Goal: Task Accomplishment & Management: Complete application form

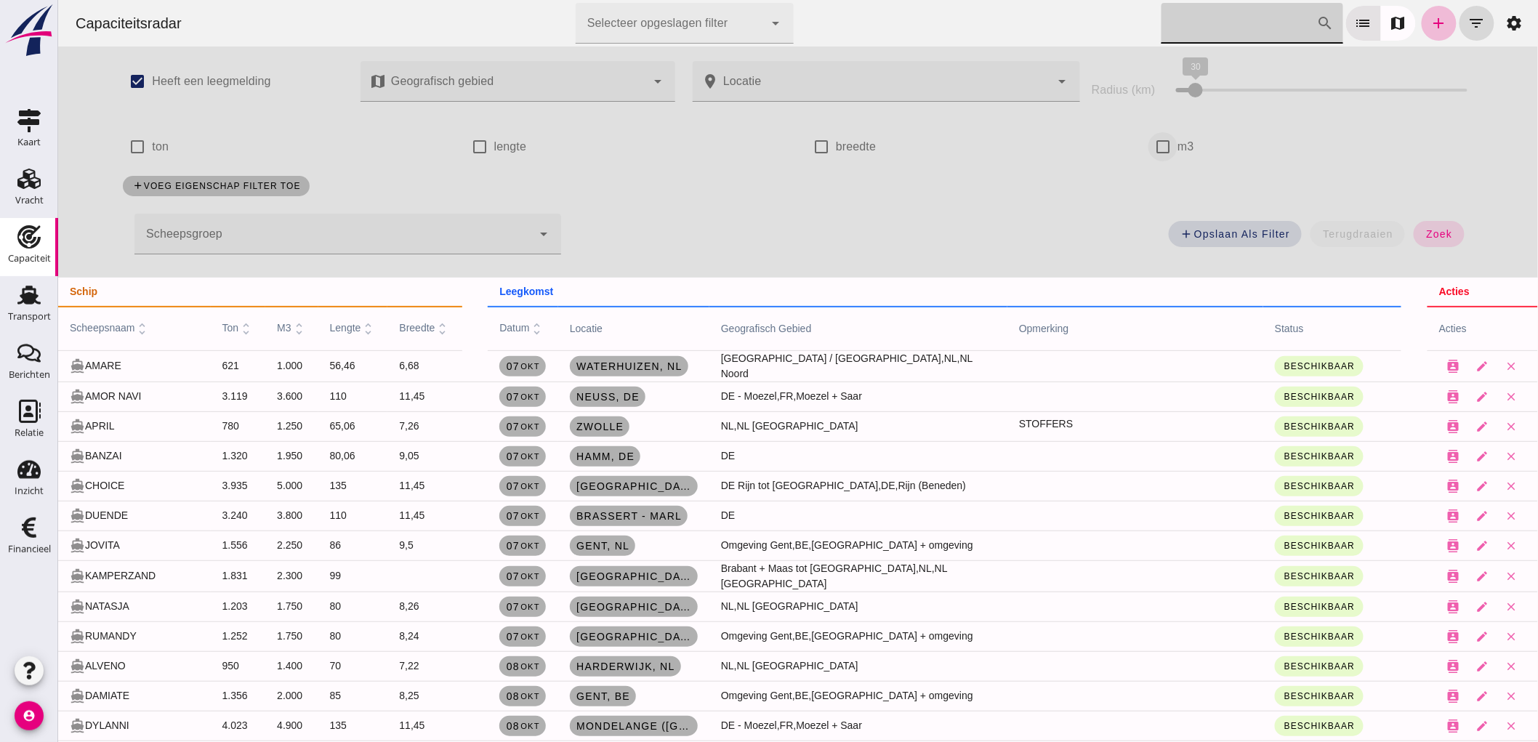
click at [1148, 146] on input "m3" at bounding box center [1161, 146] width 29 height 29
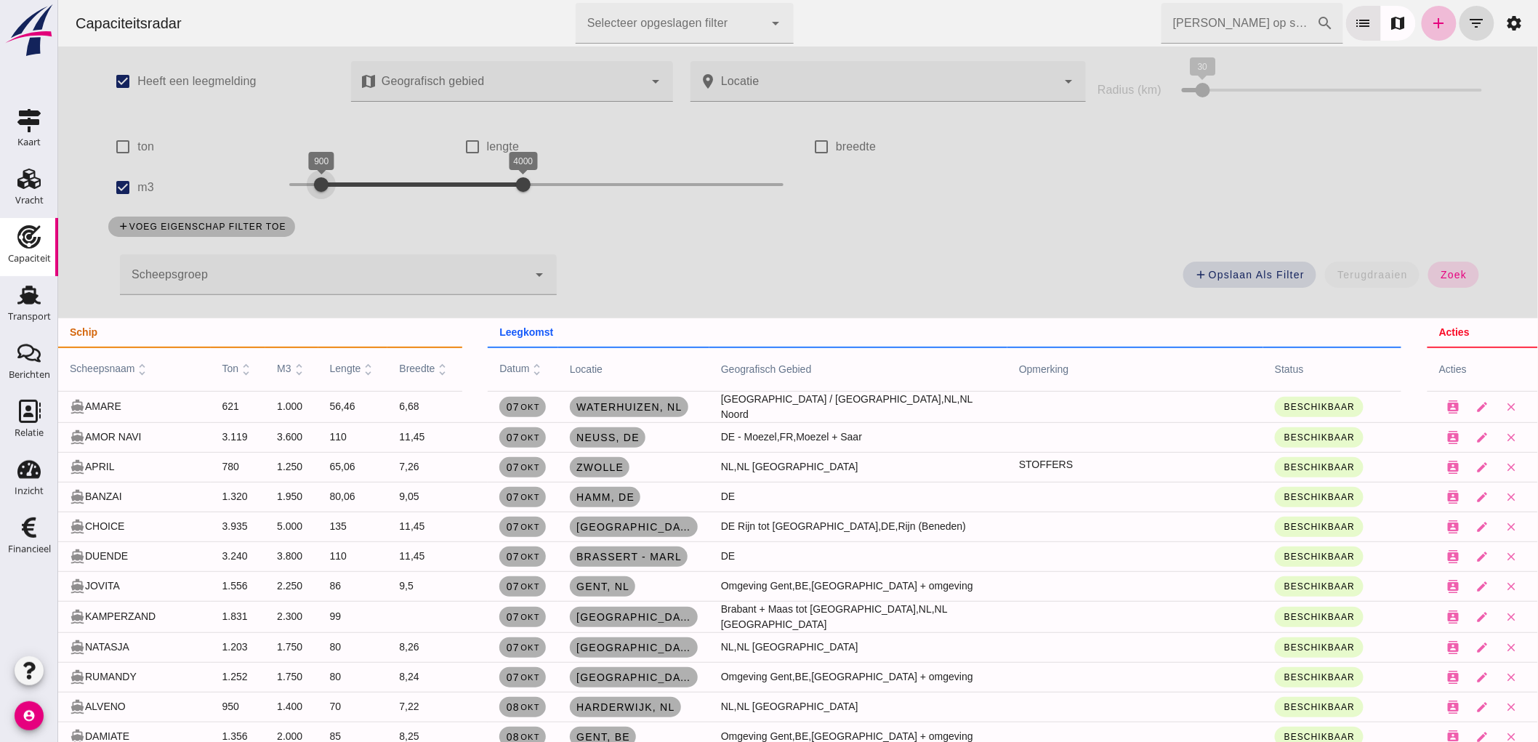
drag, startPoint x: 443, startPoint y: 191, endPoint x: 315, endPoint y: 203, distance: 127.8
click at [315, 203] on div "900 4000 900 4000" at bounding box center [535, 187] width 523 height 41
drag, startPoint x: 519, startPoint y: 184, endPoint x: 350, endPoint y: 187, distance: 169.3
click at [350, 187] on div at bounding box center [353, 184] width 29 height 29
click at [1463, 267] on button "zoek" at bounding box center [1452, 275] width 50 height 26
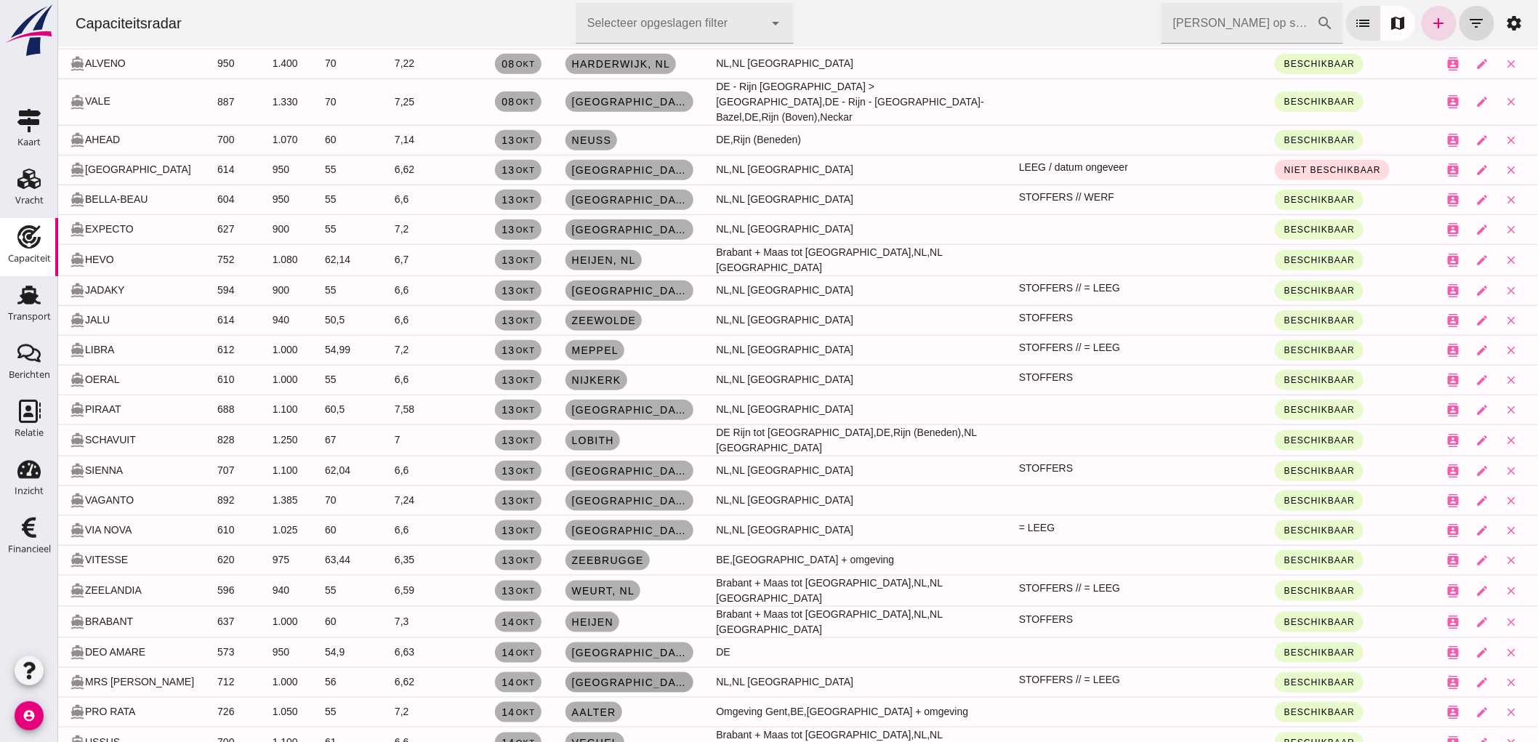
scroll to position [484, 0]
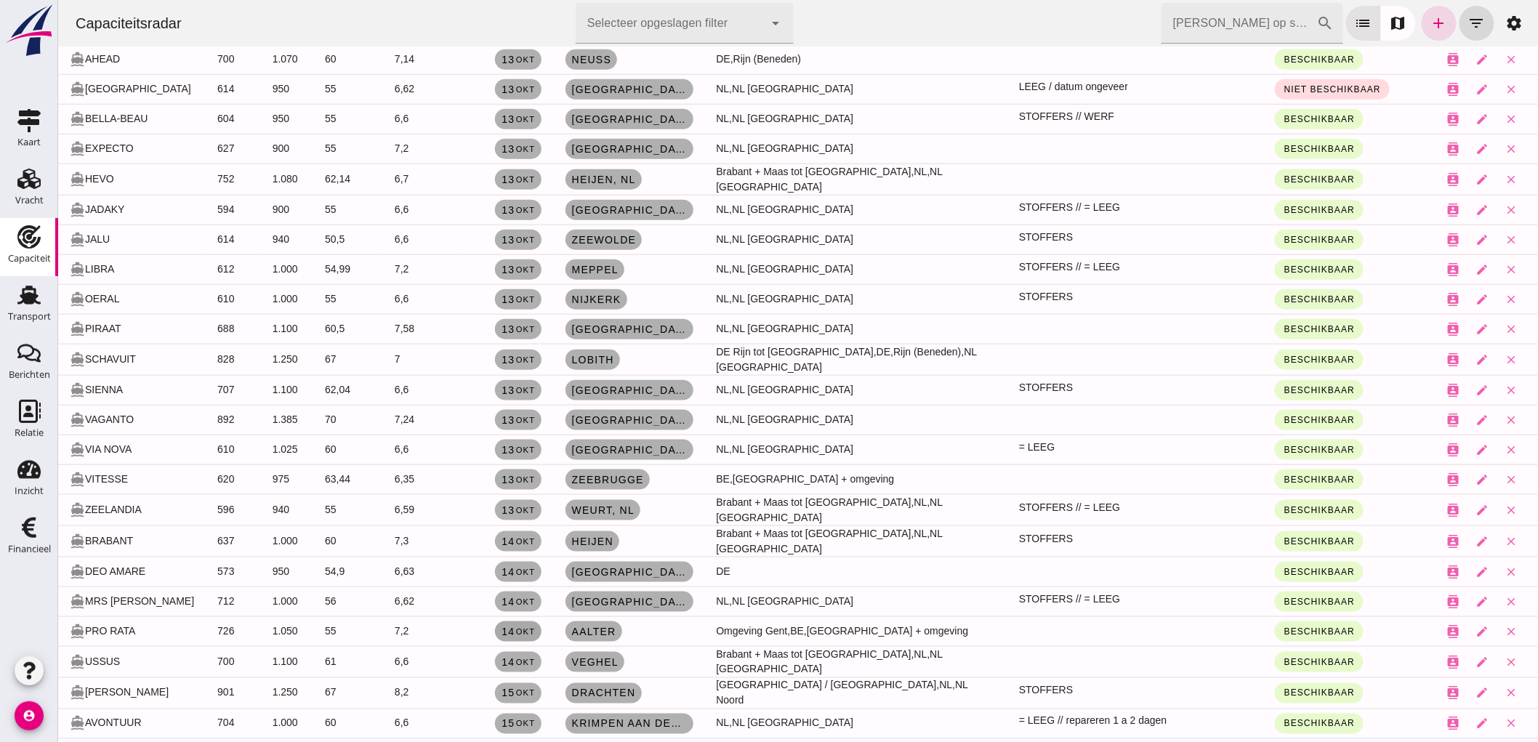
click at [514, 627] on small "okt" at bounding box center [524, 631] width 20 height 9
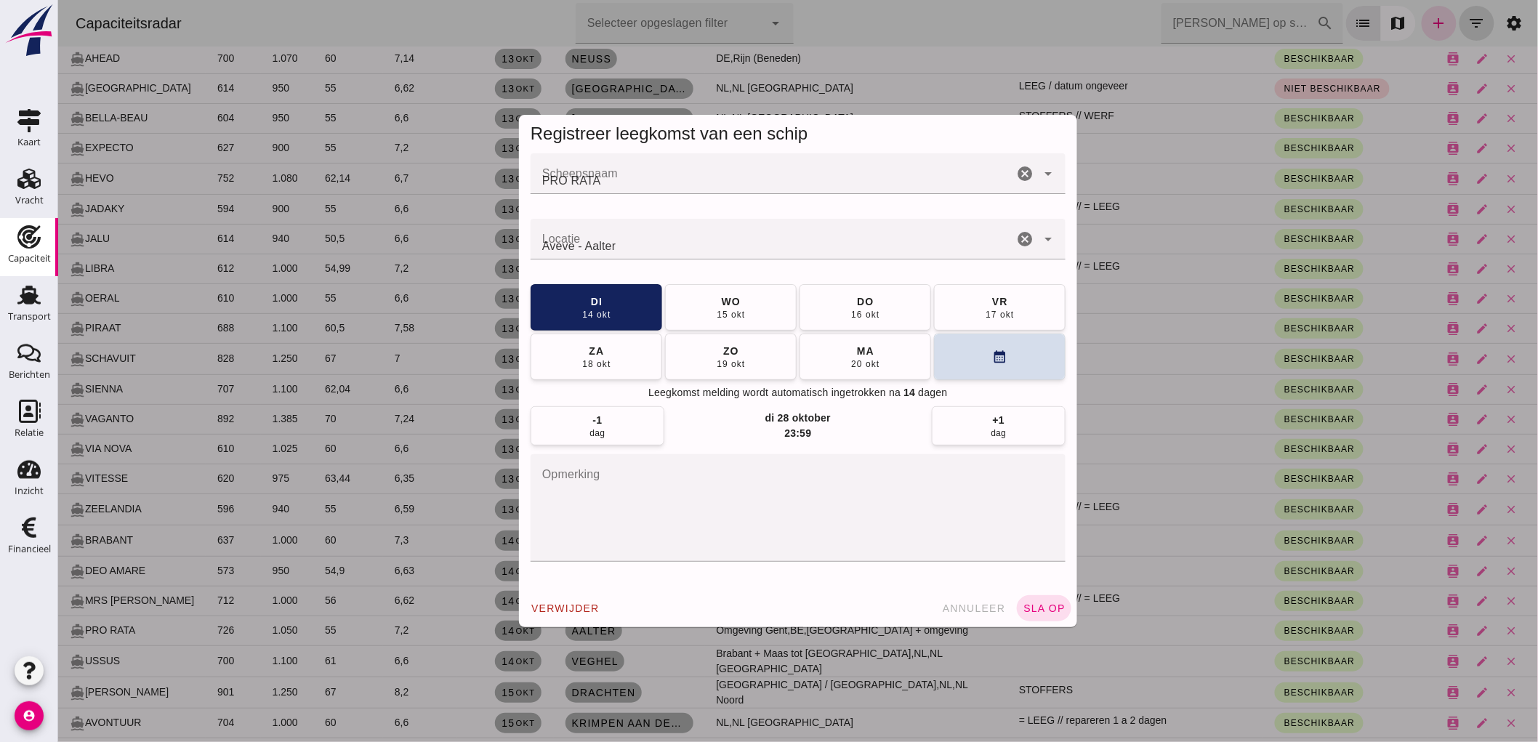
scroll to position [0, 0]
click at [976, 337] on button "calendar_month" at bounding box center [999, 356] width 132 height 47
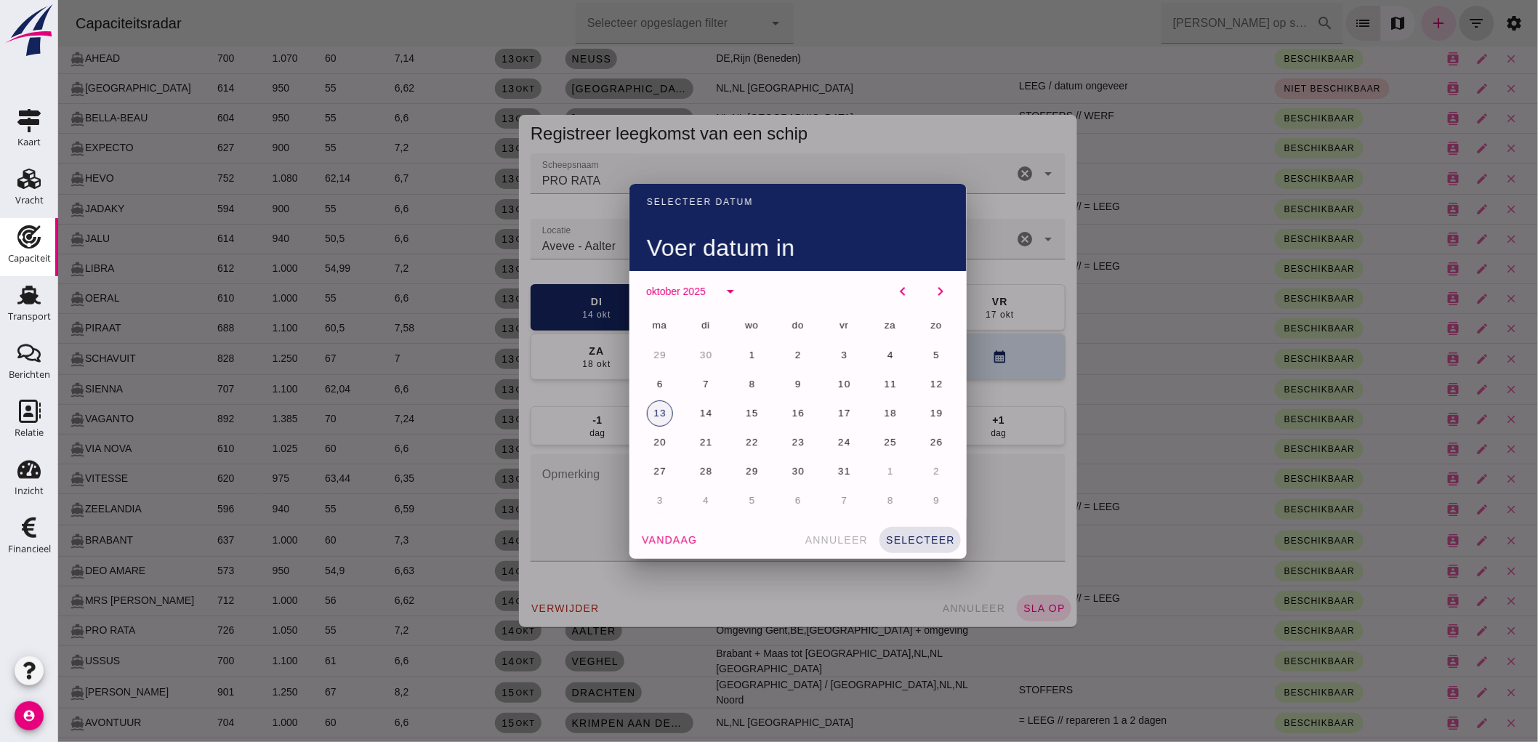
click at [652, 409] on span "13" at bounding box center [659, 413] width 14 height 11
click at [924, 546] on button "selecteer" at bounding box center [919, 540] width 81 height 26
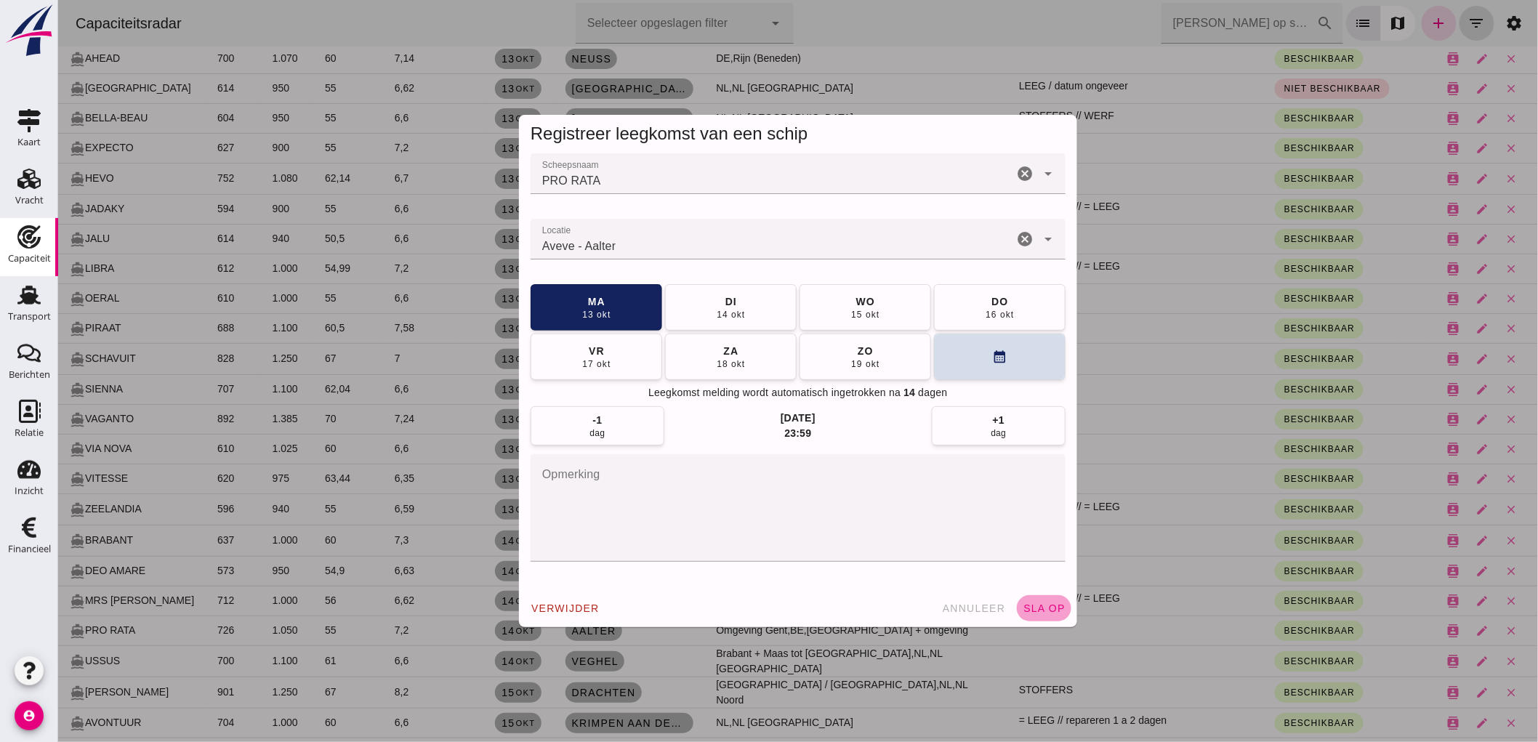
click at [1032, 612] on span "sla op" at bounding box center [1043, 608] width 43 height 12
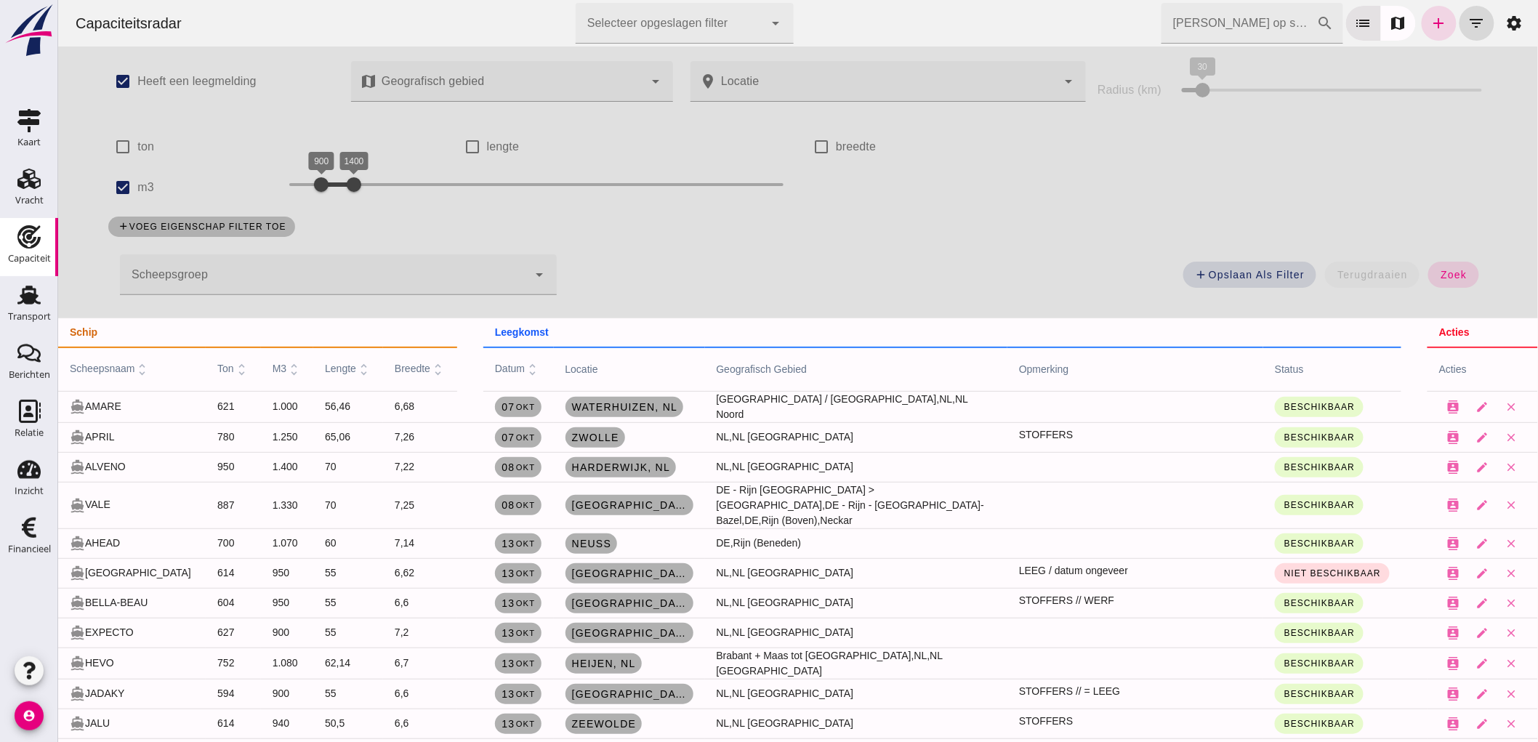
scroll to position [484, 0]
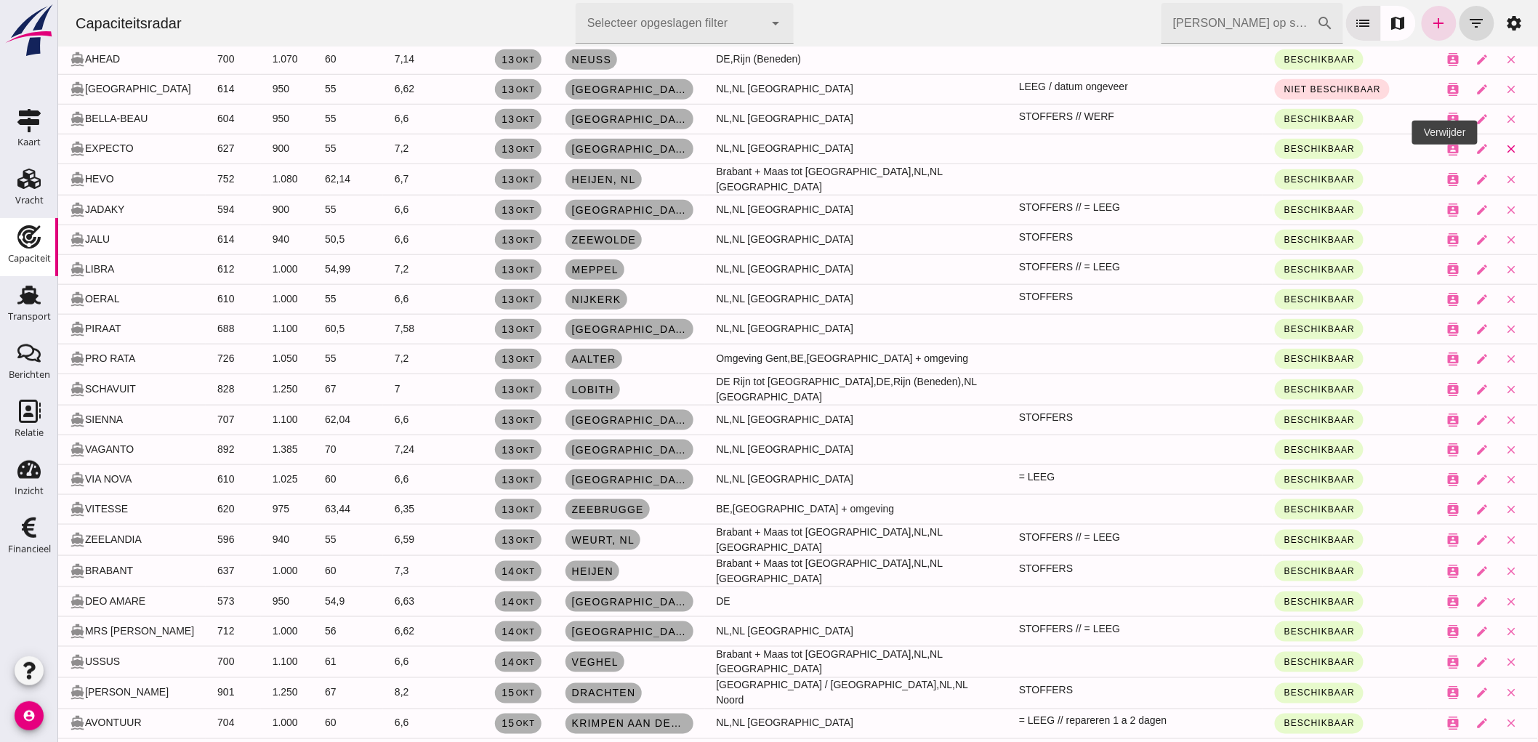
click at [1504, 142] on icon "close" at bounding box center [1510, 148] width 13 height 13
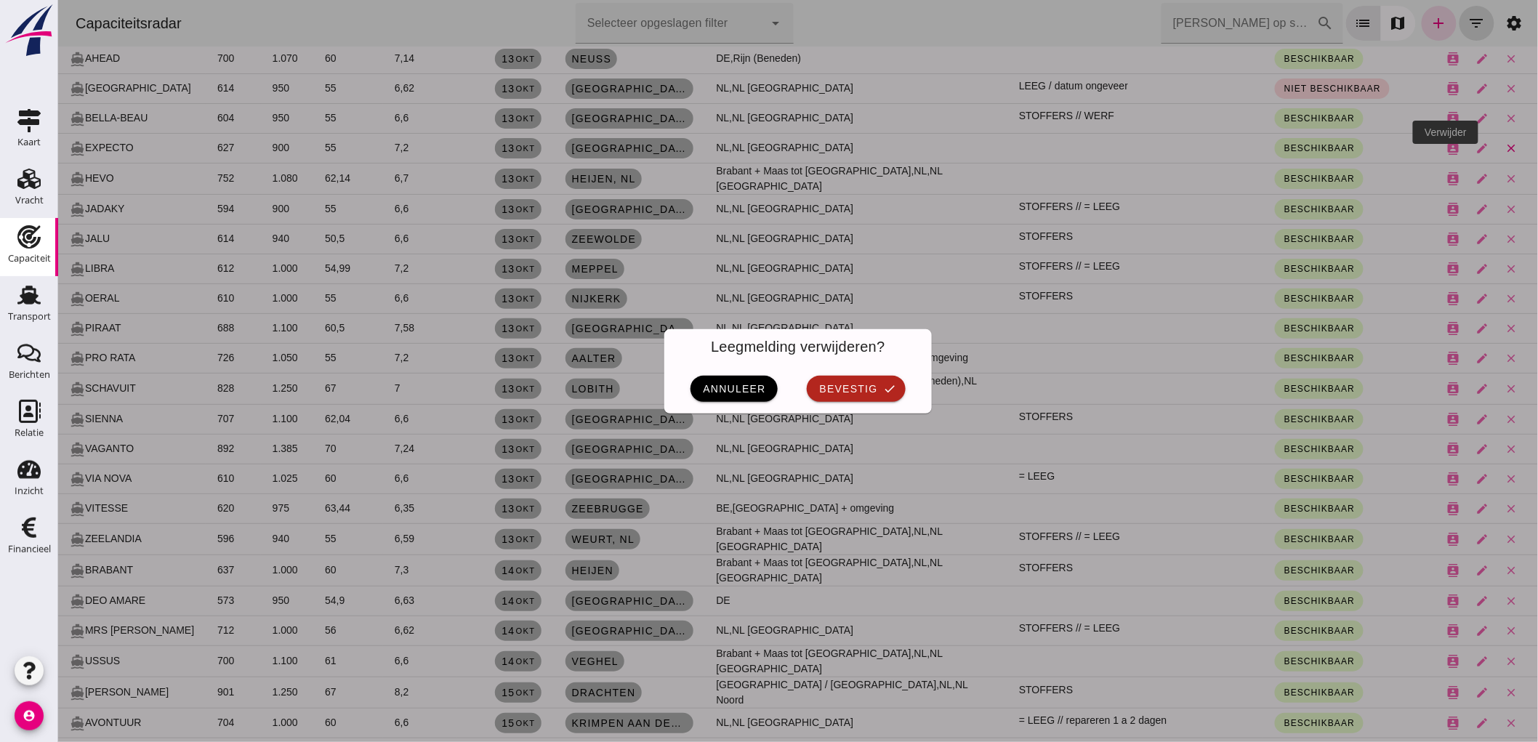
scroll to position [0, 0]
drag, startPoint x: 814, startPoint y: 387, endPoint x: 724, endPoint y: 241, distance: 171.2
click at [817, 387] on span "bevestig" at bounding box center [846, 389] width 59 height 12
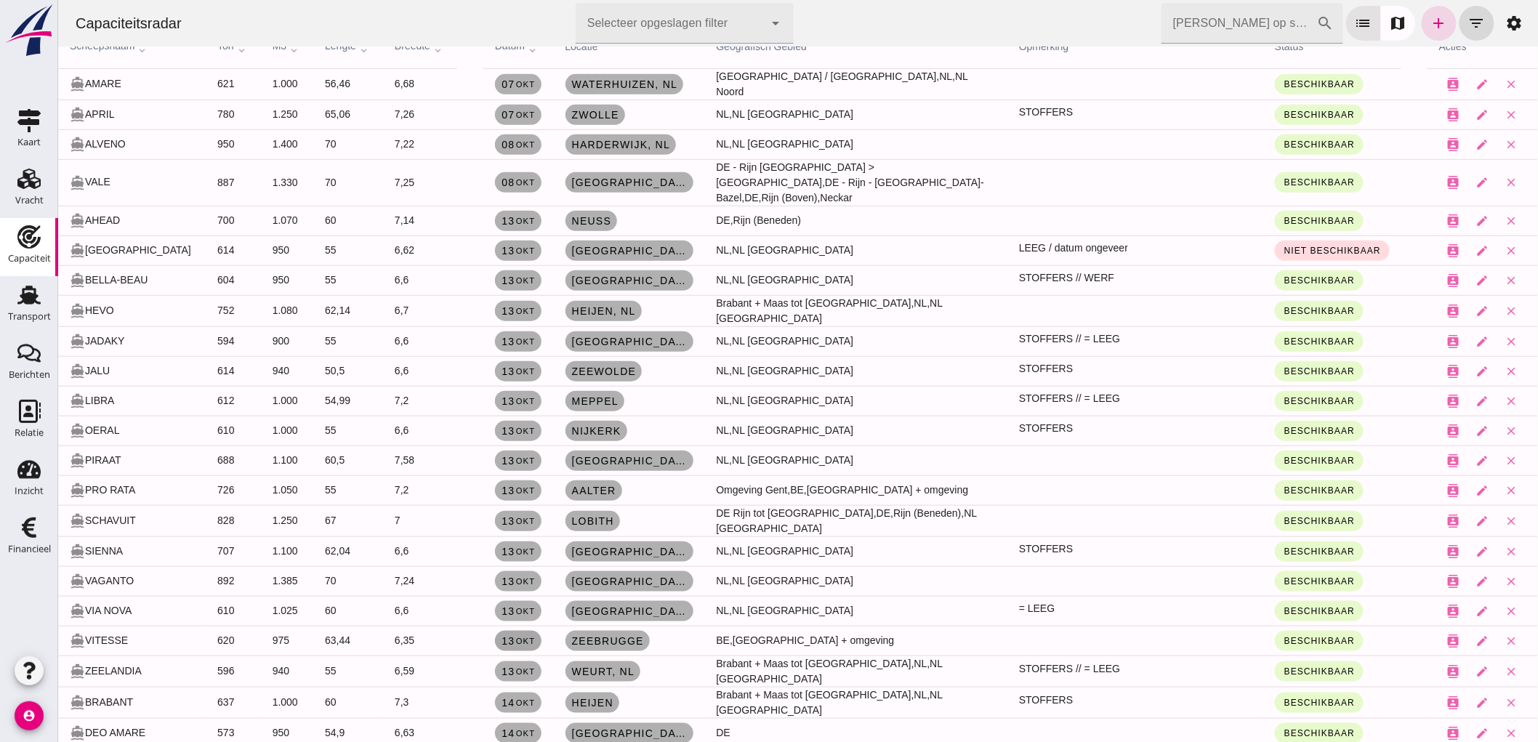
scroll to position [403, 0]
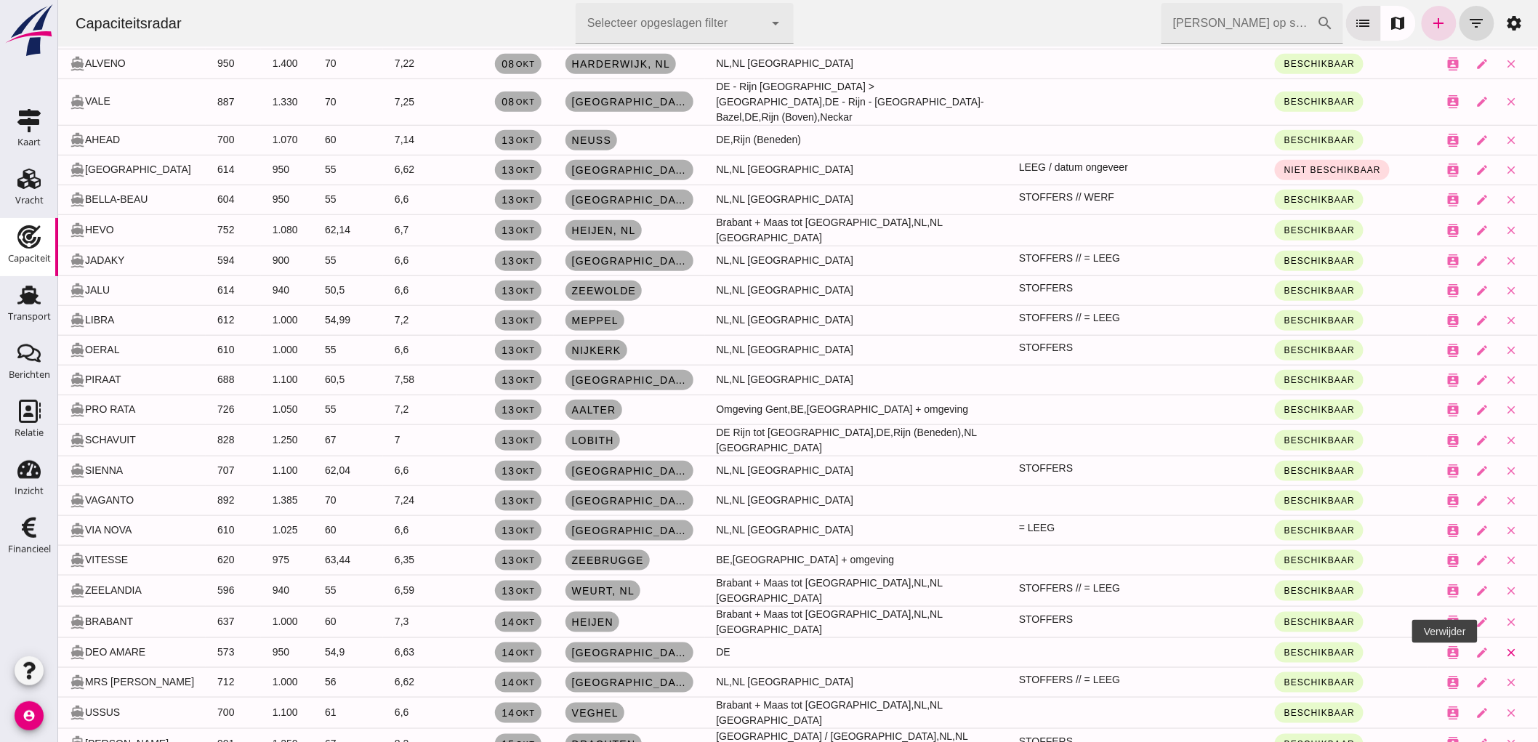
click at [1504, 646] on icon "close" at bounding box center [1510, 652] width 13 height 13
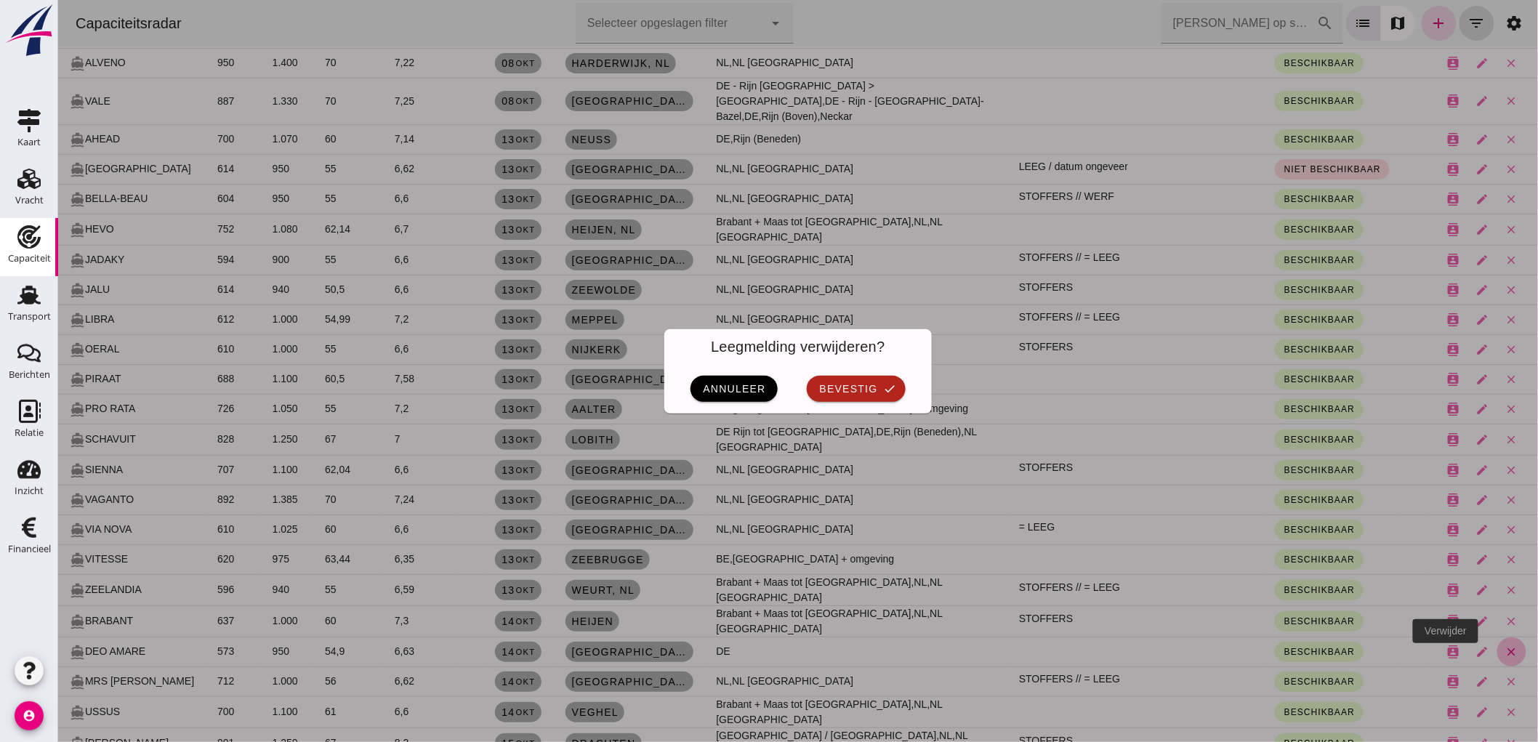
scroll to position [0, 0]
click at [873, 378] on button "bevestig check" at bounding box center [855, 389] width 98 height 26
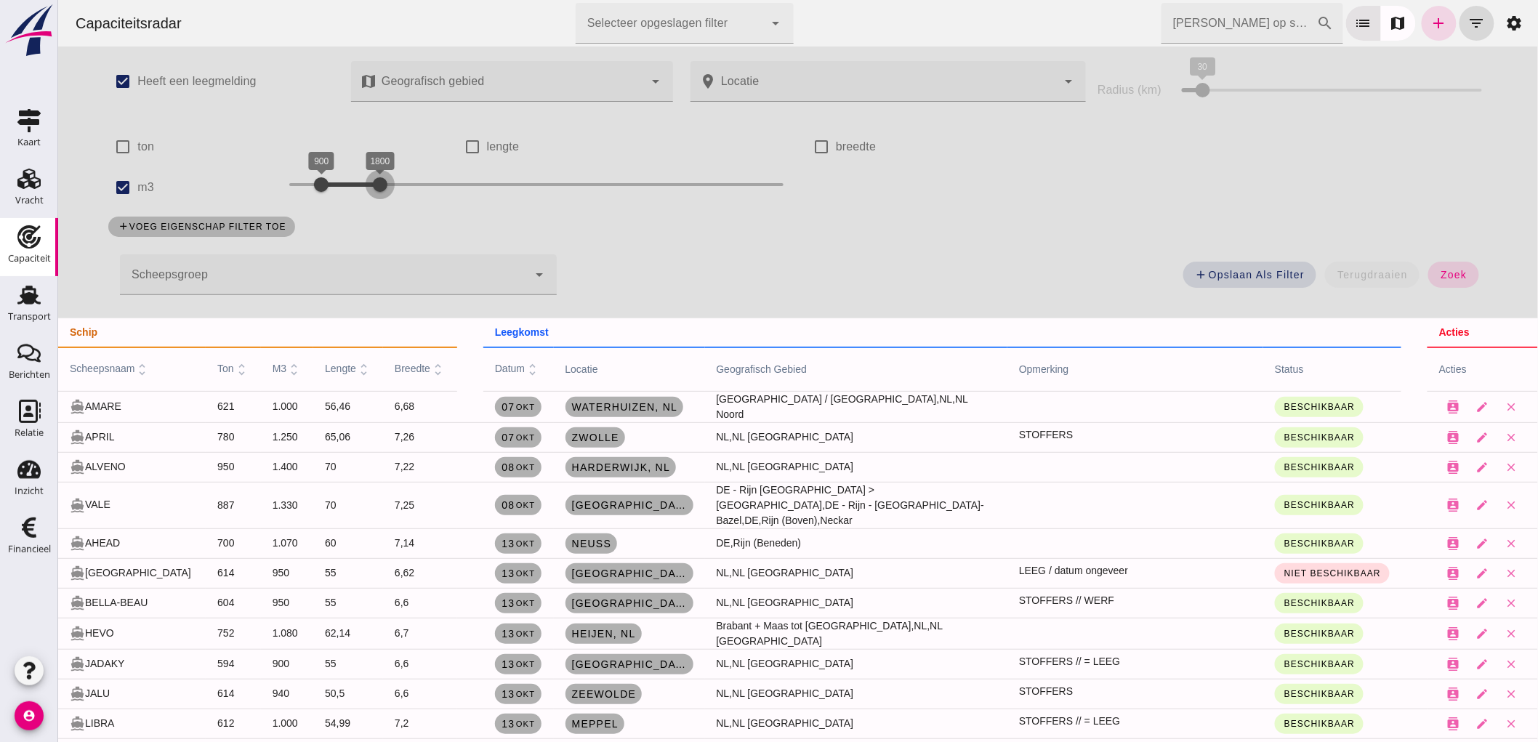
drag, startPoint x: 337, startPoint y: 176, endPoint x: 328, endPoint y: 189, distance: 16.1
click at [365, 193] on div at bounding box center [379, 184] width 29 height 29
drag, startPoint x: 314, startPoint y: 186, endPoint x: 323, endPoint y: 201, distance: 17.3
click at [323, 201] on div "1000 1600 1000 1600" at bounding box center [535, 187] width 523 height 41
click at [360, 187] on div at bounding box center [372, 184] width 29 height 29
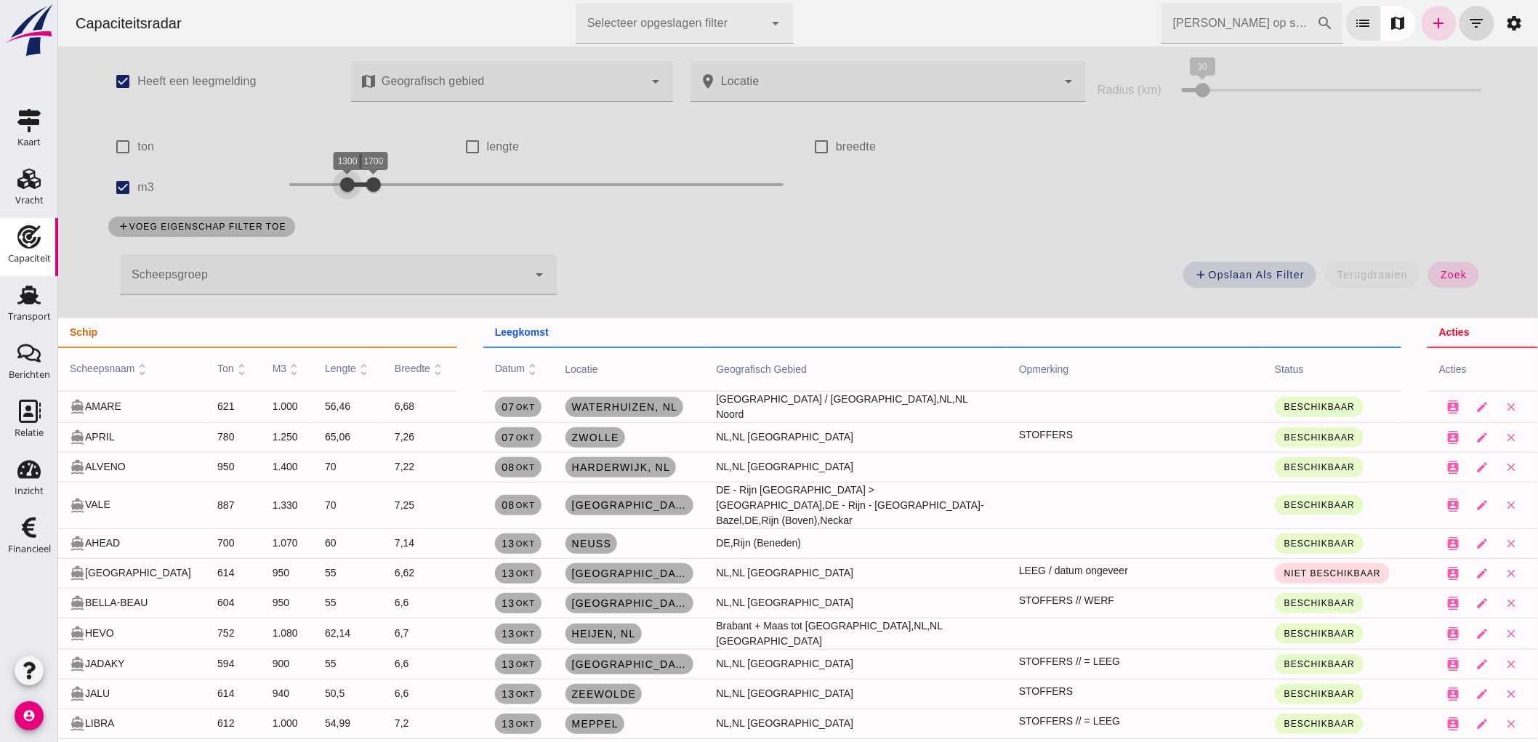
drag, startPoint x: 327, startPoint y: 189, endPoint x: 347, endPoint y: 203, distance: 24.4
click at [347, 203] on div "1300 1700 1300 1700" at bounding box center [535, 187] width 523 height 41
drag, startPoint x: 365, startPoint y: 187, endPoint x: 386, endPoint y: 187, distance: 20.4
click at [387, 187] on div at bounding box center [372, 184] width 29 height 29
click at [352, 191] on div at bounding box center [353, 184] width 29 height 29
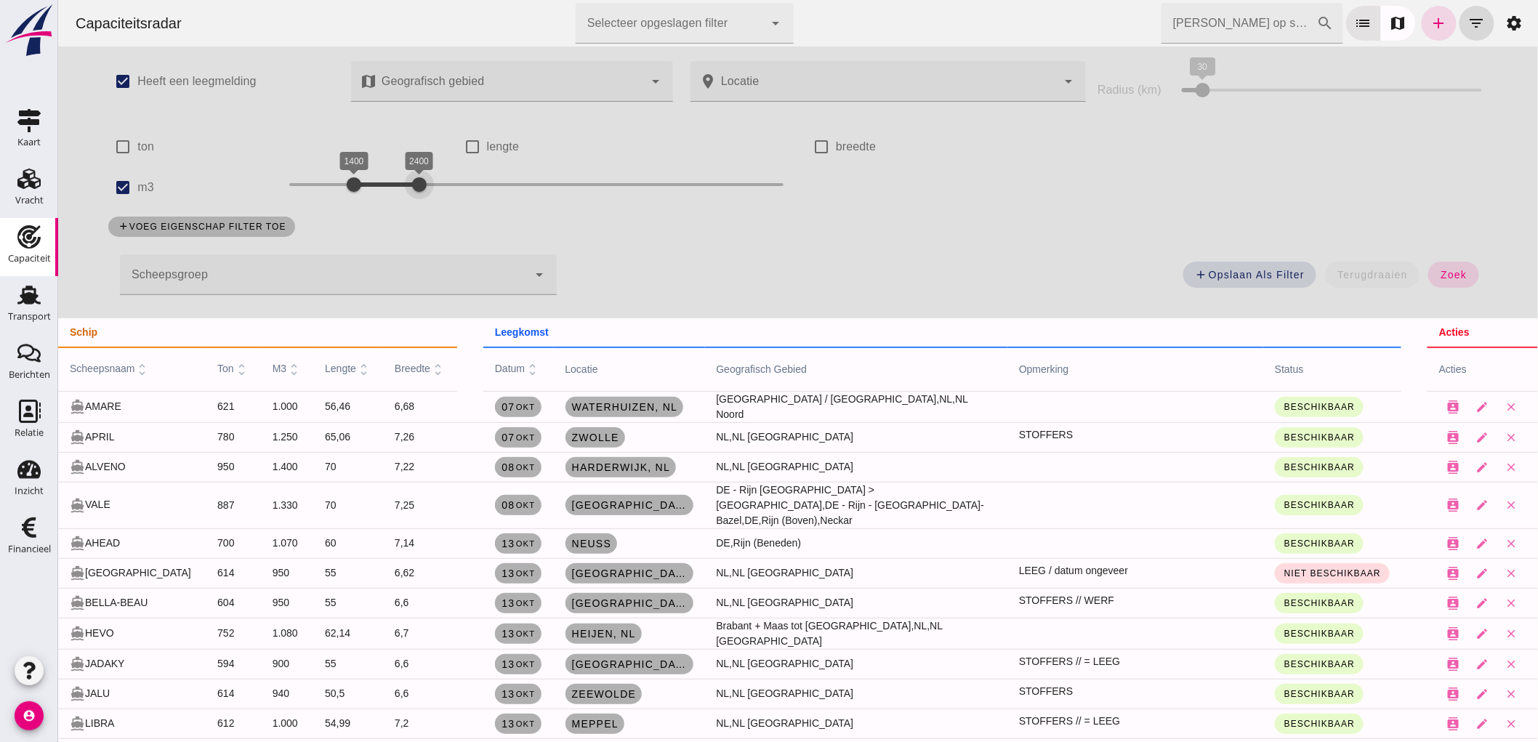
drag, startPoint x: 387, startPoint y: 192, endPoint x: 411, endPoint y: 208, distance: 28.2
click at [411, 208] on div "check_box Heeft een leegmelding map Geografisch gebied Geografisch gebied cance…" at bounding box center [796, 183] width 1407 height 272
click at [1443, 288] on div "add Opslaan als filter terugdraaien zoek" at bounding box center [1030, 279] width 931 height 52
click at [1442, 283] on button "zoek" at bounding box center [1452, 275] width 50 height 26
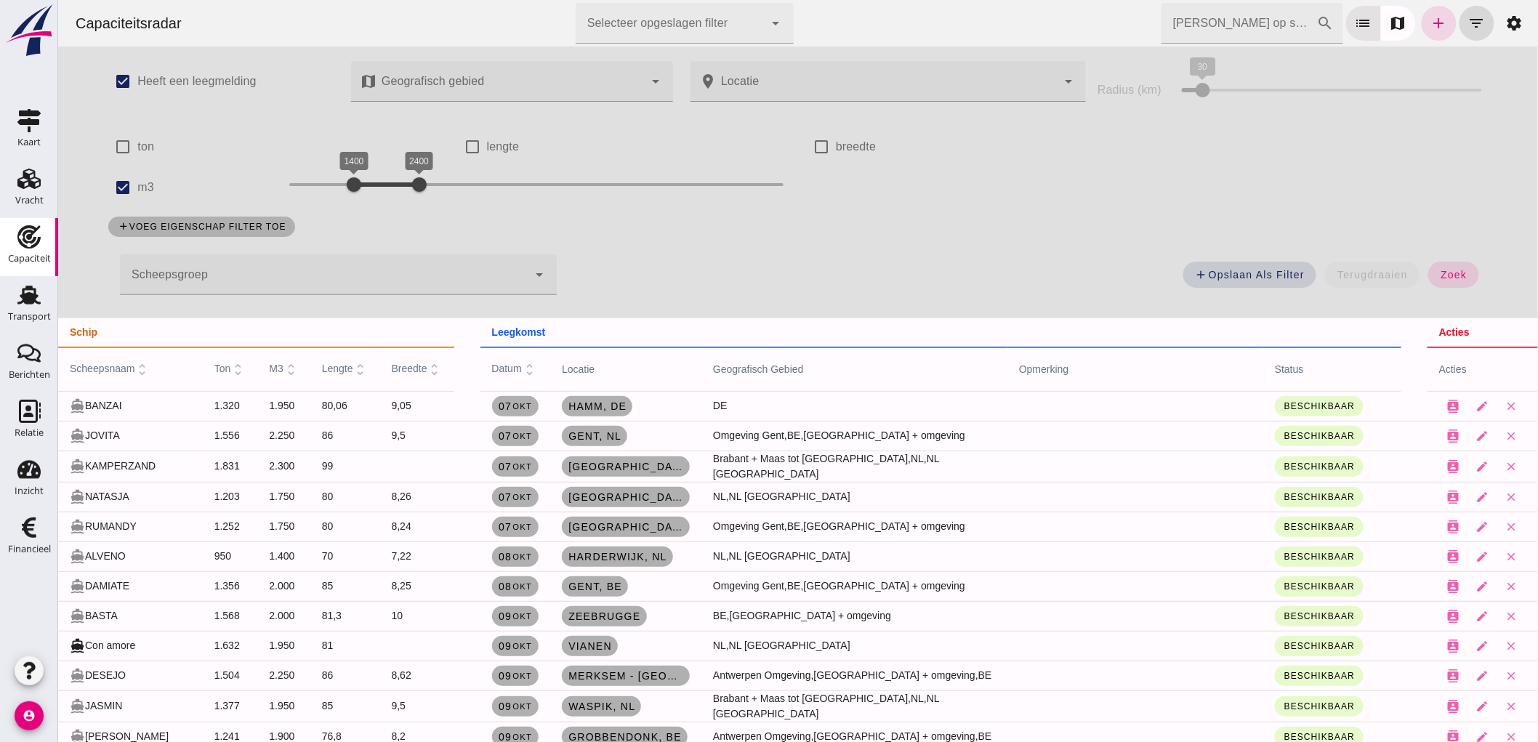
scroll to position [81, 0]
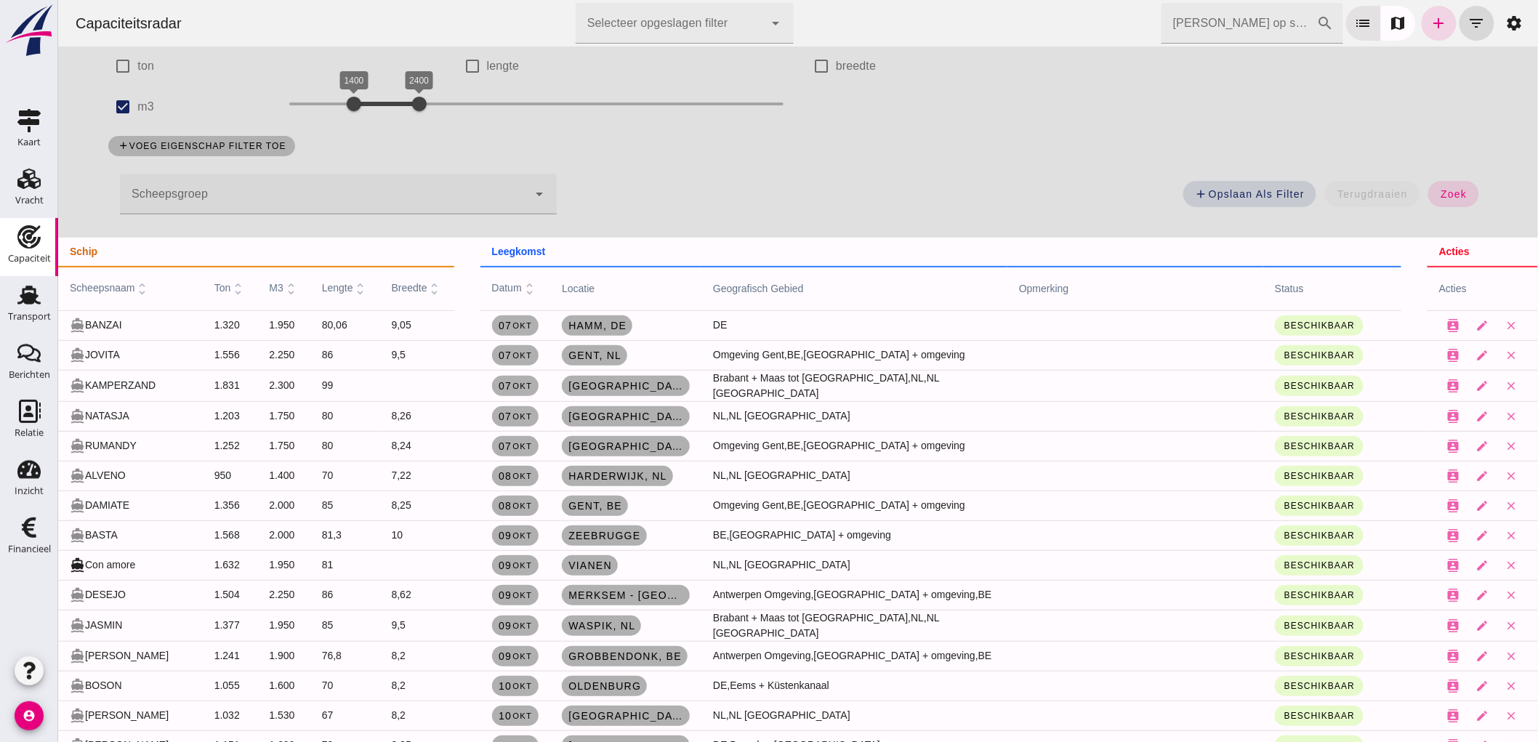
click at [250, 198] on div at bounding box center [322, 194] width 407 height 41
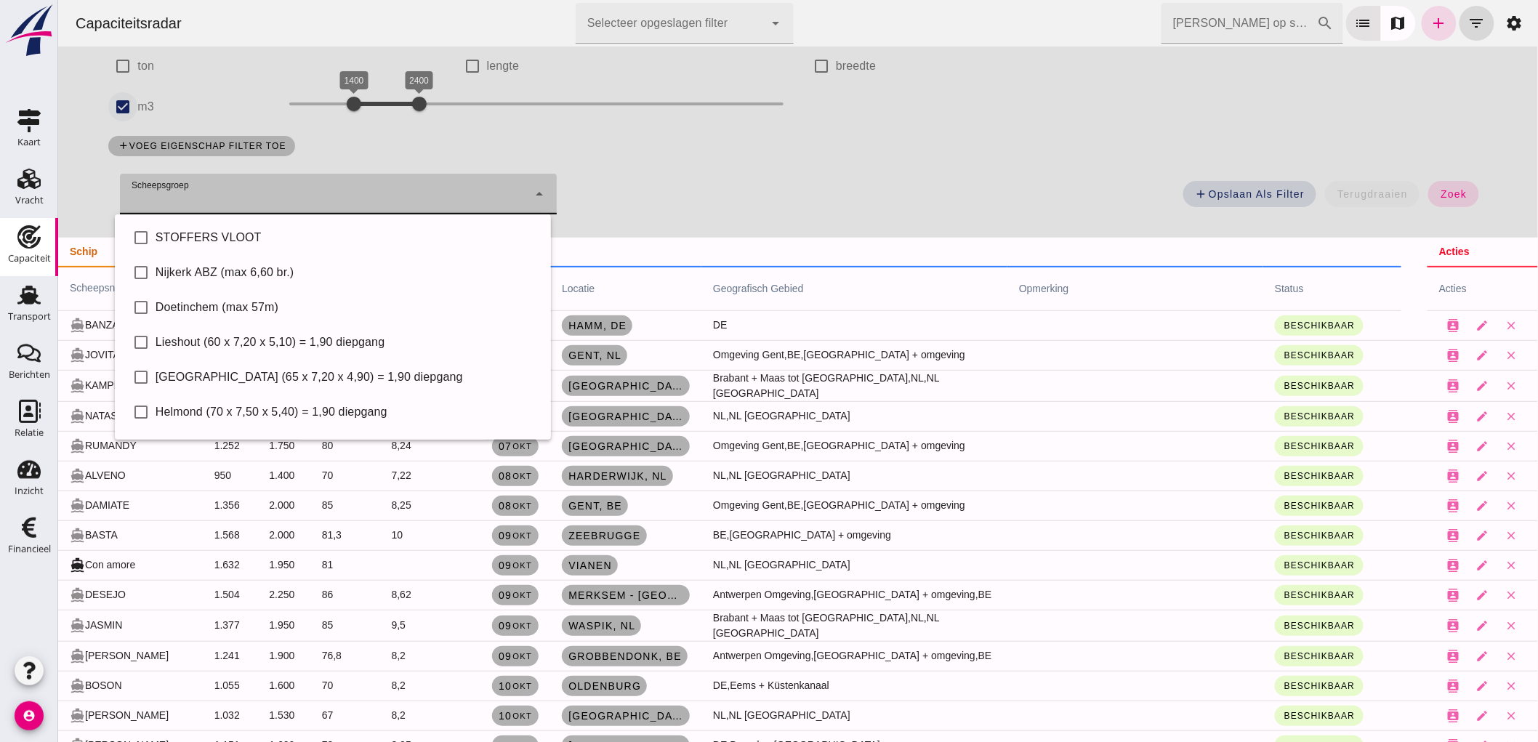
click at [130, 104] on input "m3" at bounding box center [122, 106] width 29 height 29
checkbox input "false"
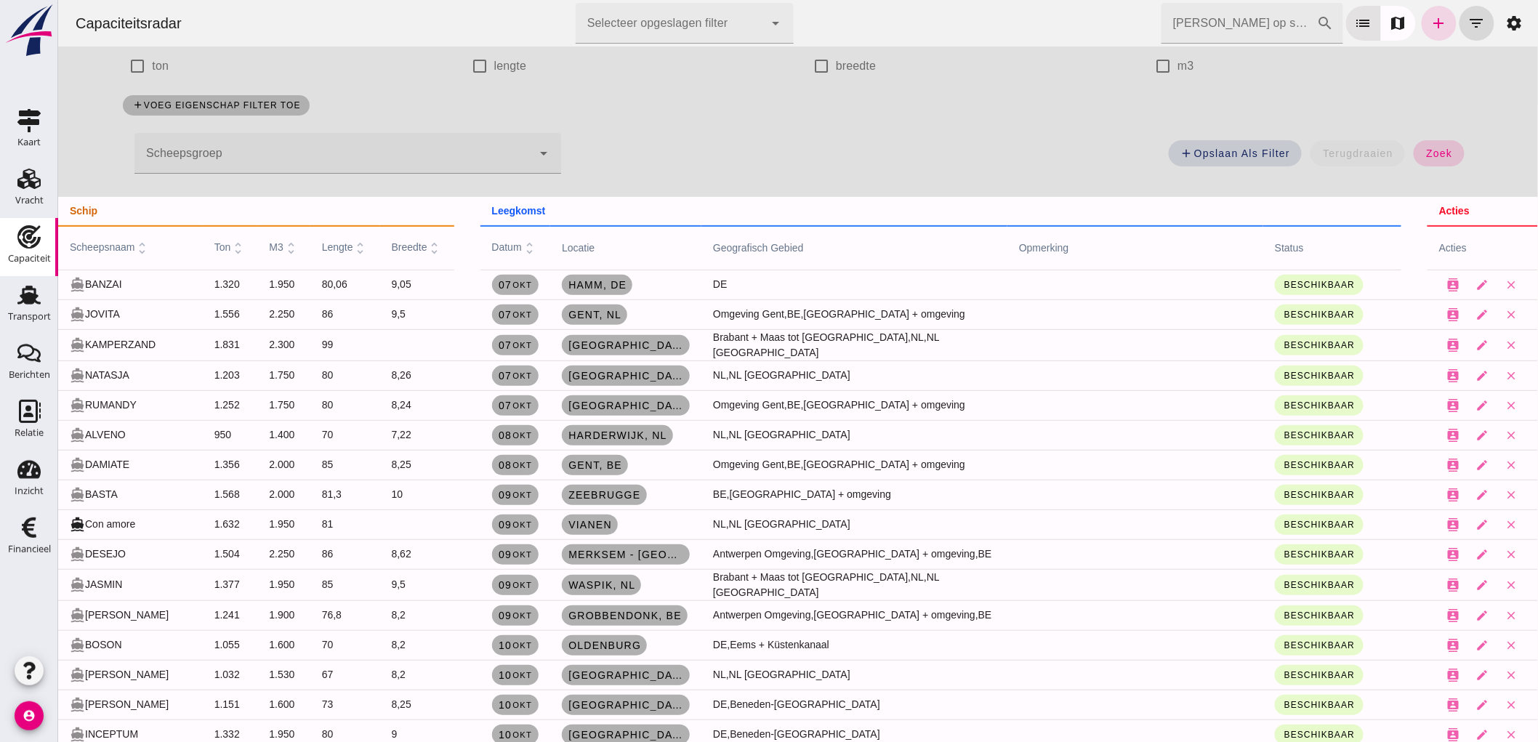
drag, startPoint x: 1422, startPoint y: 155, endPoint x: 1603, endPoint y: 170, distance: 181.6
click at [1424, 155] on span "zoek" at bounding box center [1437, 154] width 27 height 12
click at [278, 148] on div at bounding box center [332, 153] width 397 height 41
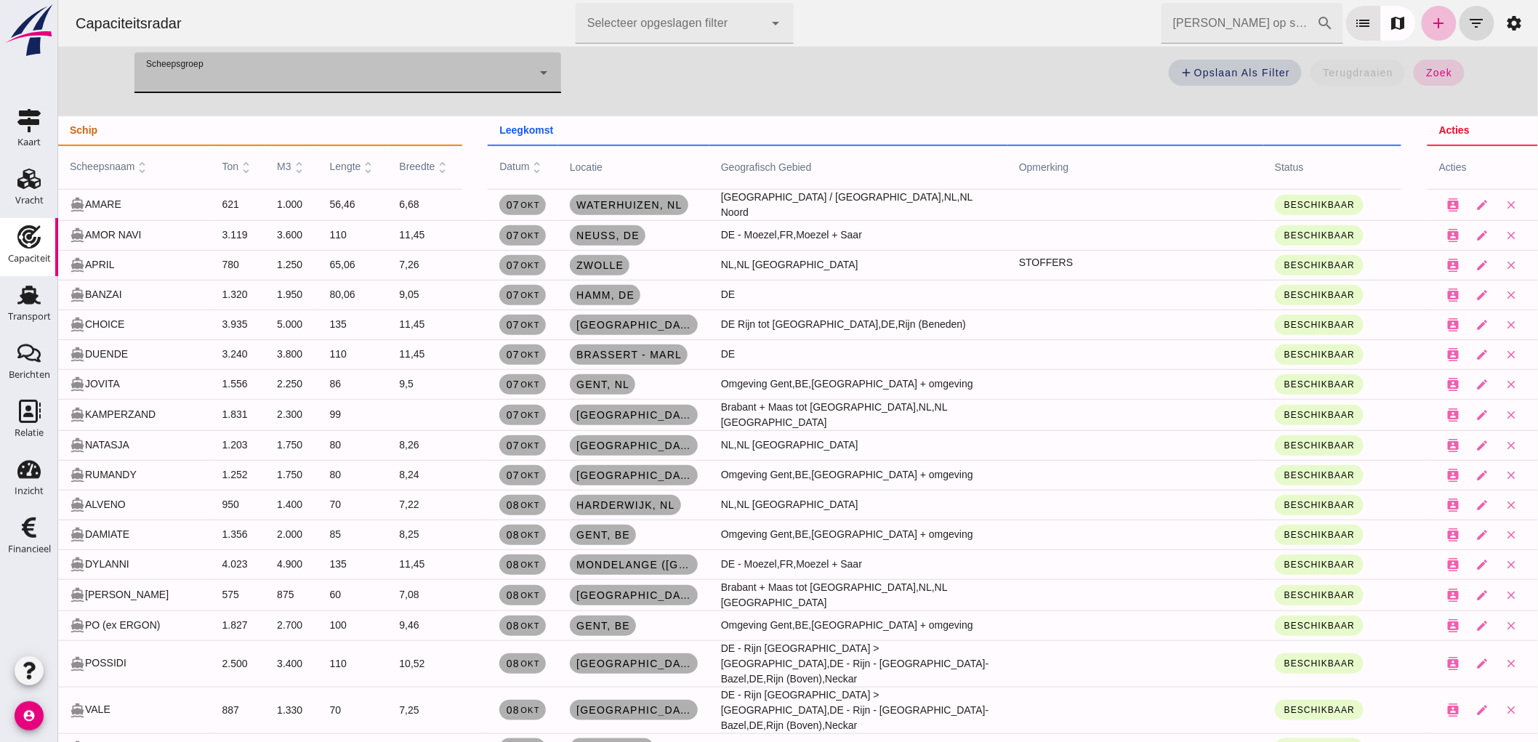
scroll to position [0, 0]
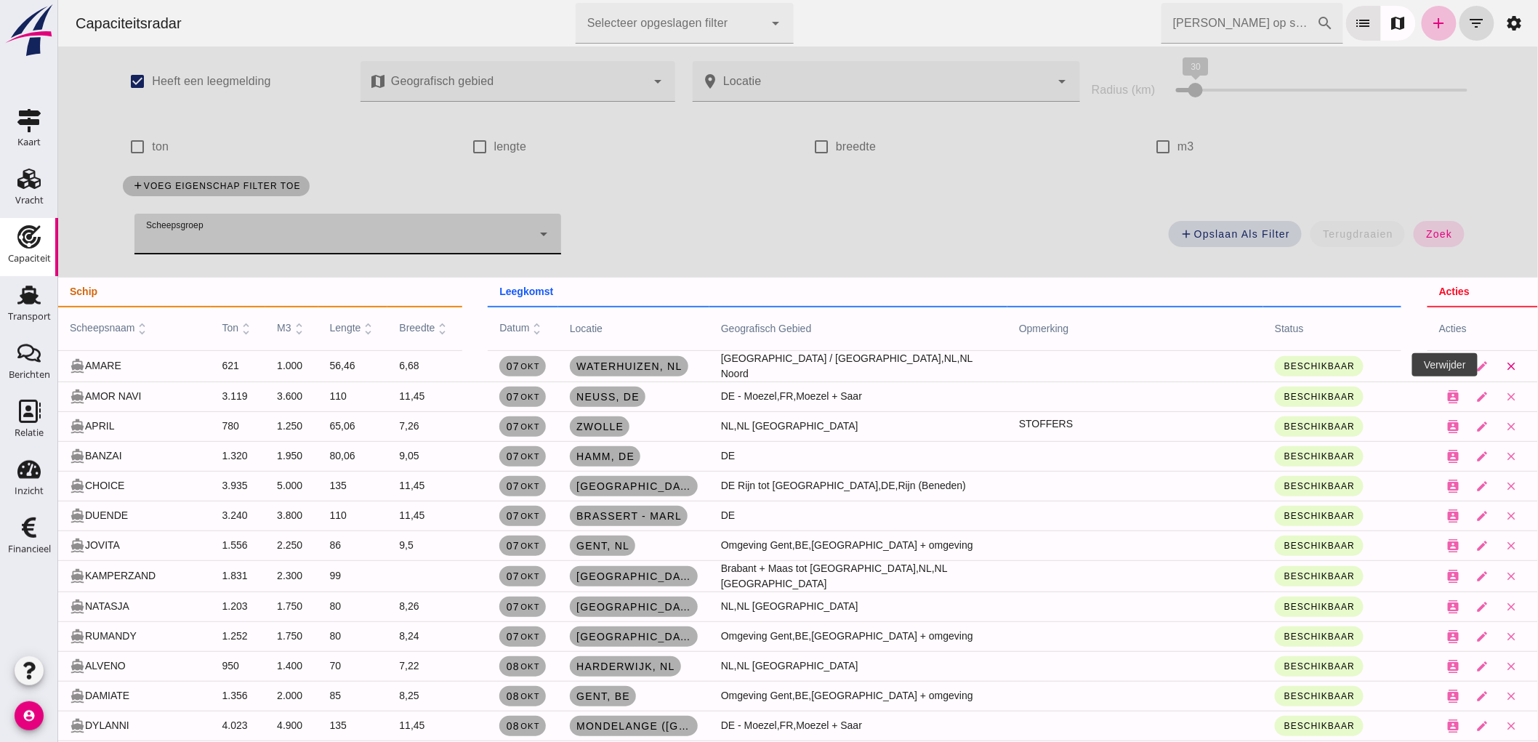
click at [1504, 362] on icon "close" at bounding box center [1510, 366] width 13 height 13
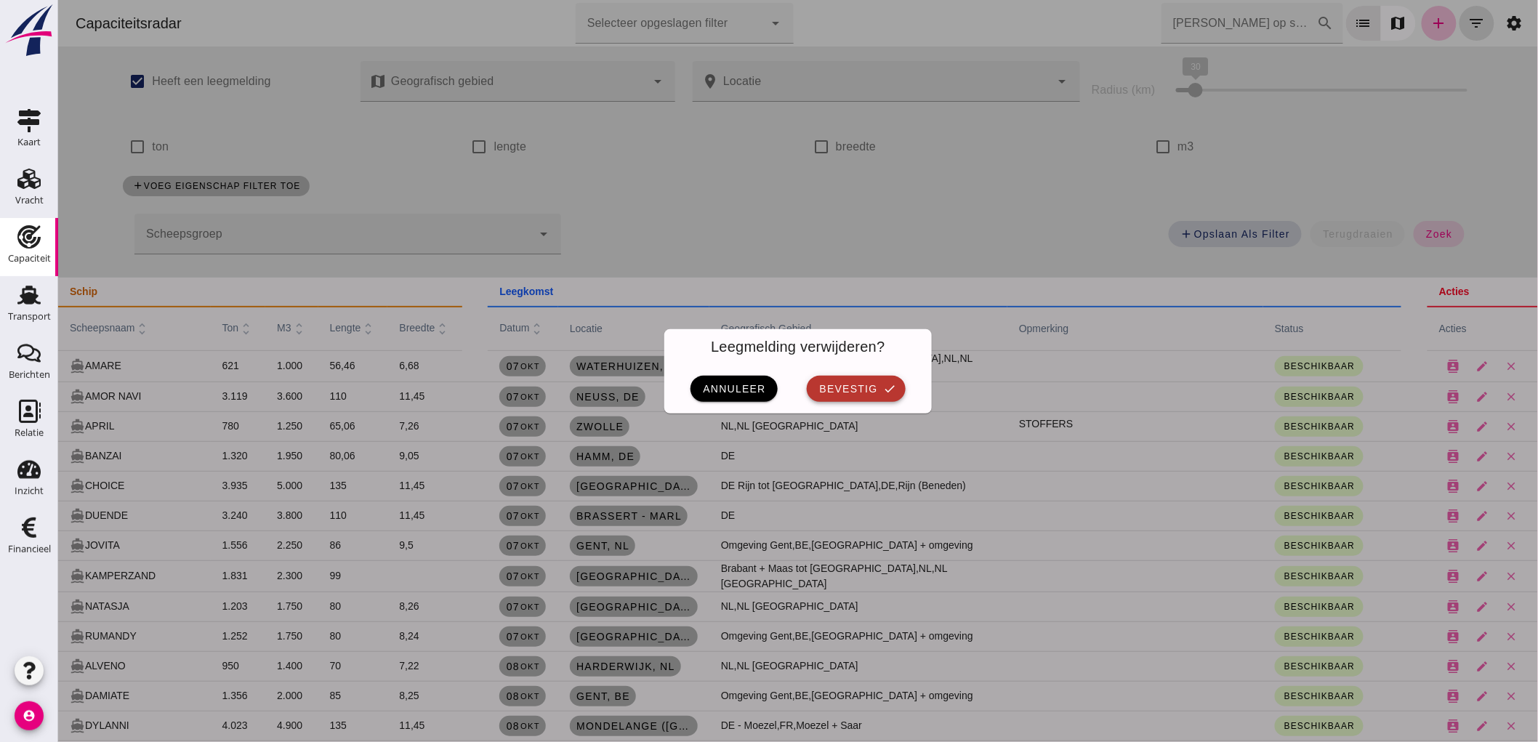
click at [861, 389] on span "bevestig" at bounding box center [846, 389] width 59 height 12
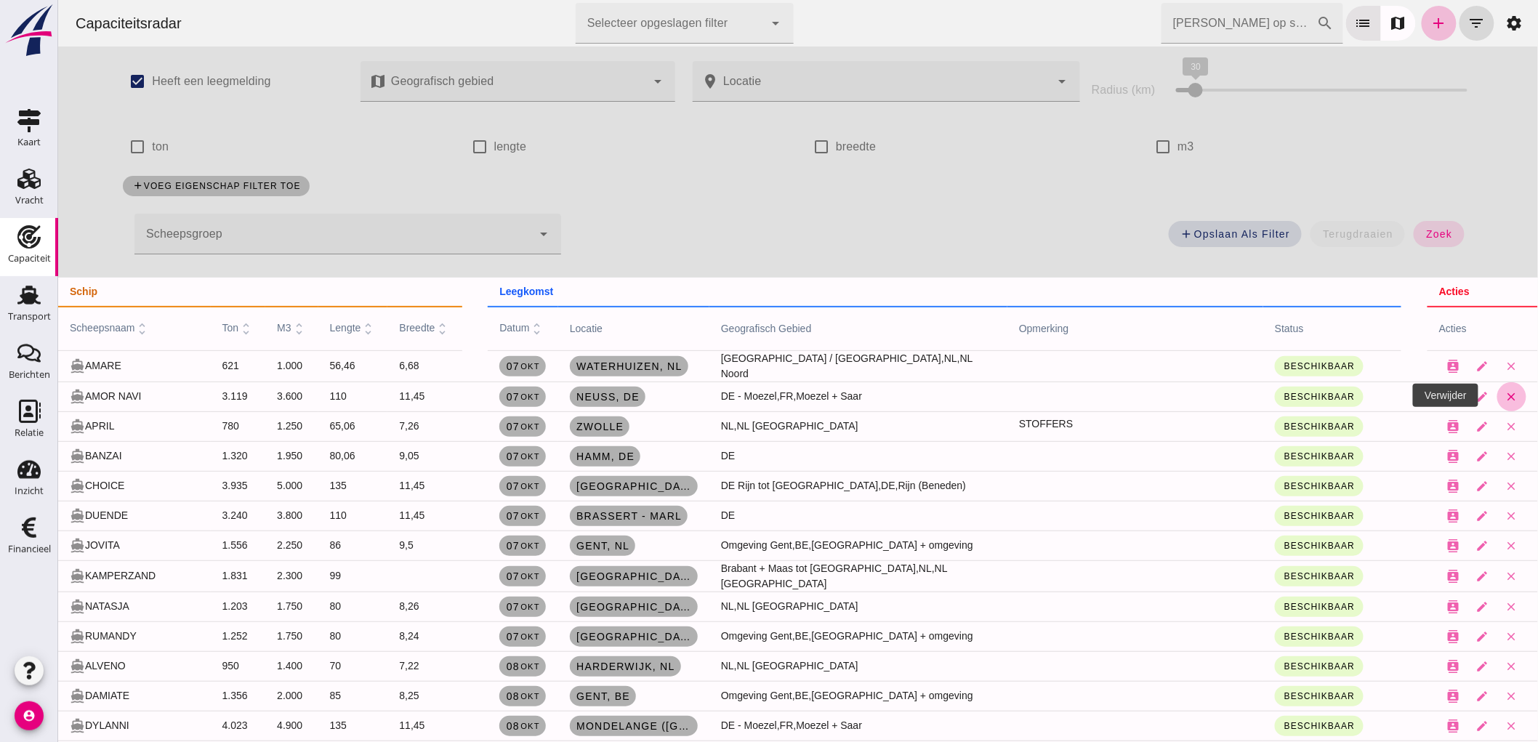
click at [1504, 395] on icon "close" at bounding box center [1510, 396] width 13 height 13
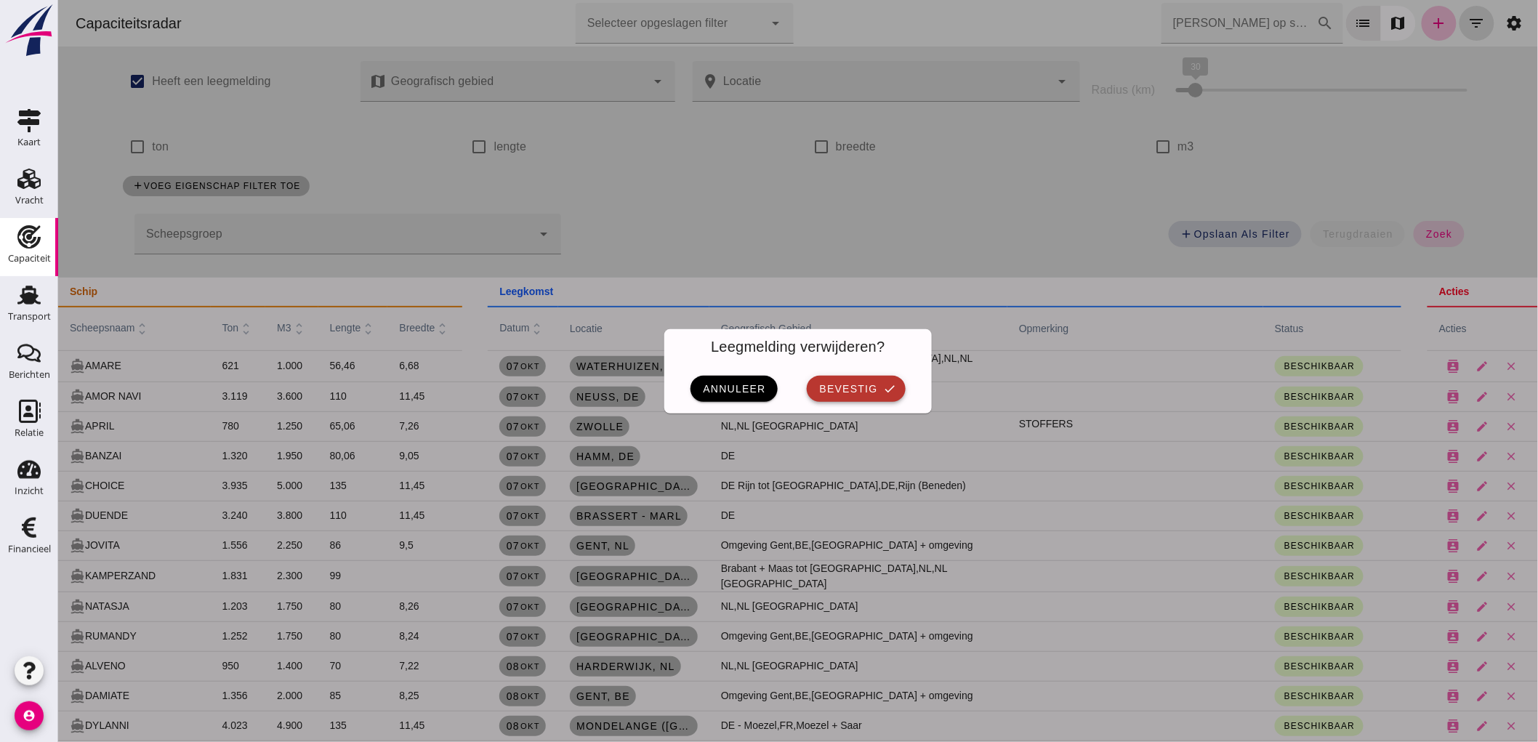
click at [863, 389] on span "bevestig" at bounding box center [846, 389] width 59 height 12
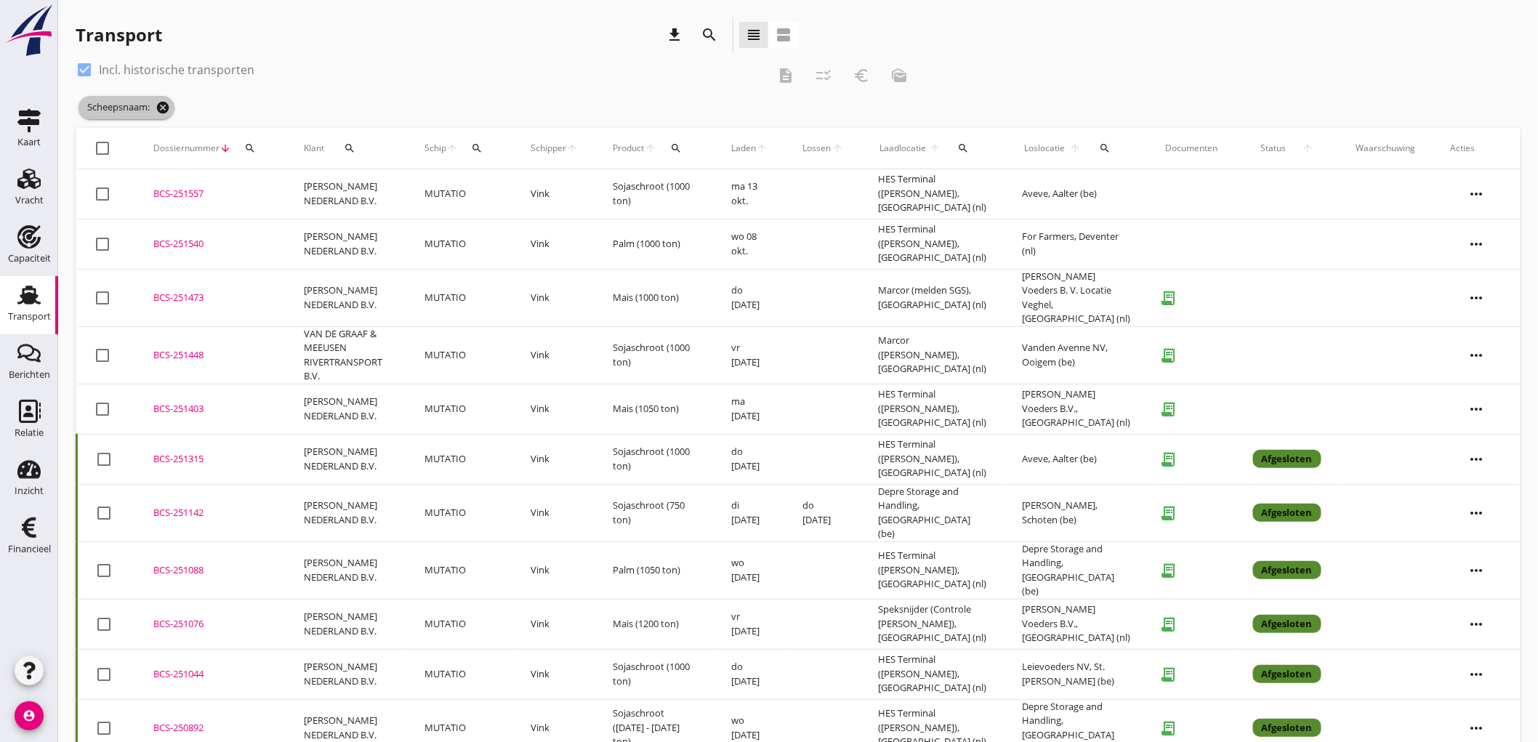
click at [164, 106] on icon "cancel" at bounding box center [162, 107] width 15 height 15
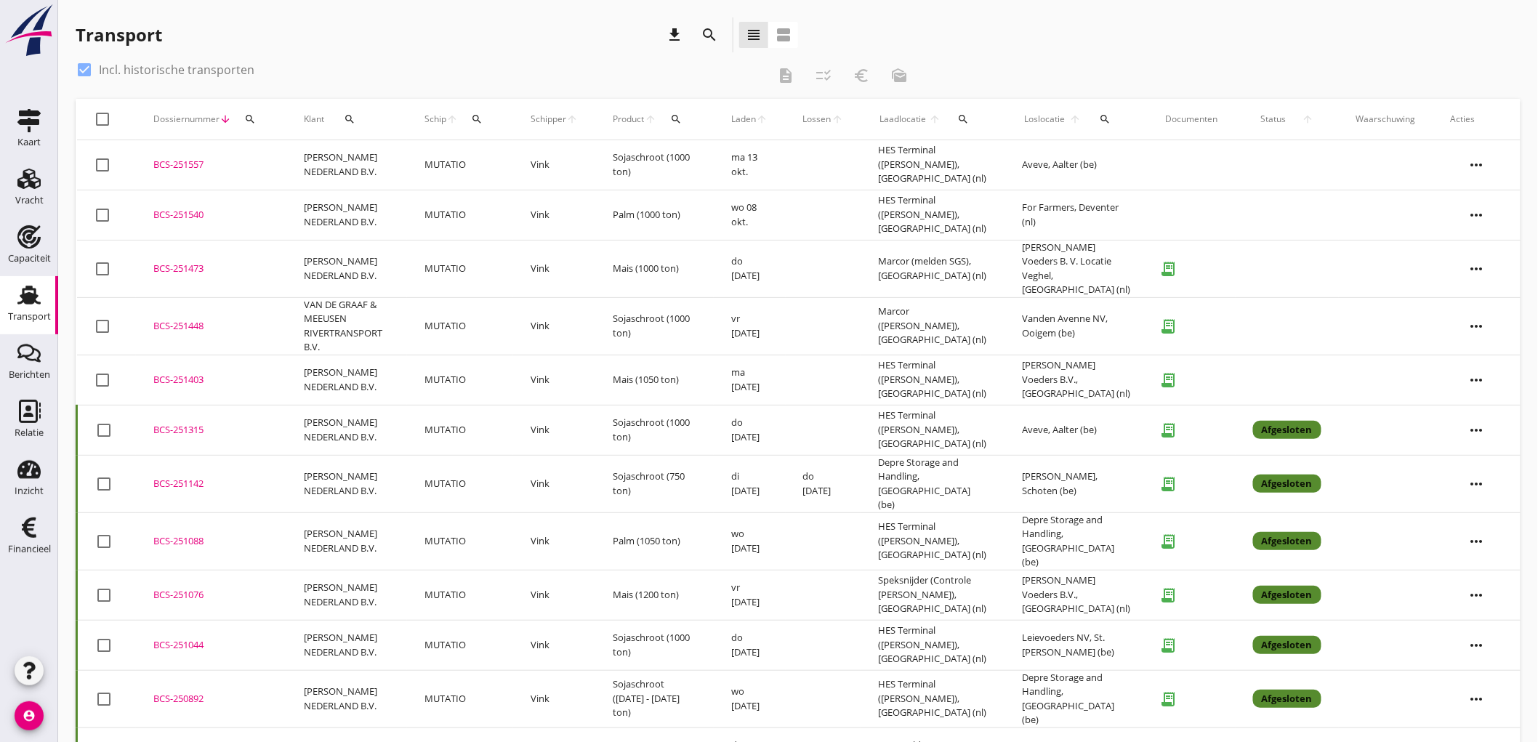
click at [121, 74] on label "Incl. historische transporten" at bounding box center [176, 69] width 155 height 15
checkbox input "false"
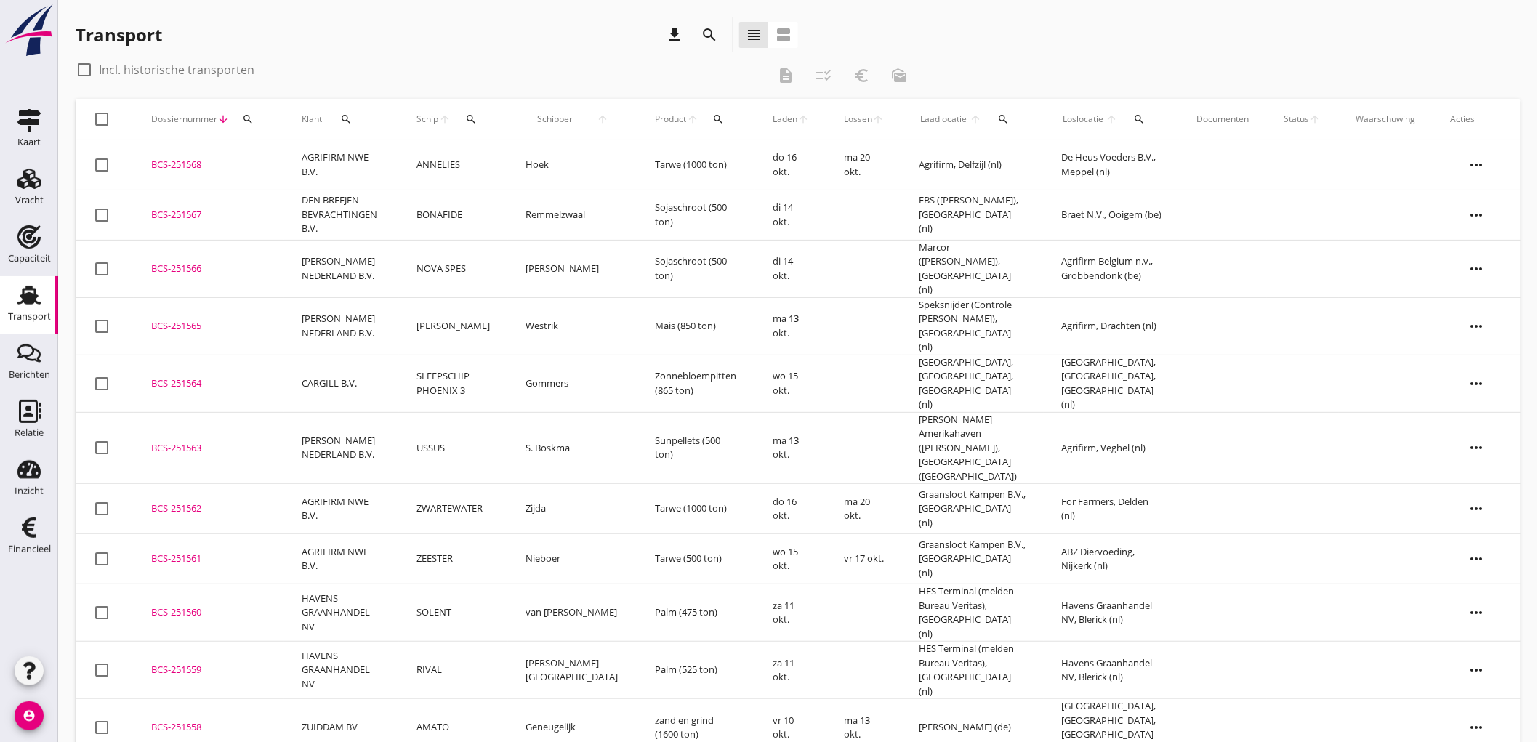
click at [307, 160] on td "AGRIFIRM NWE B.V." at bounding box center [341, 165] width 115 height 50
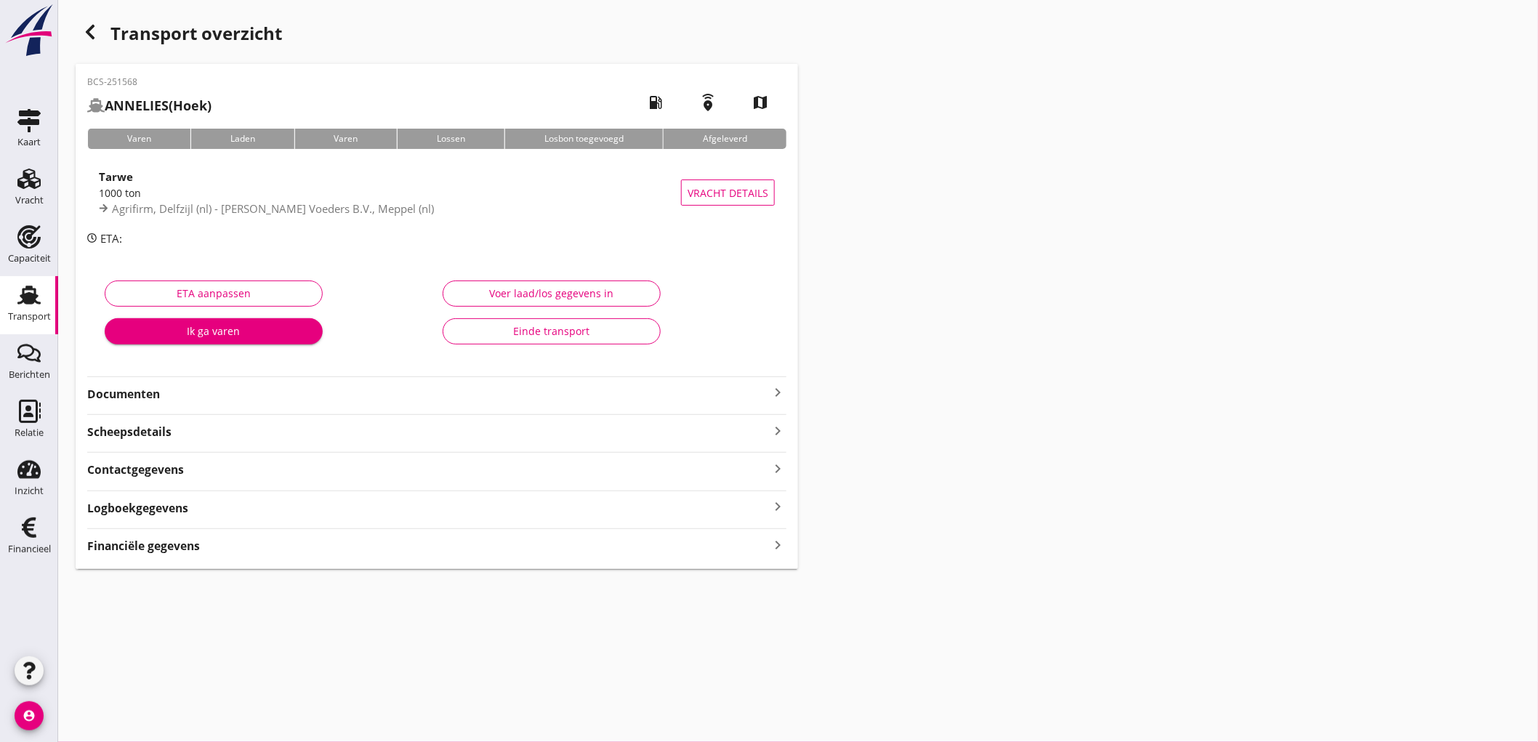
click at [347, 201] on div "Agrifirm, Delfzijl (nl) - De Heus Voeders B.V., Meppel (nl)" at bounding box center [390, 209] width 582 height 17
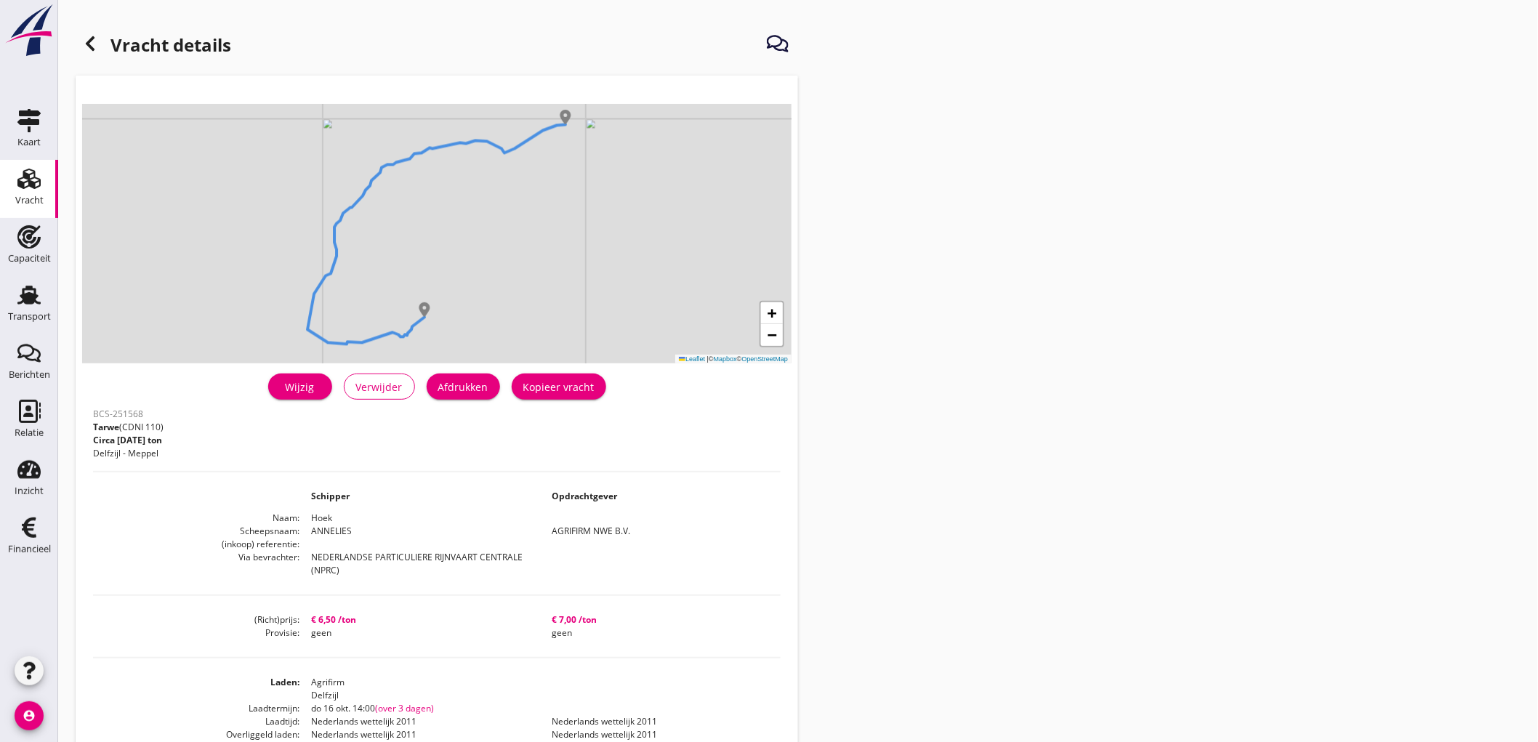
click at [477, 379] on div "Afdrukken" at bounding box center [463, 386] width 50 height 15
click at [86, 49] on icon at bounding box center [89, 43] width 17 height 17
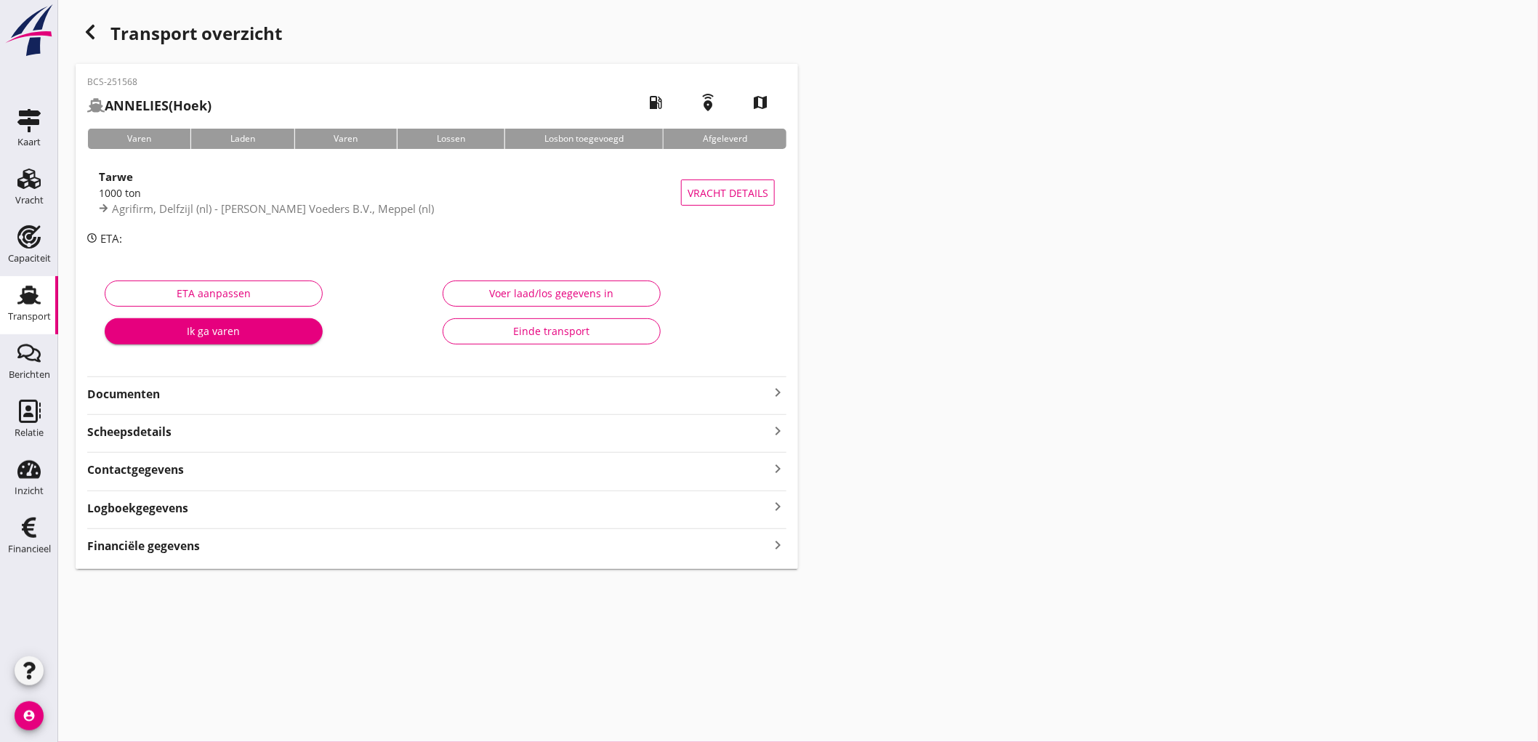
click at [155, 384] on div "Documenten keyboard_arrow_right" at bounding box center [436, 393] width 699 height 20
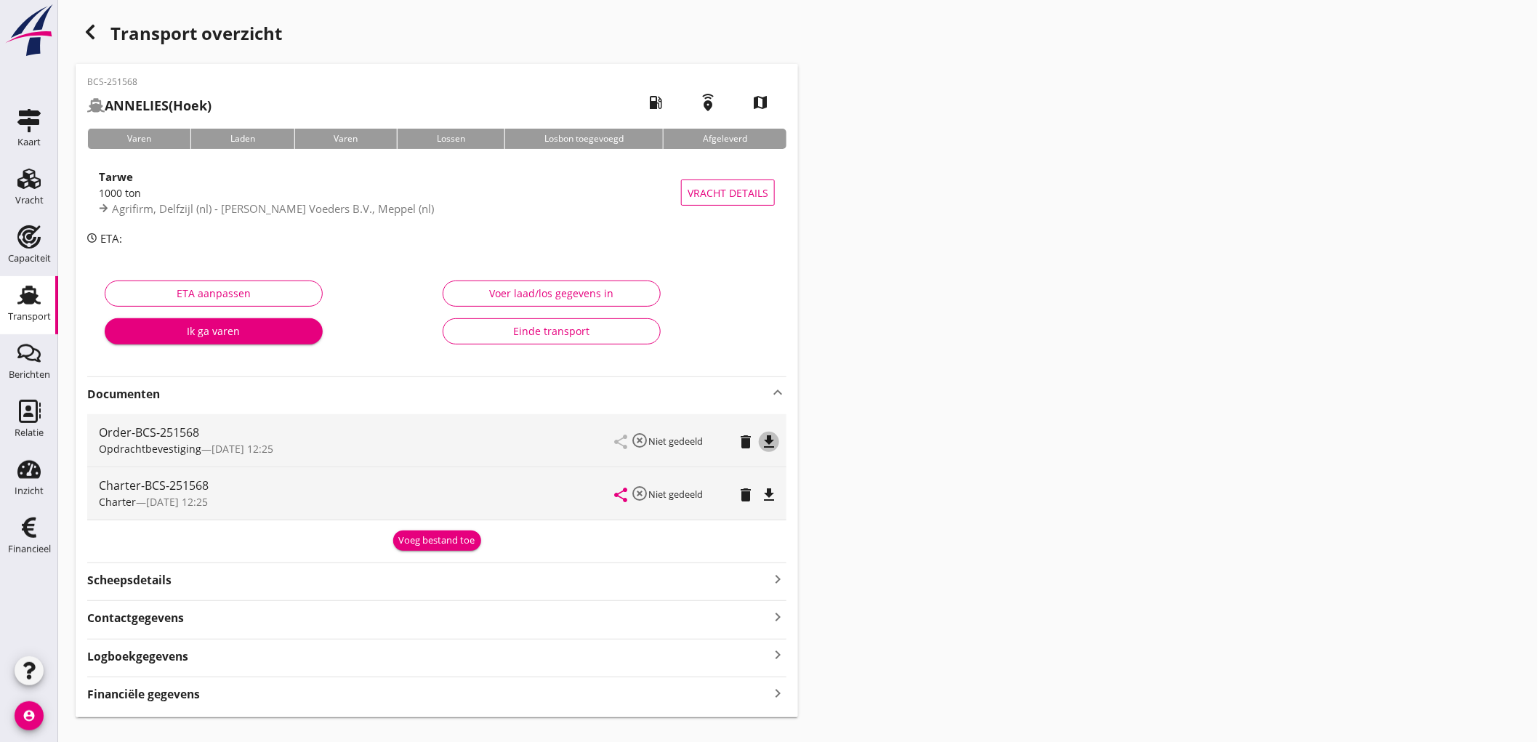
click at [760, 445] on icon "file_download" at bounding box center [768, 441] width 17 height 17
click at [775, 486] on icon "file_download" at bounding box center [768, 494] width 17 height 17
click at [446, 552] on div "BCS-251568 ANNELIES (Hoek) local_gas_station emergency_share map Varen Laden Va…" at bounding box center [437, 390] width 722 height 653
click at [416, 534] on div "Voeg bestand toe" at bounding box center [437, 540] width 76 height 15
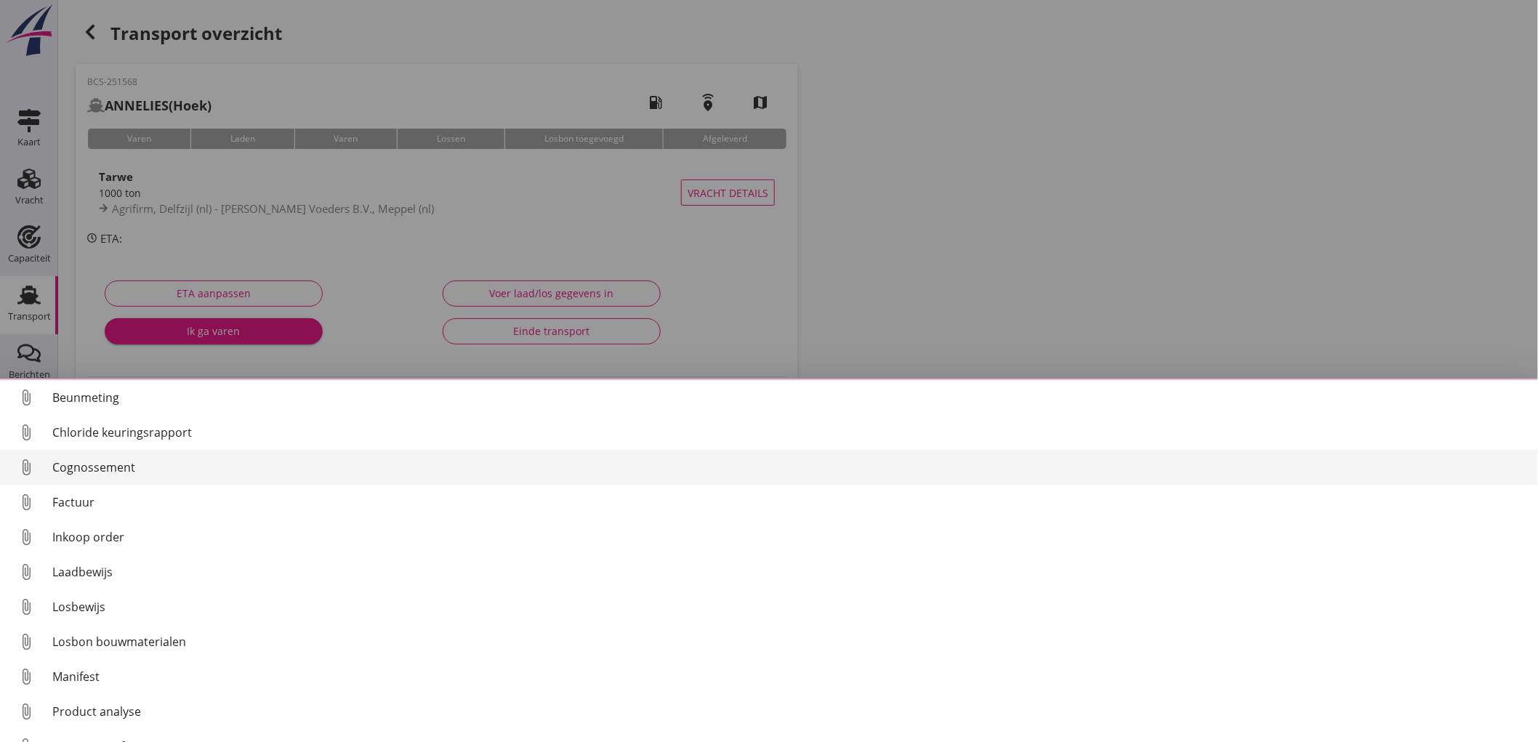
click at [183, 461] on div "Cognossement" at bounding box center [789, 467] width 1474 height 17
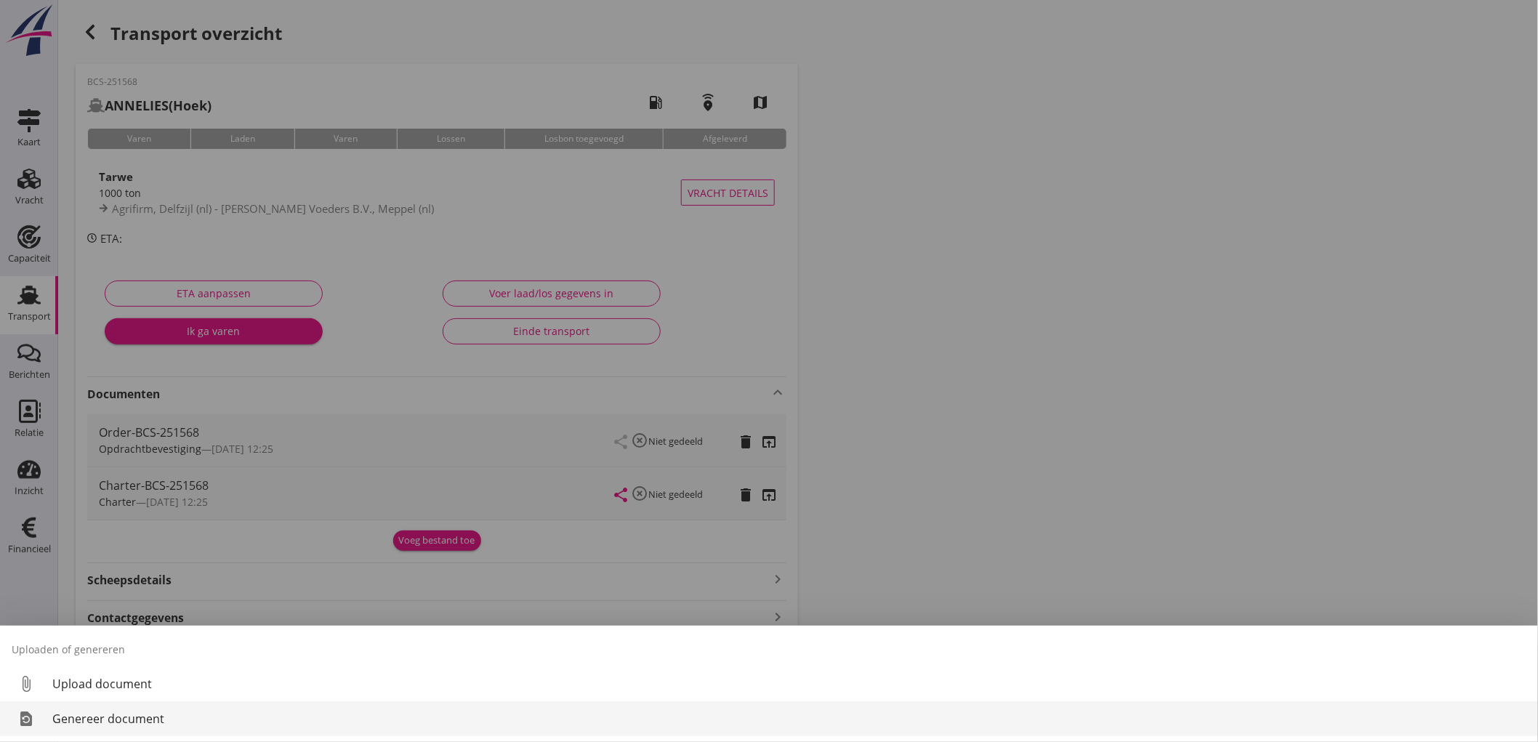
click at [156, 717] on div "Genereer document" at bounding box center [789, 718] width 1474 height 17
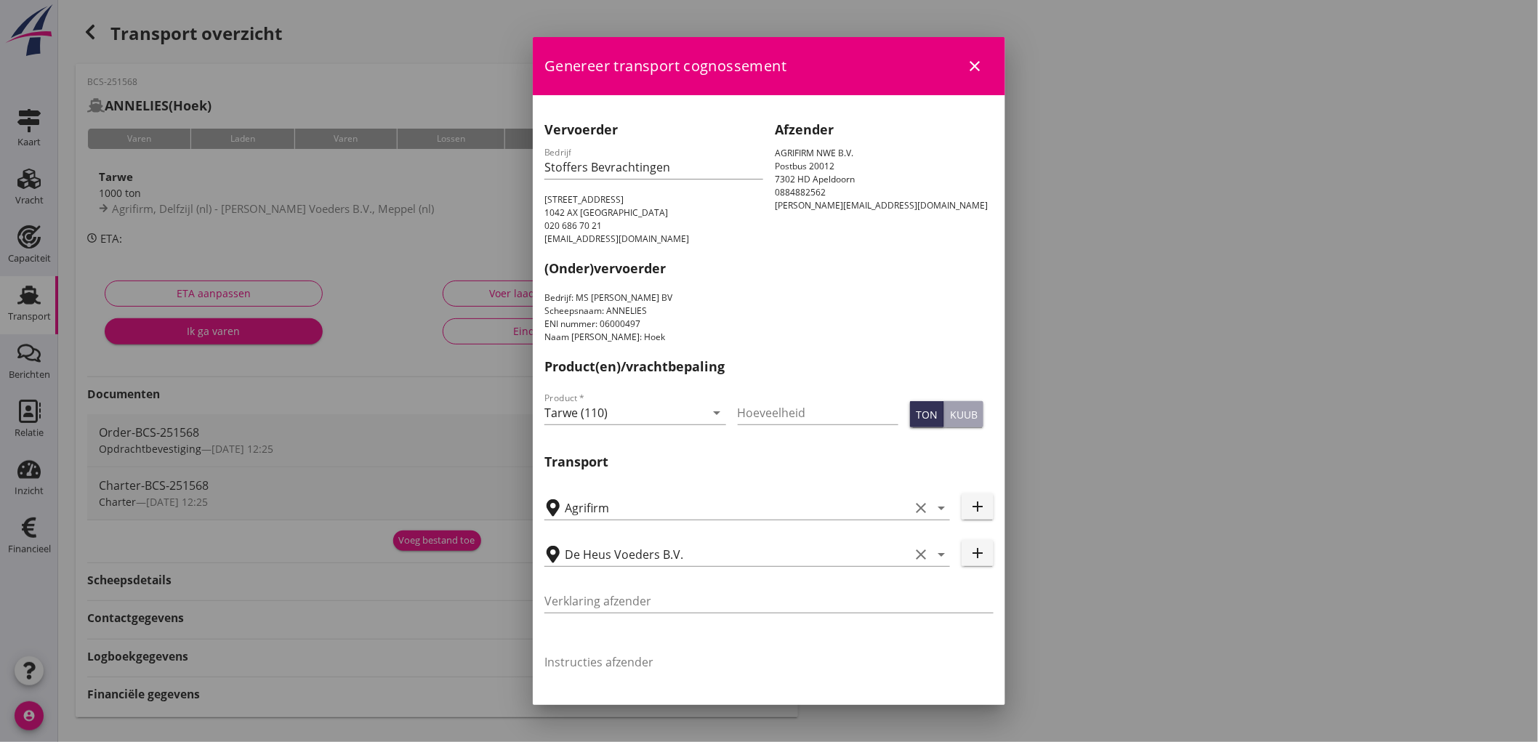
scroll to position [28, 0]
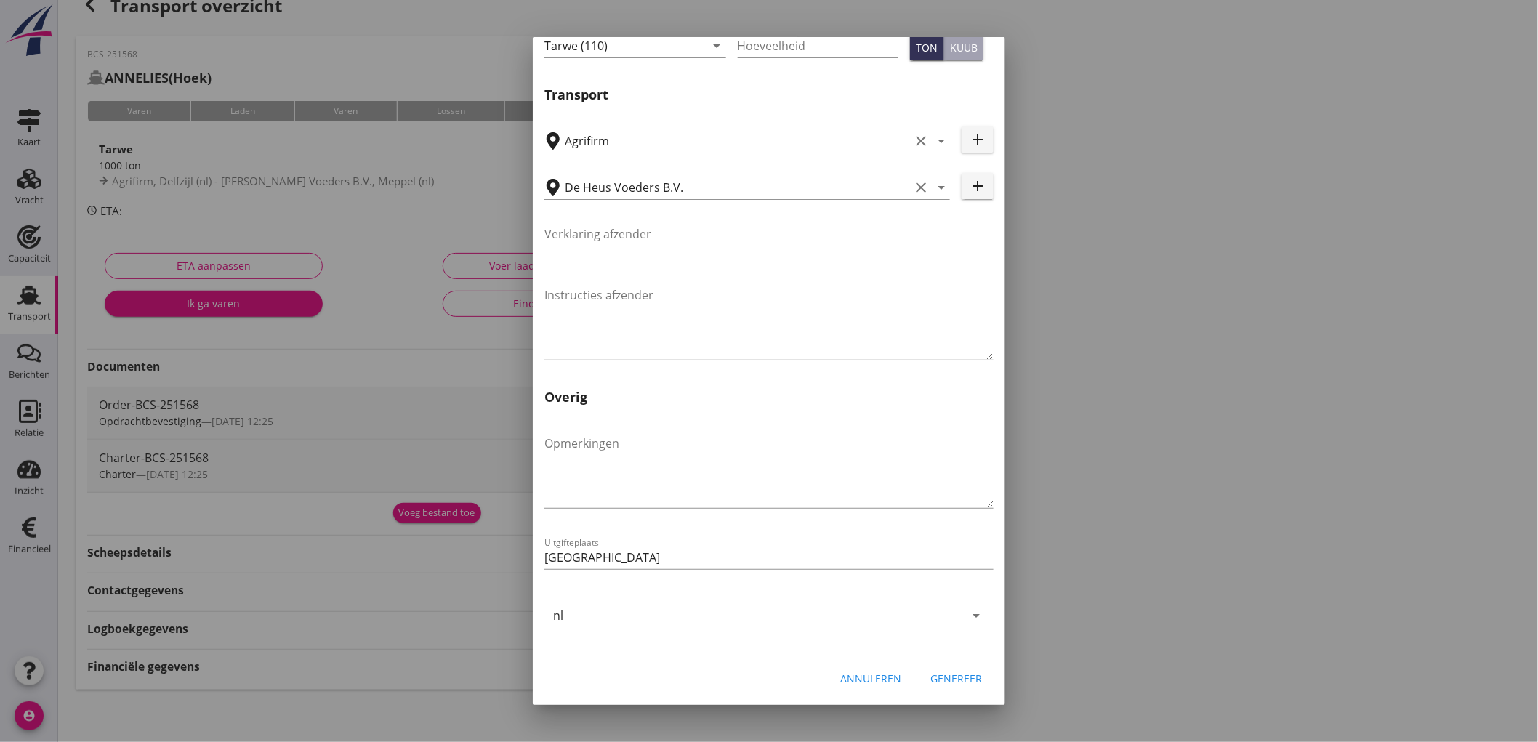
click at [941, 663] on div "Annuleren Genereer" at bounding box center [769, 677] width 472 height 49
drag, startPoint x: 942, startPoint y: 674, endPoint x: 932, endPoint y: 676, distance: 10.6
click at [942, 674] on div "Genereer" at bounding box center [956, 678] width 52 height 15
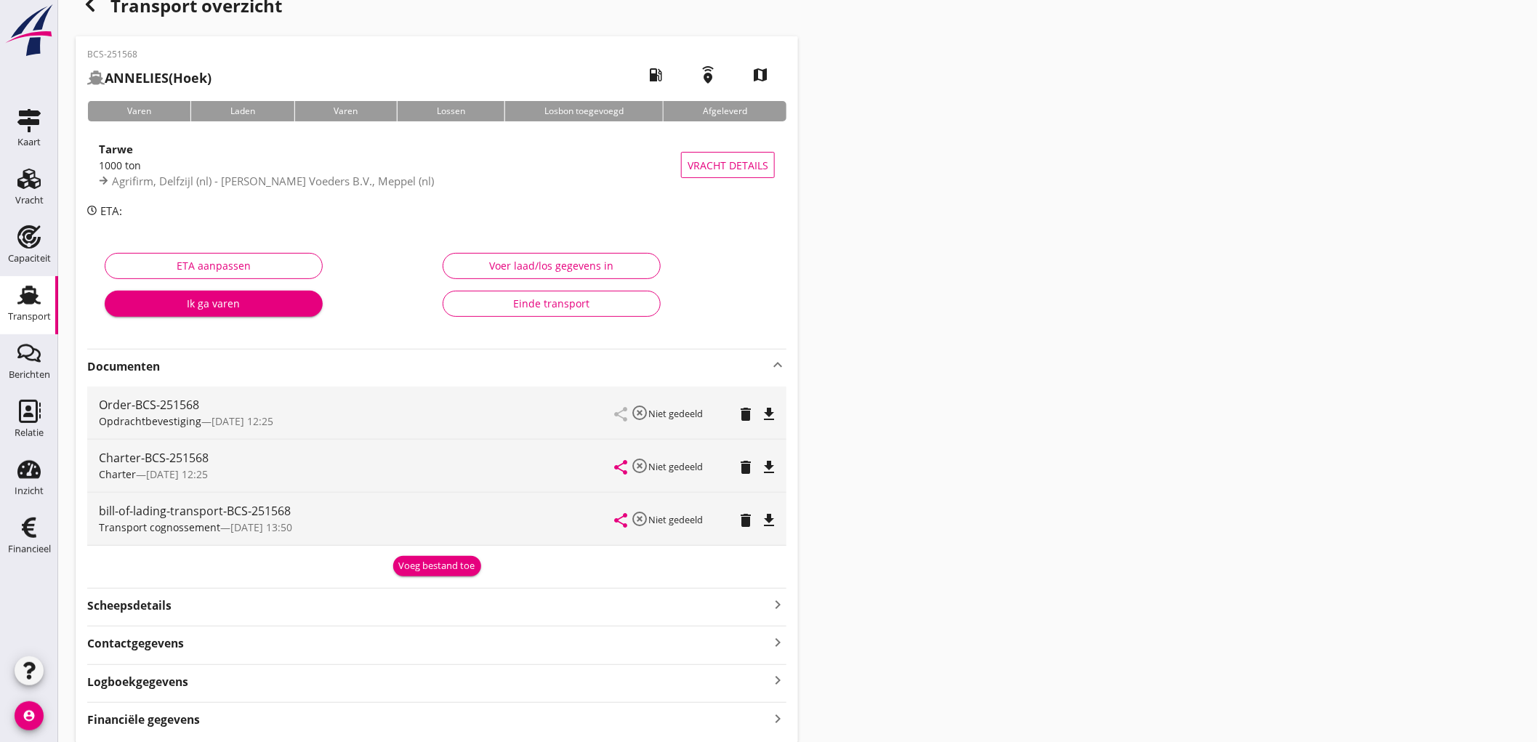
click at [769, 520] on icon "file_download" at bounding box center [768, 520] width 17 height 17
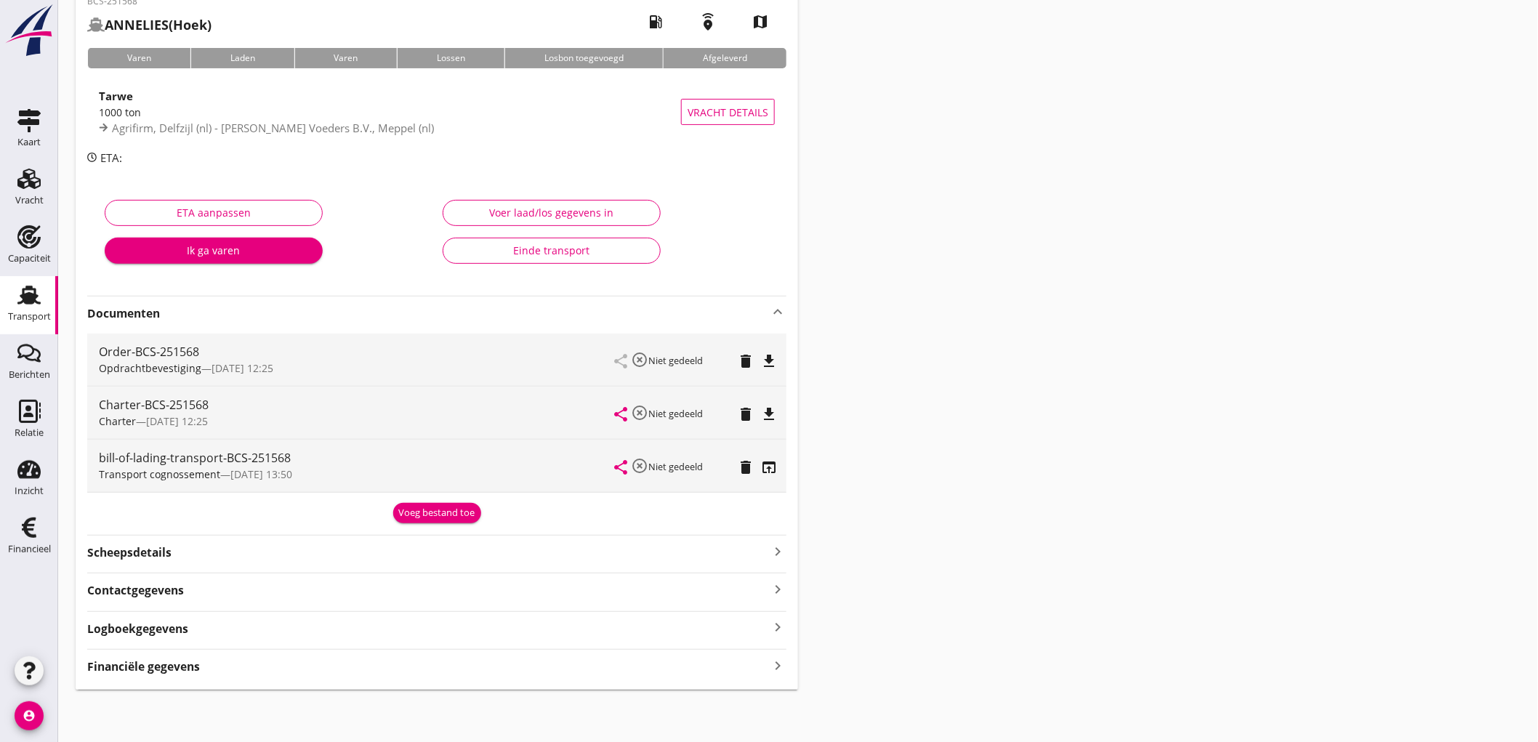
click at [209, 671] on div "Financiële gegevens keyboard_arrow_right" at bounding box center [436, 665] width 699 height 20
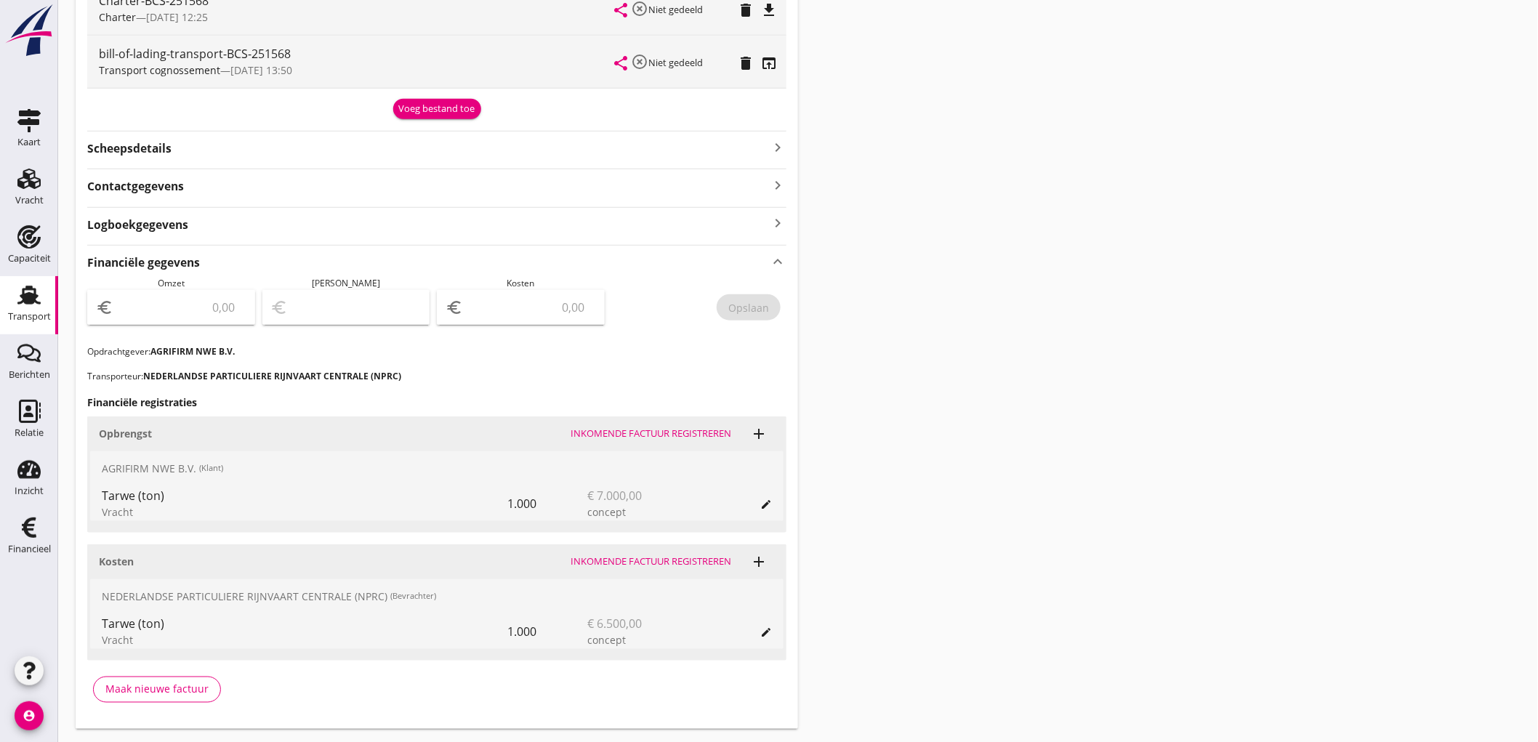
click at [185, 318] on input "number" at bounding box center [181, 307] width 130 height 23
type input "7000"
type input "6994.00"
type input "6"
type input "6935.00"
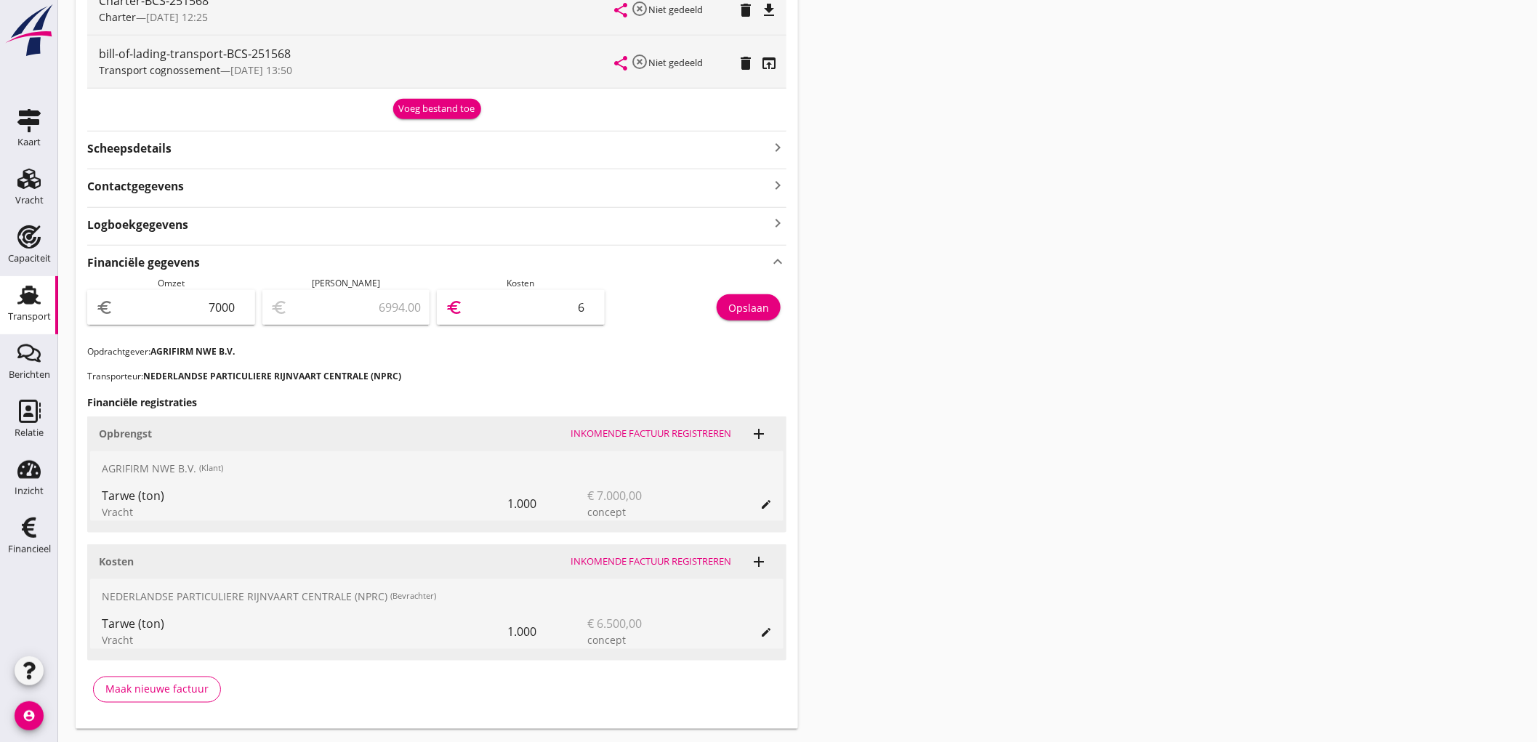
type input "65"
type input "6350.00"
type input "650"
type input "500.00"
type input "6500"
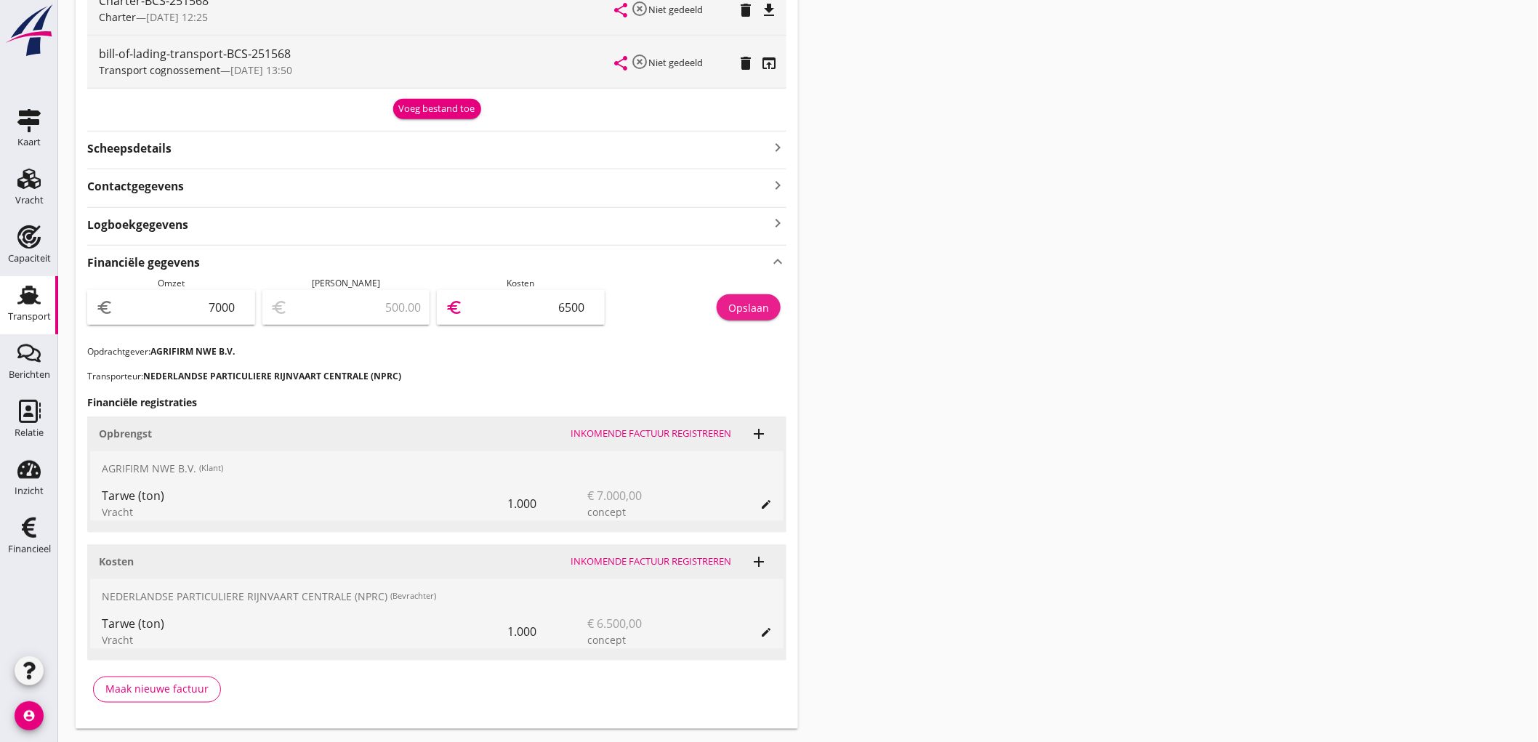
click at [732, 309] on div "Opslaan" at bounding box center [748, 307] width 41 height 15
click at [52, 193] on link "Vracht Vracht" at bounding box center [29, 189] width 58 height 58
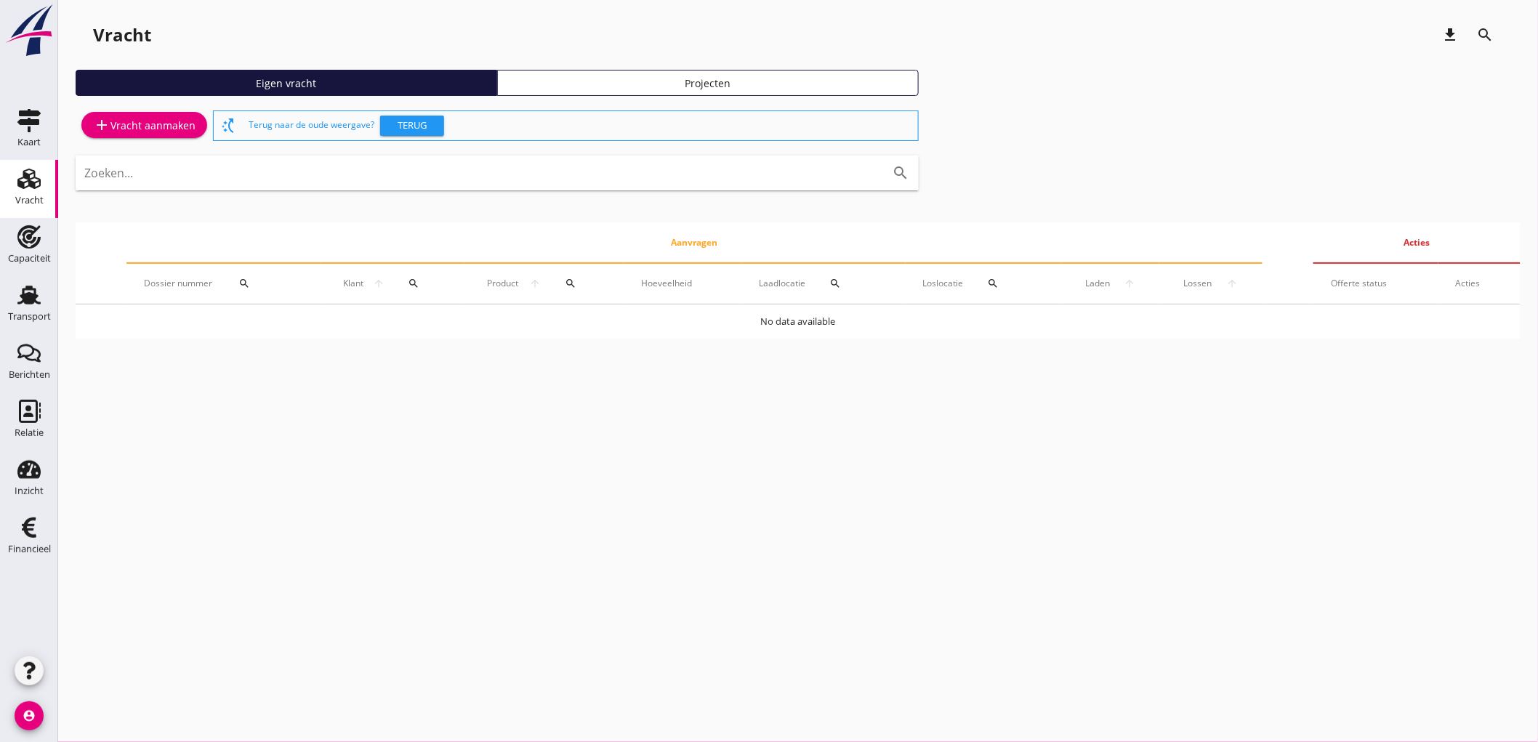
click at [148, 126] on div "add Vracht aanmaken" at bounding box center [144, 124] width 102 height 17
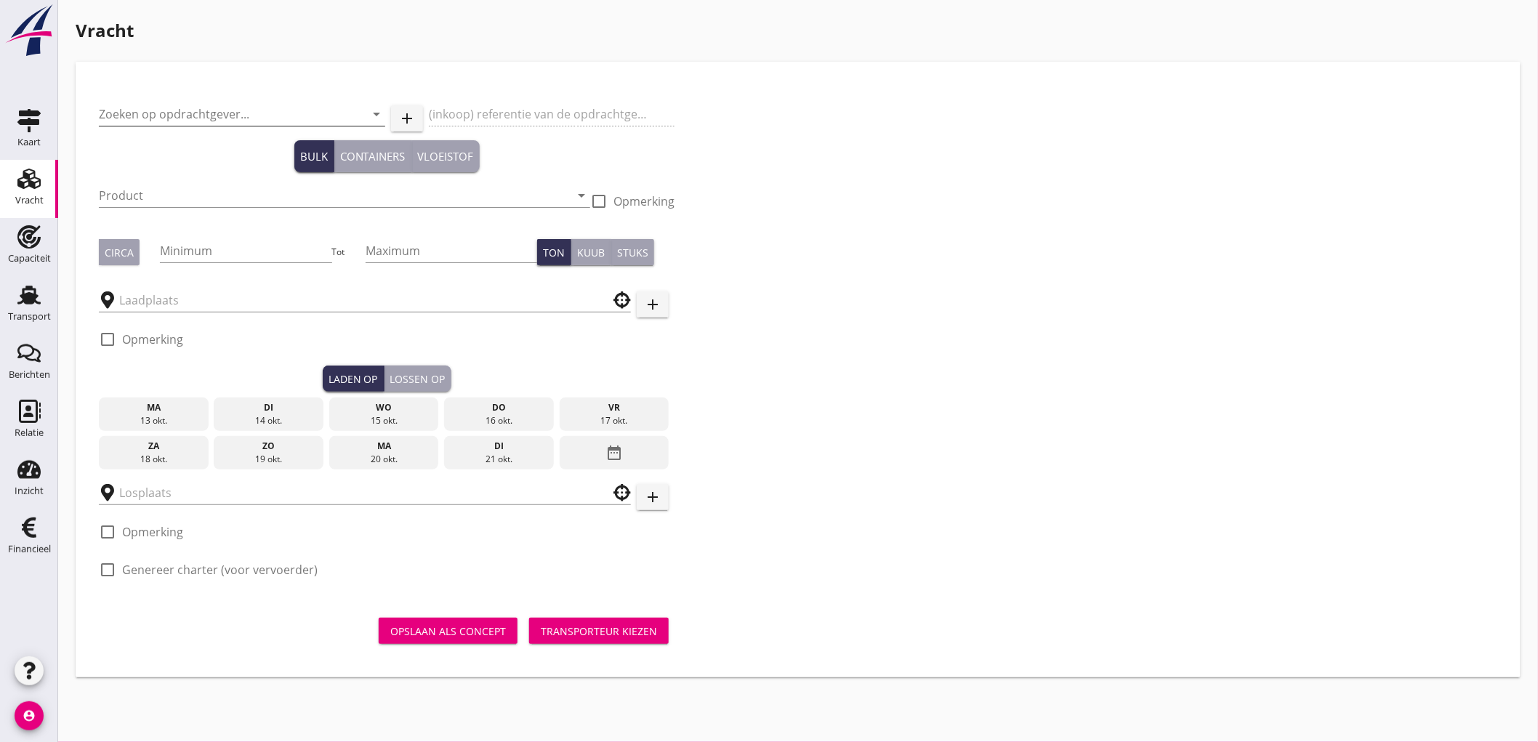
click at [150, 109] on input "Zoeken op opdrachtgever..." at bounding box center [222, 113] width 246 height 23
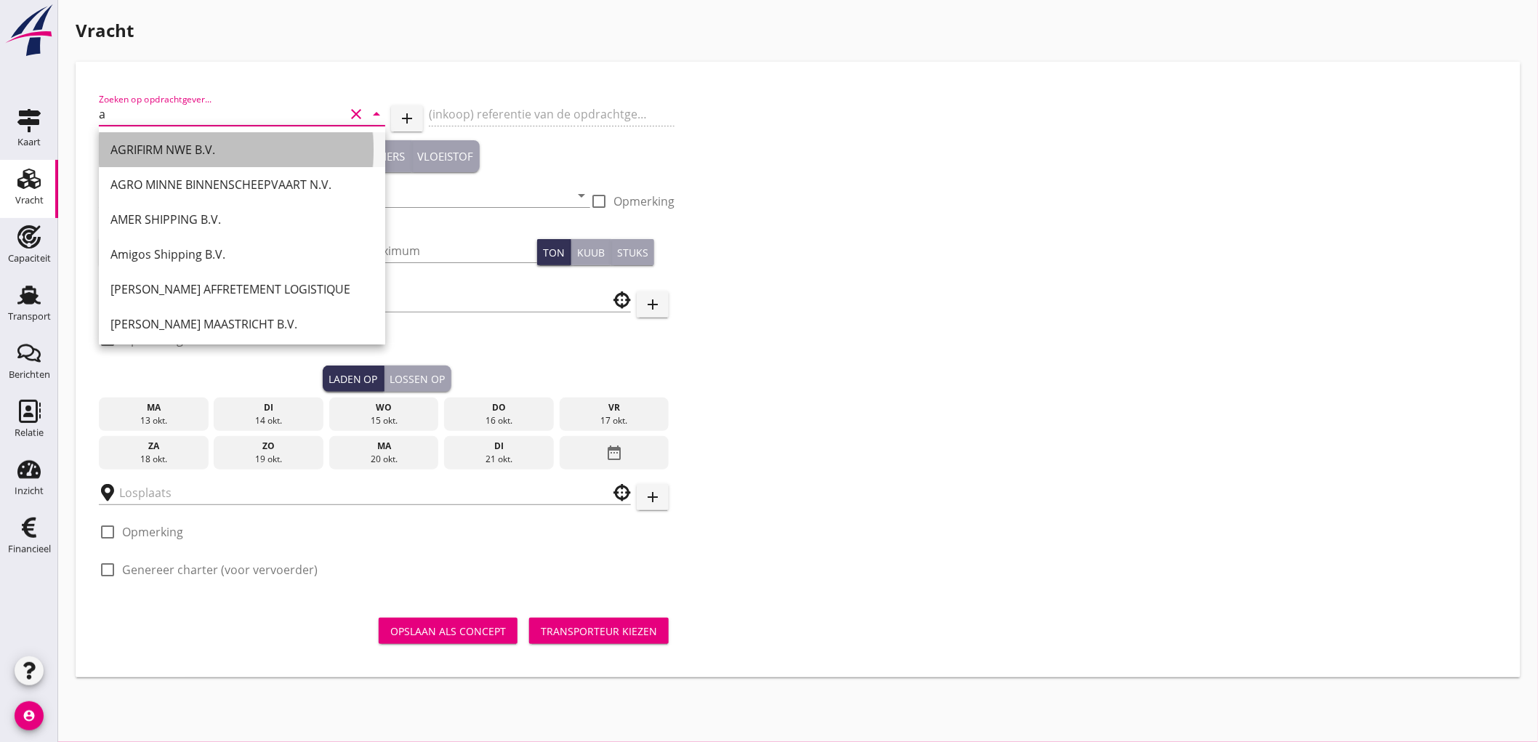
click at [153, 145] on div "AGRIFIRM NWE B.V." at bounding box center [241, 149] width 263 height 17
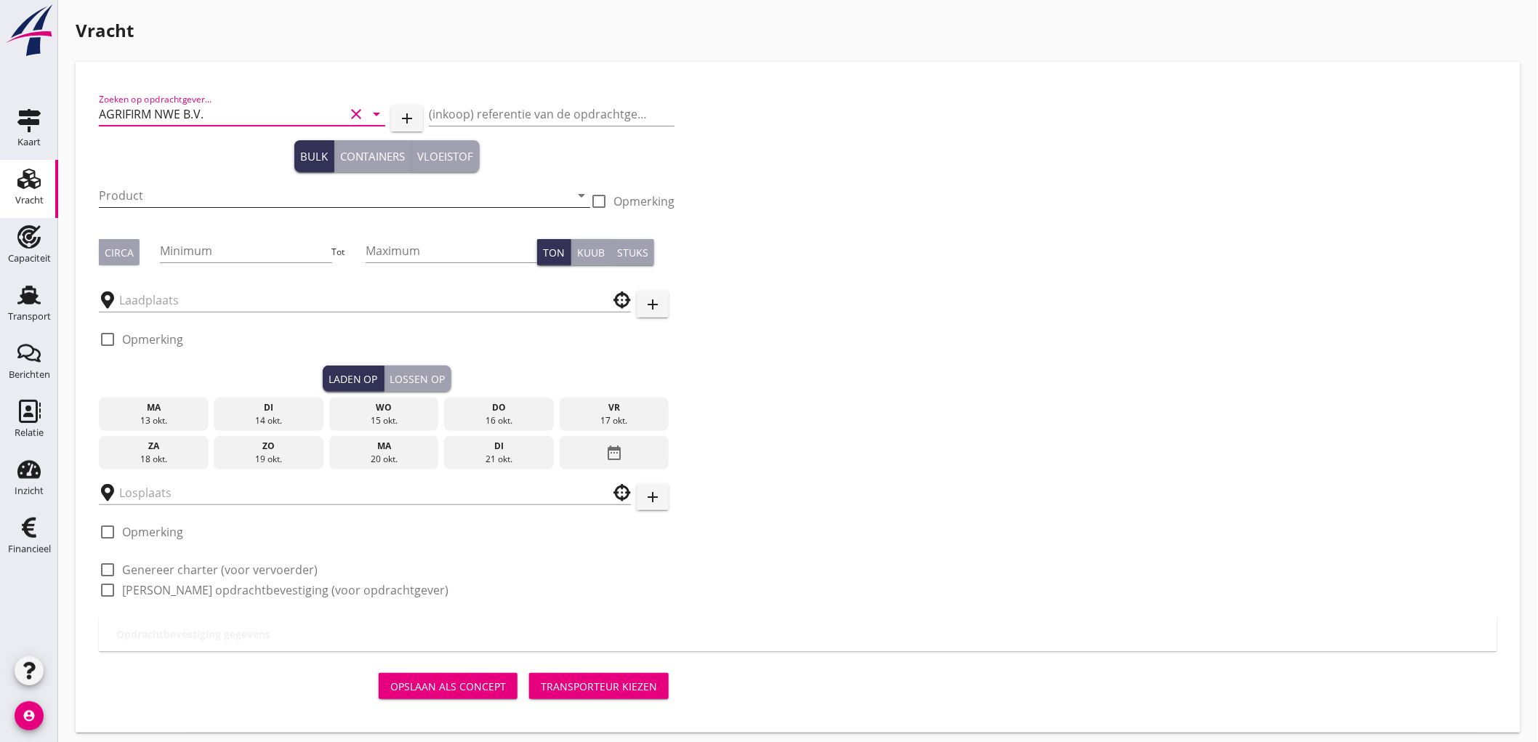
type input "AGRIFIRM NWE B.V."
click at [155, 190] on input "Product" at bounding box center [334, 195] width 471 height 23
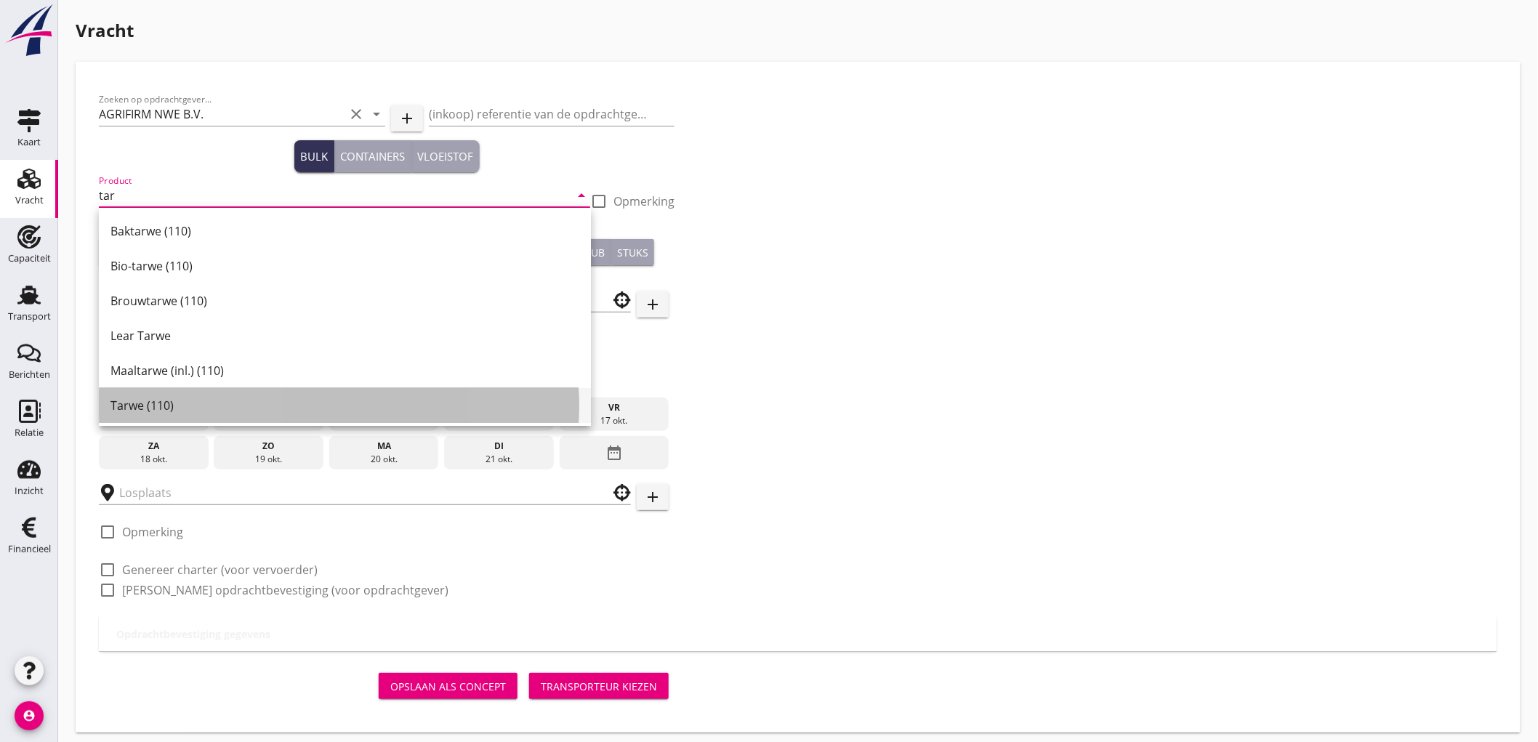
click at [198, 398] on div "Tarwe (110)" at bounding box center [344, 405] width 469 height 17
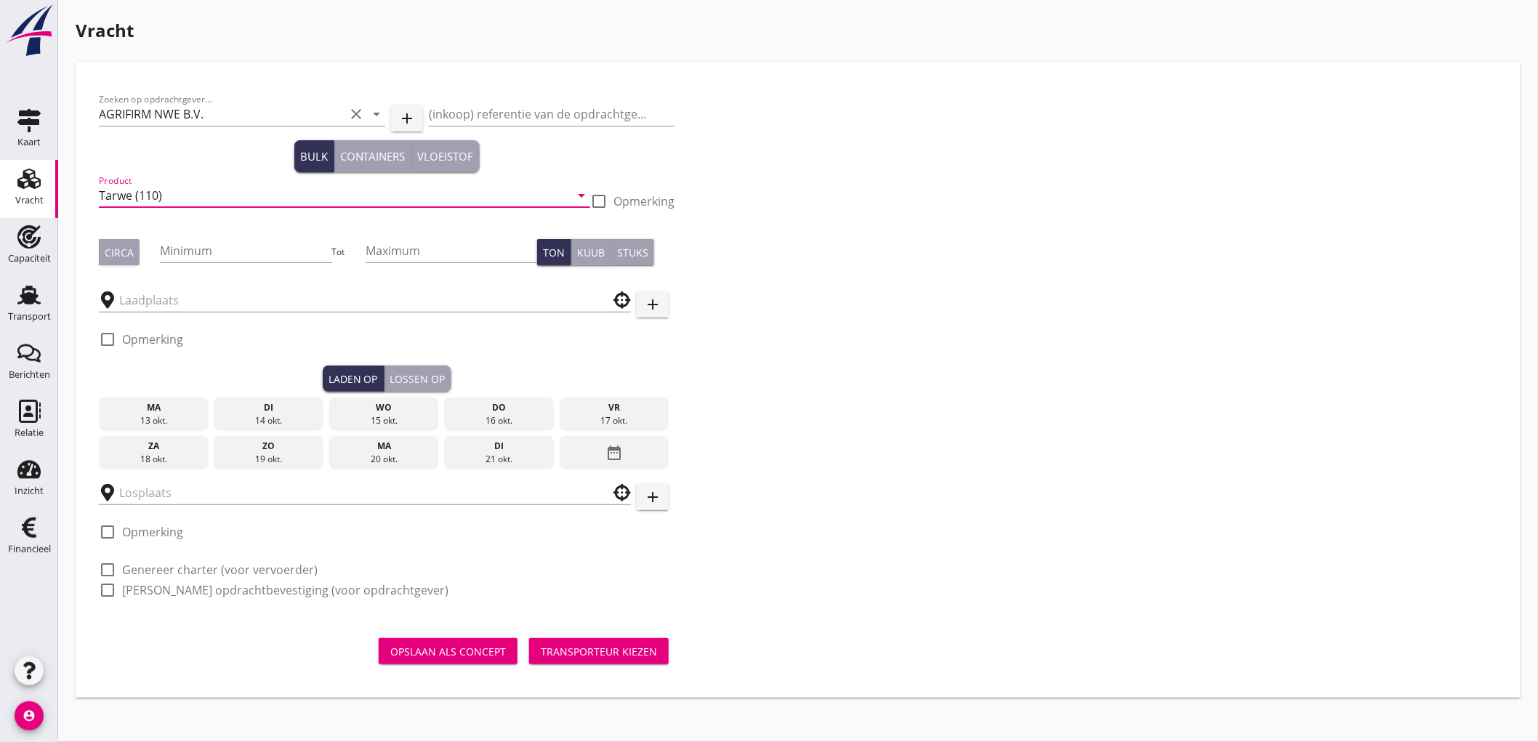
type input "Tarwe (110)"
click at [114, 254] on div "Circa" at bounding box center [119, 252] width 29 height 15
click at [222, 233] on div "Minimum" at bounding box center [245, 253] width 171 height 47
click at [227, 253] on input "Minimum" at bounding box center [245, 250] width 171 height 23
type input "600"
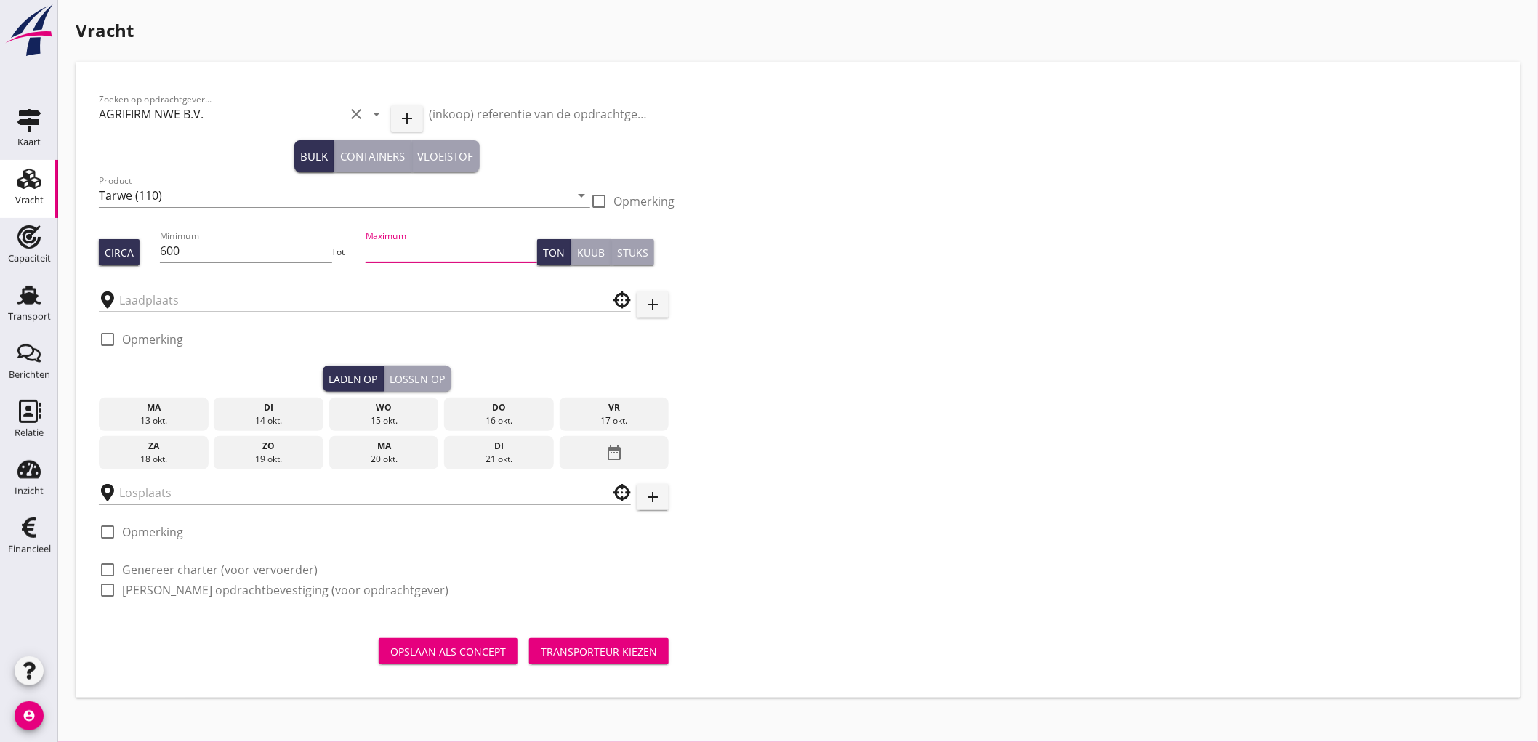
click at [233, 296] on input "text" at bounding box center [354, 299] width 471 height 23
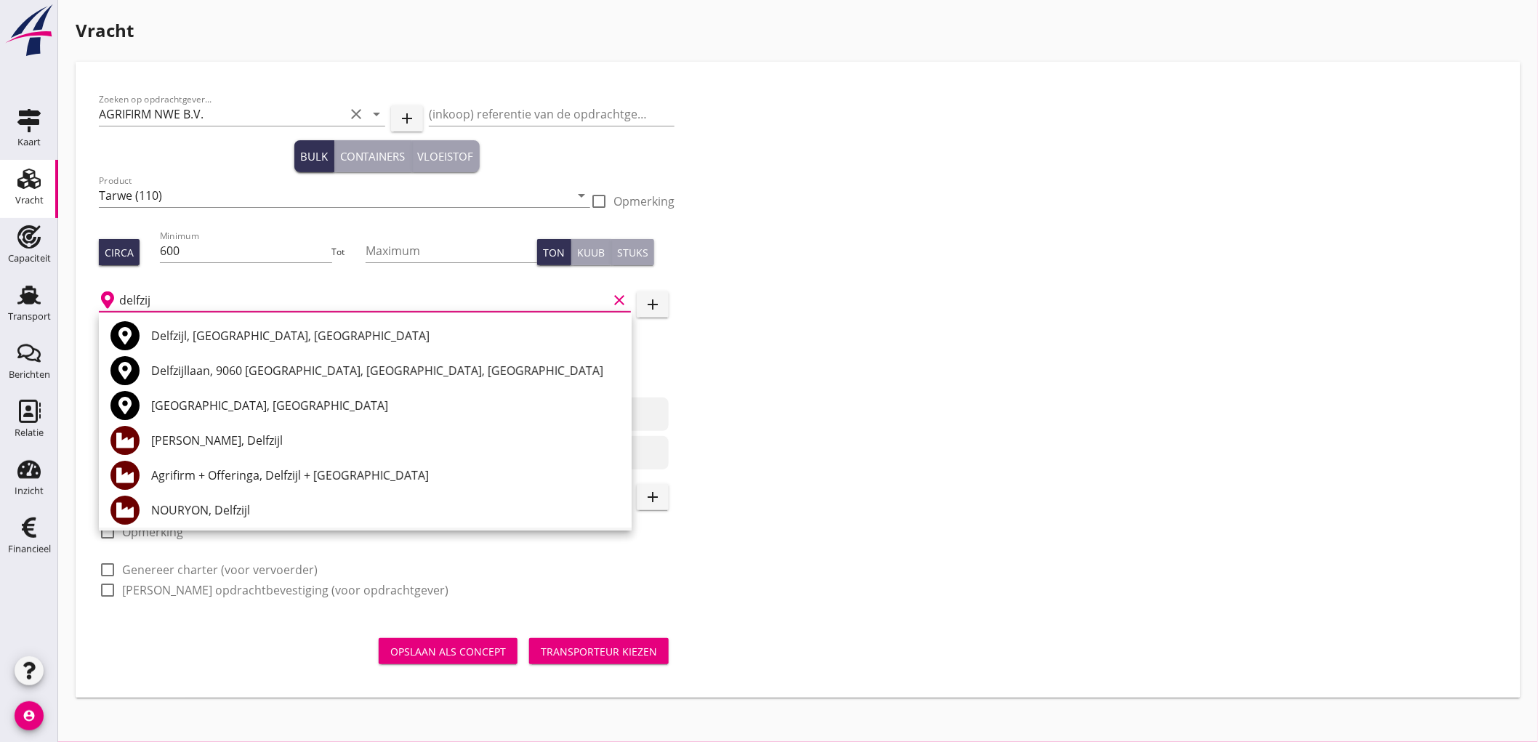
scroll to position [81, 0]
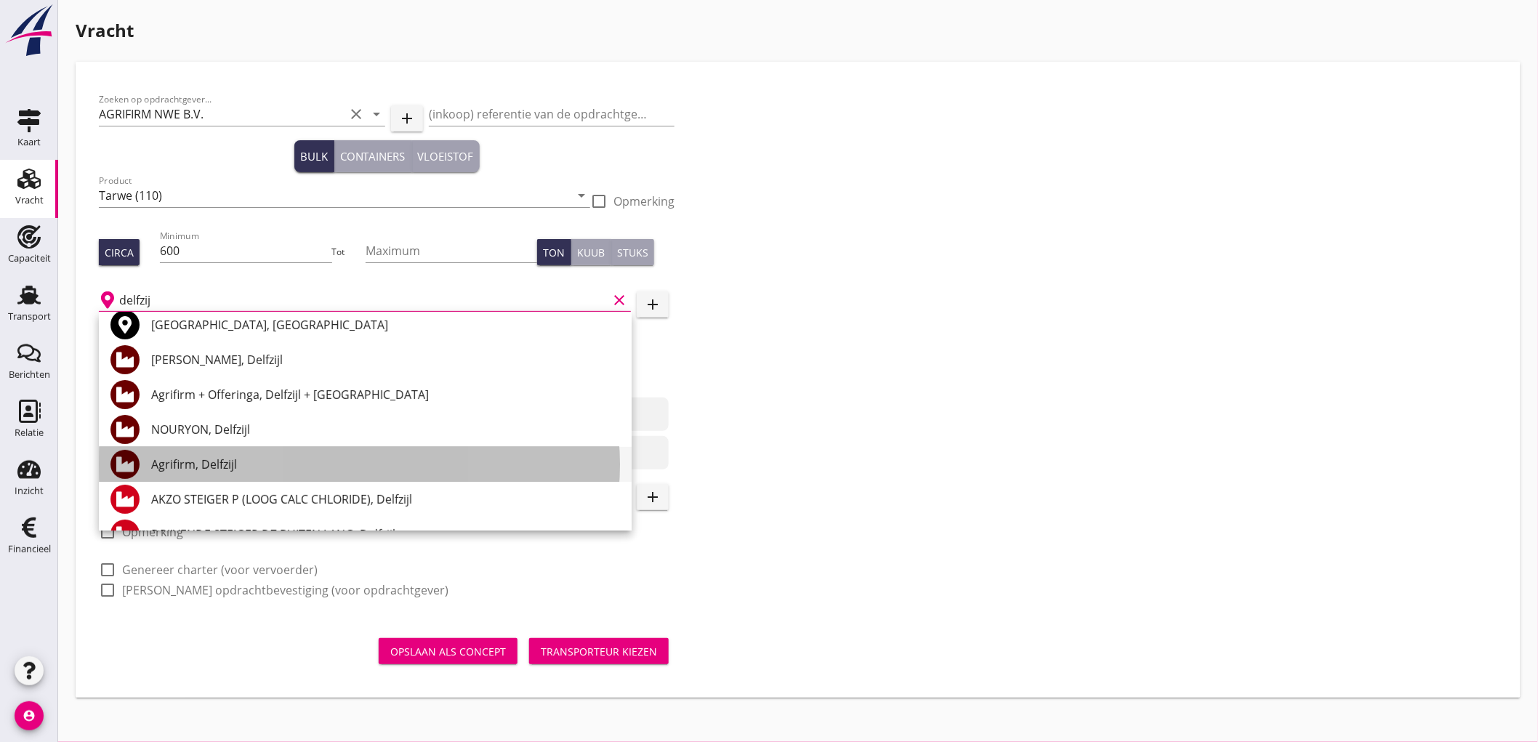
click at [284, 468] on div "Agrifirm, Delfzijl" at bounding box center [385, 464] width 469 height 17
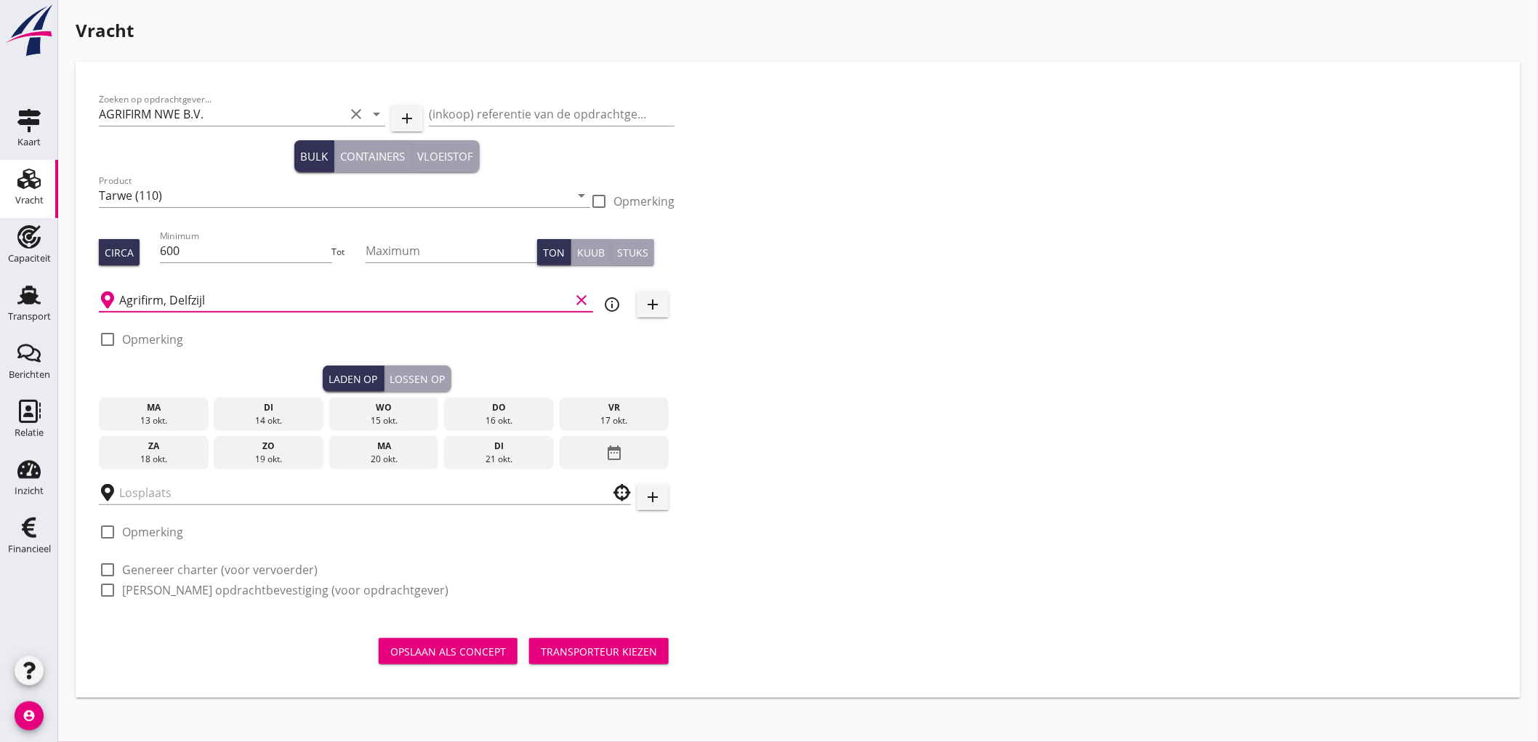
type input "Agrifirm, Delfzijl"
click at [412, 417] on div "15 okt." at bounding box center [384, 420] width 102 height 13
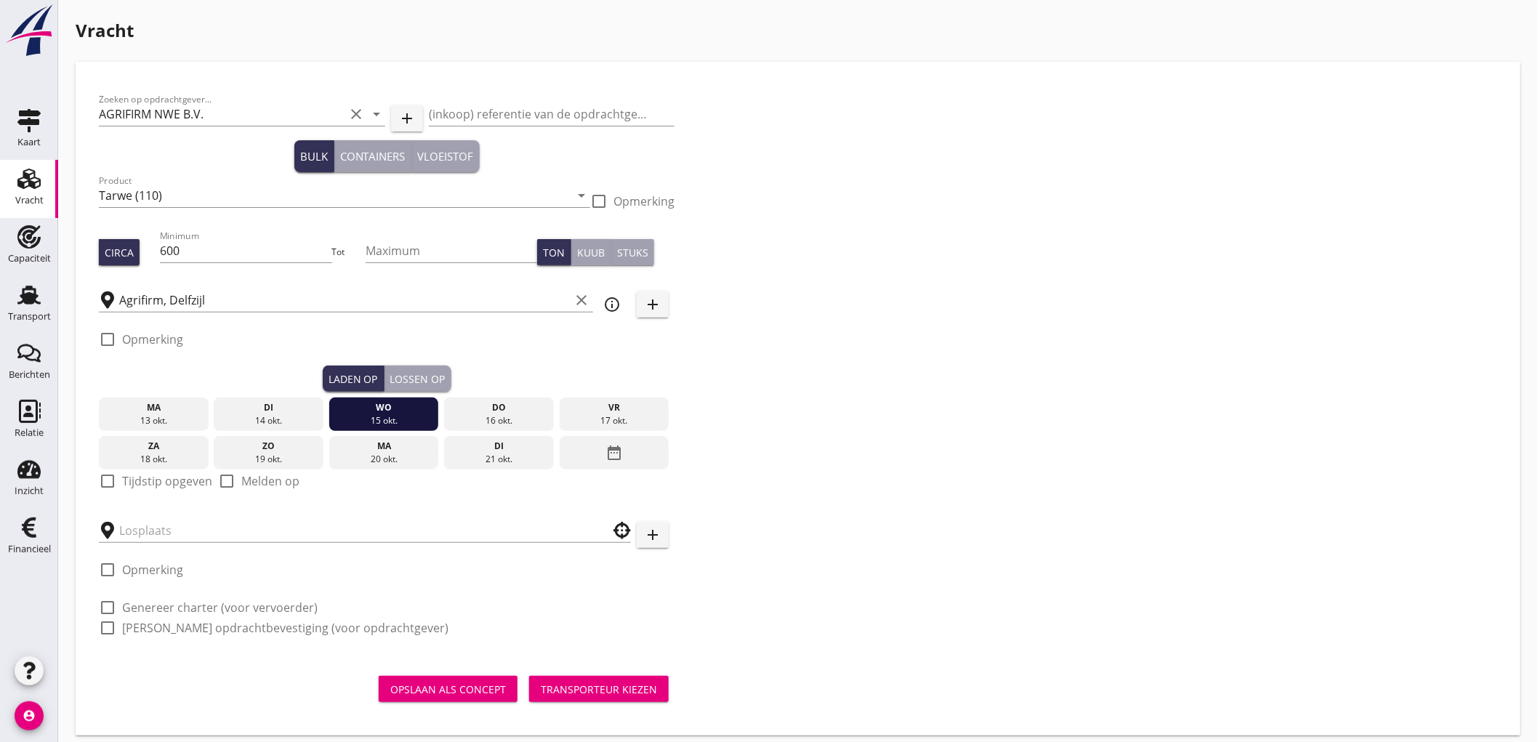
click at [136, 484] on label "Tijdstip opgeven" at bounding box center [167, 481] width 90 height 15
checkbox input "true"
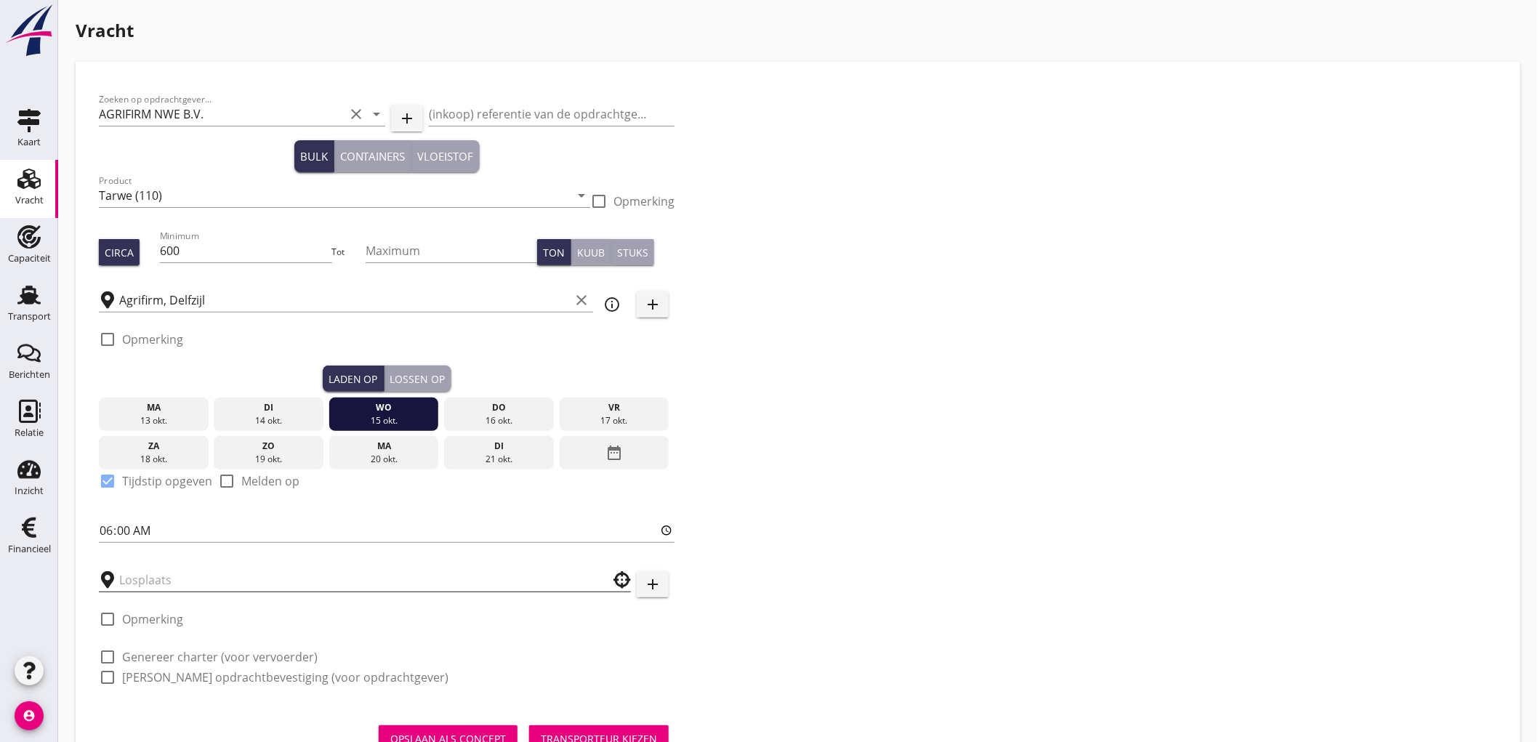
click at [163, 589] on input "text" at bounding box center [354, 579] width 471 height 23
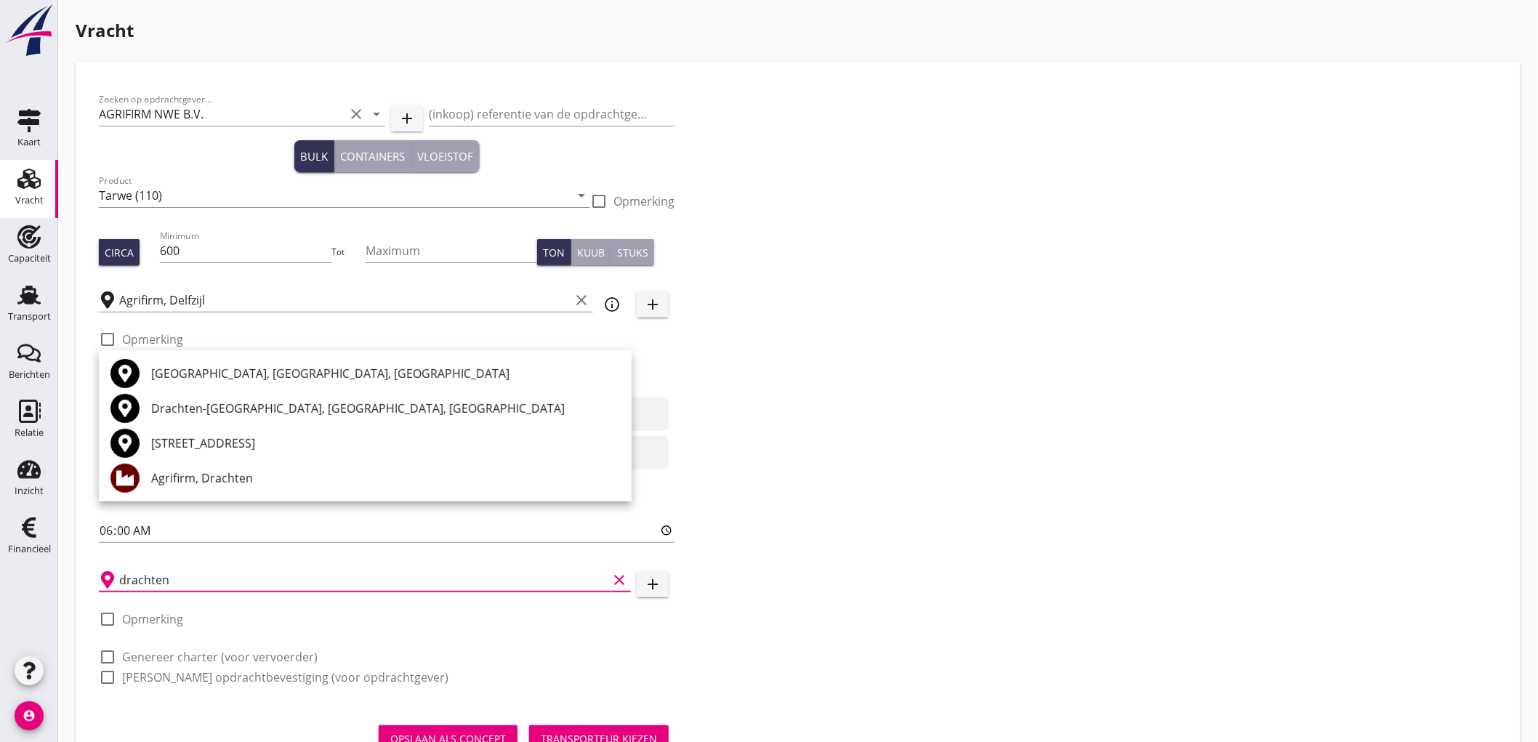
click at [184, 468] on div "Agrifirm, Drachten" at bounding box center [385, 478] width 469 height 35
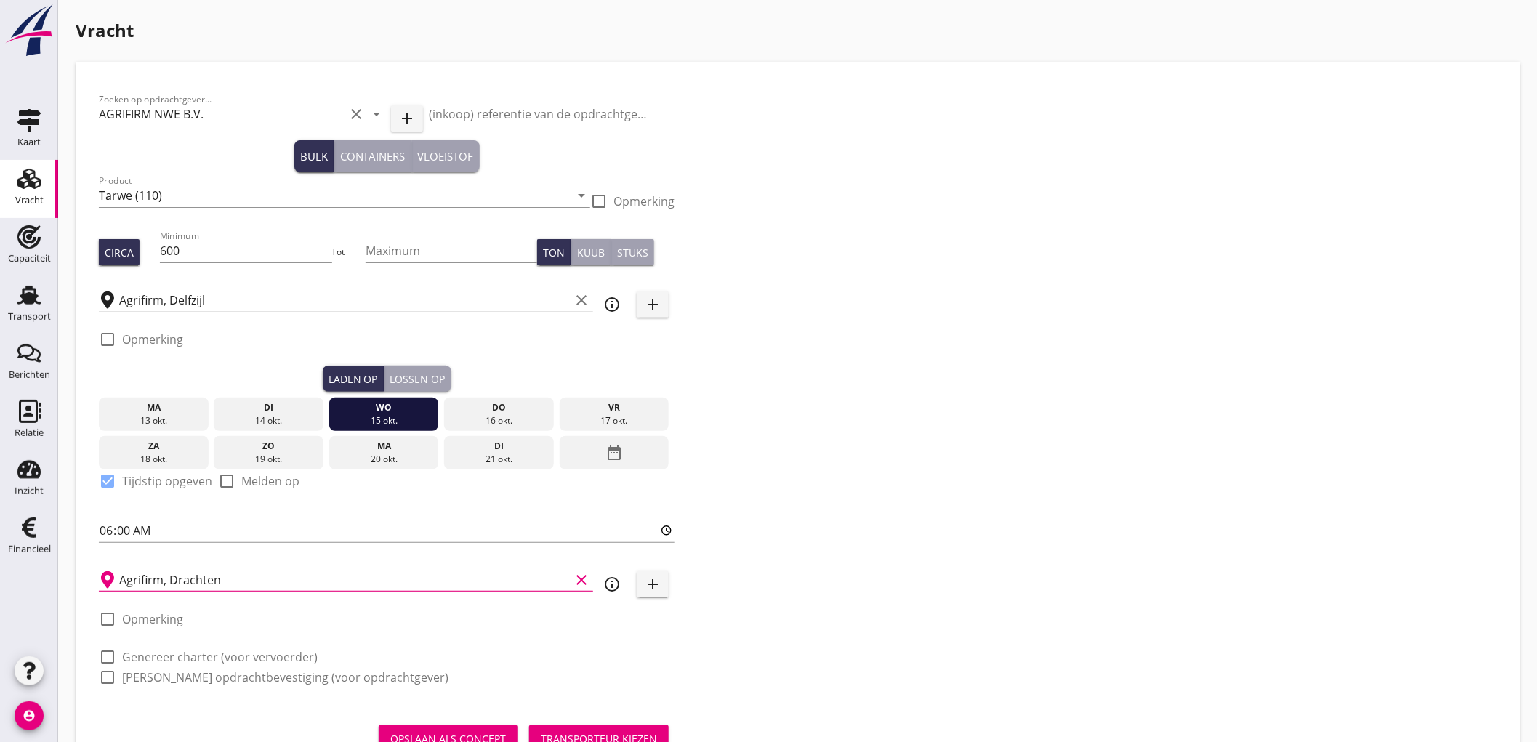
type input "Agrifirm, Drachten"
click at [168, 658] on label "Genereer charter (voor vervoerder)" at bounding box center [219, 657] width 195 height 15
click at [171, 674] on label "Genereer opdrachtbevestiging (voor opdrachtgever)" at bounding box center [285, 677] width 326 height 15
checkbox input "true"
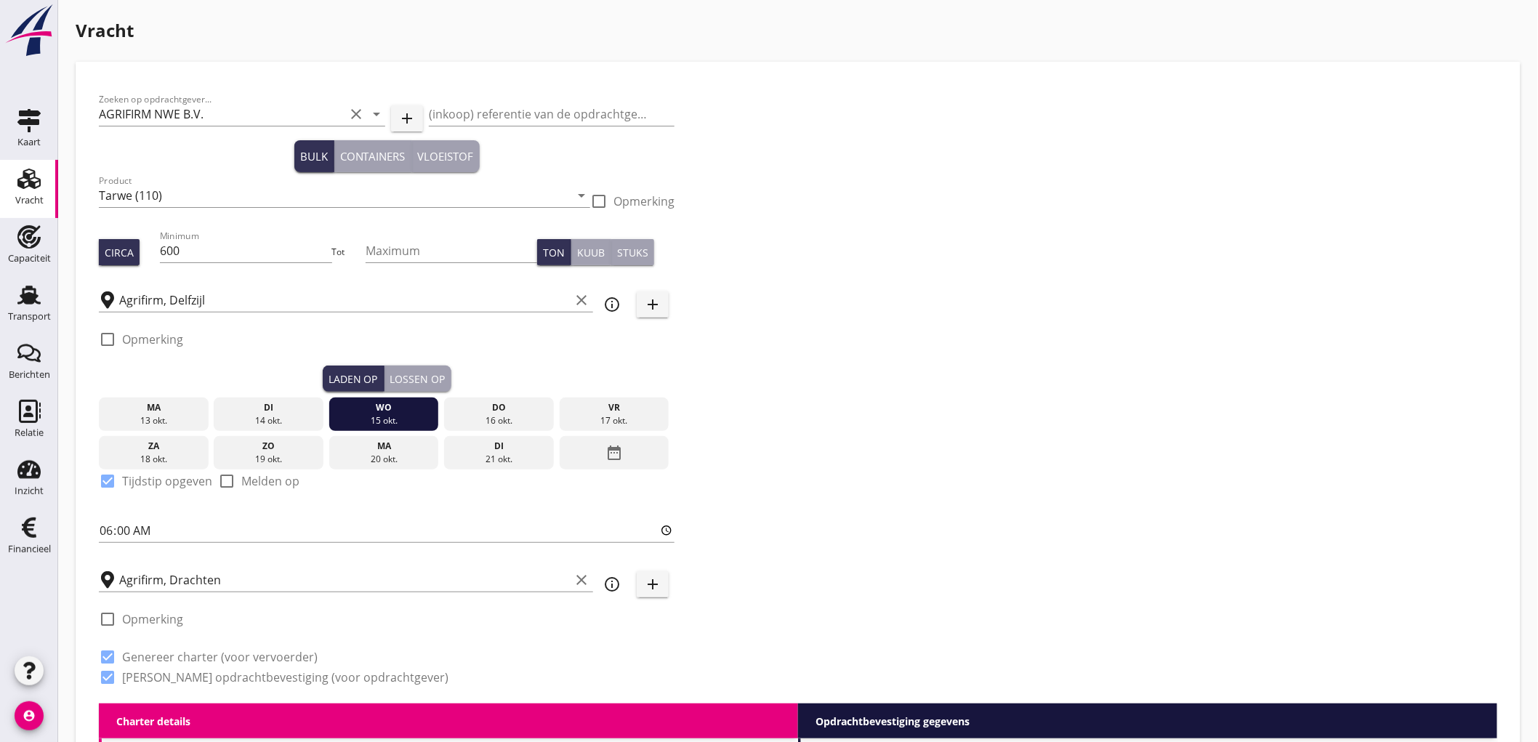
click at [409, 368] on button "Lossen op" at bounding box center [417, 378] width 67 height 26
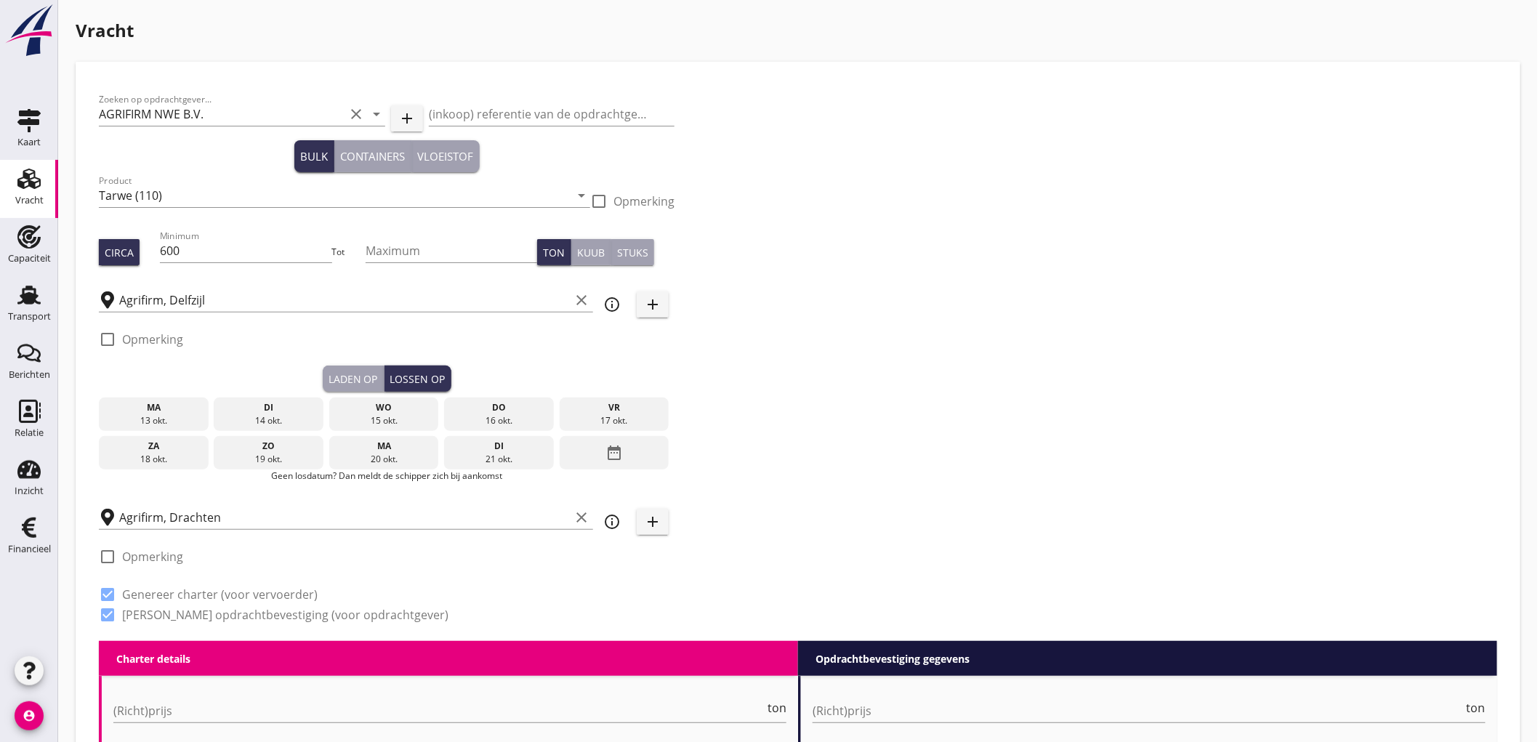
click at [482, 423] on div "16 okt." at bounding box center [499, 420] width 102 height 13
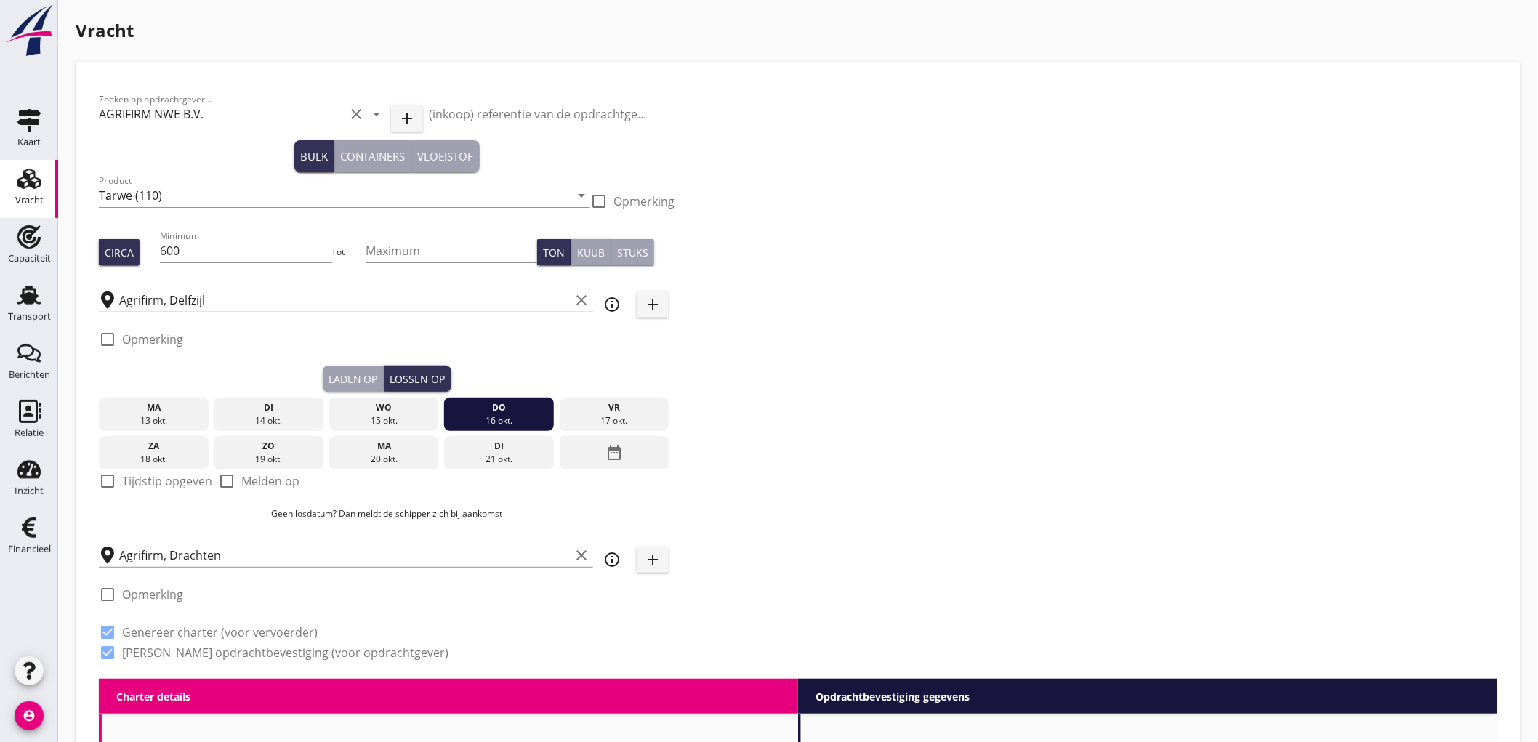
click at [241, 485] on label "Melden op" at bounding box center [270, 481] width 58 height 15
checkbox input "true"
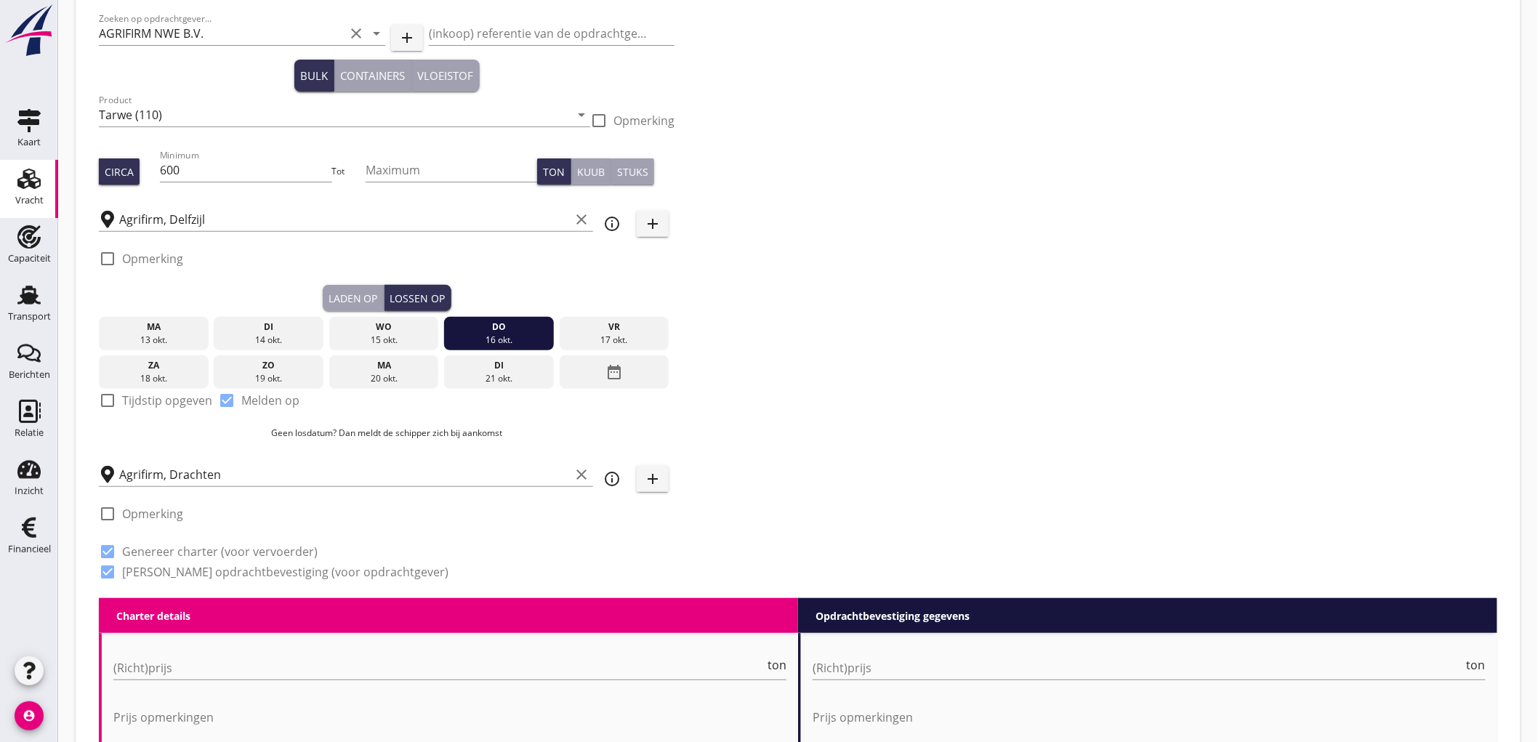
scroll to position [161, 0]
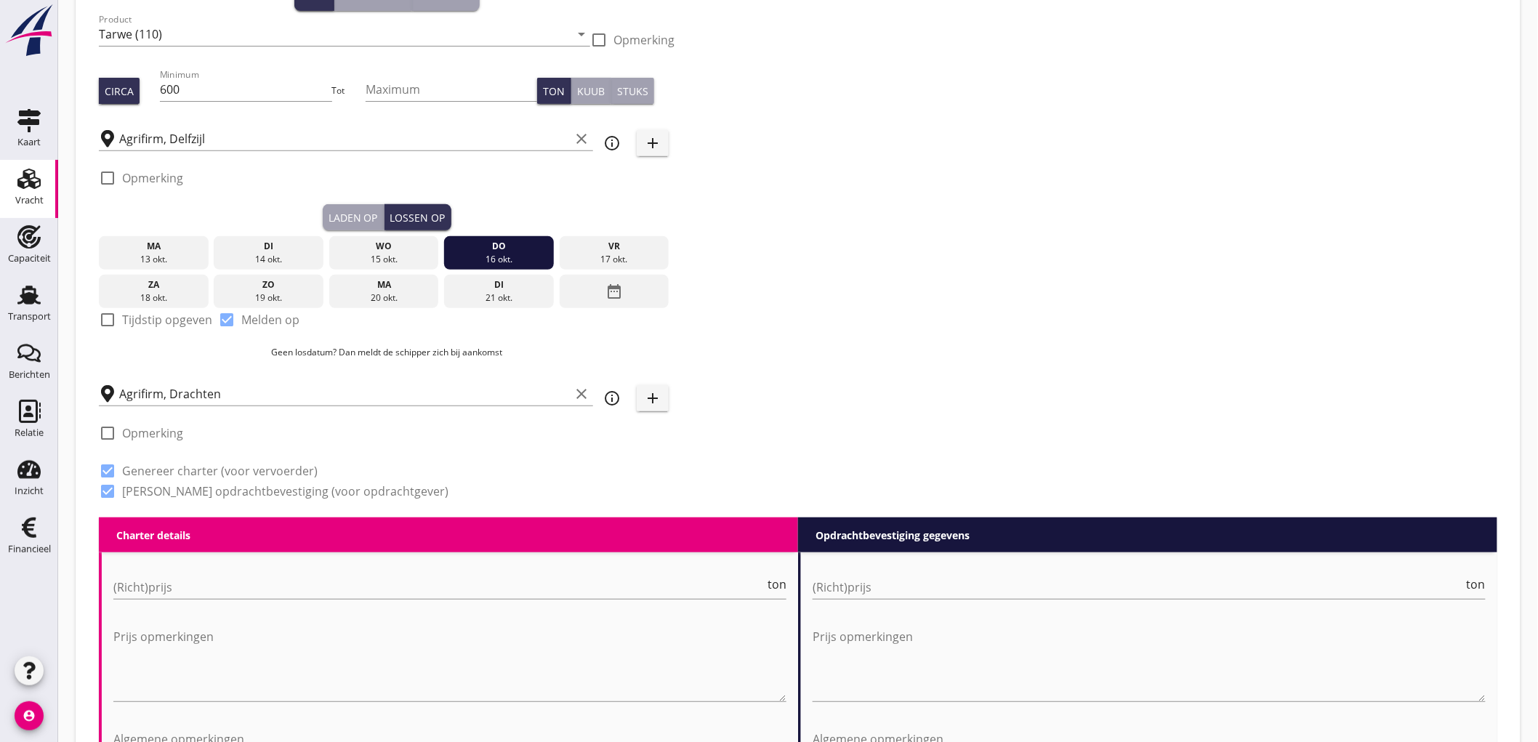
click at [176, 599] on div "(Richt)prijs ton" at bounding box center [449, 594] width 673 height 38
click at [179, 591] on input "(Richt)prijs" at bounding box center [438, 586] width 651 height 23
type input "5"
type input "5.75"
click at [828, 582] on input "(Richt)prijs" at bounding box center [1137, 586] width 651 height 23
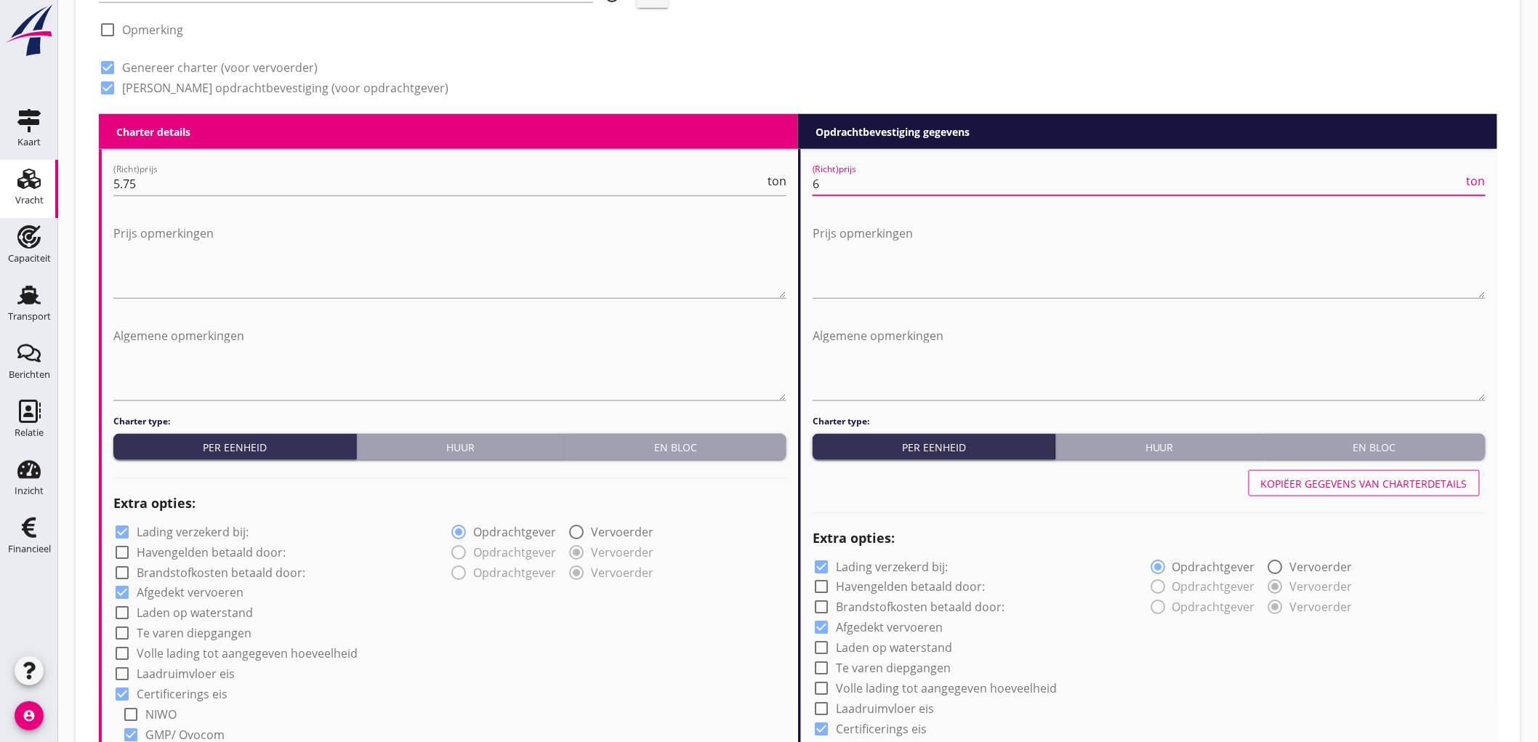
scroll to position [645, 0]
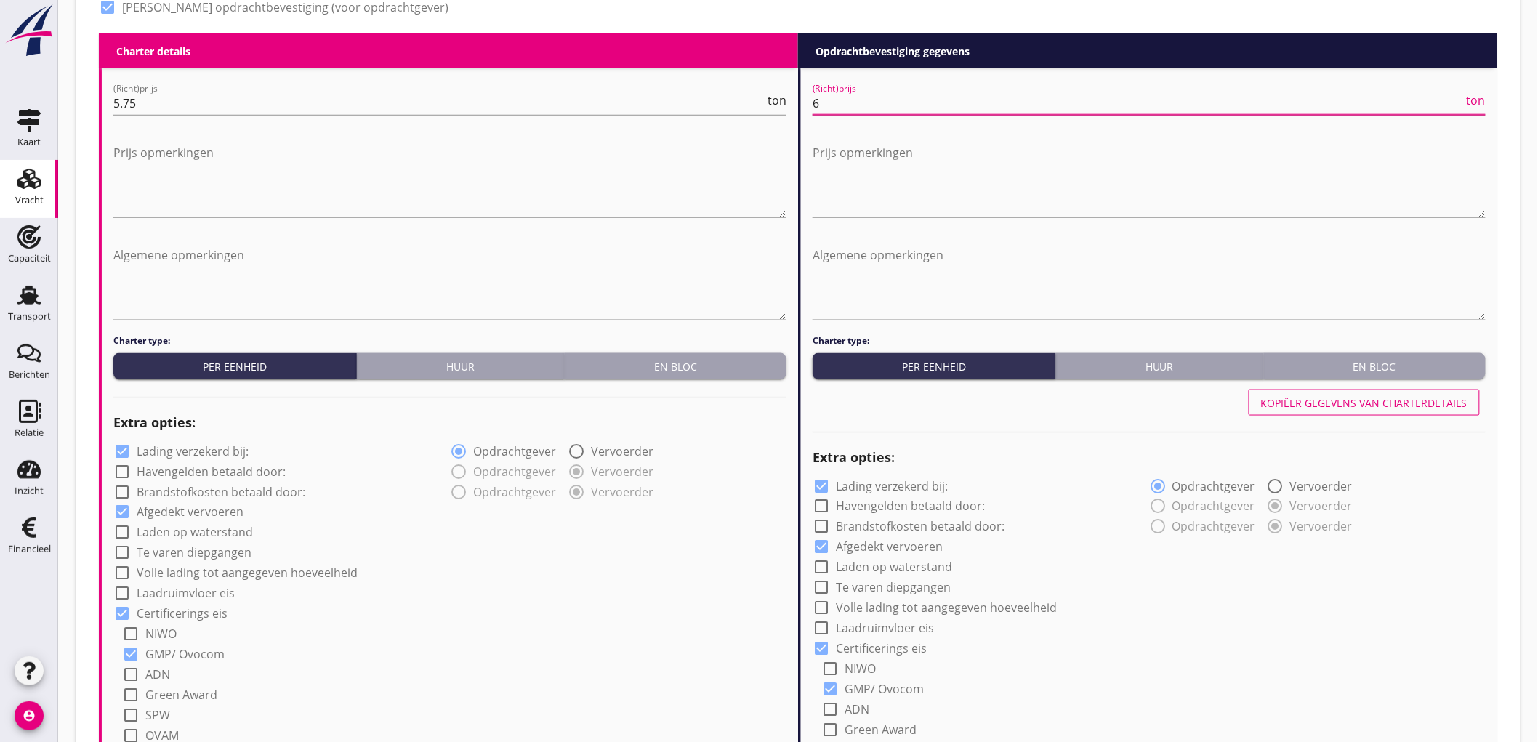
type input "6"
click at [200, 451] on label "Lading verzekerd bij:" at bounding box center [193, 451] width 112 height 15
checkbox input "false"
click at [858, 481] on label "Lading verzekerd bij:" at bounding box center [892, 486] width 112 height 15
checkbox input "false"
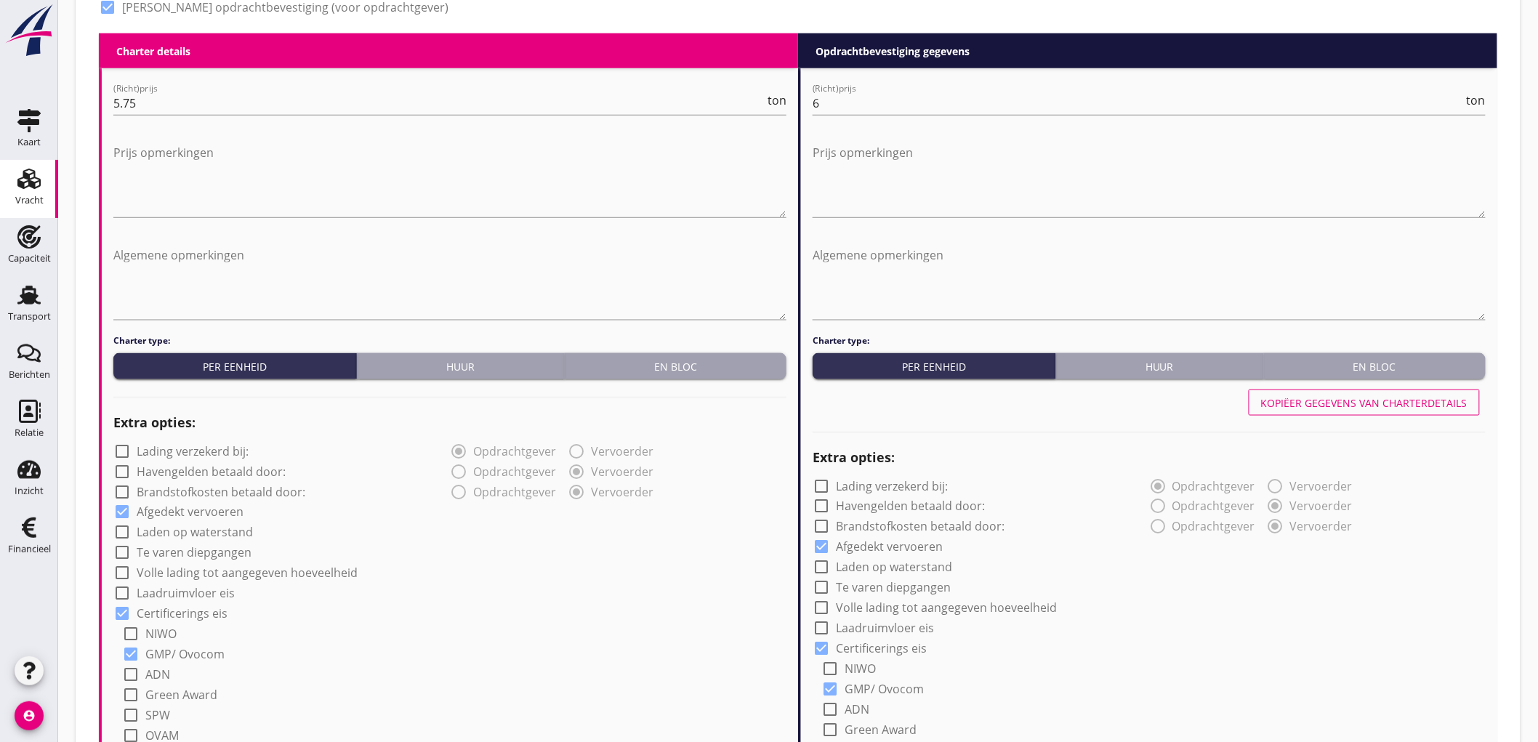
scroll to position [969, 0]
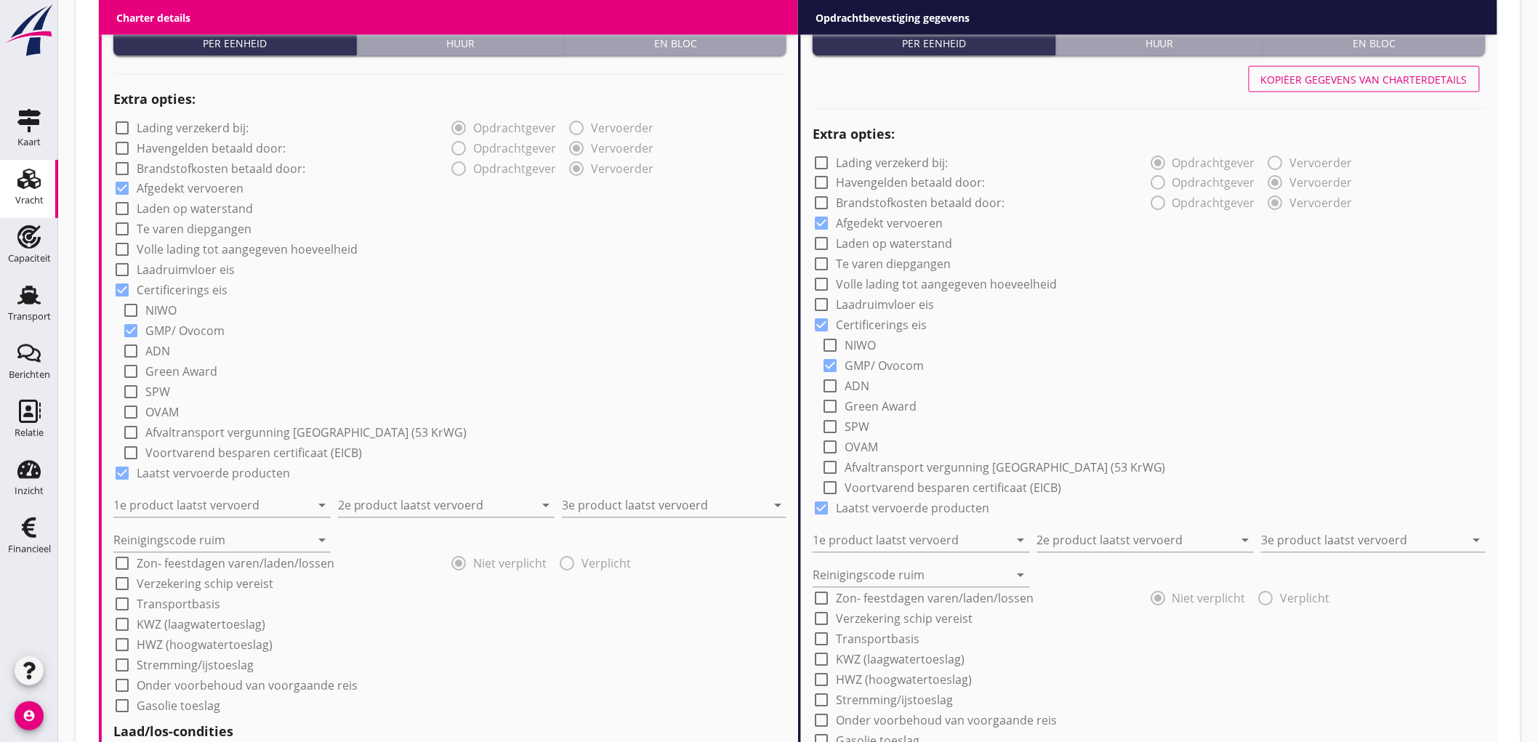
click at [241, 490] on div "1e product laatst vervoerd arrow_drop_down" at bounding box center [221, 501] width 217 height 32
click at [242, 498] on input "1e product laatst vervoerd" at bounding box center [211, 505] width 197 height 23
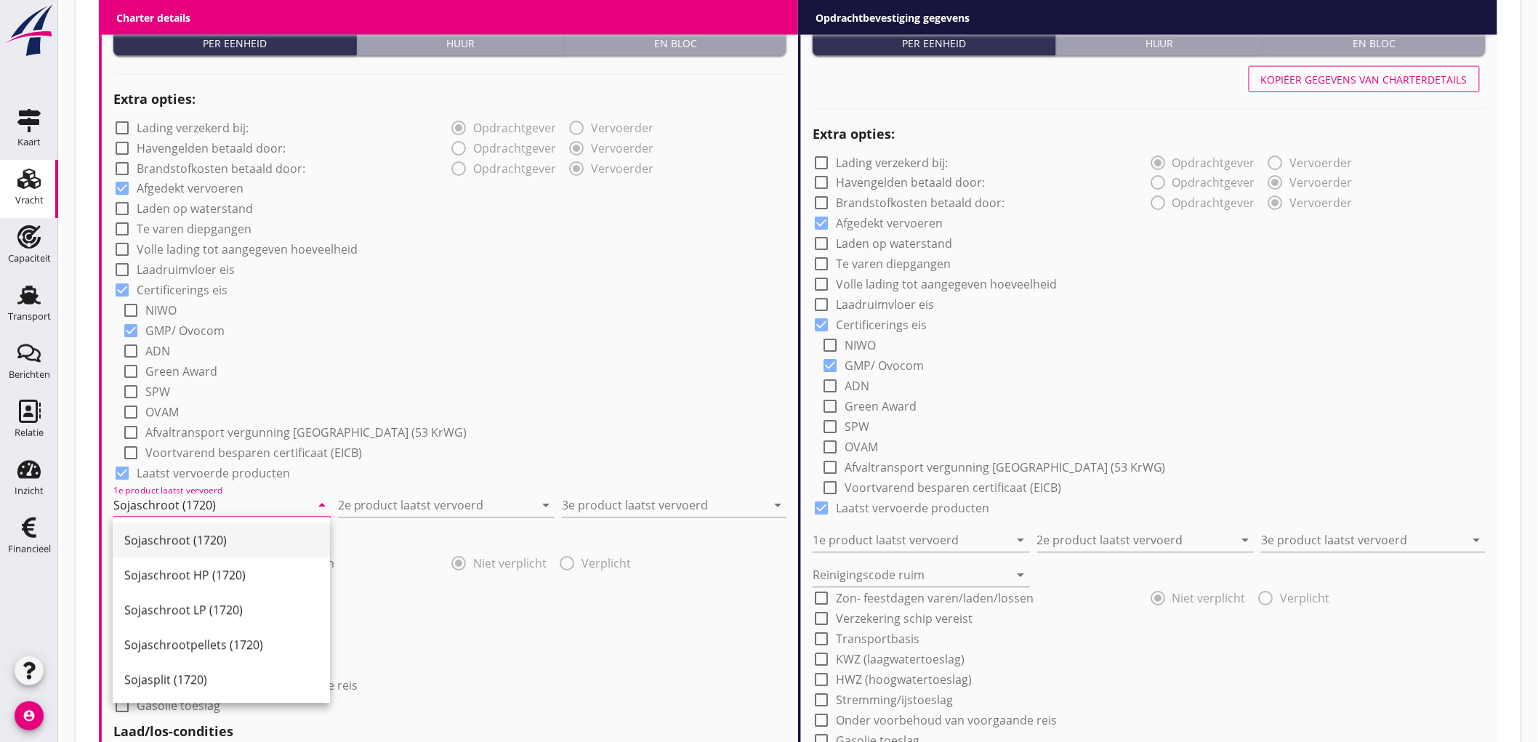
type input "Sojaschroot (1720)"
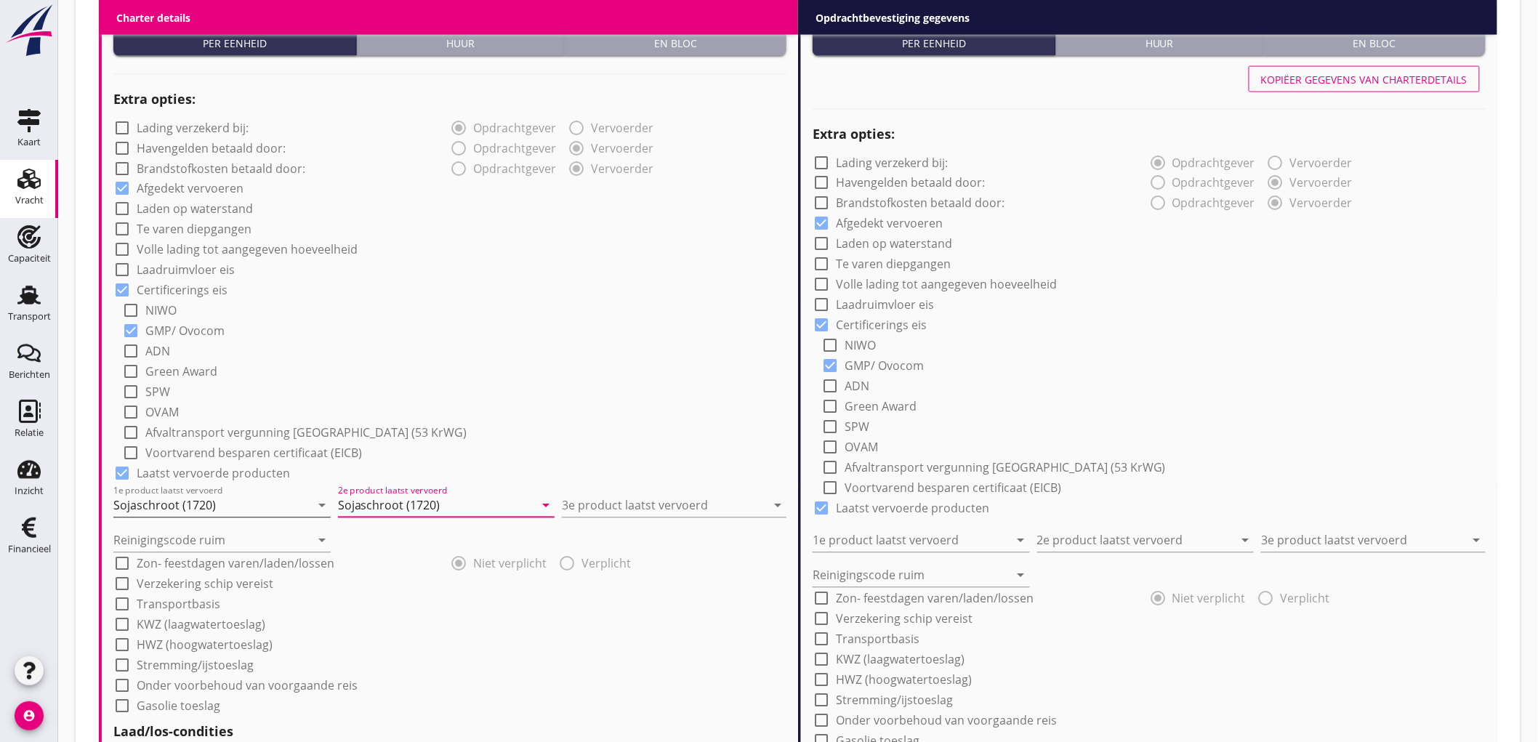
type input "Sojaschroot (1720)"
type input "Sunpellets (1720)"
type input "a"
click at [487, 352] on div "check_box_outline_blank ADN" at bounding box center [454, 350] width 664 height 20
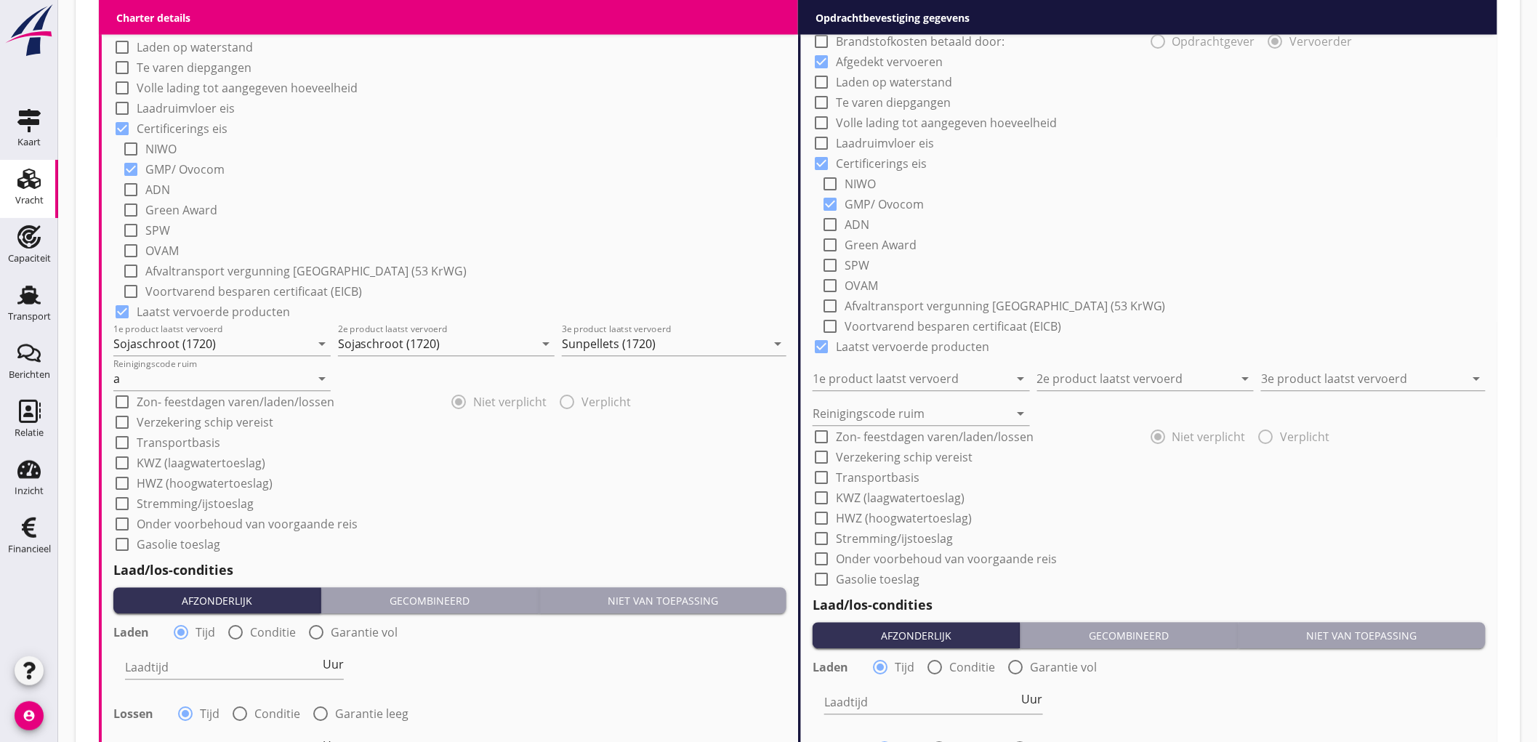
scroll to position [1534, 0]
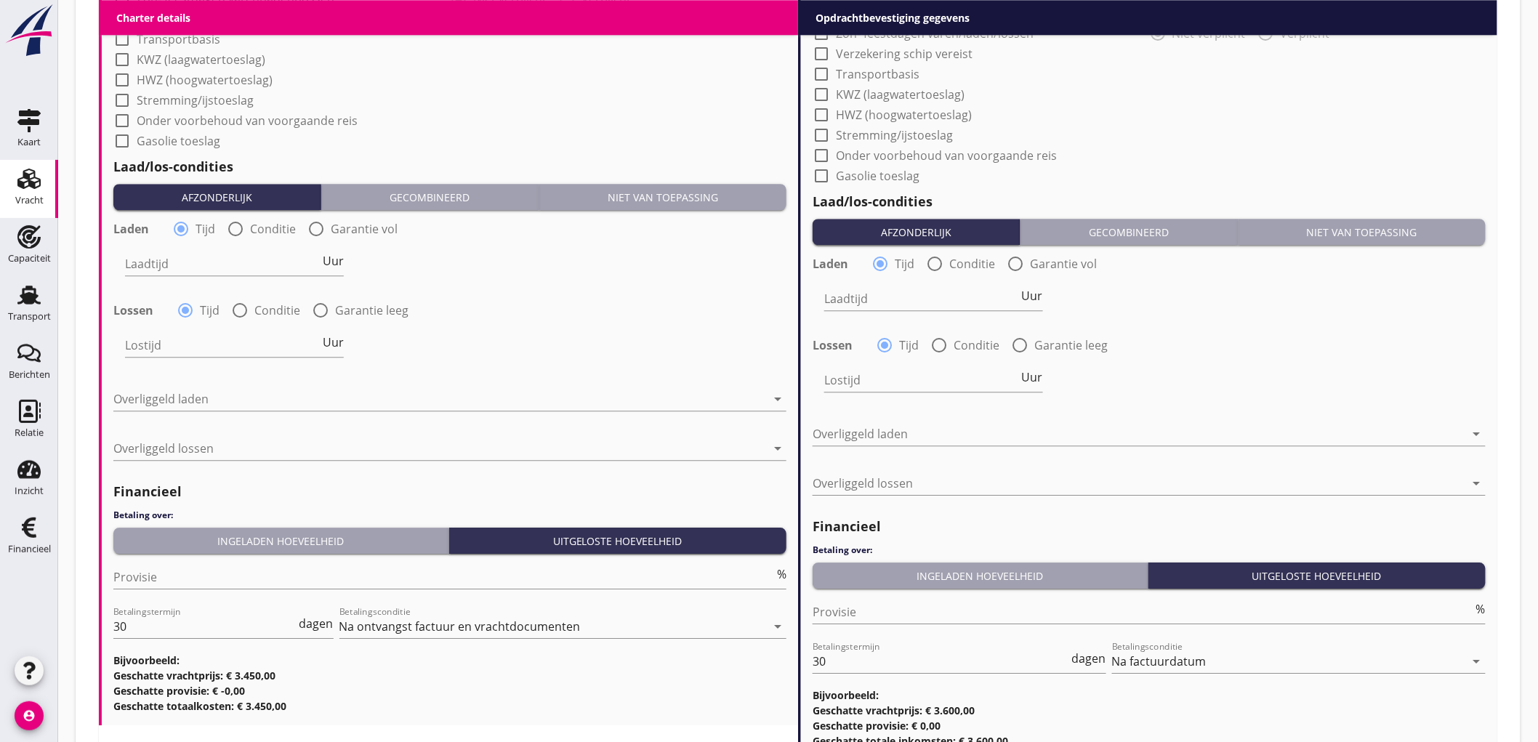
click at [248, 223] on div "radio_button_unchecked Conditie" at bounding box center [261, 228] width 69 height 17
click at [230, 234] on div at bounding box center [235, 229] width 25 height 25
radio input "false"
radio input "true"
click at [193, 263] on div at bounding box center [279, 263] width 309 height 23
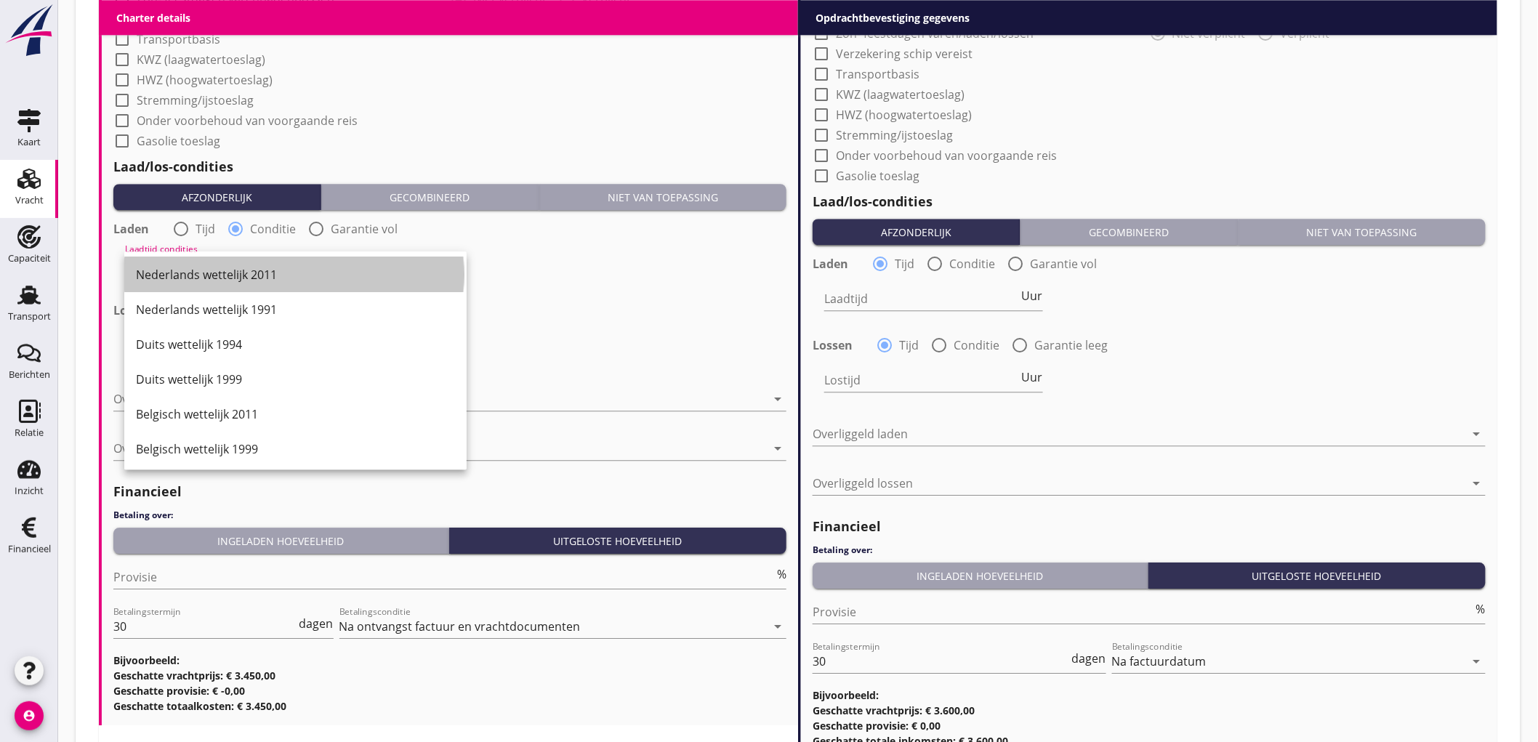
click at [193, 263] on div "Nederlands wettelijk 2011" at bounding box center [295, 274] width 319 height 35
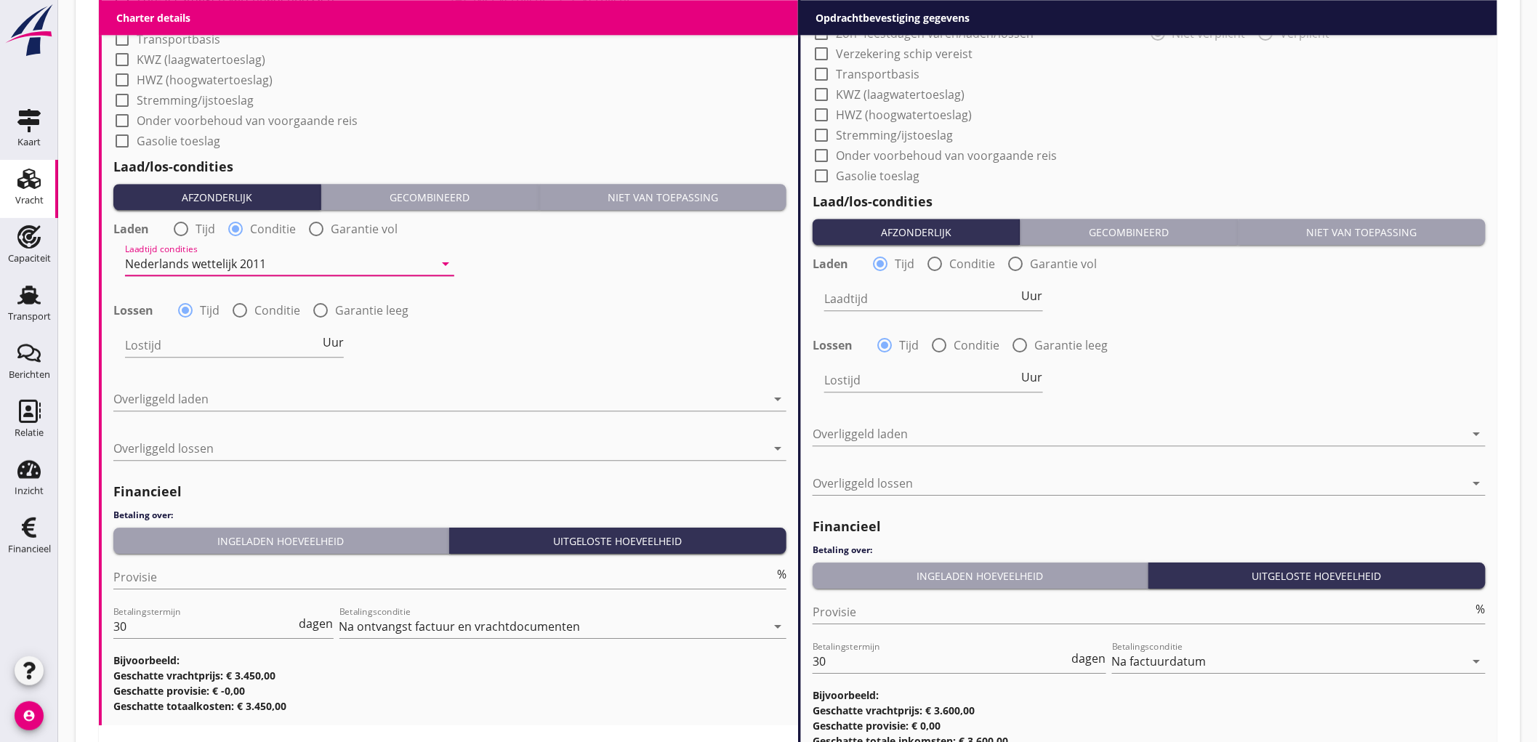
click at [264, 305] on label "Conditie" at bounding box center [277, 310] width 46 height 15
radio input "false"
radio input "true"
click at [224, 340] on div at bounding box center [279, 345] width 309 height 23
click at [0, 0] on div "Nederlands wettelijk 2011" at bounding box center [0, 0] width 0 height 0
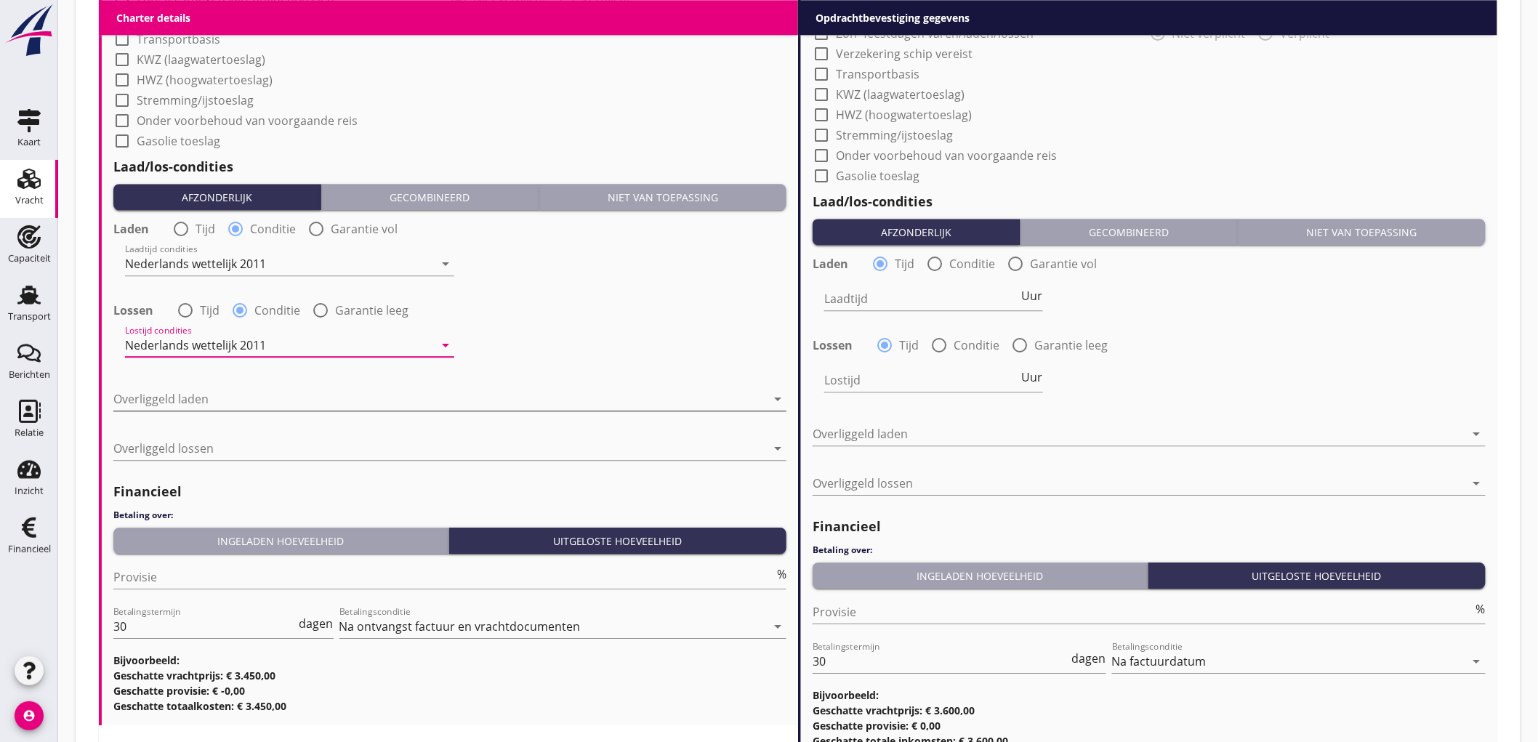
click at [238, 405] on div at bounding box center [439, 398] width 653 height 23
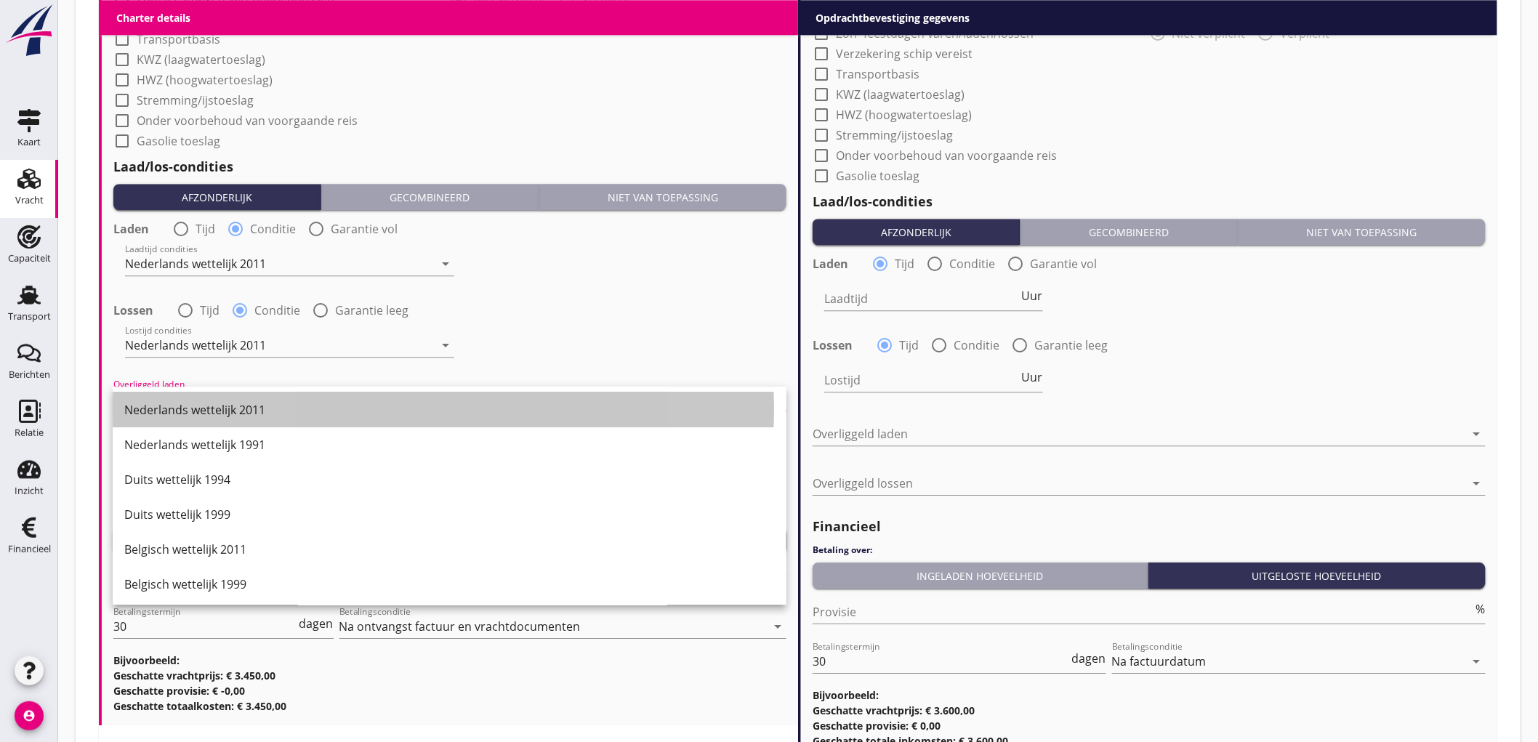
click at [238, 405] on div "Nederlands wettelijk 2011" at bounding box center [449, 409] width 650 height 17
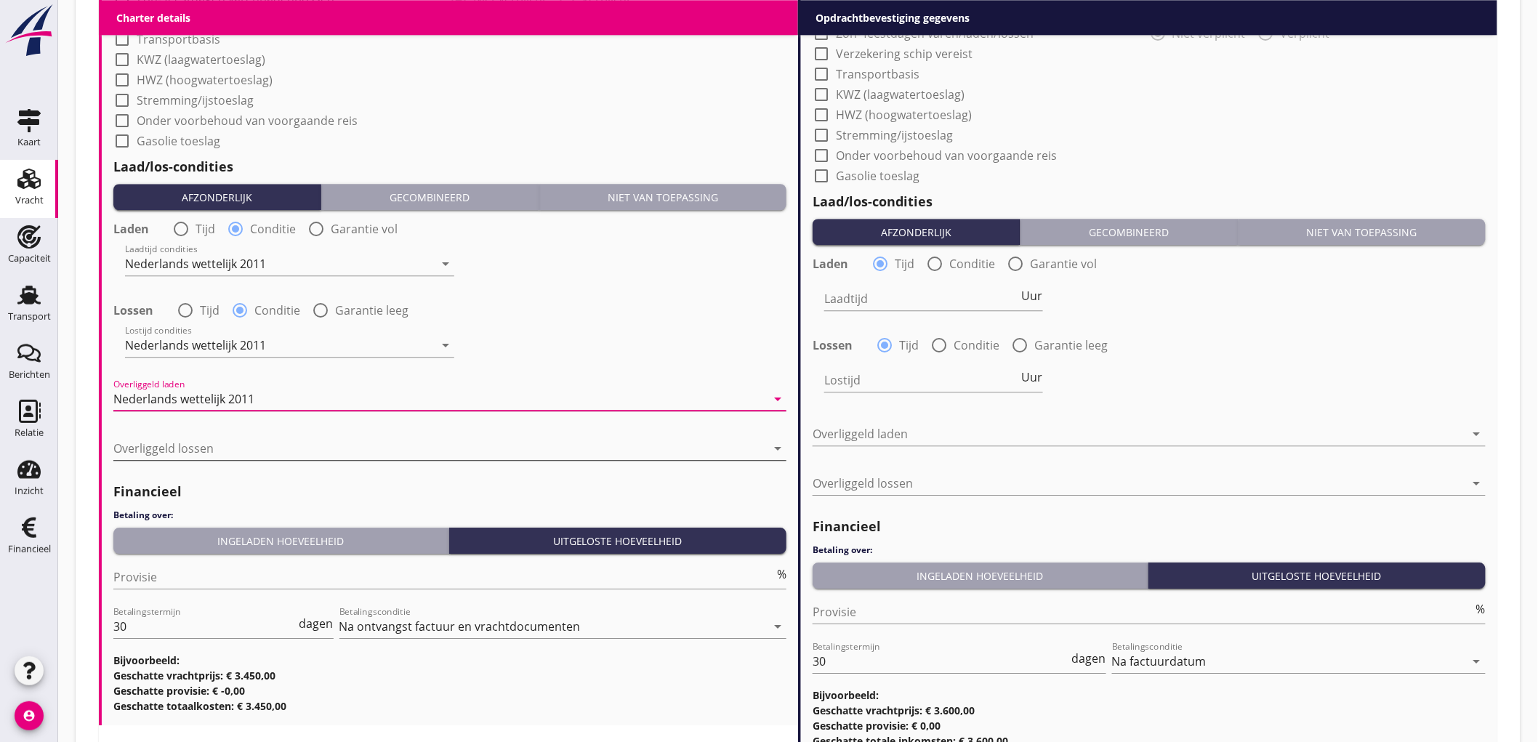
click at [230, 456] on div at bounding box center [439, 448] width 653 height 23
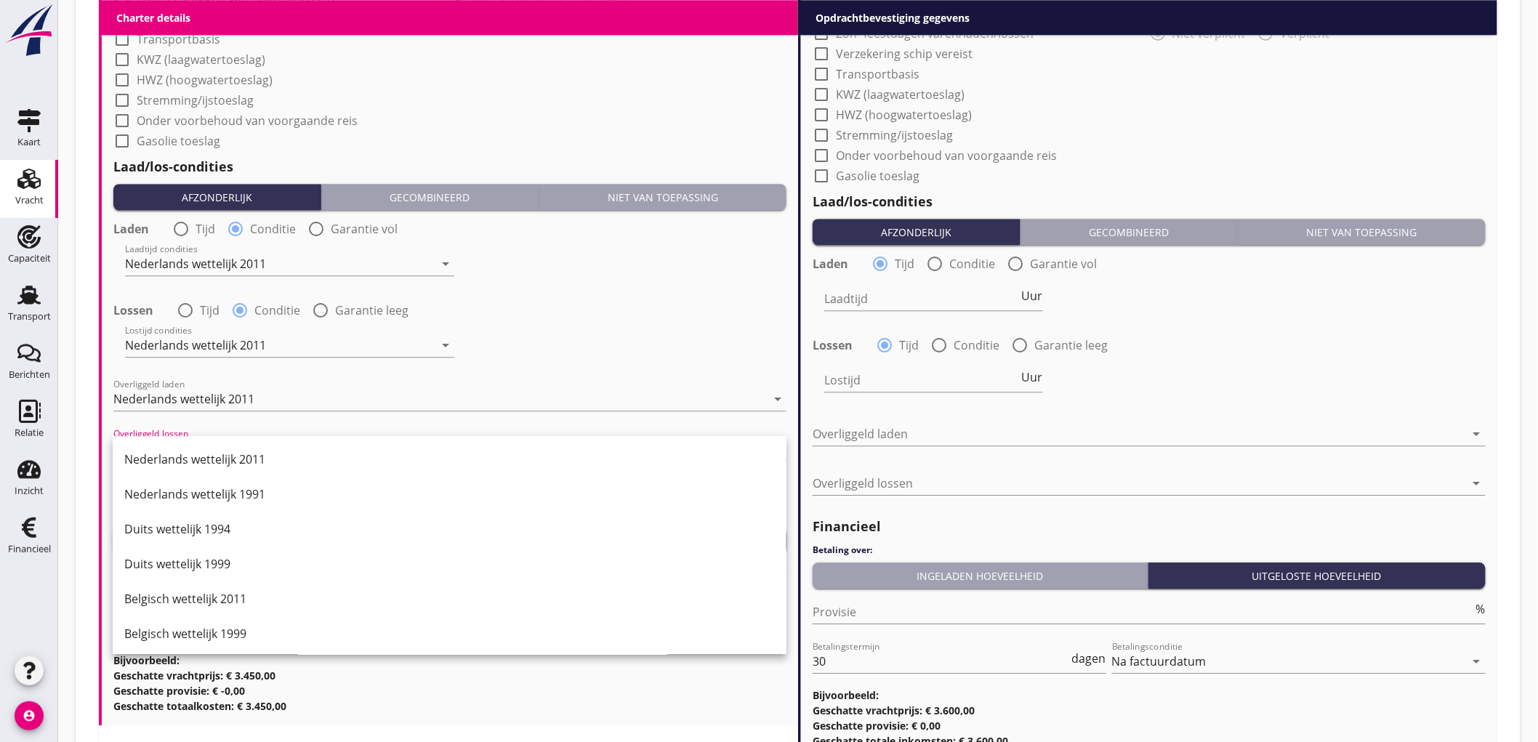
click at [230, 456] on div "Nederlands wettelijk 2011" at bounding box center [449, 459] width 650 height 17
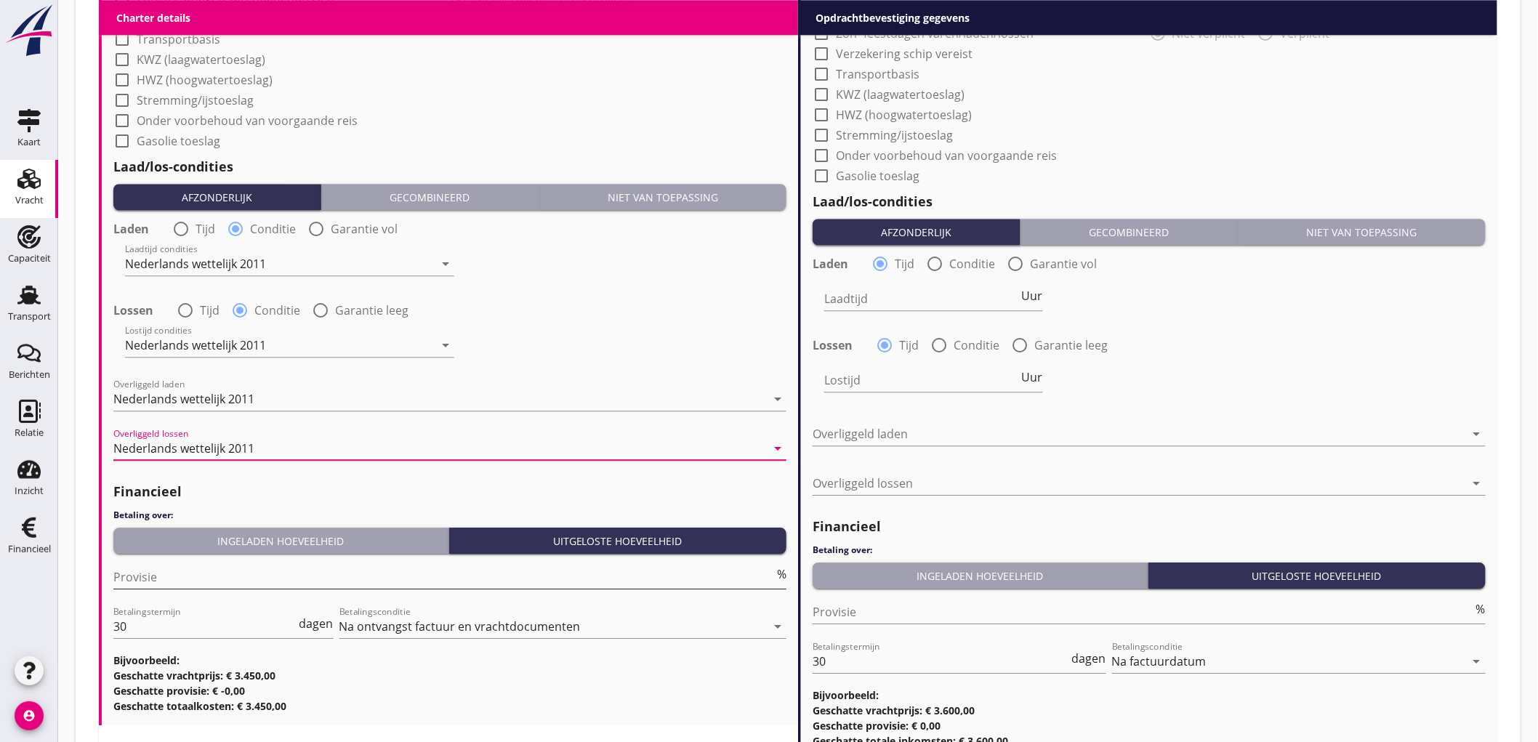
click at [189, 570] on input "Provisie" at bounding box center [443, 576] width 661 height 23
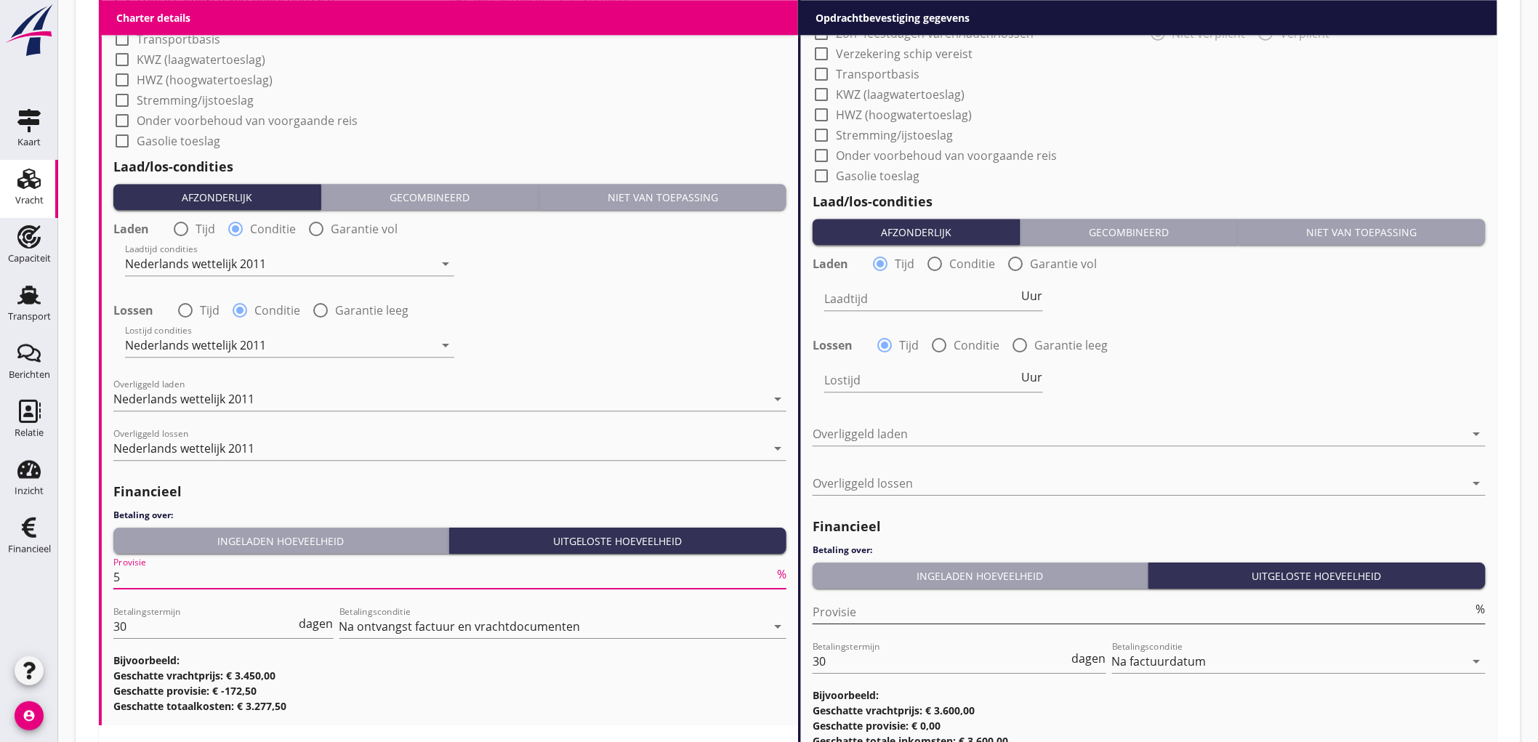
type input "5"
click at [964, 607] on input "Provisie" at bounding box center [1142, 611] width 661 height 23
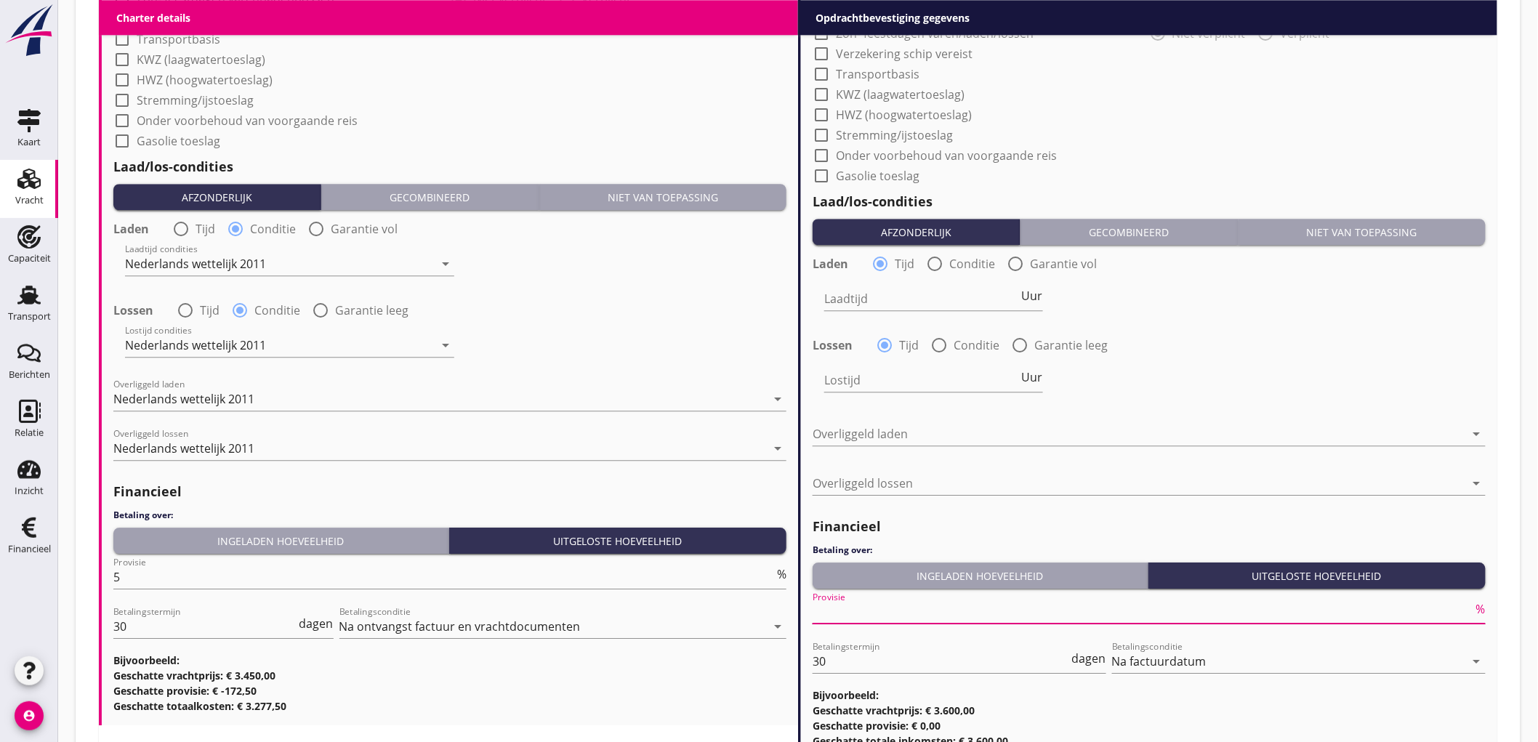
type input "2"
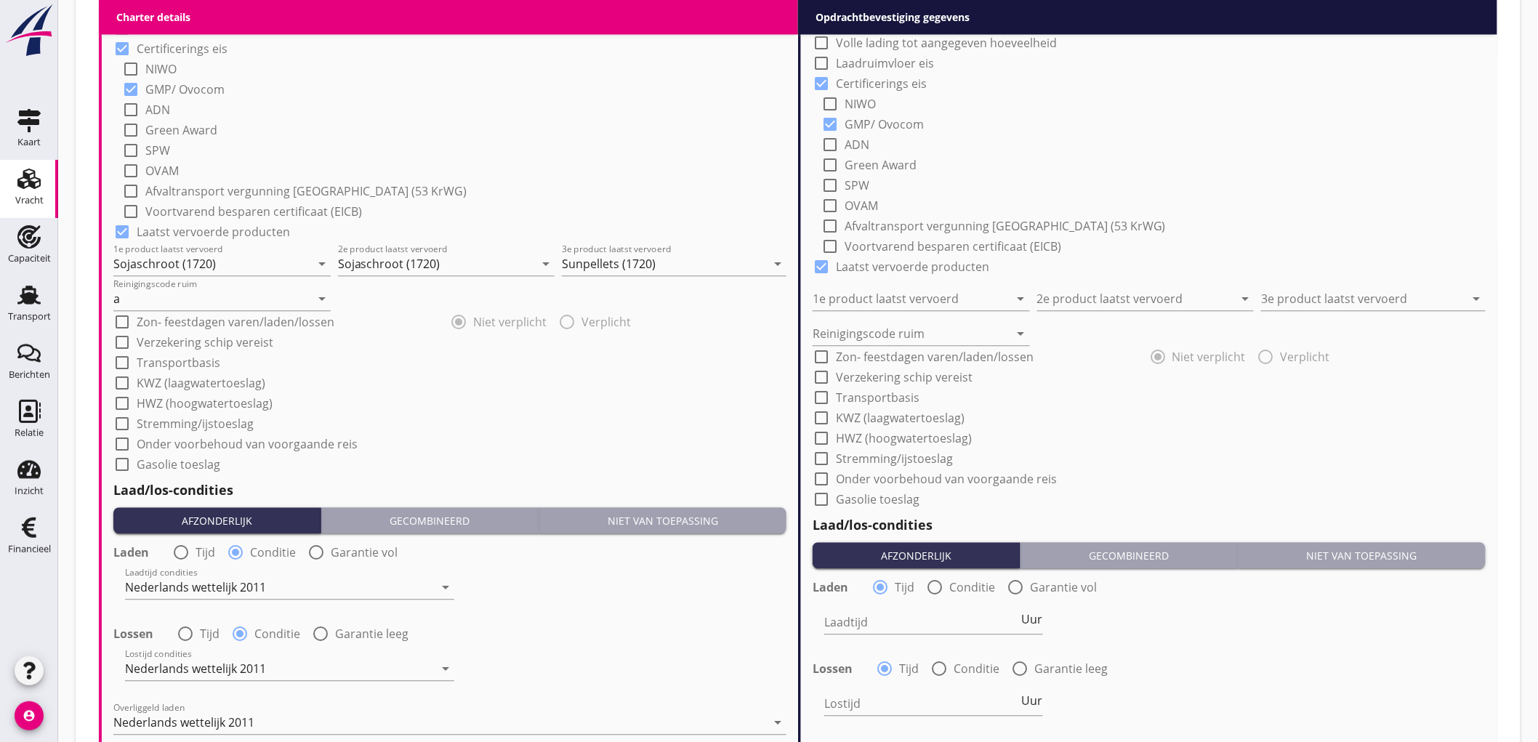
scroll to position [969, 0]
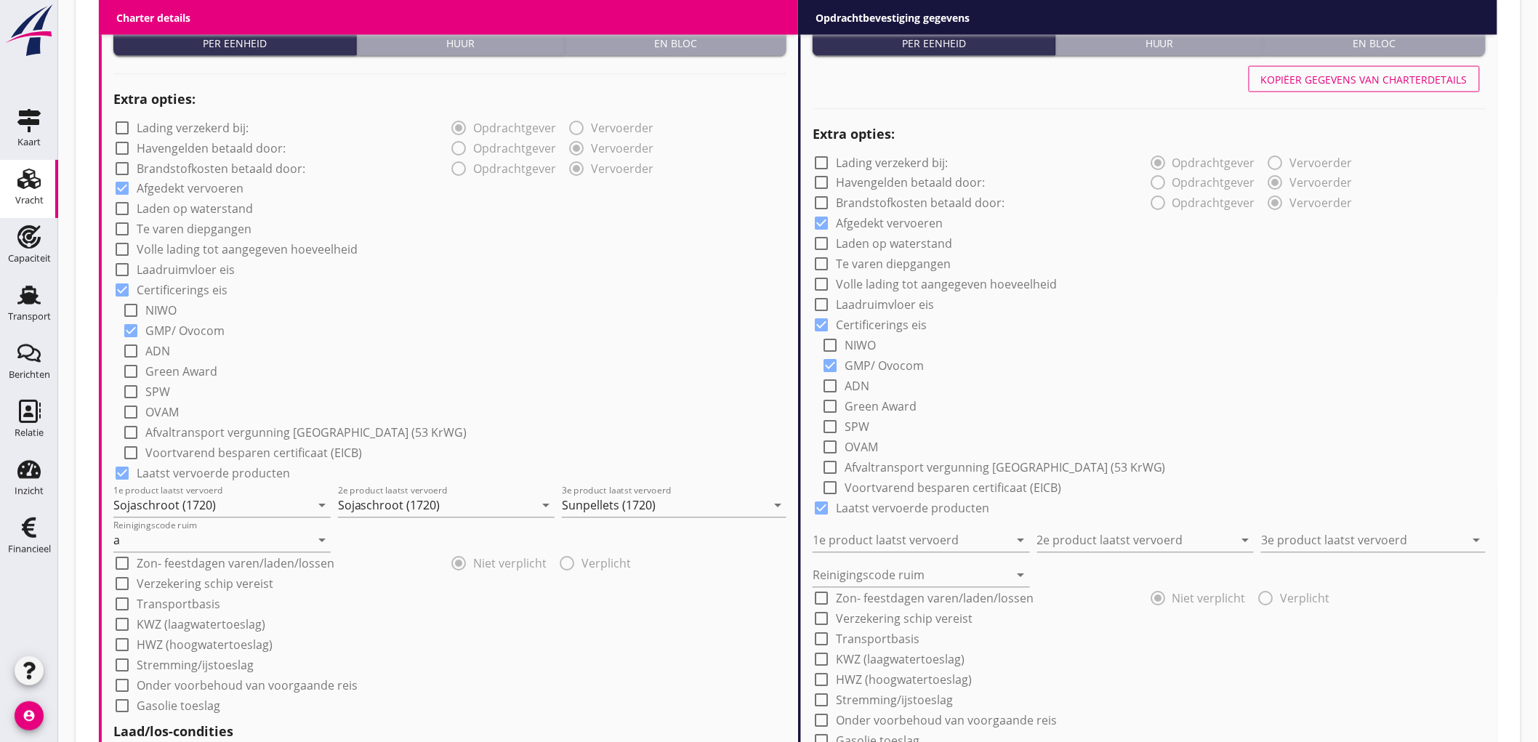
type input "2.5"
click at [1341, 78] on div "Kopiëer gegevens van charterdetails" at bounding box center [1364, 79] width 206 height 15
type input "Sojaschroot (1720)"
type input "Sunpellets (1720)"
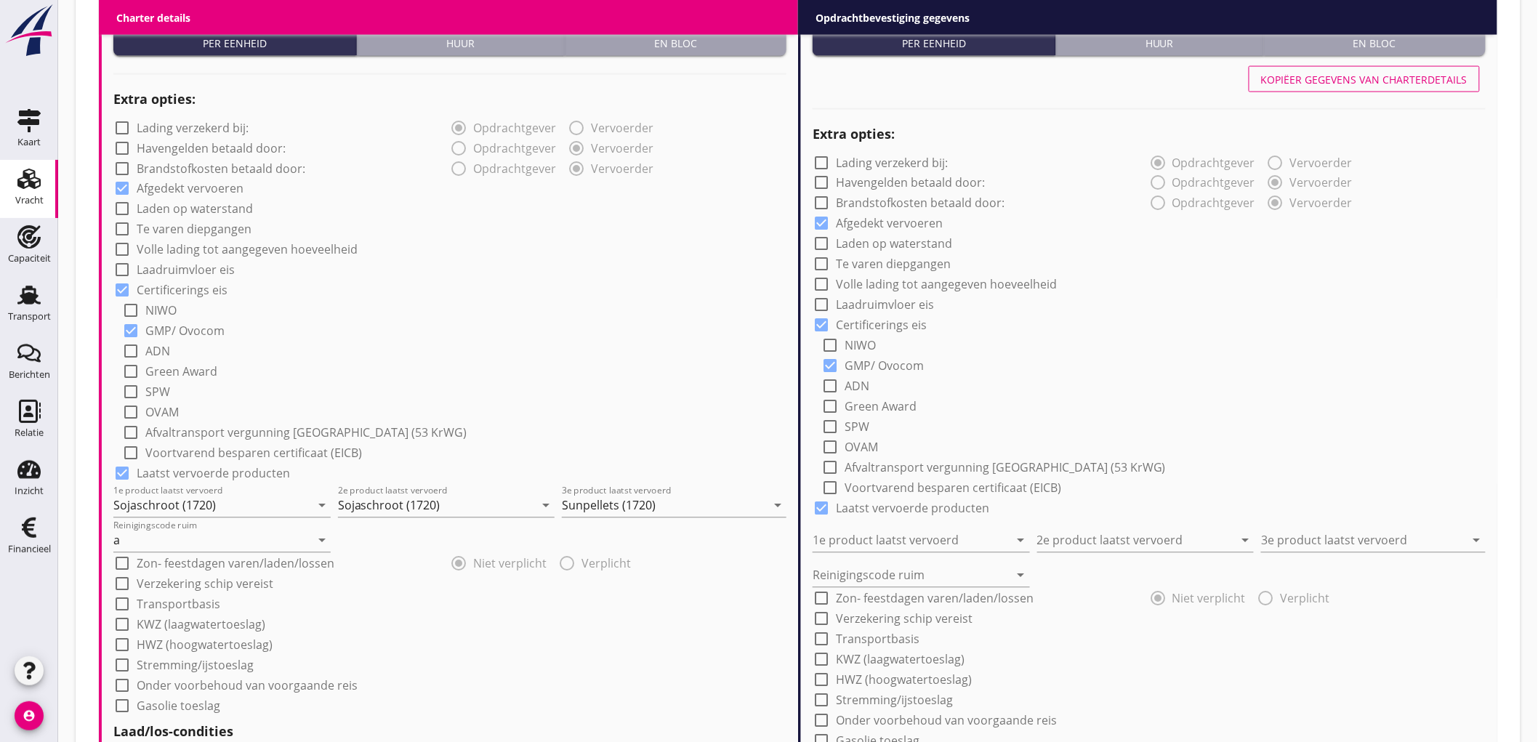
type input "a"
radio input "false"
radio input "true"
radio input "false"
radio input "true"
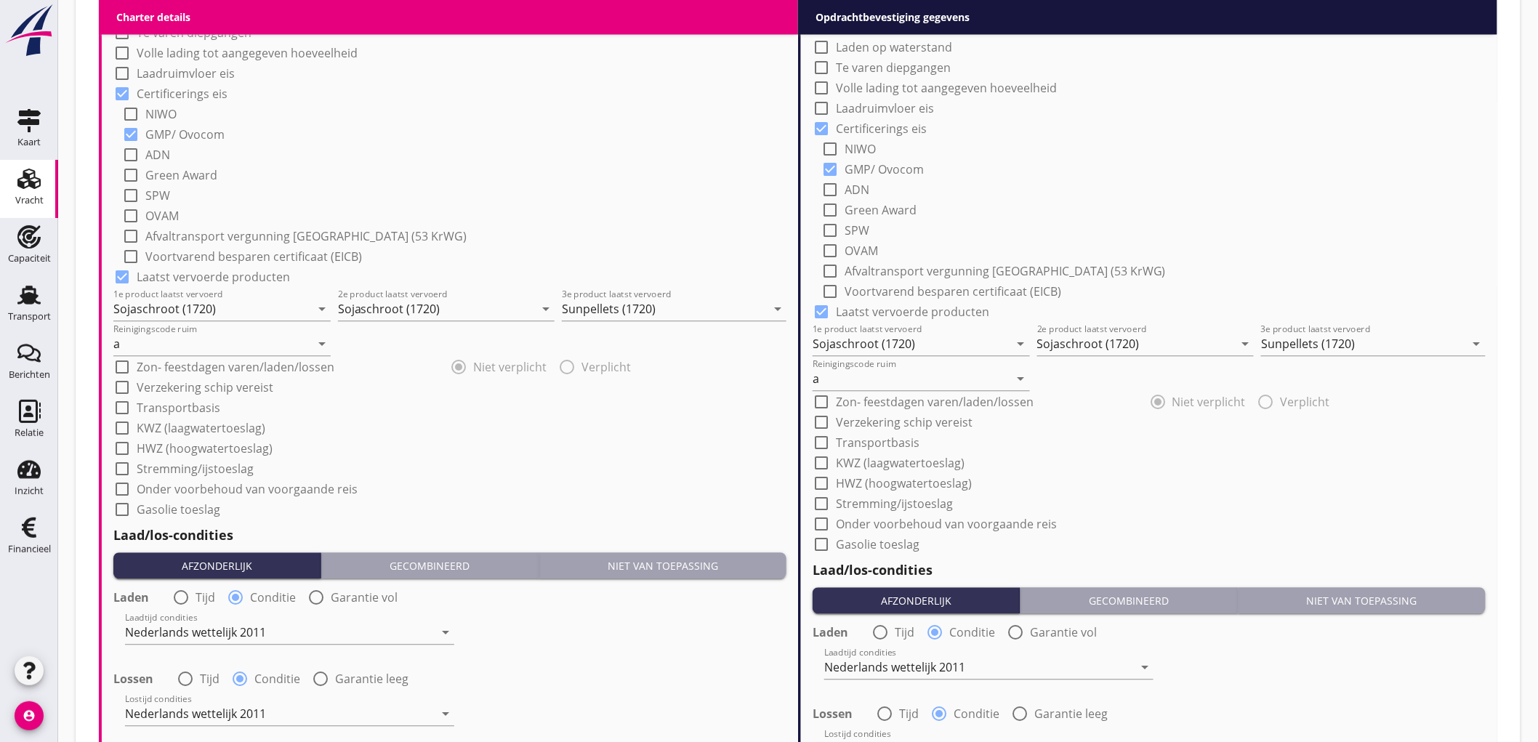
scroll to position [1650, 0]
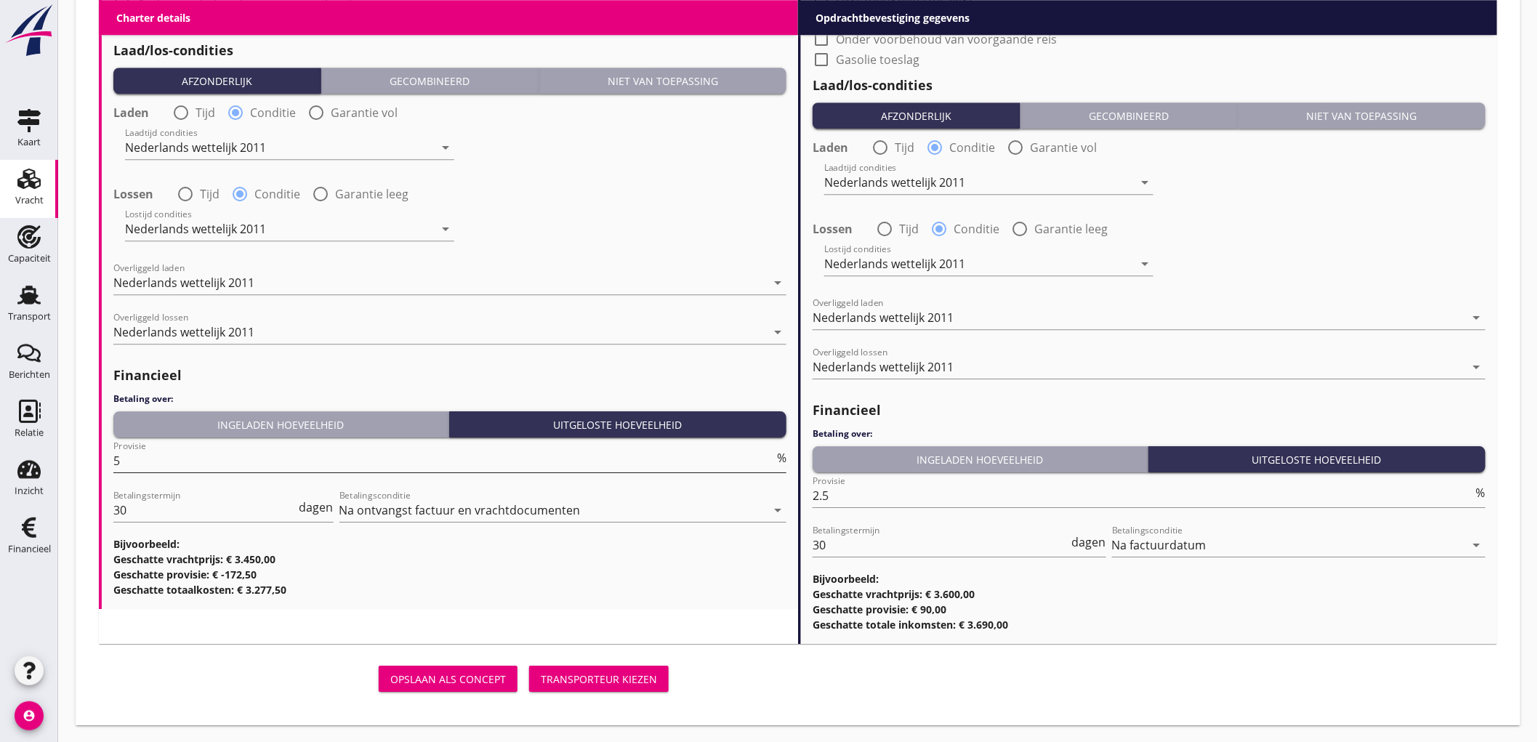
click at [177, 467] on input "5" at bounding box center [443, 460] width 661 height 23
type input "2"
type input "2.5"
click at [865, 504] on input "2.5" at bounding box center [1142, 495] width 661 height 23
type input "2"
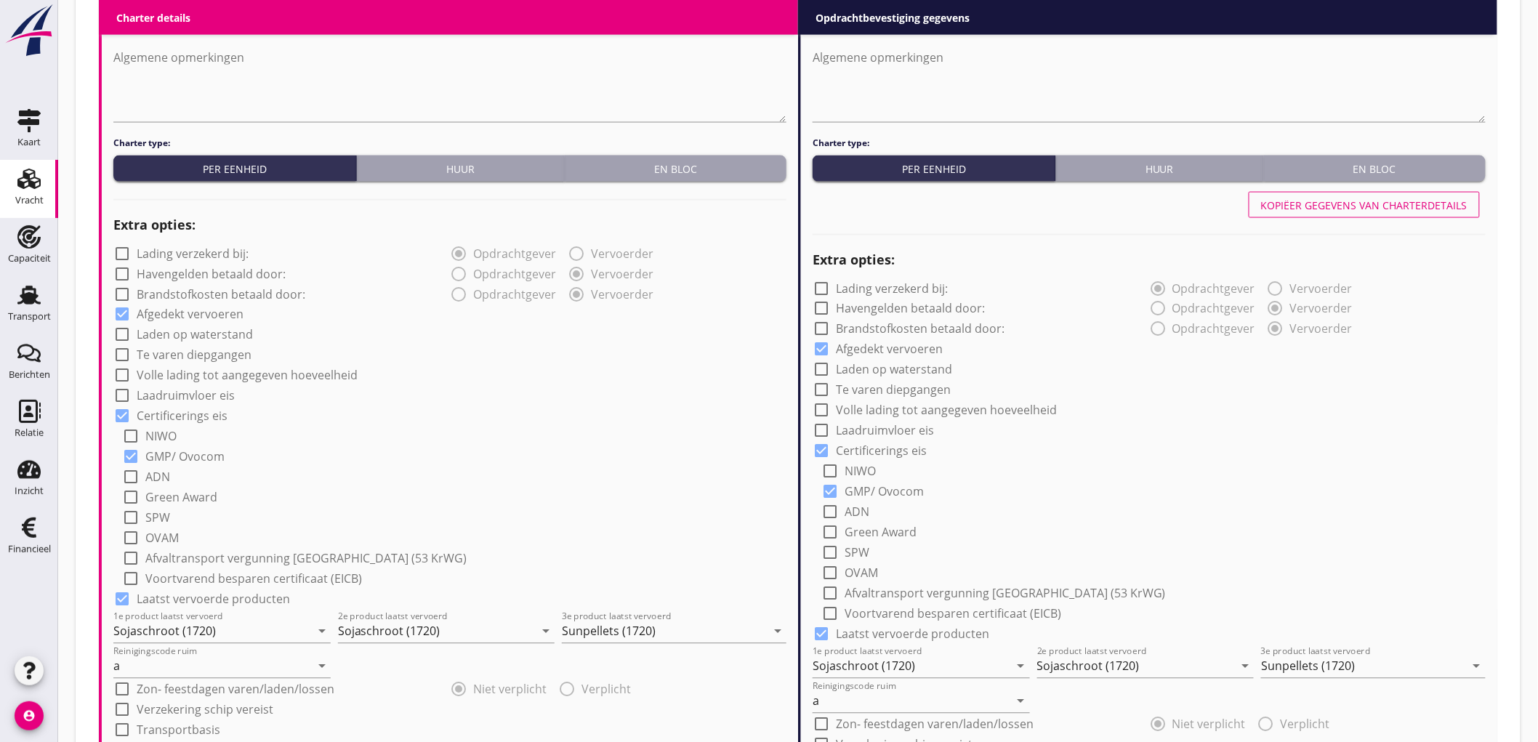
click at [1303, 206] on div "Kopiëer gegevens van charterdetails" at bounding box center [1364, 205] width 206 height 15
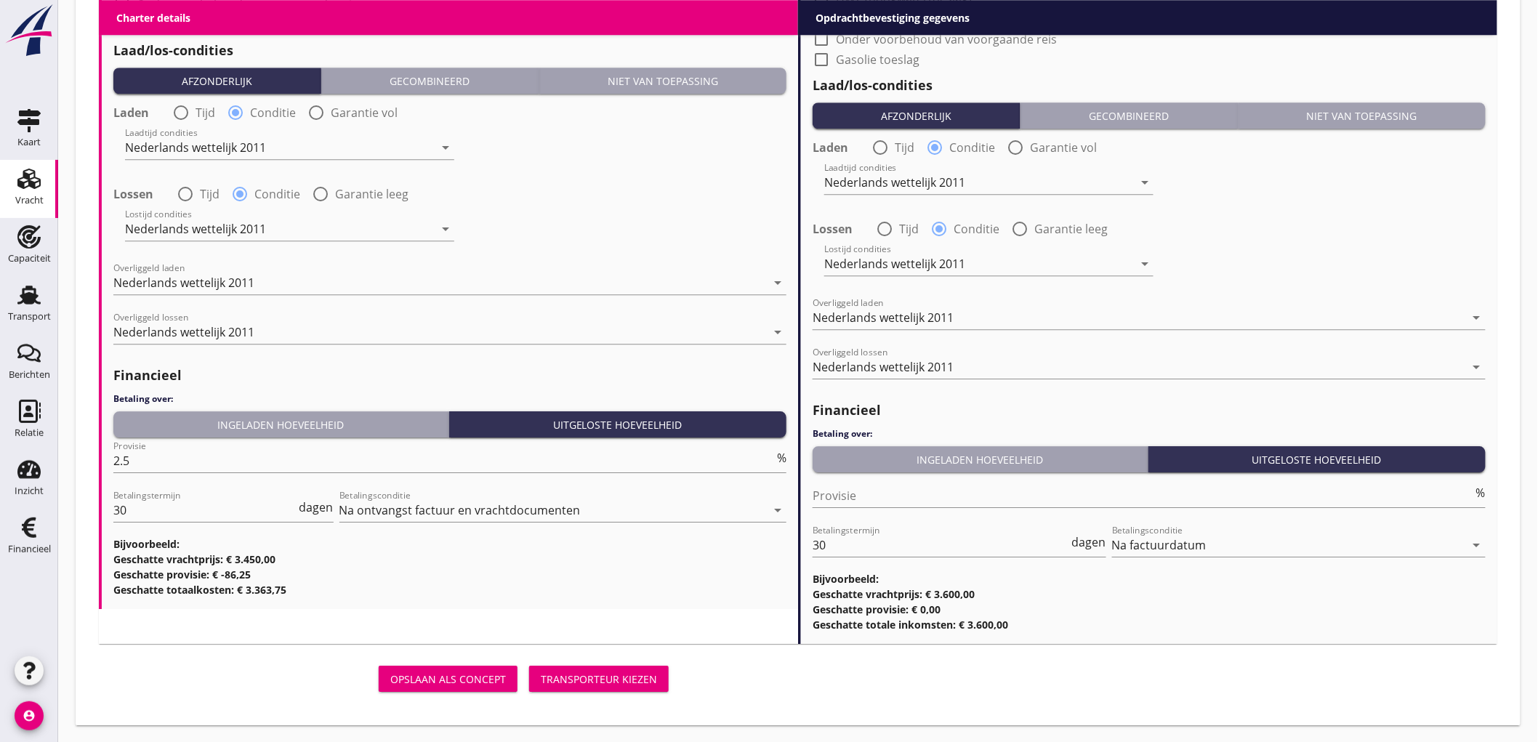
click at [650, 662] on div "Opslaan als concept Transporteur kiezen" at bounding box center [386, 678] width 575 height 35
click at [659, 667] on button "Transporteur kiezen" at bounding box center [599, 679] width 140 height 26
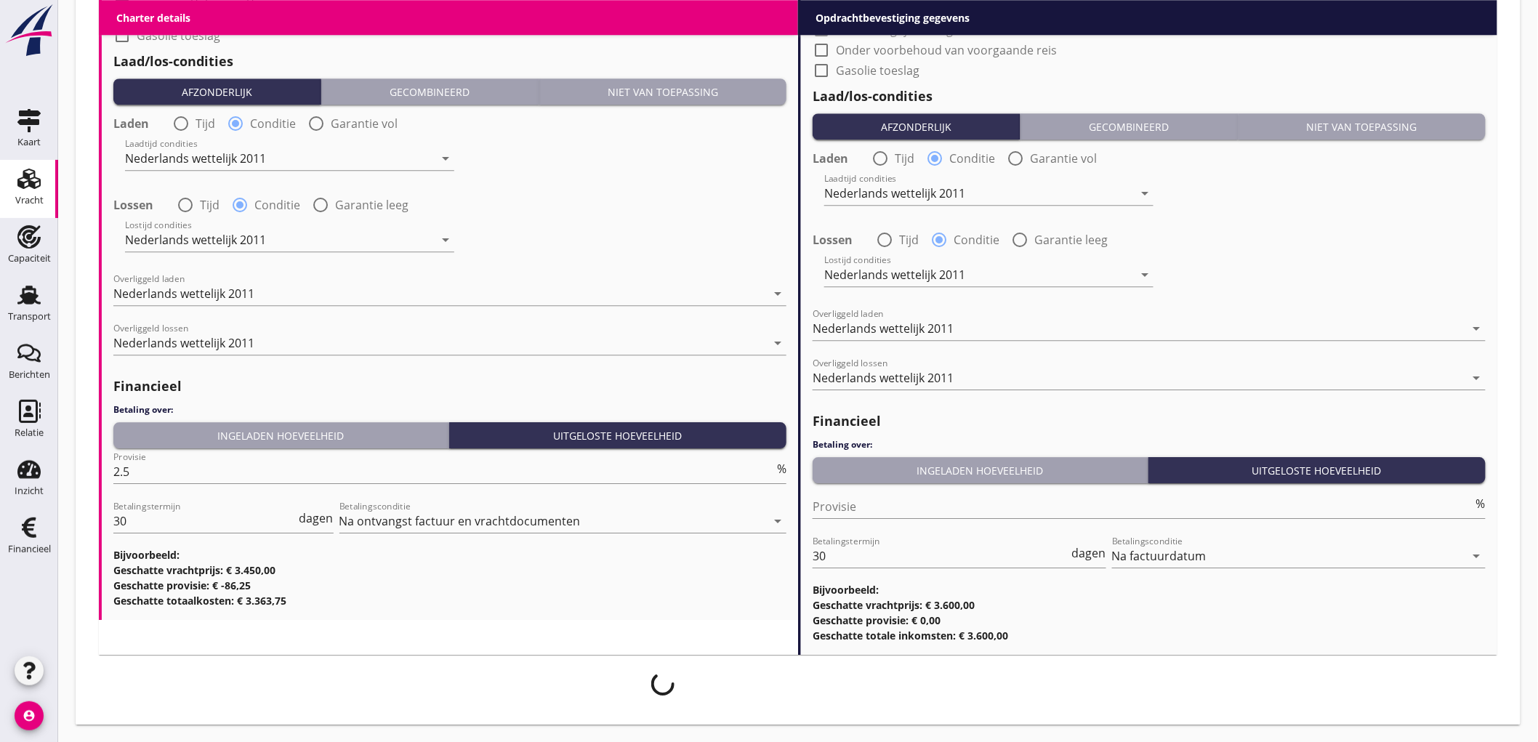
scroll to position [1638, 0]
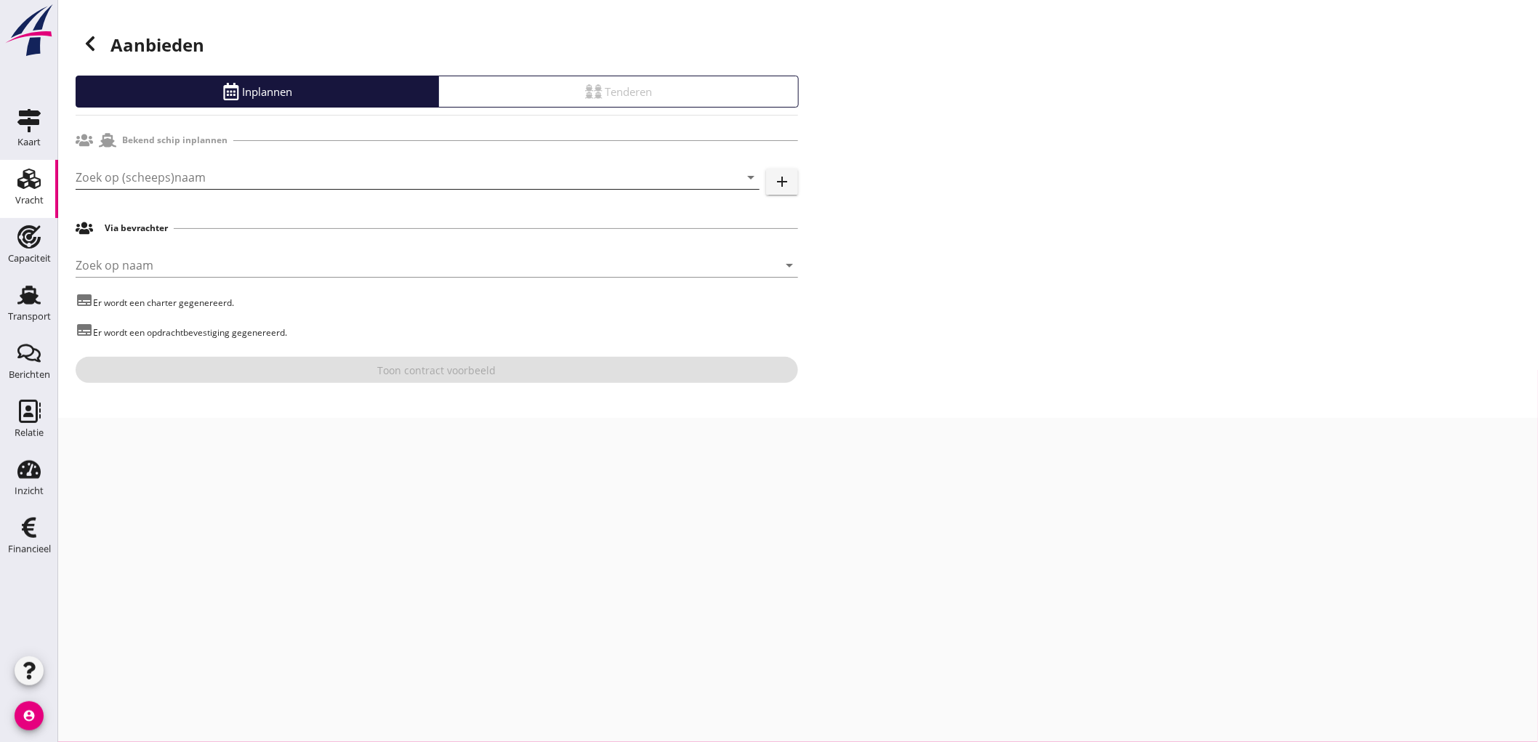
click at [220, 172] on input "Zoek op (scheeps)naam" at bounding box center [397, 177] width 643 height 23
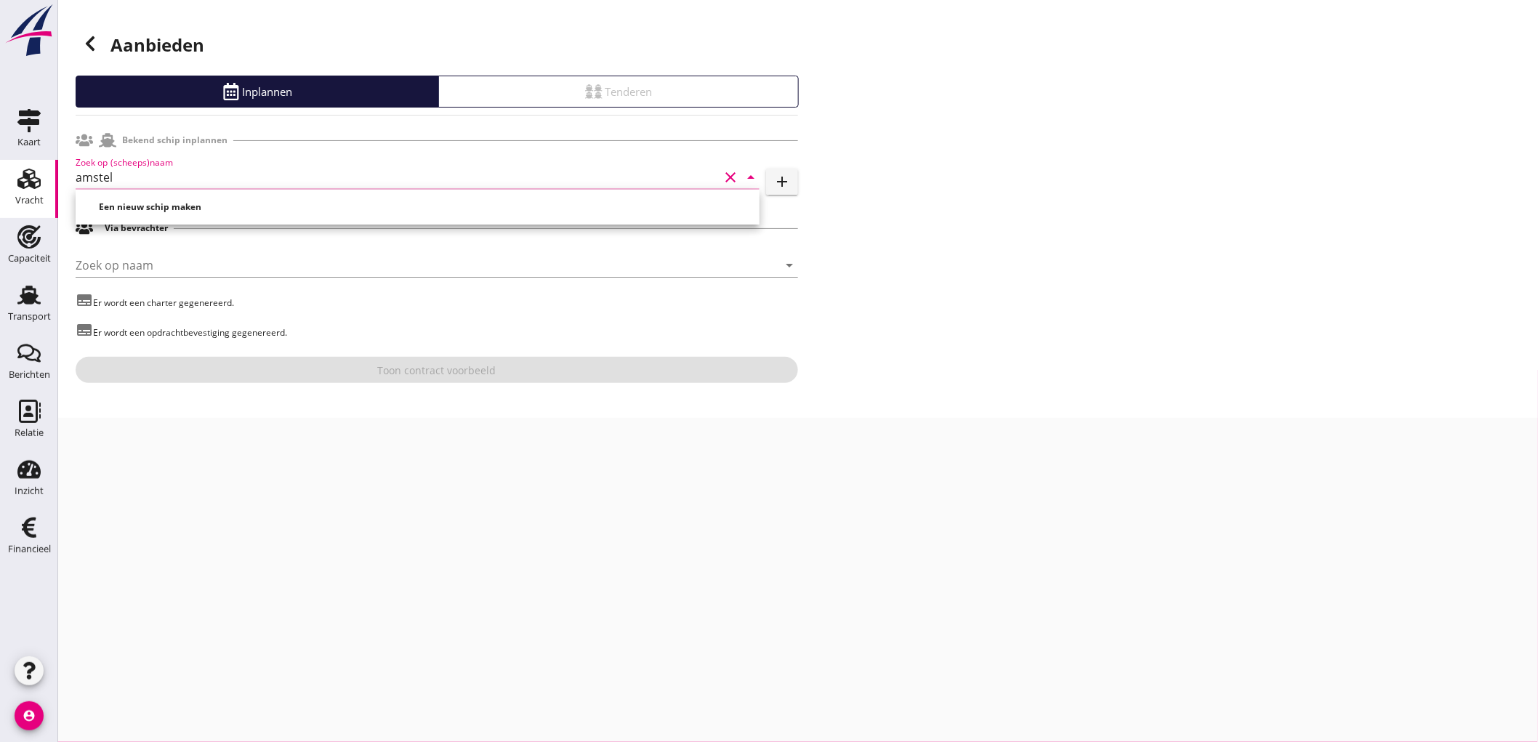
drag, startPoint x: 260, startPoint y: 182, endPoint x: 259, endPoint y: 206, distance: 23.3
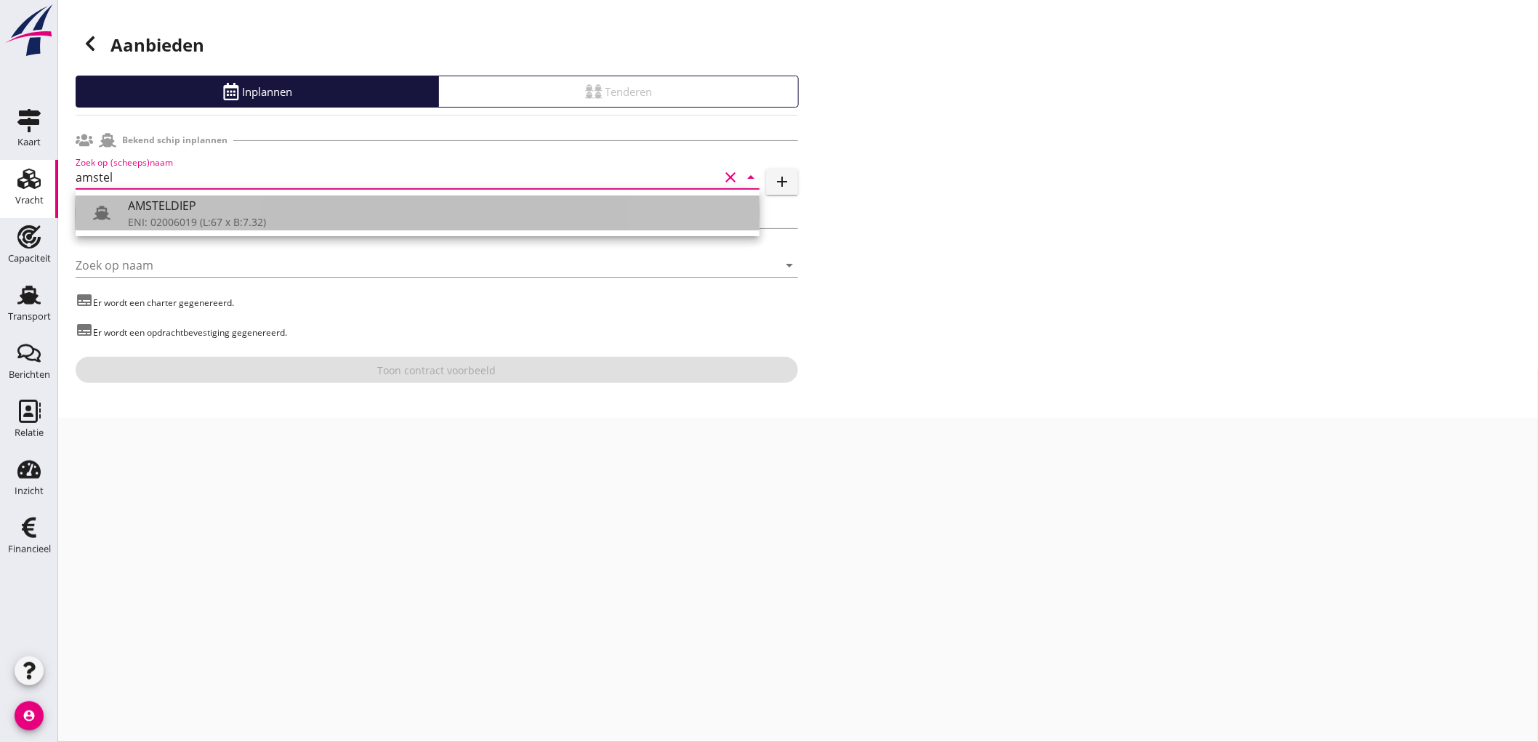
drag, startPoint x: 259, startPoint y: 206, endPoint x: 211, endPoint y: 216, distance: 49.7
click at [211, 216] on div "ENI: 02006019 (L:67 x B:7.32)" at bounding box center [438, 221] width 620 height 15
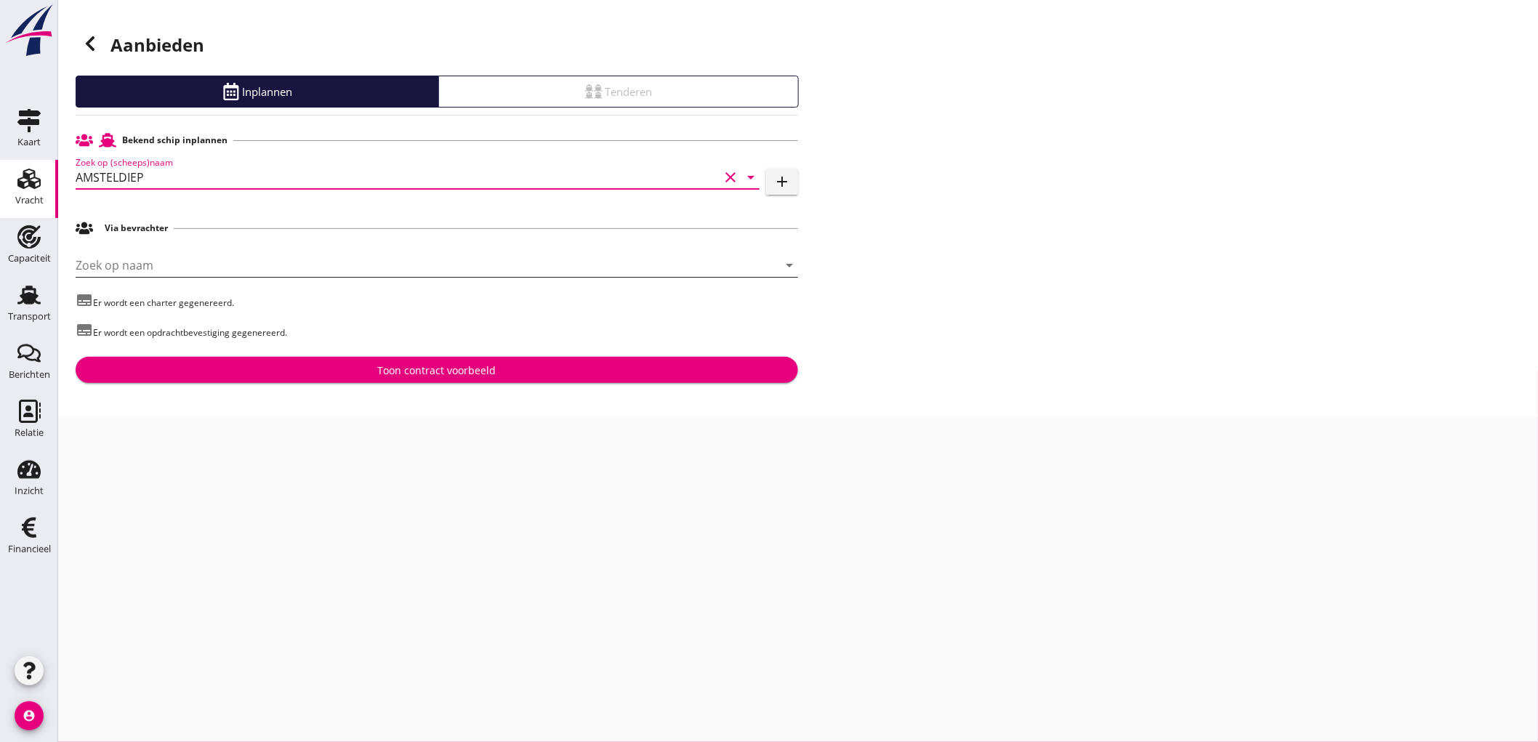
type input "AMSTELDIEP"
click at [196, 259] on input "Zoek op naam" at bounding box center [417, 265] width 682 height 23
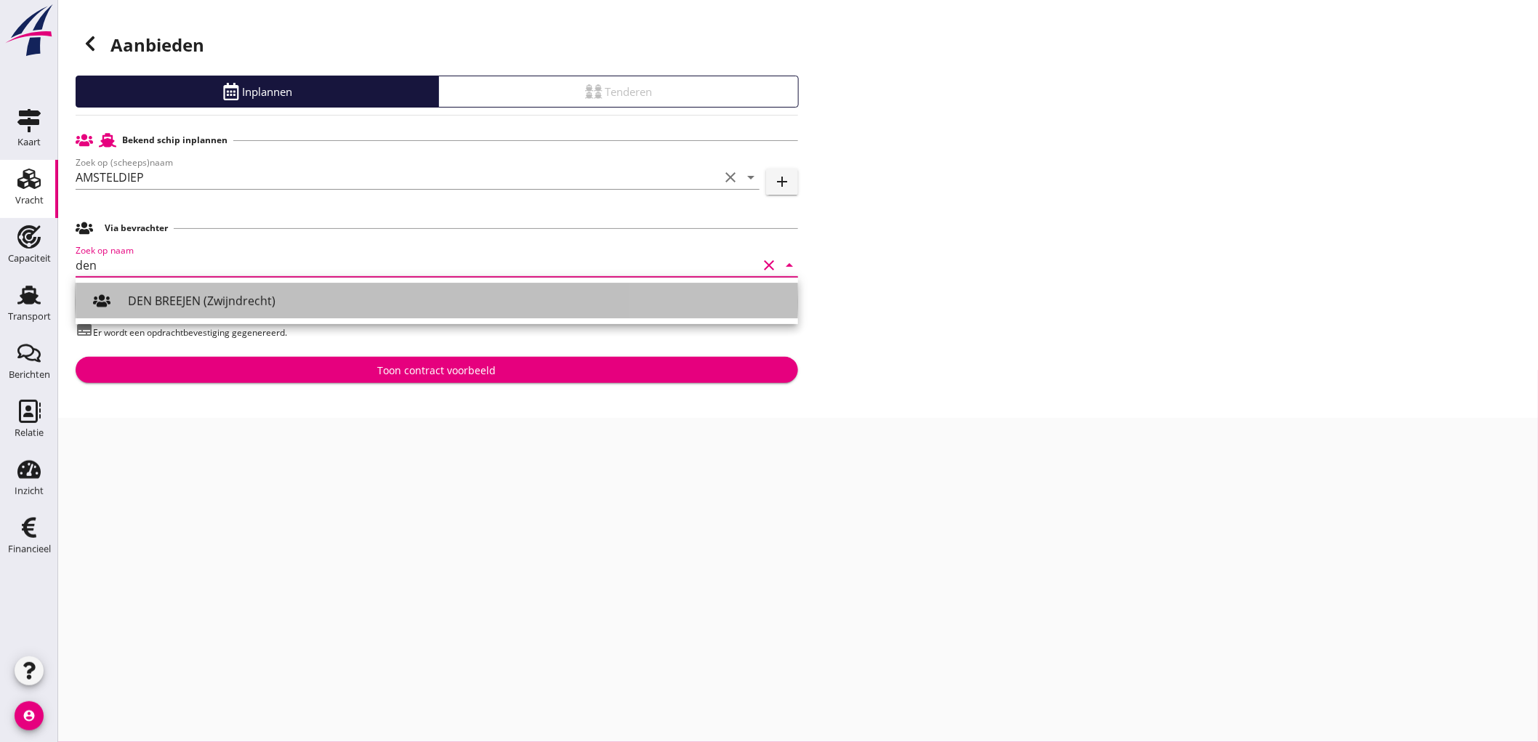
click at [233, 302] on div "DEN BREEJEN (Zwijndrecht)" at bounding box center [457, 300] width 658 height 17
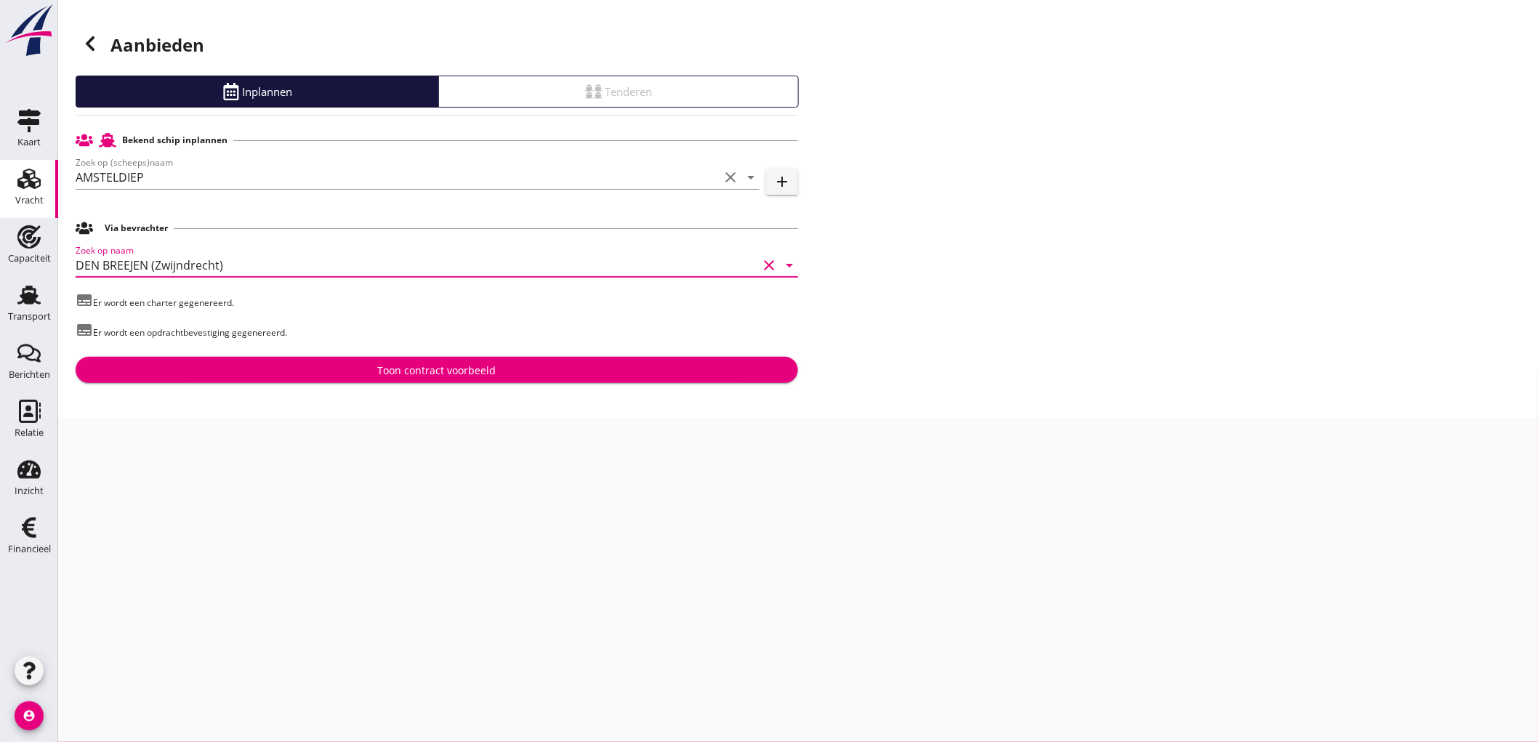
type input "DEN BREEJEN (Zwijndrecht)"
click at [424, 368] on div "Toon contract voorbeeld" at bounding box center [437, 370] width 118 height 15
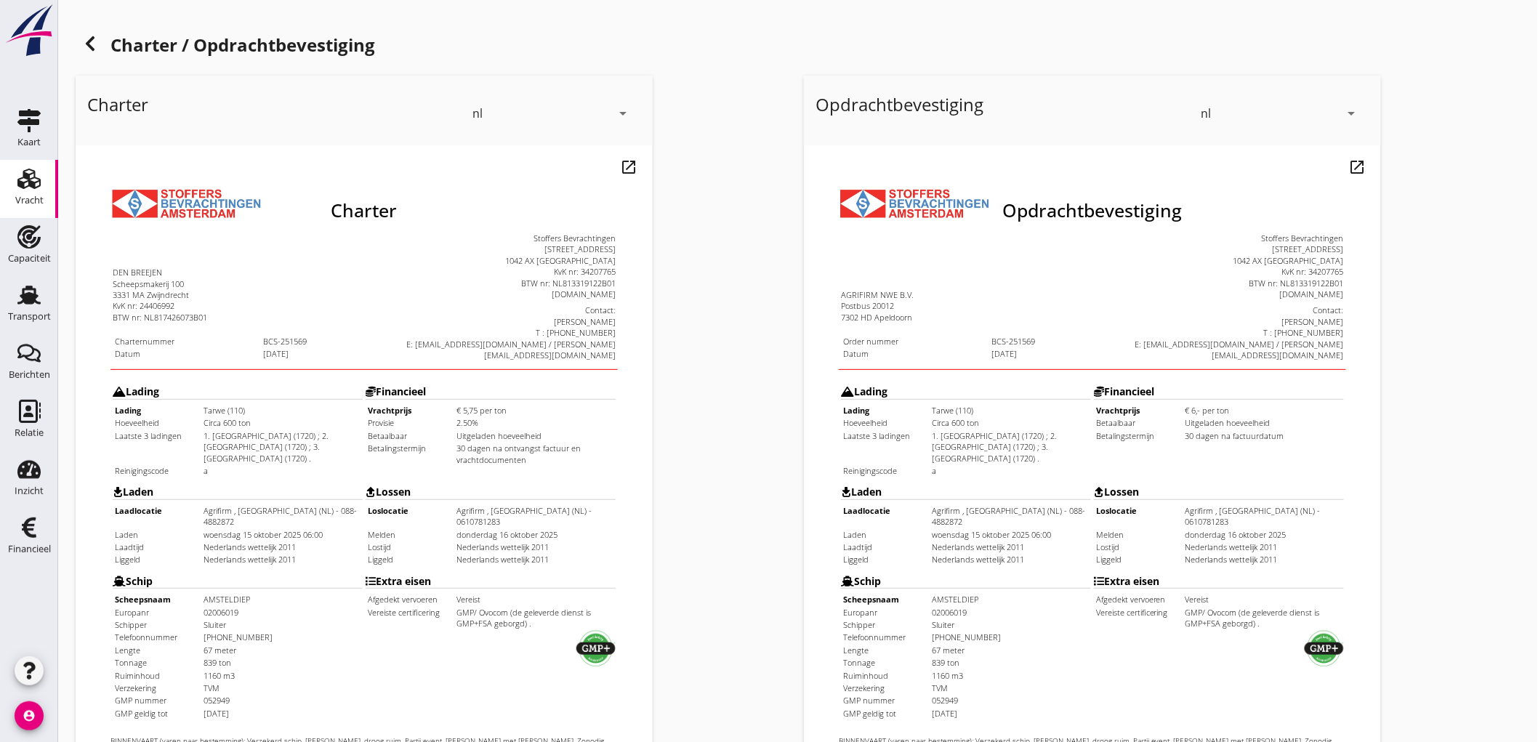
scroll to position [333, 0]
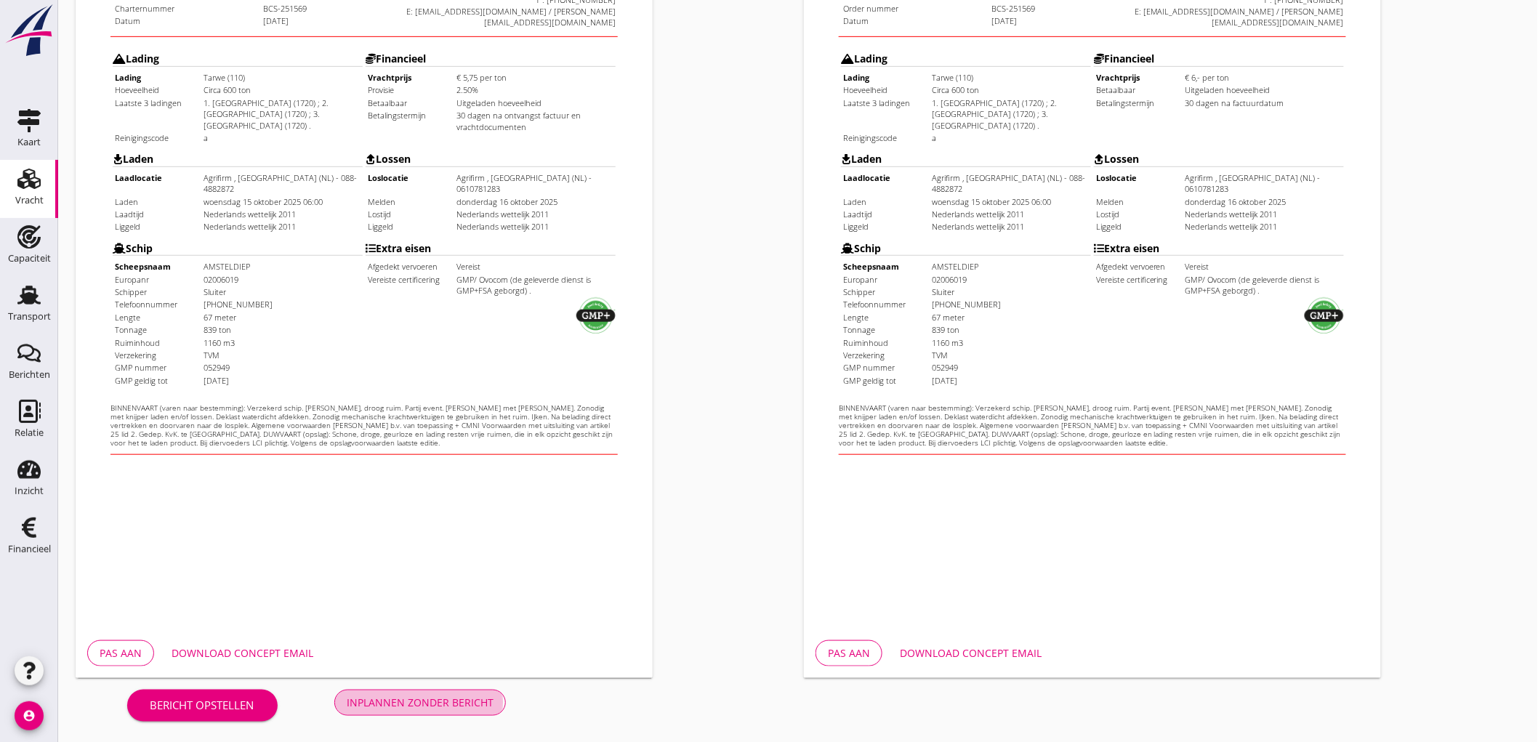
click at [430, 700] on div "Inplannen zonder bericht" at bounding box center [420, 702] width 147 height 15
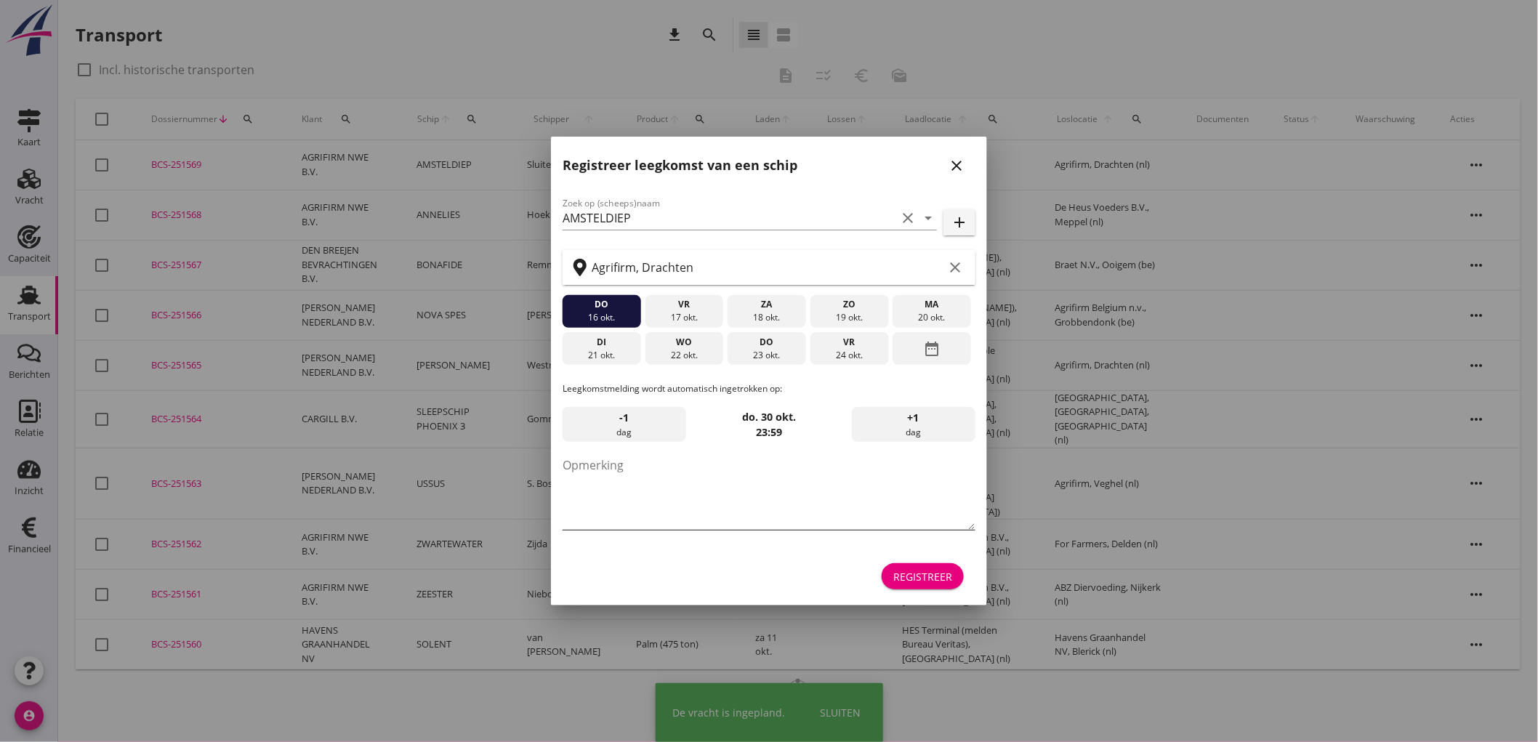
click at [631, 512] on textarea "Opmerking" at bounding box center [768, 491] width 413 height 76
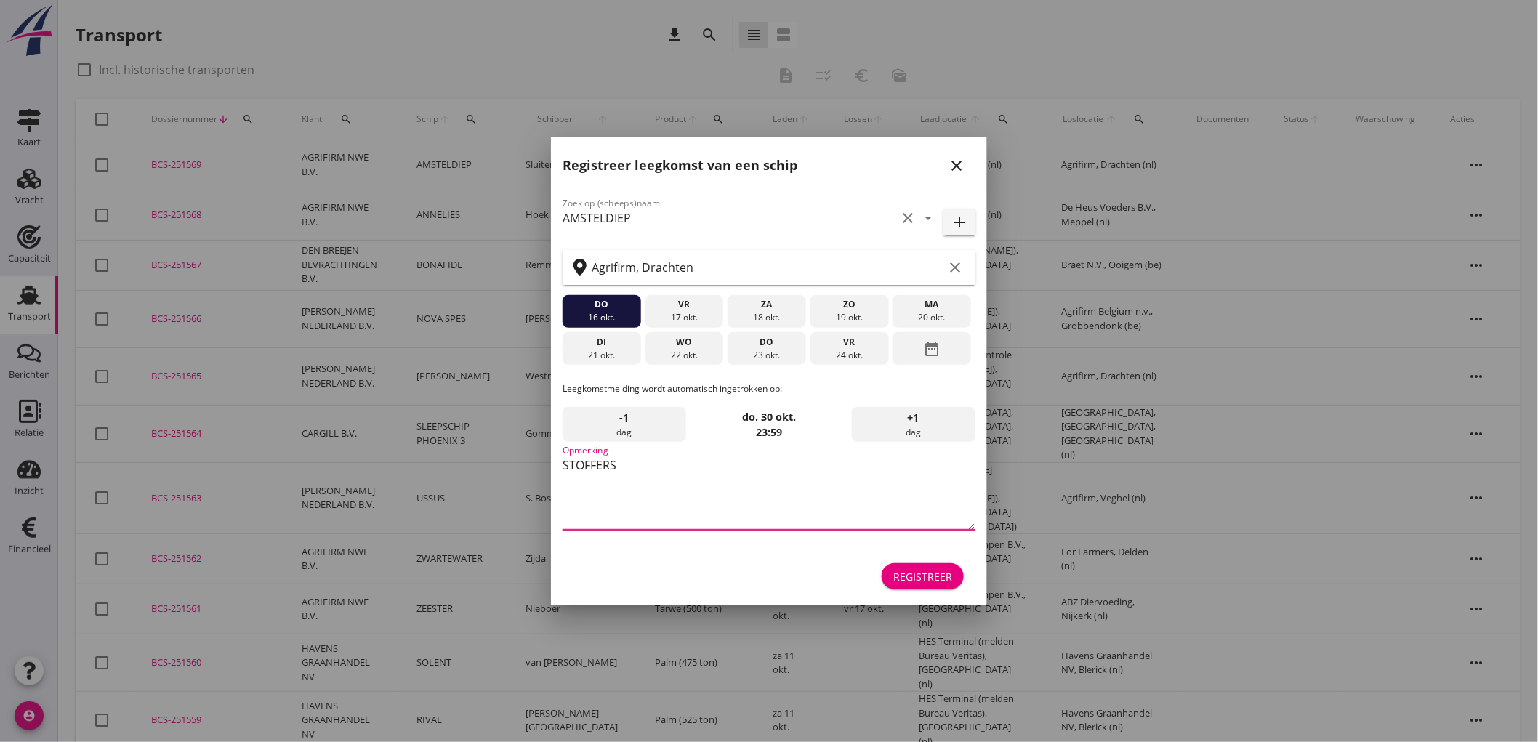
type textarea "STOFFERS"
click at [946, 156] on button "close" at bounding box center [956, 166] width 26 height 26
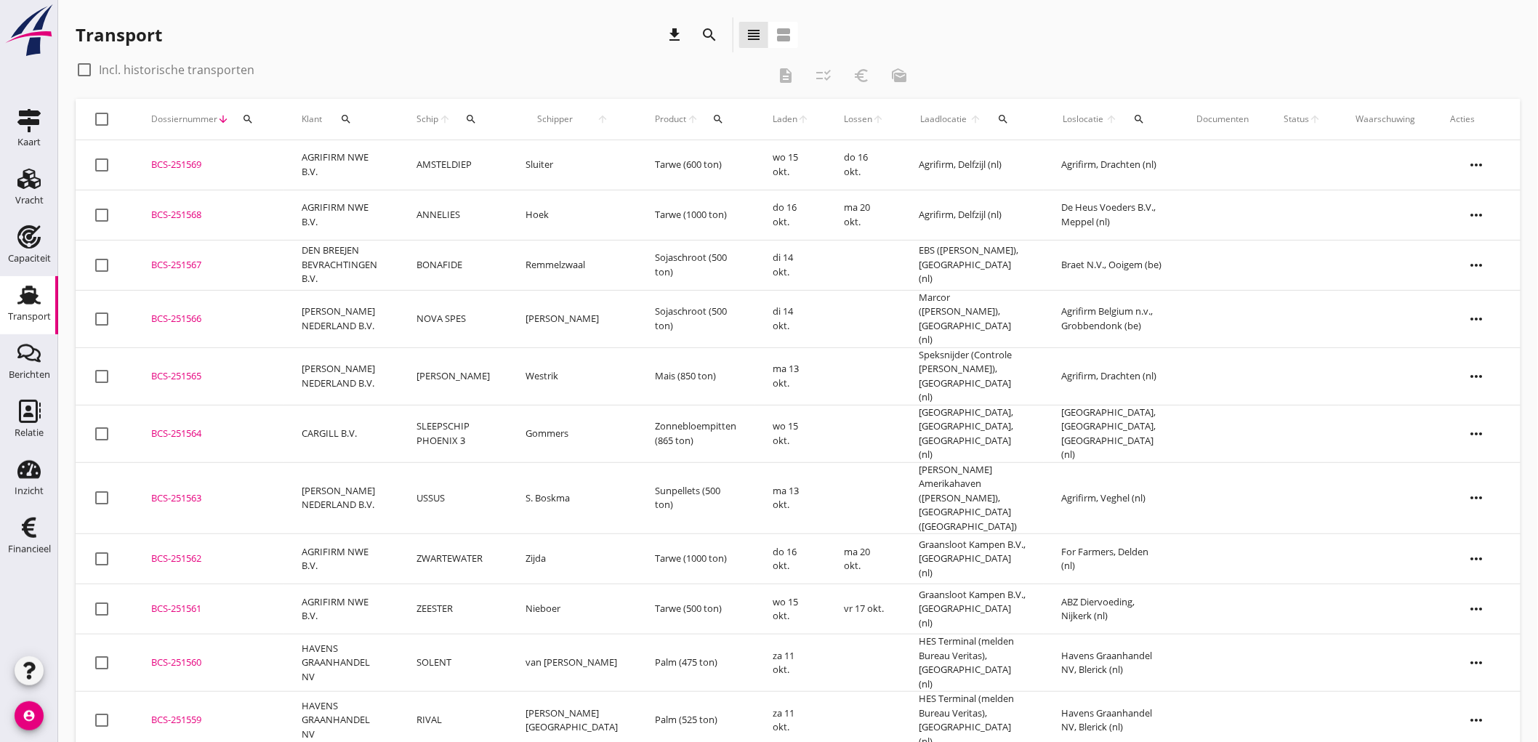
click at [582, 153] on td "Sluiter" at bounding box center [572, 165] width 129 height 50
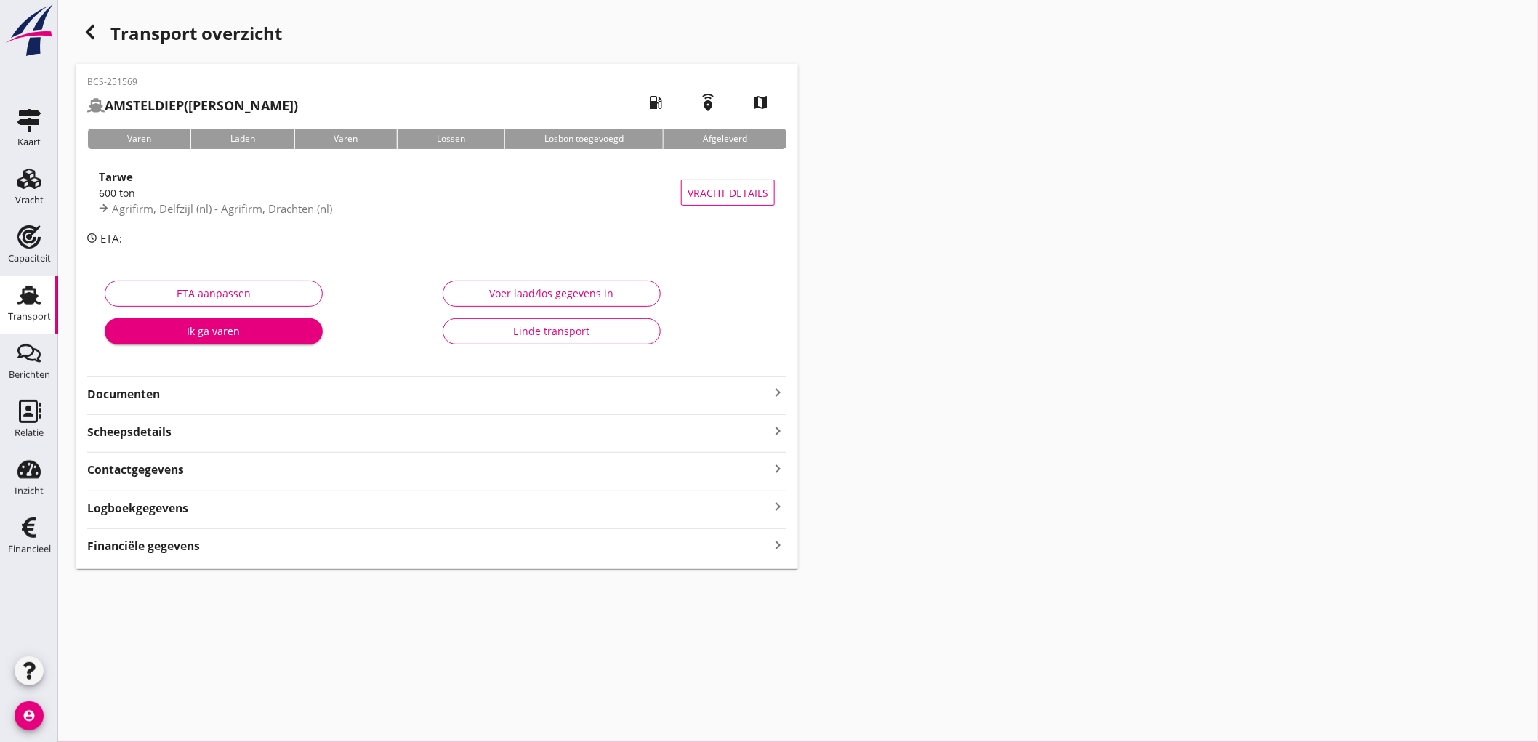
click at [454, 190] on div "600 ton" at bounding box center [390, 192] width 582 height 15
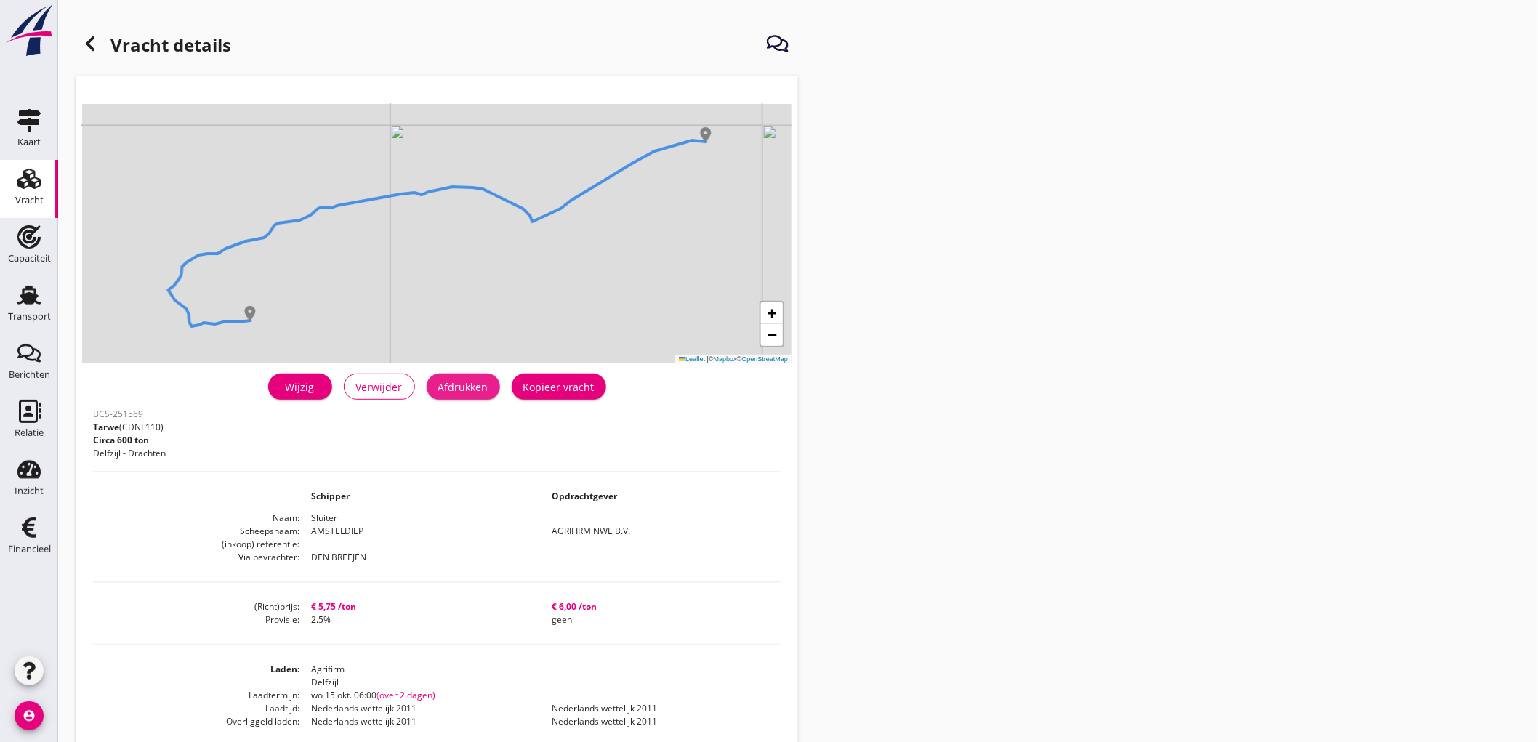
drag, startPoint x: 497, startPoint y: 379, endPoint x: 1177, endPoint y: 634, distance: 726.4
click at [497, 379] on button "Afdrukken" at bounding box center [463, 386] width 73 height 26
click at [86, 49] on icon at bounding box center [89, 43] width 17 height 17
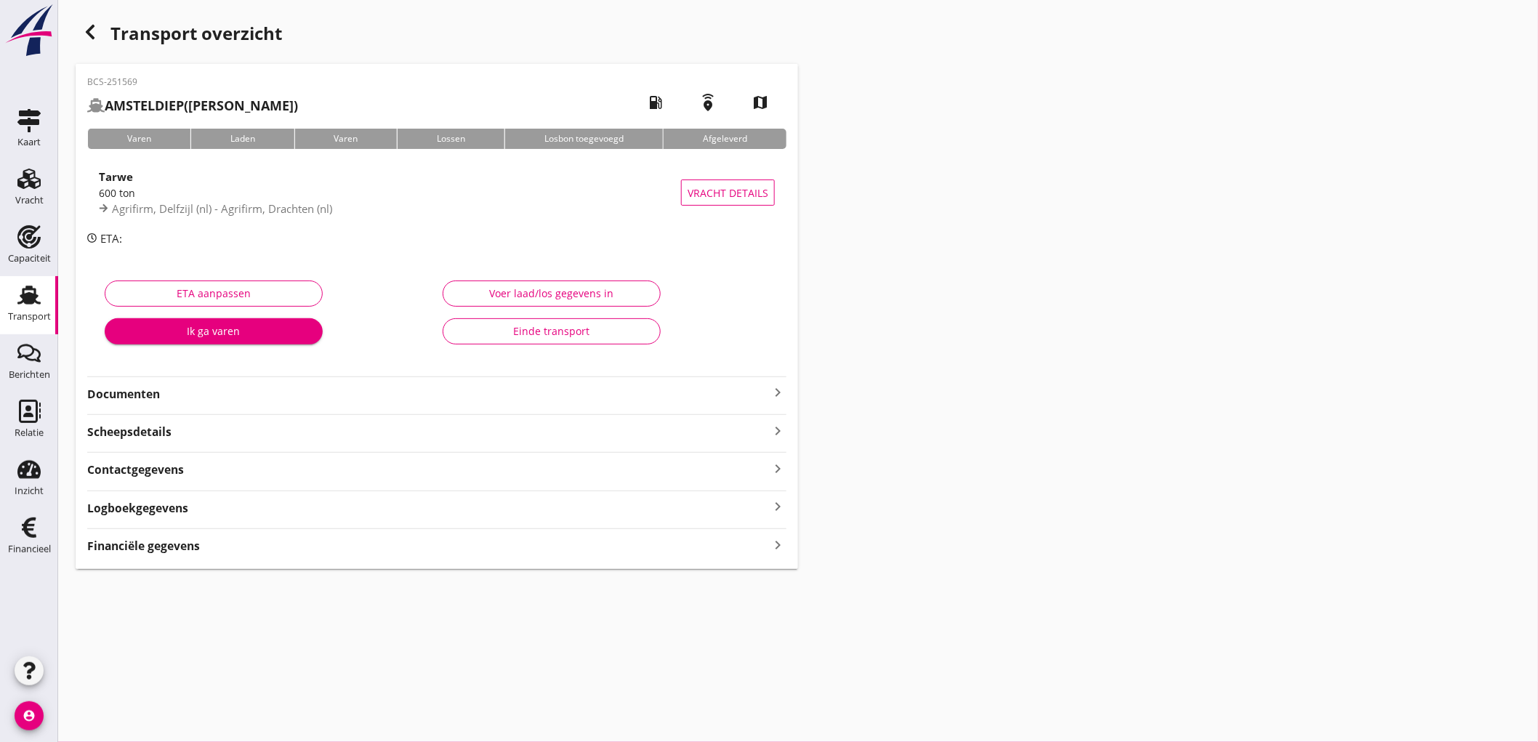
click at [144, 385] on div "Documenten keyboard_arrow_right" at bounding box center [436, 393] width 699 height 20
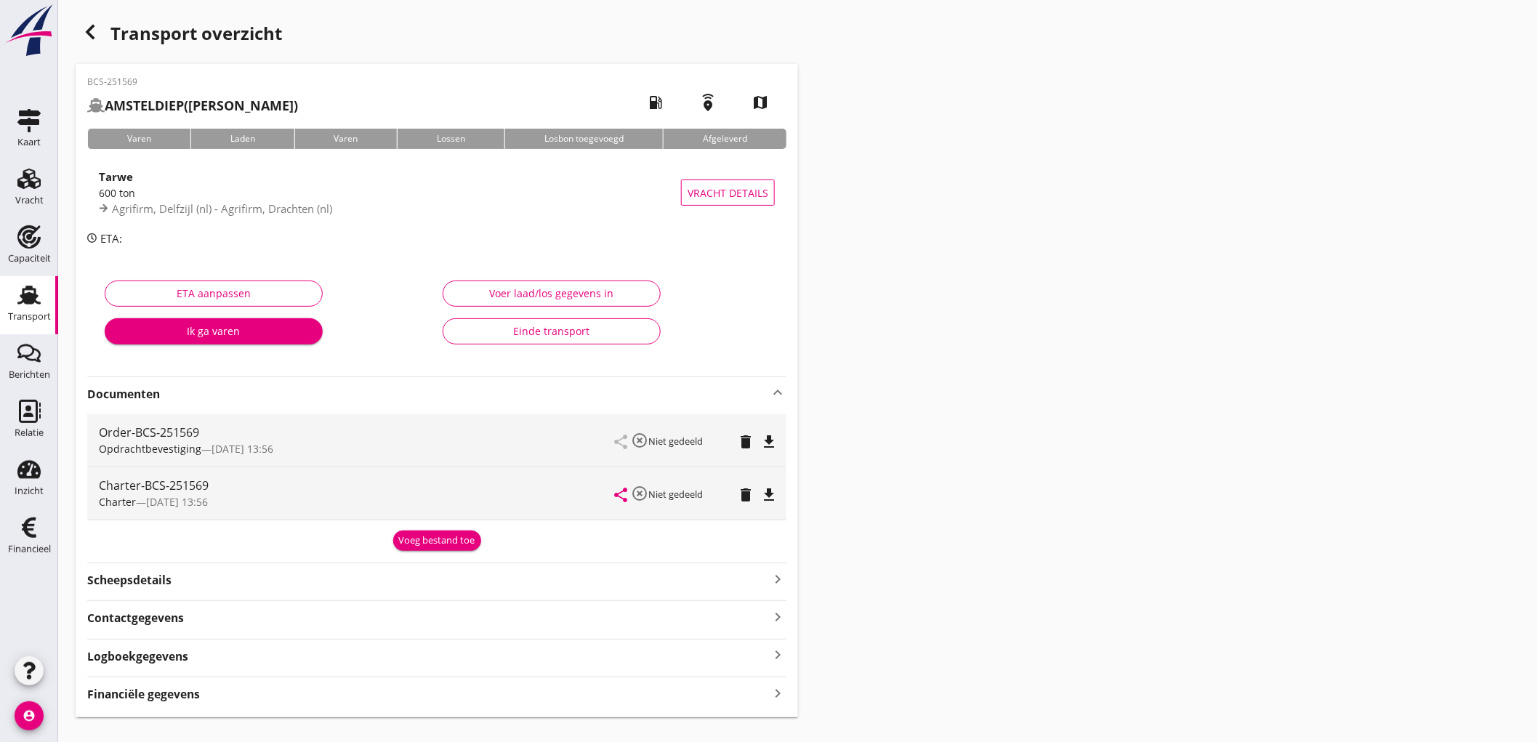
click at [774, 438] on icon "file_download" at bounding box center [768, 441] width 17 height 17
click at [767, 490] on icon "file_download" at bounding box center [768, 494] width 17 height 17
click at [426, 554] on div "BCS-251569 AMSTELDIEP (Sluiter) local_gas_station emergency_share map Varen Lad…" at bounding box center [437, 390] width 722 height 653
click at [424, 545] on div "Voeg bestand toe" at bounding box center [437, 540] width 76 height 15
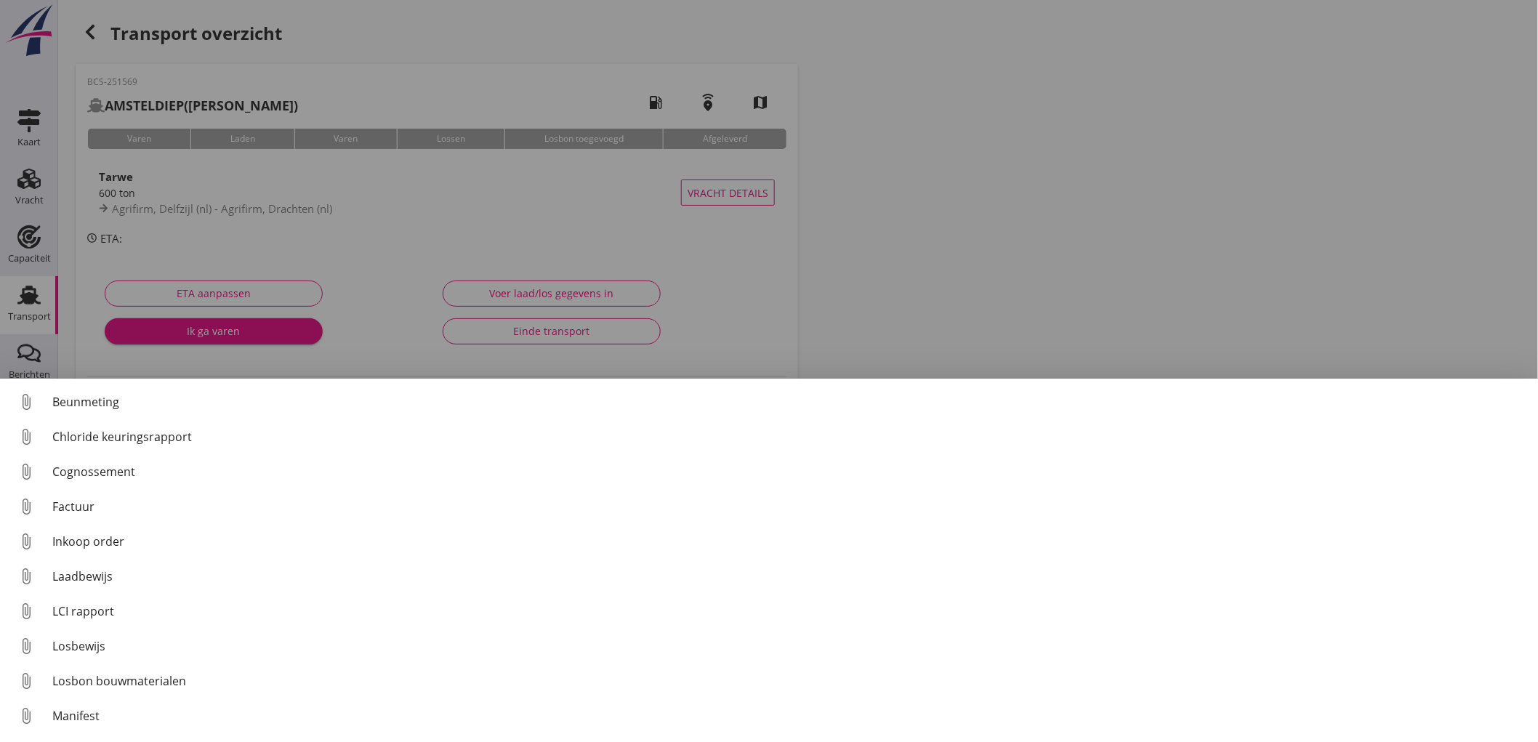
click at [125, 458] on link "attach_file Cognossement" at bounding box center [769, 471] width 1538 height 35
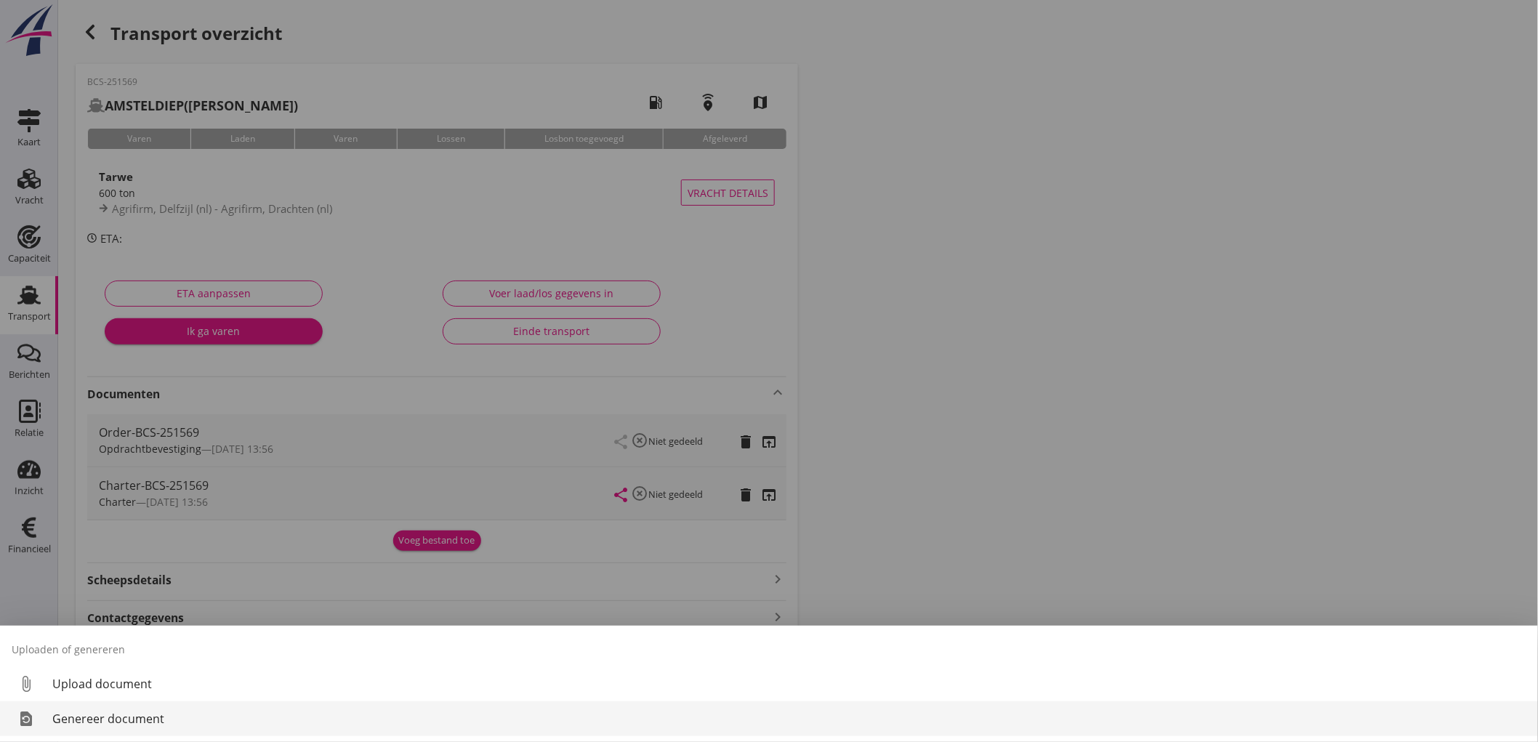
click at [140, 713] on div "Genereer document" at bounding box center [789, 718] width 1474 height 17
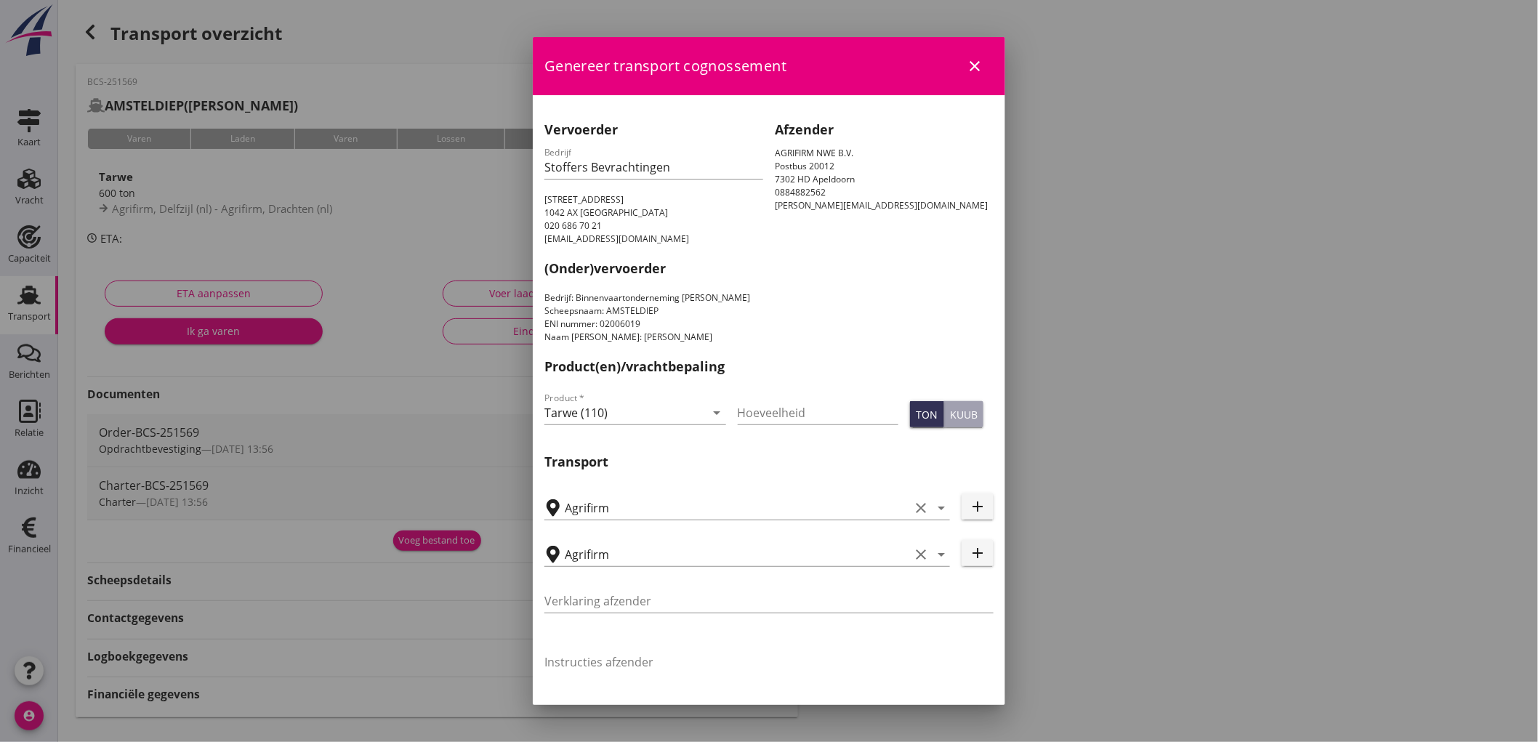
scroll to position [367, 0]
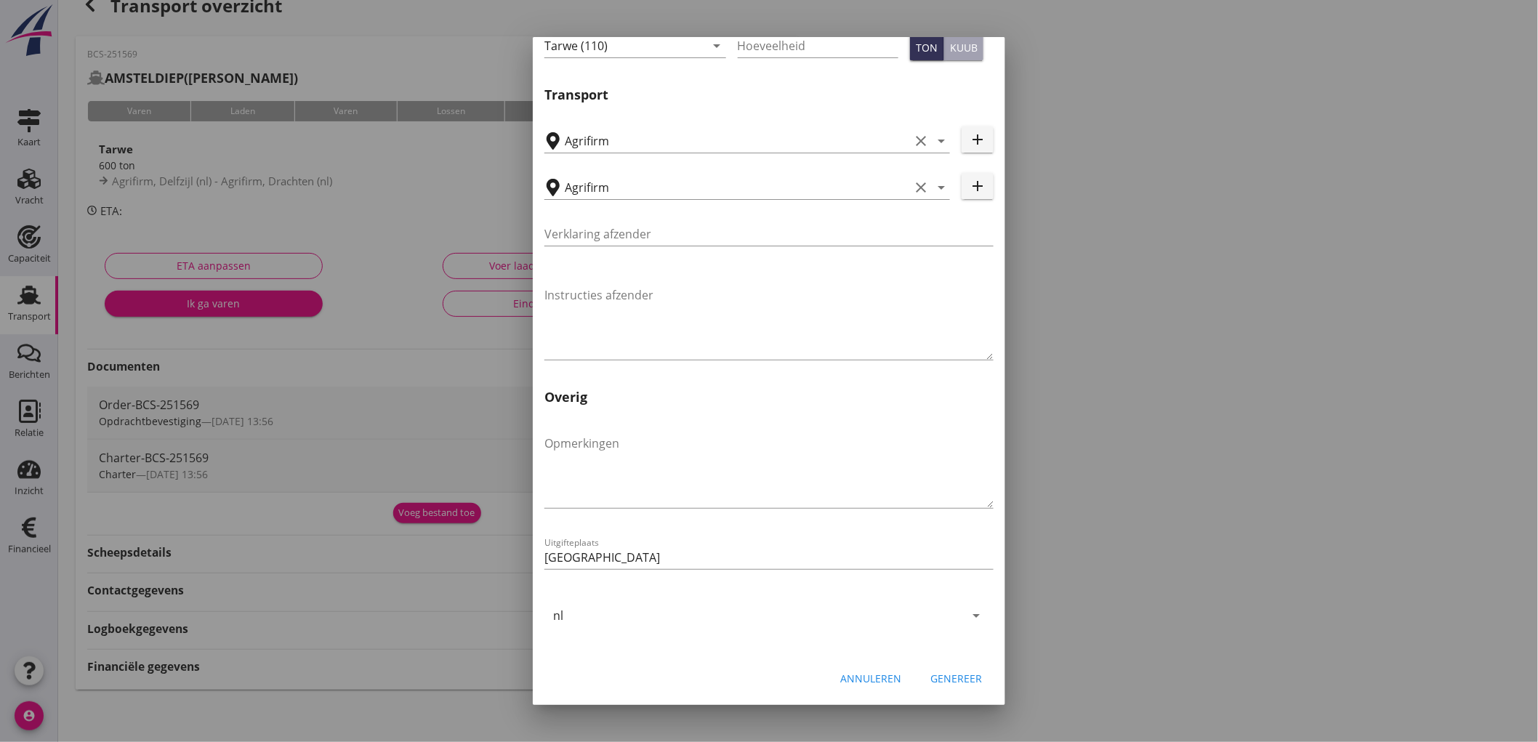
click at [958, 679] on div "Genereer" at bounding box center [956, 678] width 52 height 15
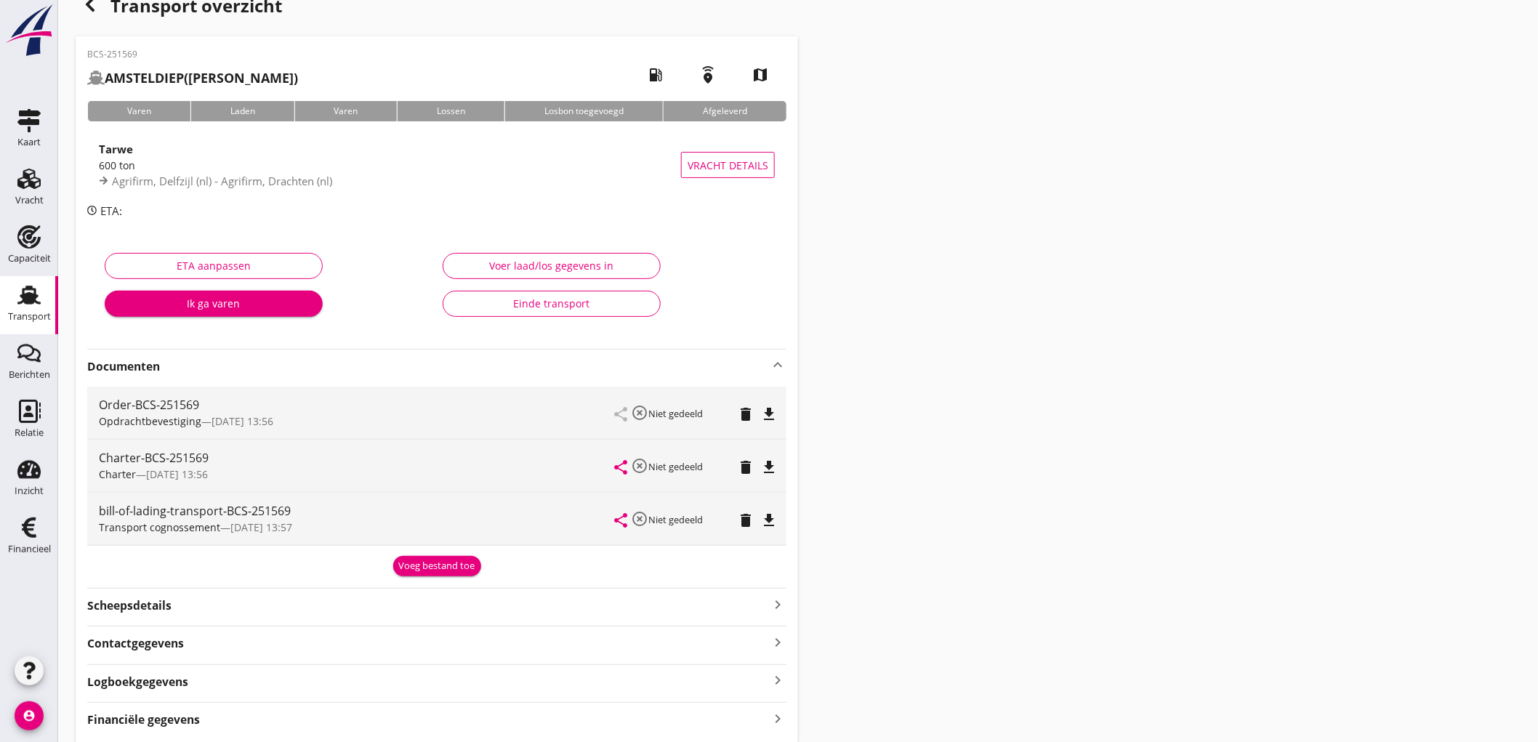
click at [774, 520] on icon "file_download" at bounding box center [768, 520] width 17 height 17
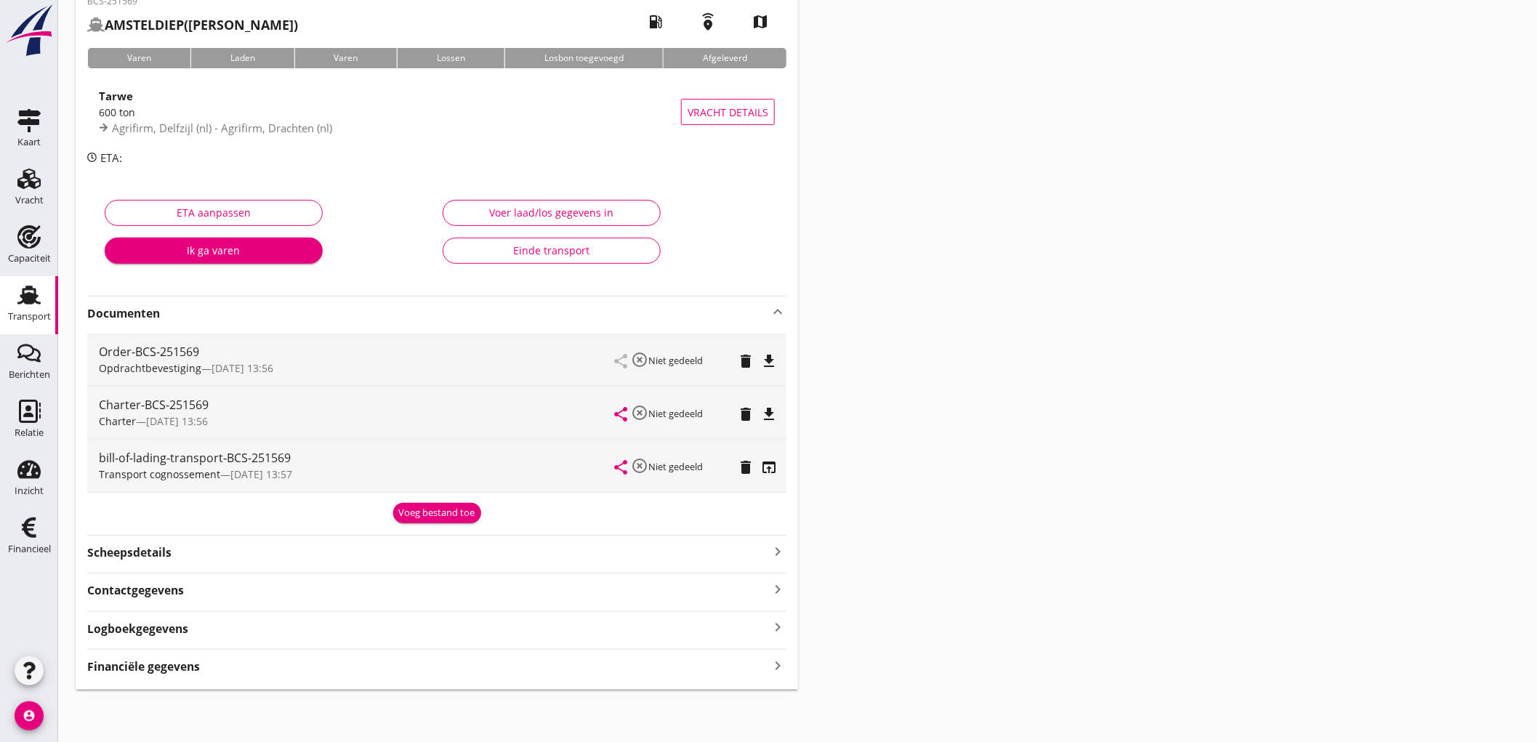
click at [190, 664] on strong "Financiële gegevens" at bounding box center [143, 666] width 113 height 17
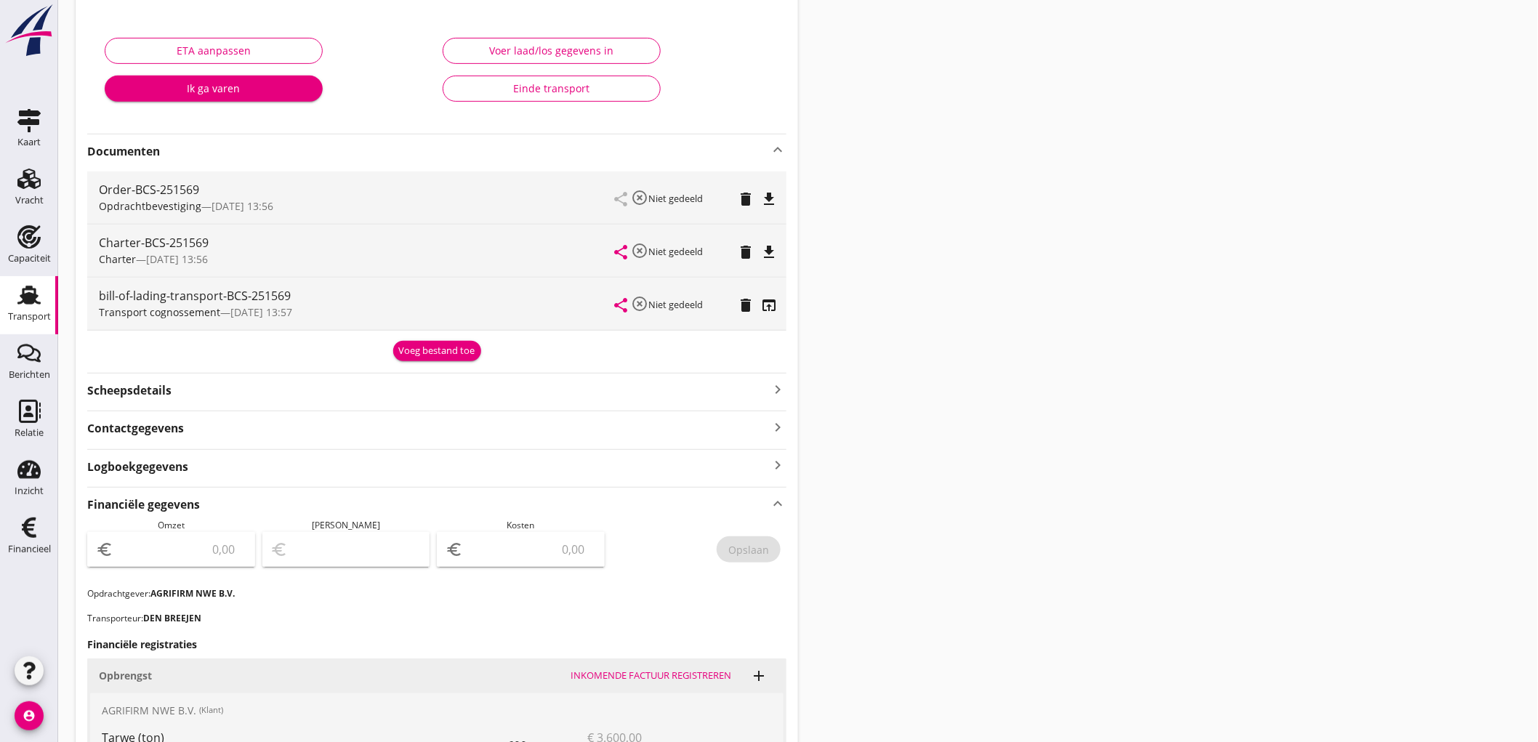
scroll to position [560, 0]
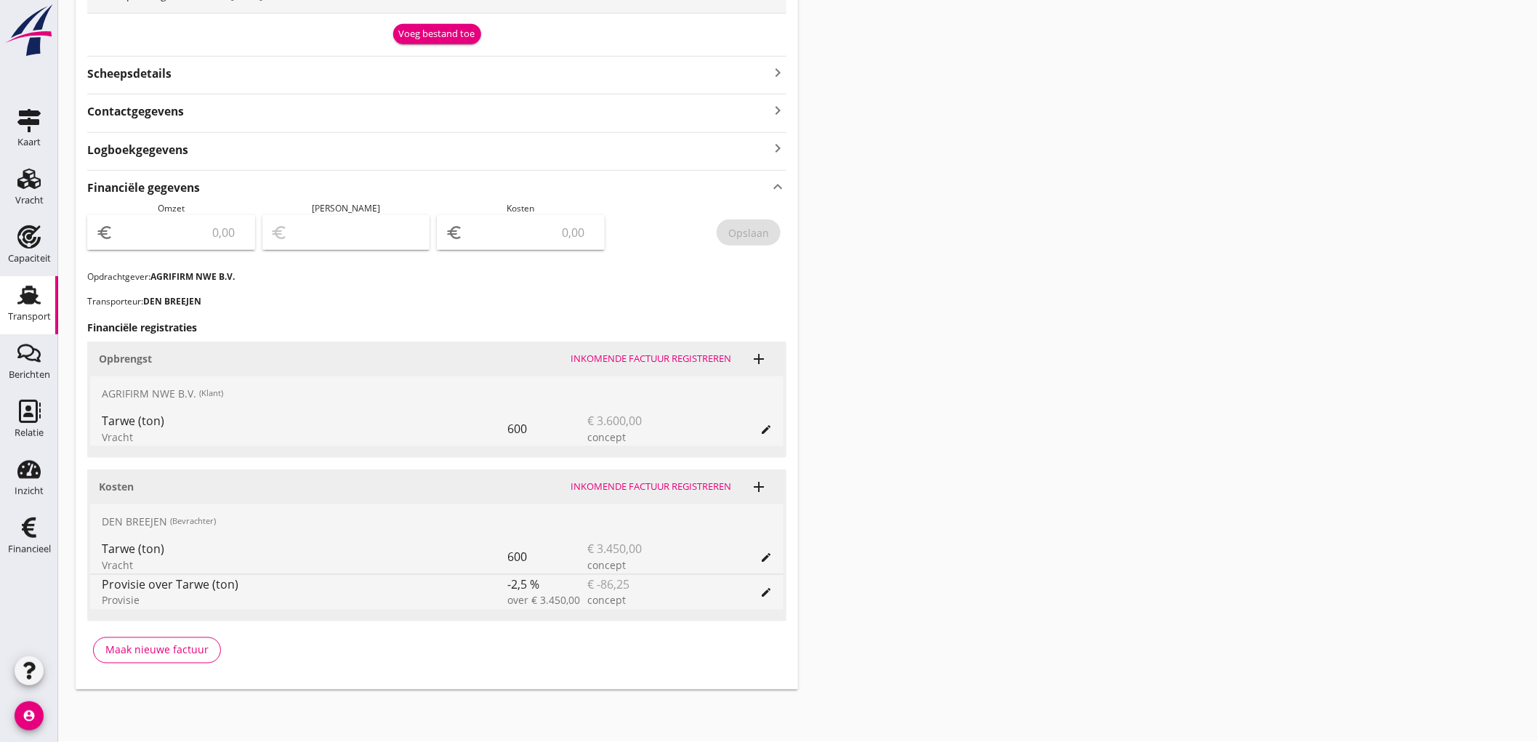
drag, startPoint x: 171, startPoint y: 241, endPoint x: 671, endPoint y: 92, distance: 520.9
click at [172, 238] on input "number" at bounding box center [181, 232] width 130 height 23
type input "3600"
type input "3597.00"
type input "3"
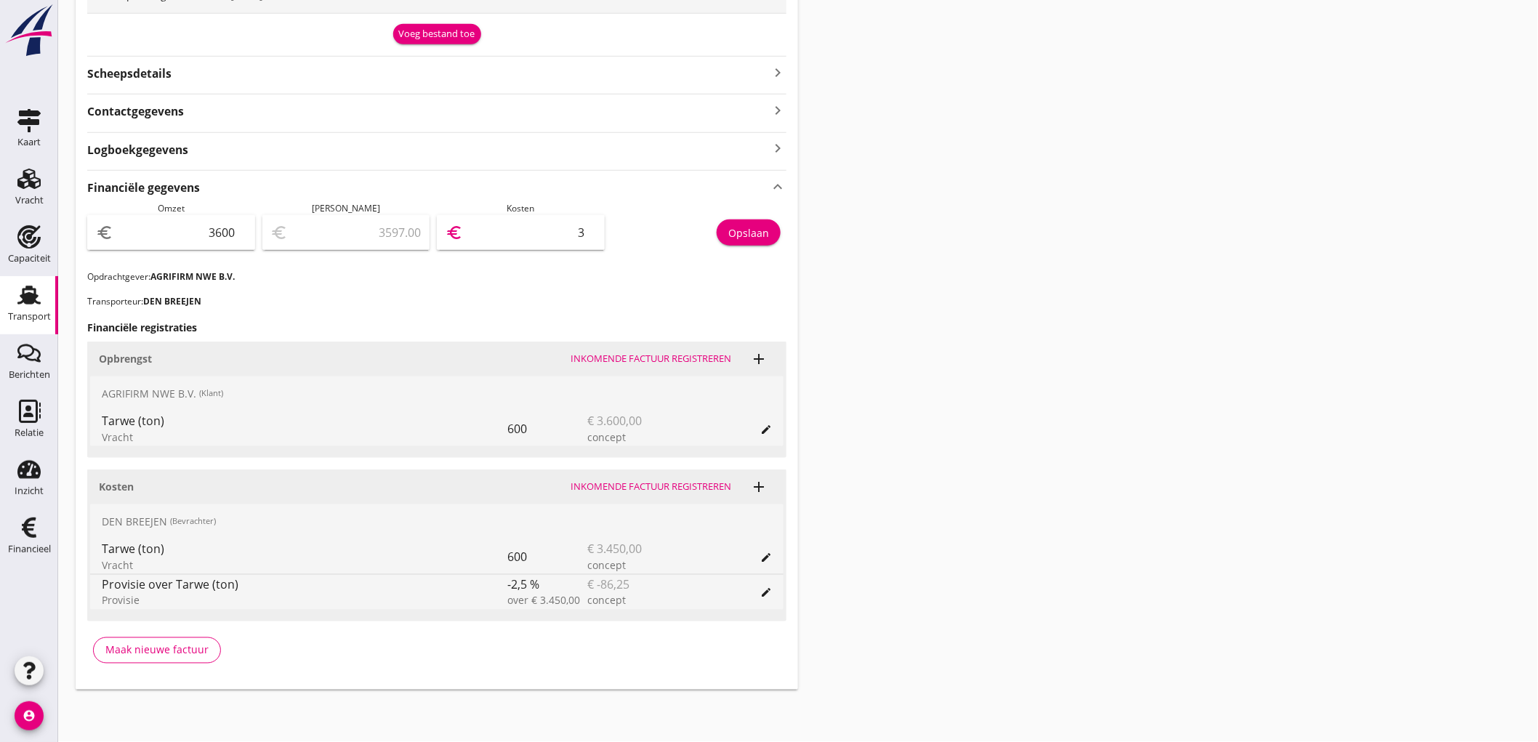
type input "3567.00"
type input "33"
type input "3264.00"
type input "336"
type input "237.00"
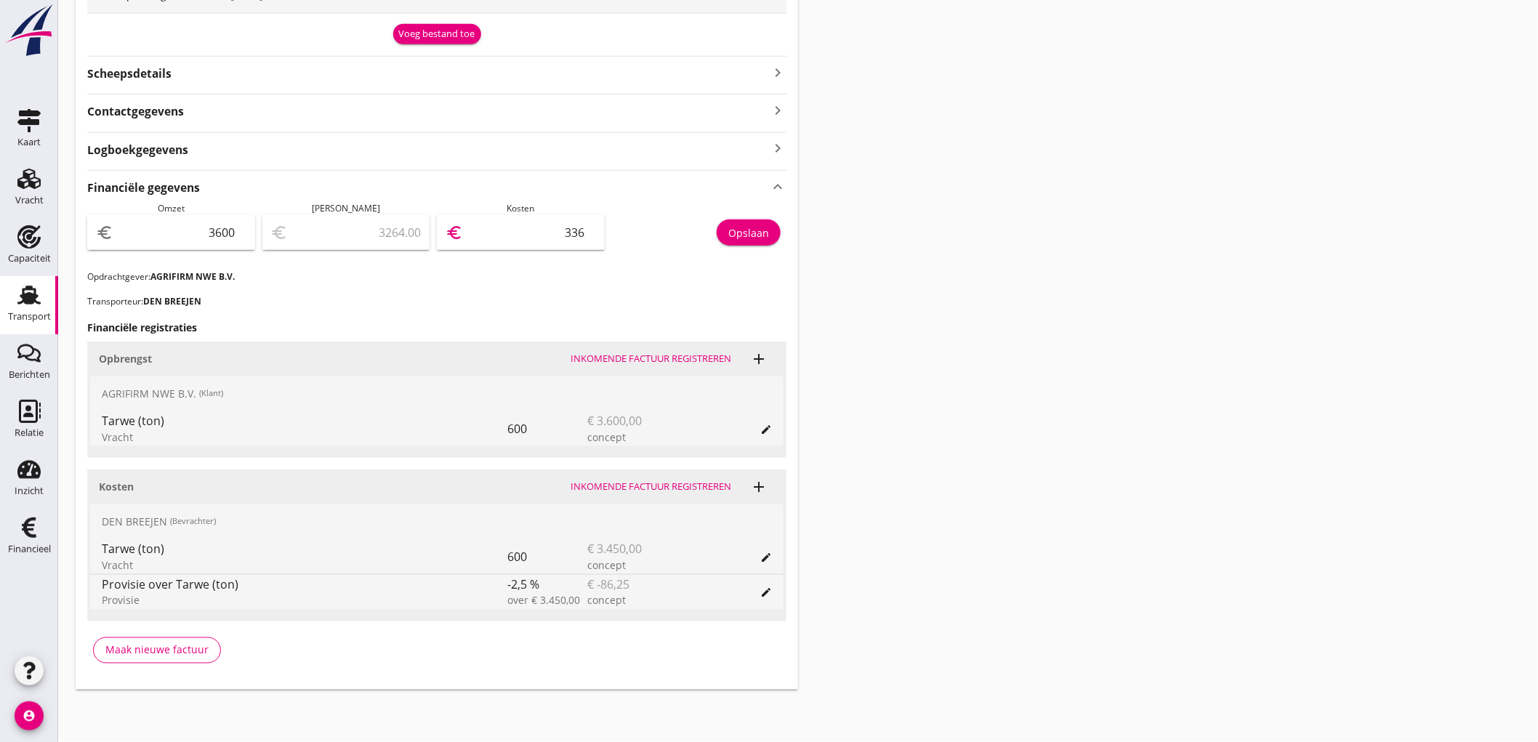
type input "3363"
type input "236.30"
type input "3363.7"
type input "236.25"
type input "3363.75"
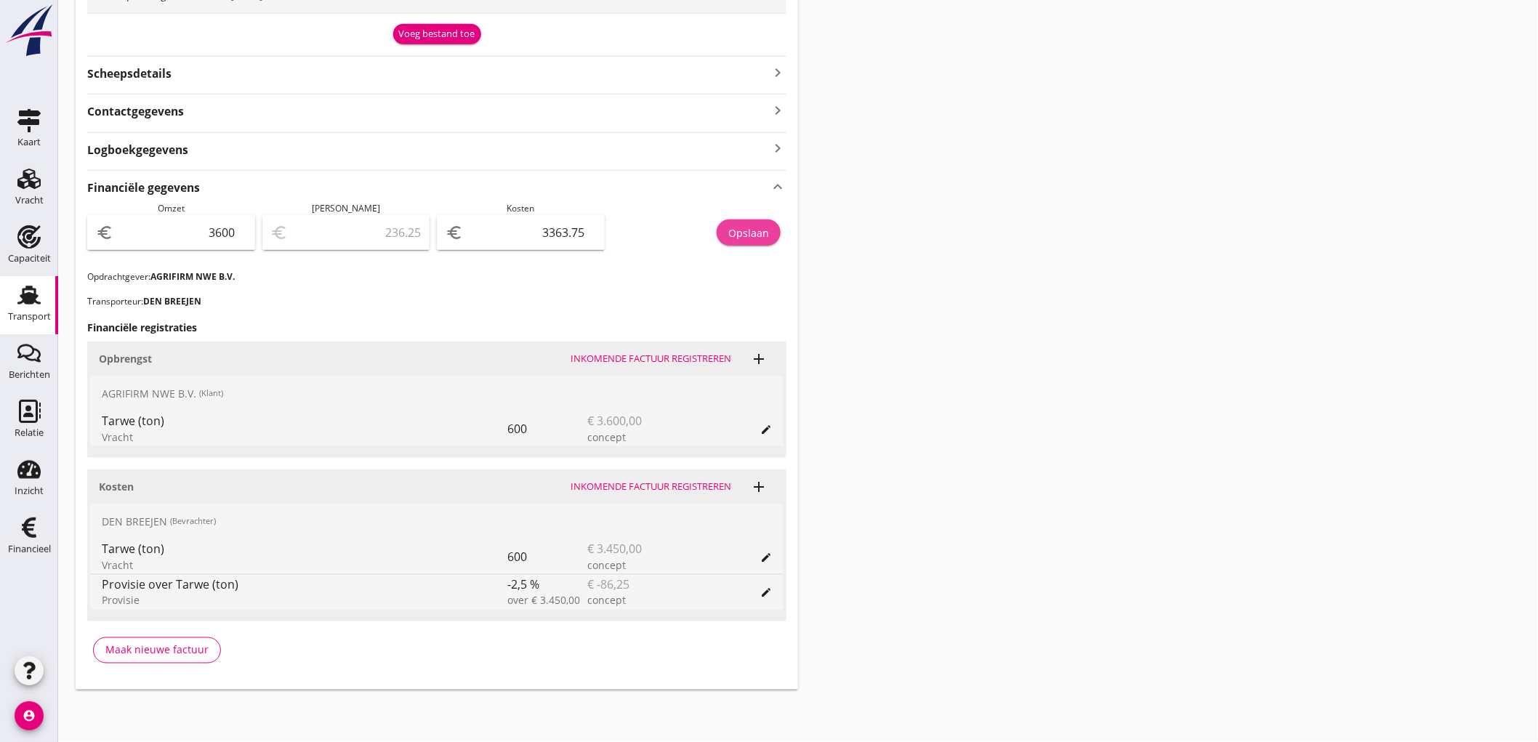
click at [759, 226] on div "Opslaan" at bounding box center [748, 232] width 41 height 15
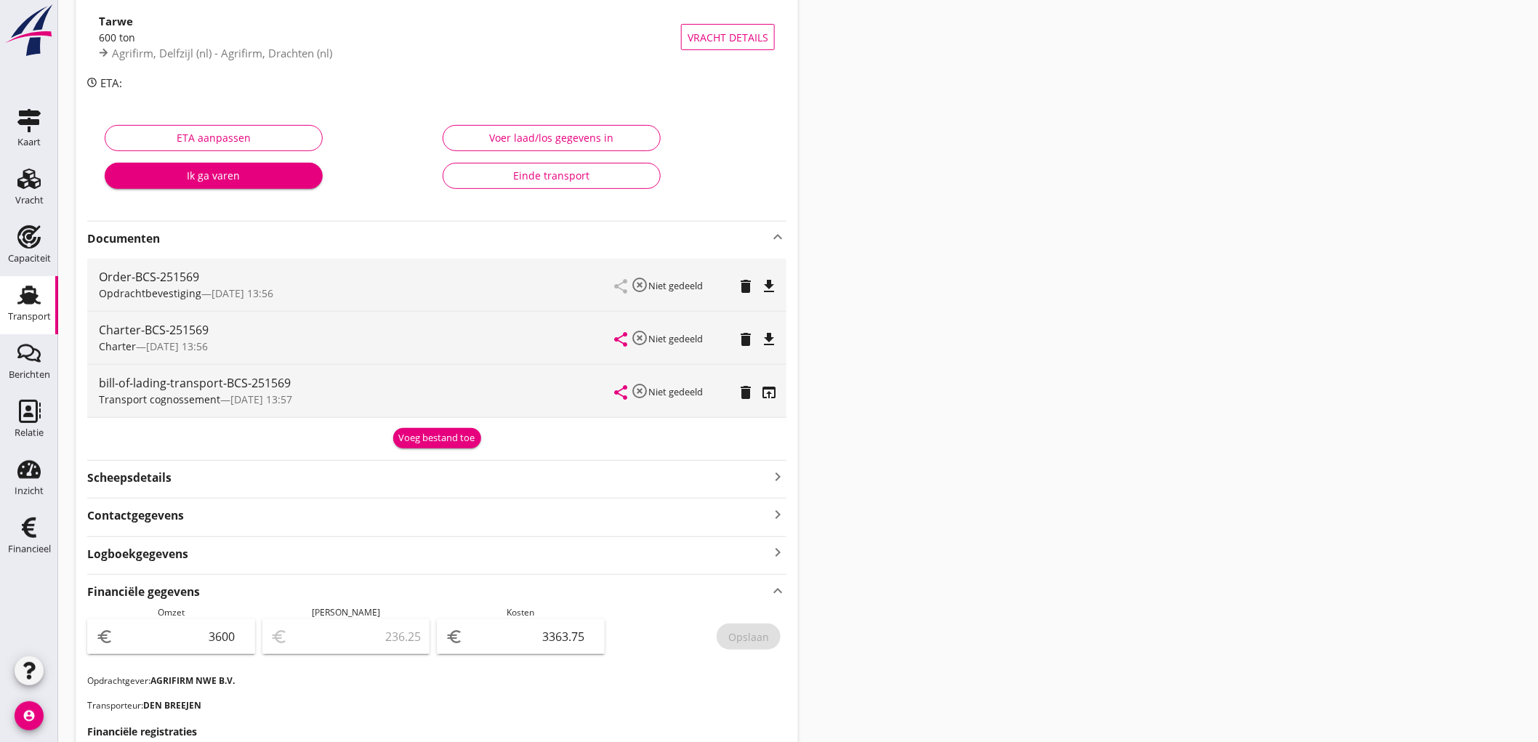
scroll to position [0, 0]
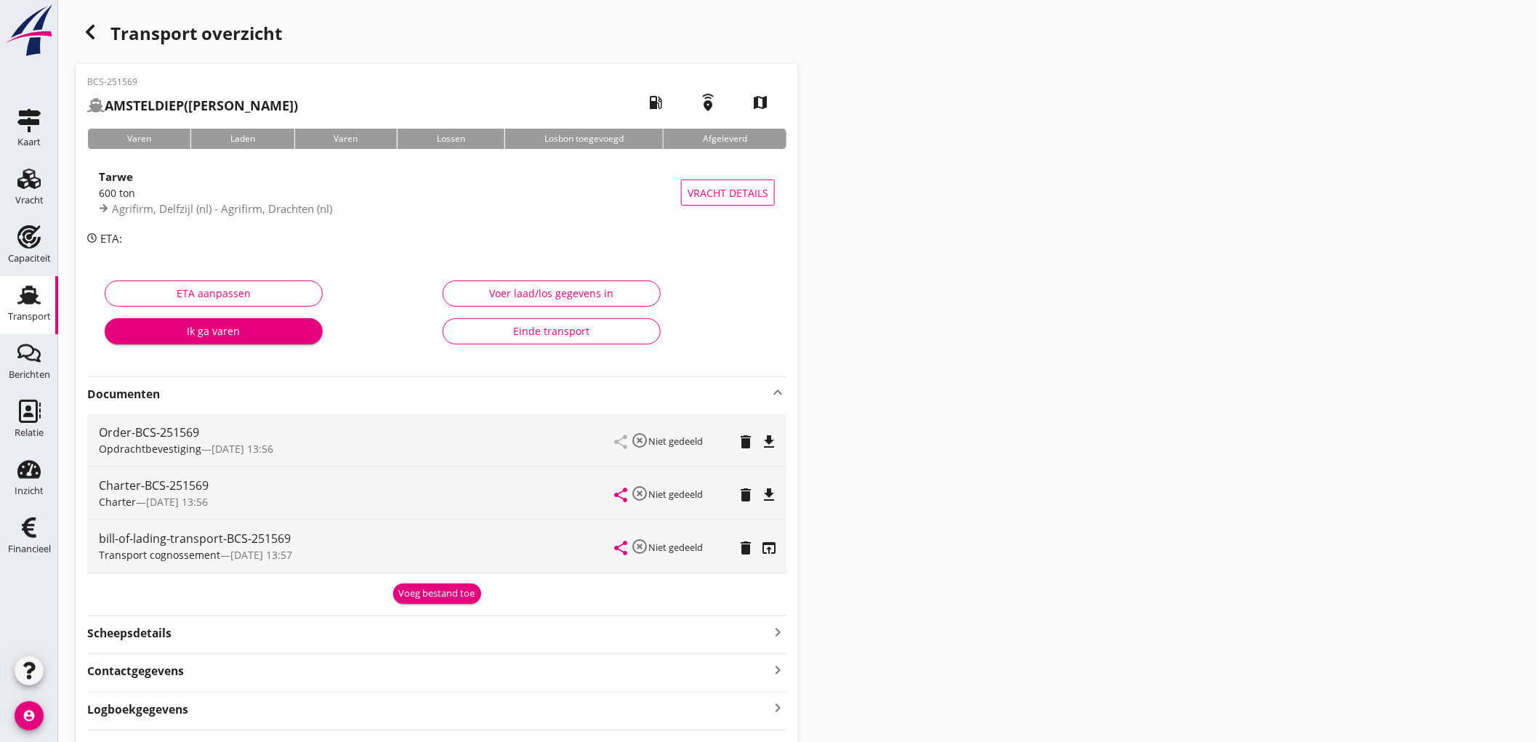
click at [10, 294] on link "Transport Transport" at bounding box center [29, 305] width 58 height 58
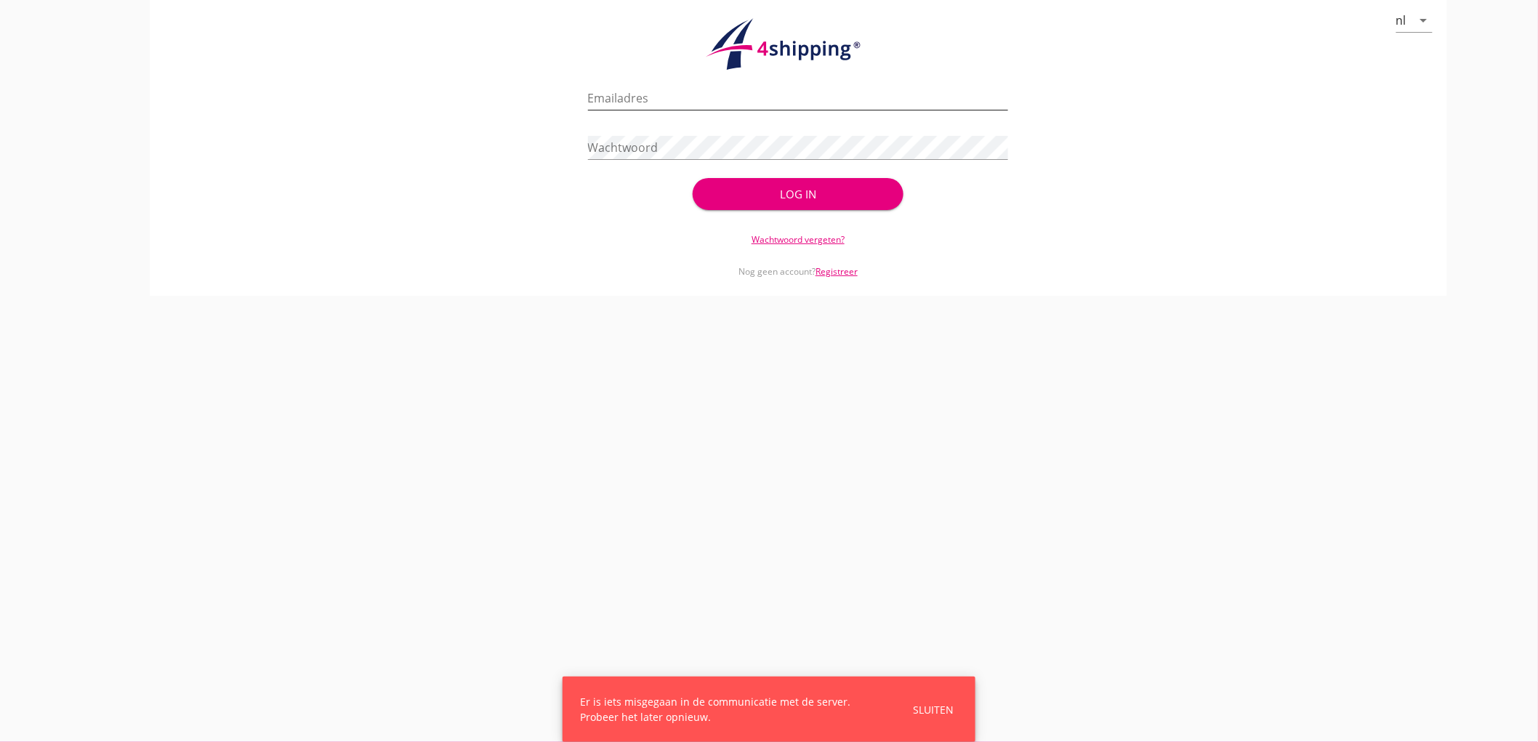
click at [666, 96] on input "Emailadres" at bounding box center [798, 97] width 421 height 23
type input "bouman@stoffersbevrachtingen.nl"
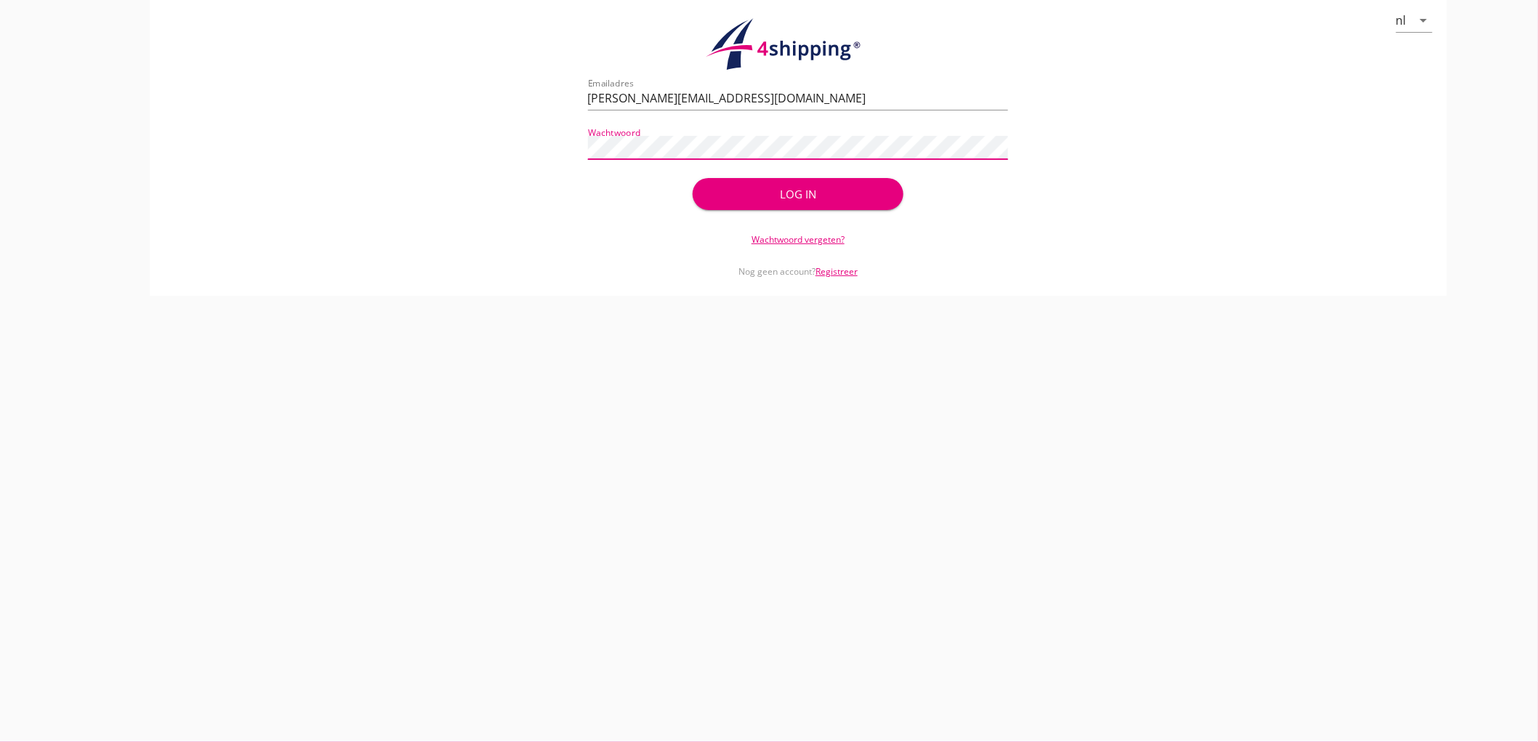
click at [692, 178] on button "Log in" at bounding box center [797, 194] width 210 height 32
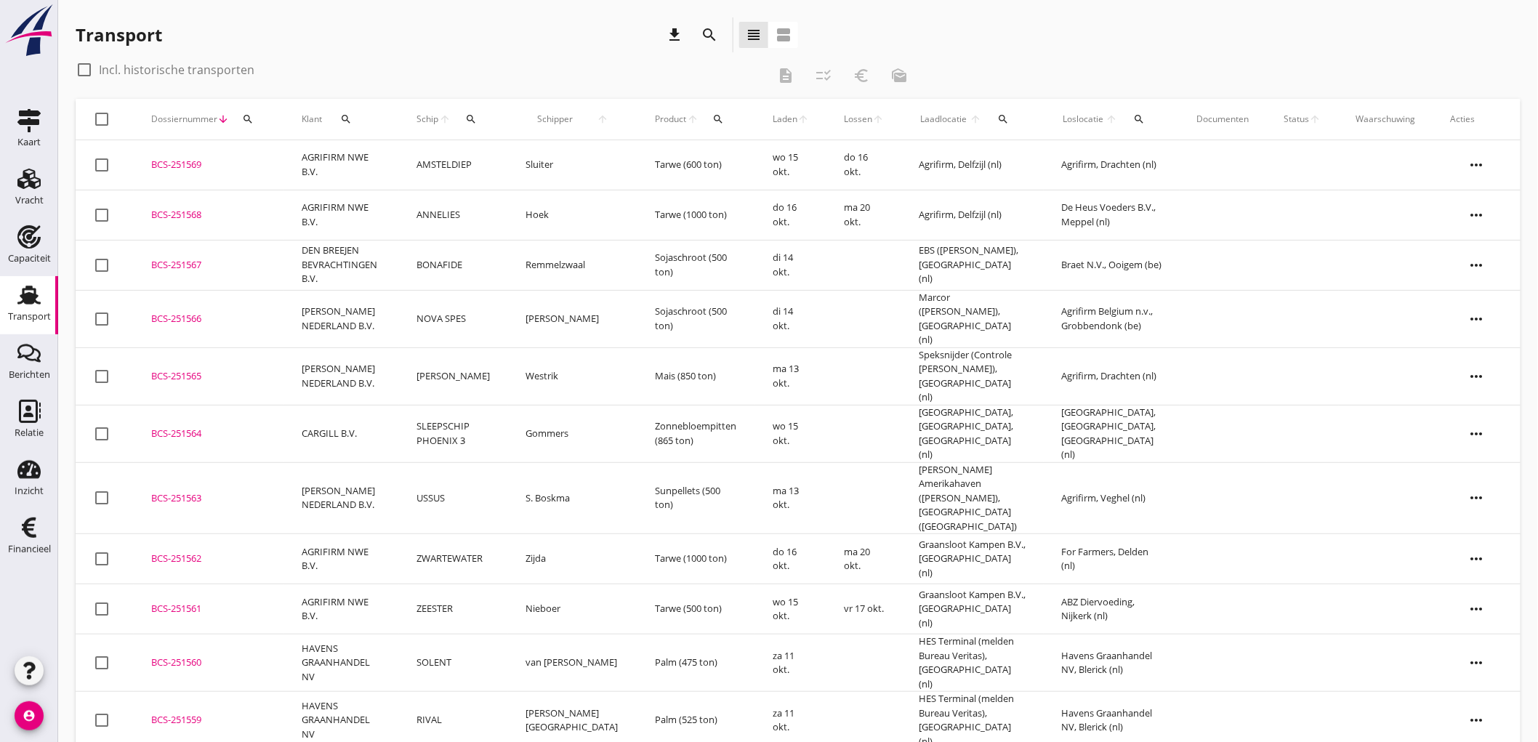
click at [47, 303] on link "Transport Transport" at bounding box center [29, 305] width 58 height 58
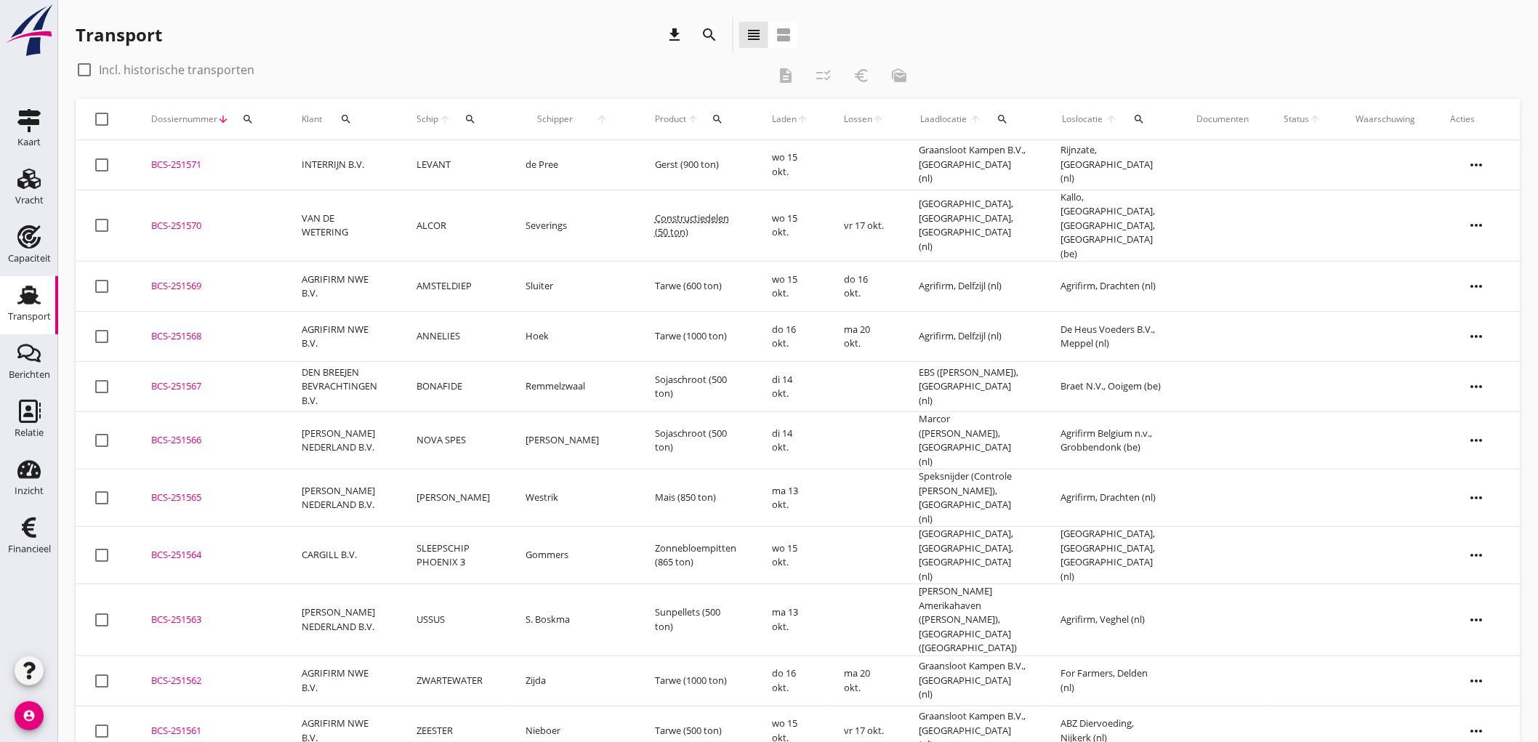
click at [427, 219] on td "ALCOR" at bounding box center [453, 226] width 109 height 72
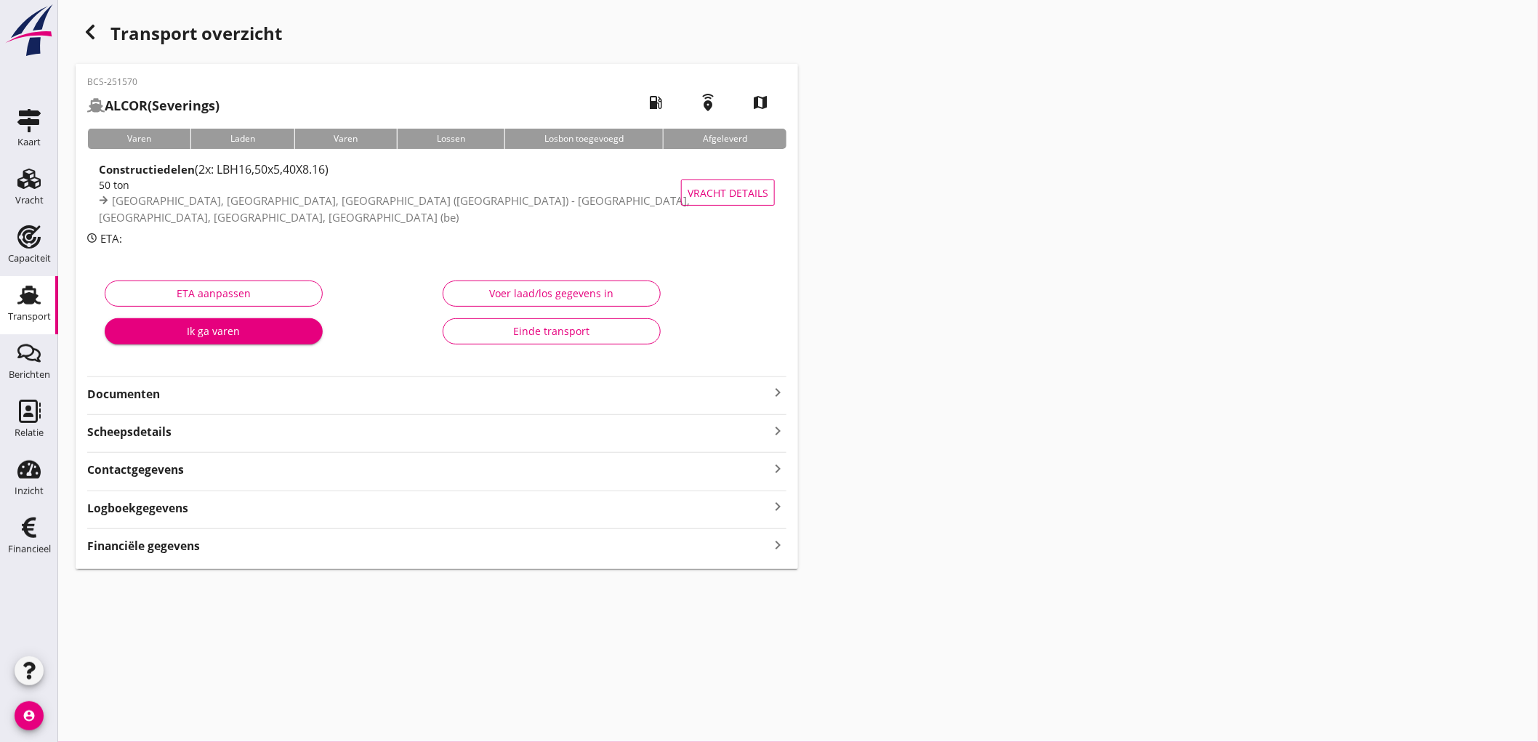
click at [171, 535] on div "Financiële gegevens keyboard_arrow_right" at bounding box center [436, 545] width 699 height 20
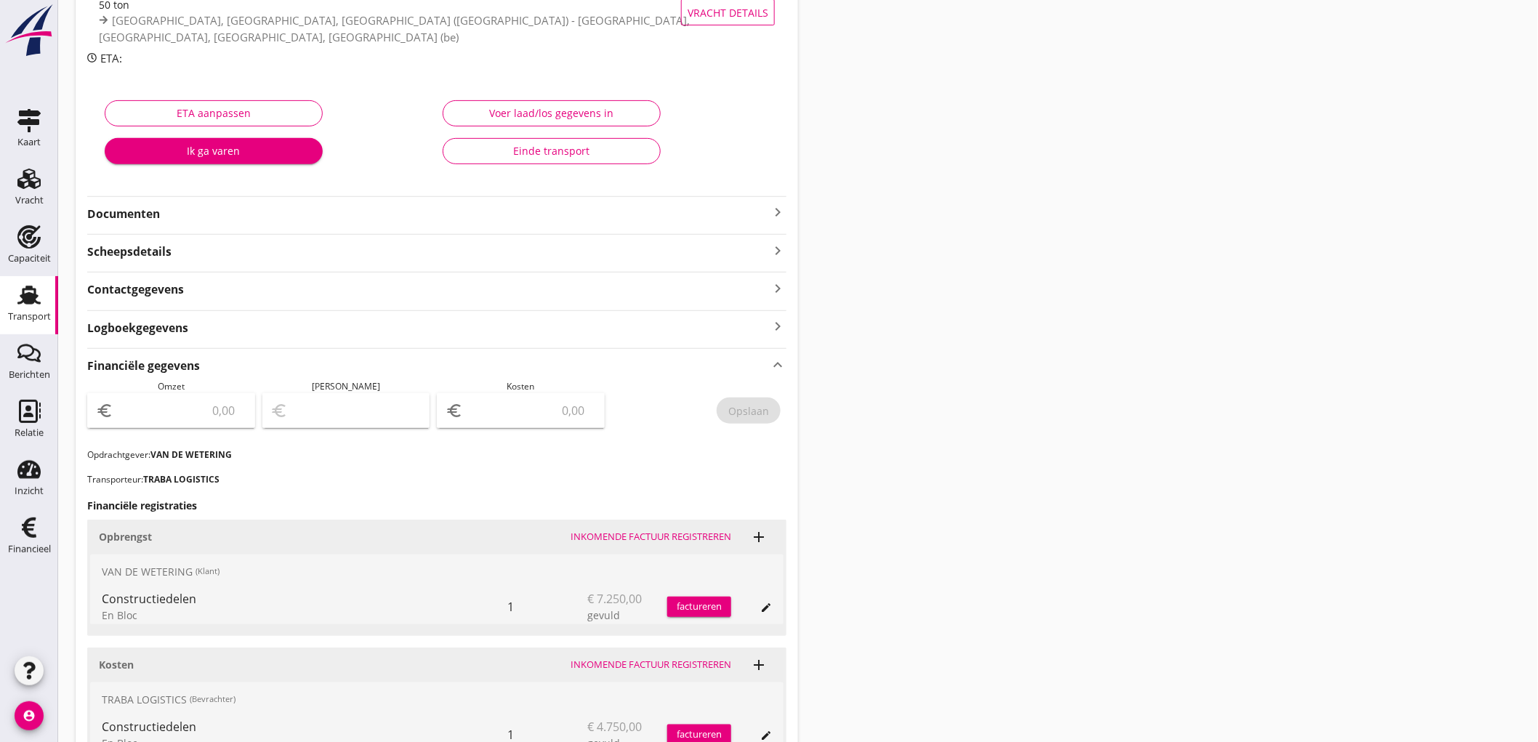
scroll to position [322, 0]
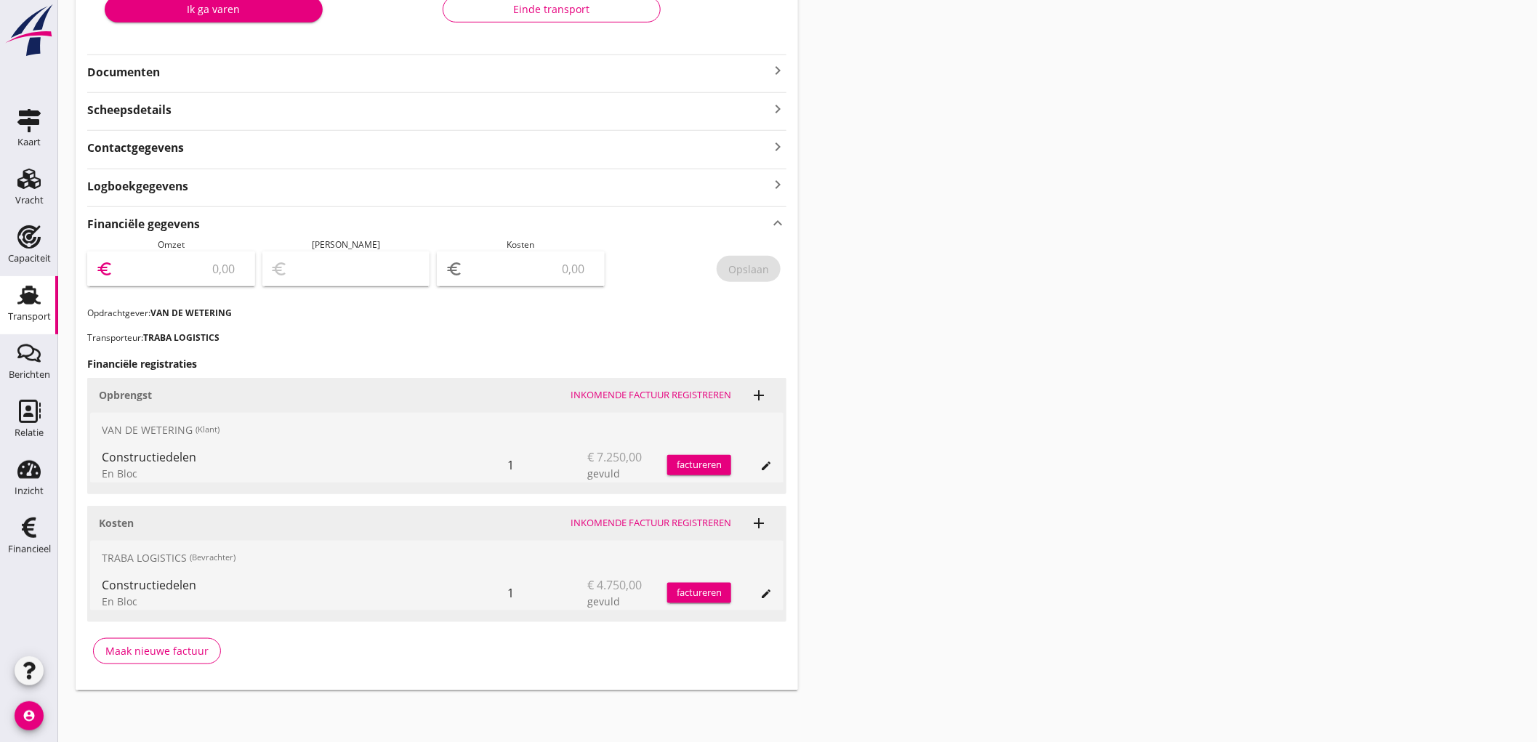
click at [168, 278] on input "number" at bounding box center [181, 268] width 130 height 23
type input "7250"
type input "7246.00"
type input "4"
type input "7203.00"
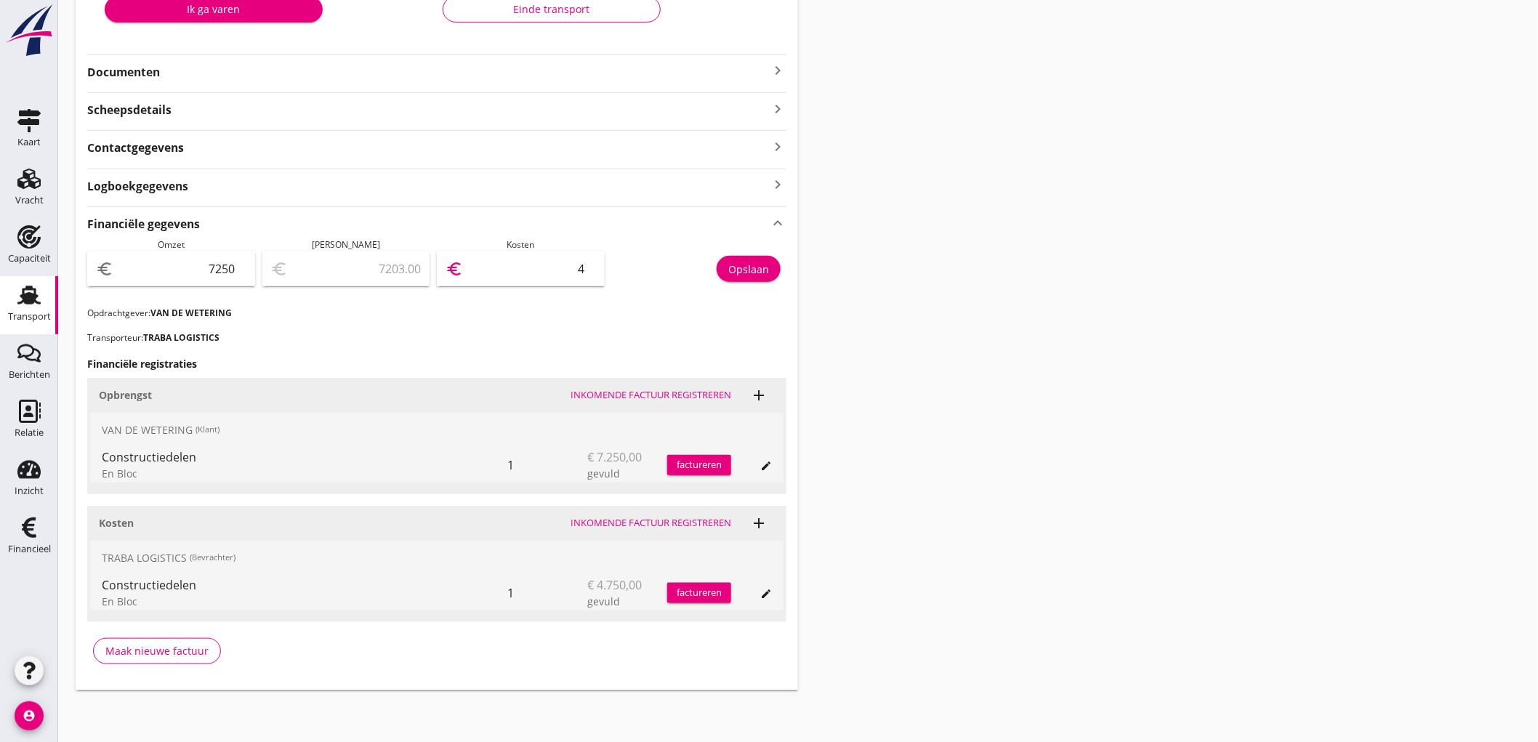
type input "47"
type input "6775.00"
type input "475"
type input "2500.00"
type input "4750"
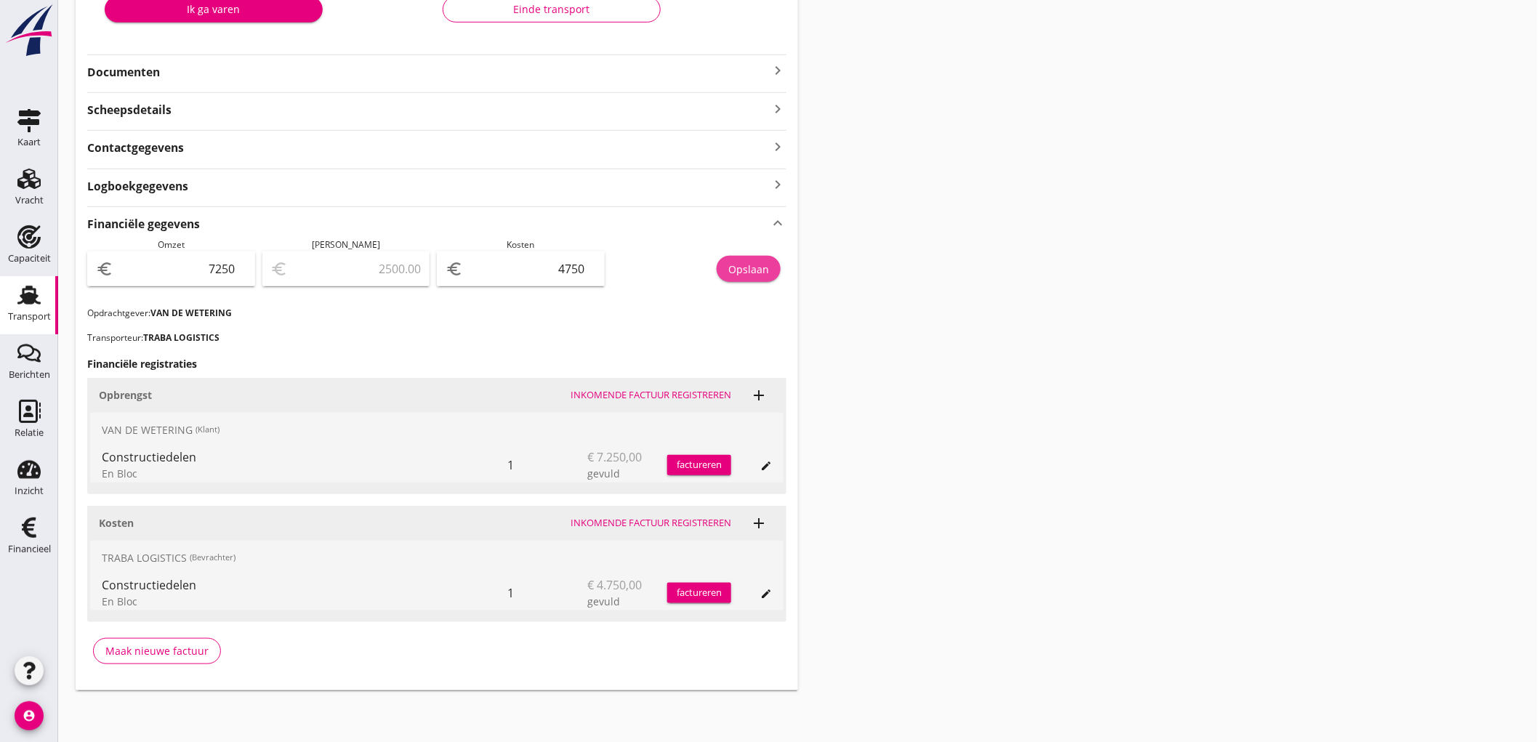
click at [728, 271] on div "Opslaan" at bounding box center [748, 269] width 41 height 15
click at [23, 307] on div "Transport" at bounding box center [29, 317] width 43 height 20
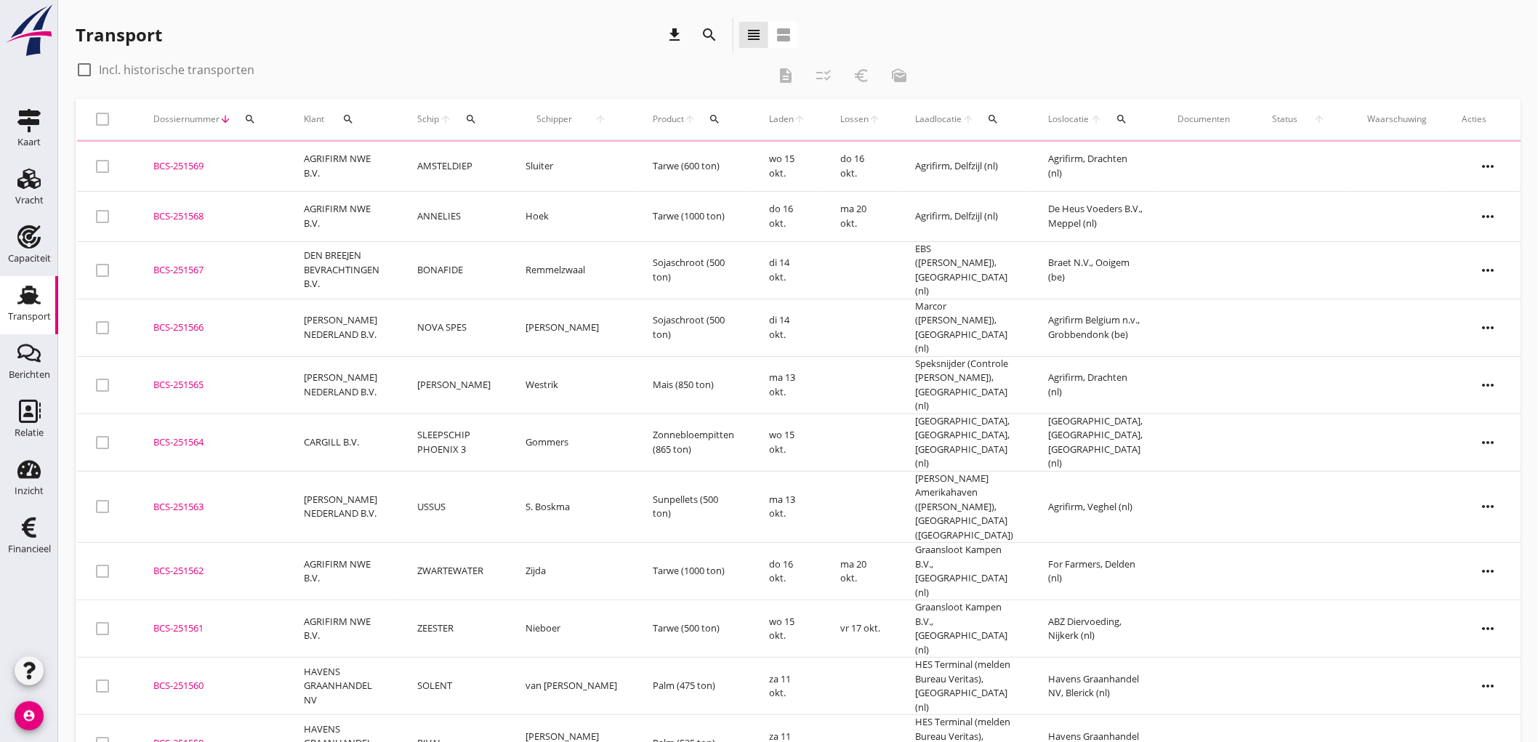
click at [363, 164] on td "AGRIFIRM NWE B.V." at bounding box center [342, 167] width 113 height 50
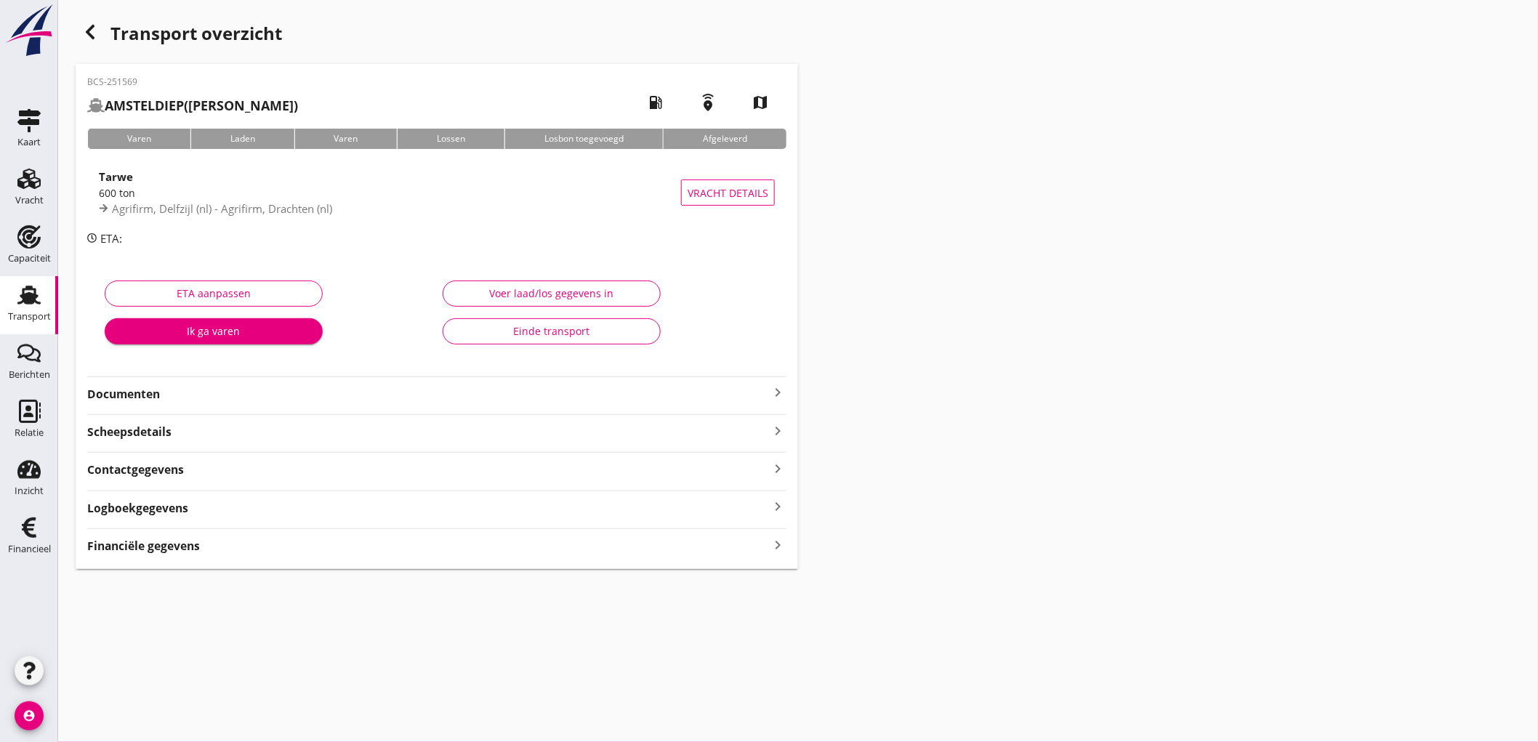
click at [161, 555] on div "BCS-251569 AMSTELDIEP (Sluiter) local_gas_station emergency_share map Varen Lad…" at bounding box center [437, 316] width 722 height 505
click at [165, 551] on strong "Financiële gegevens" at bounding box center [143, 546] width 113 height 17
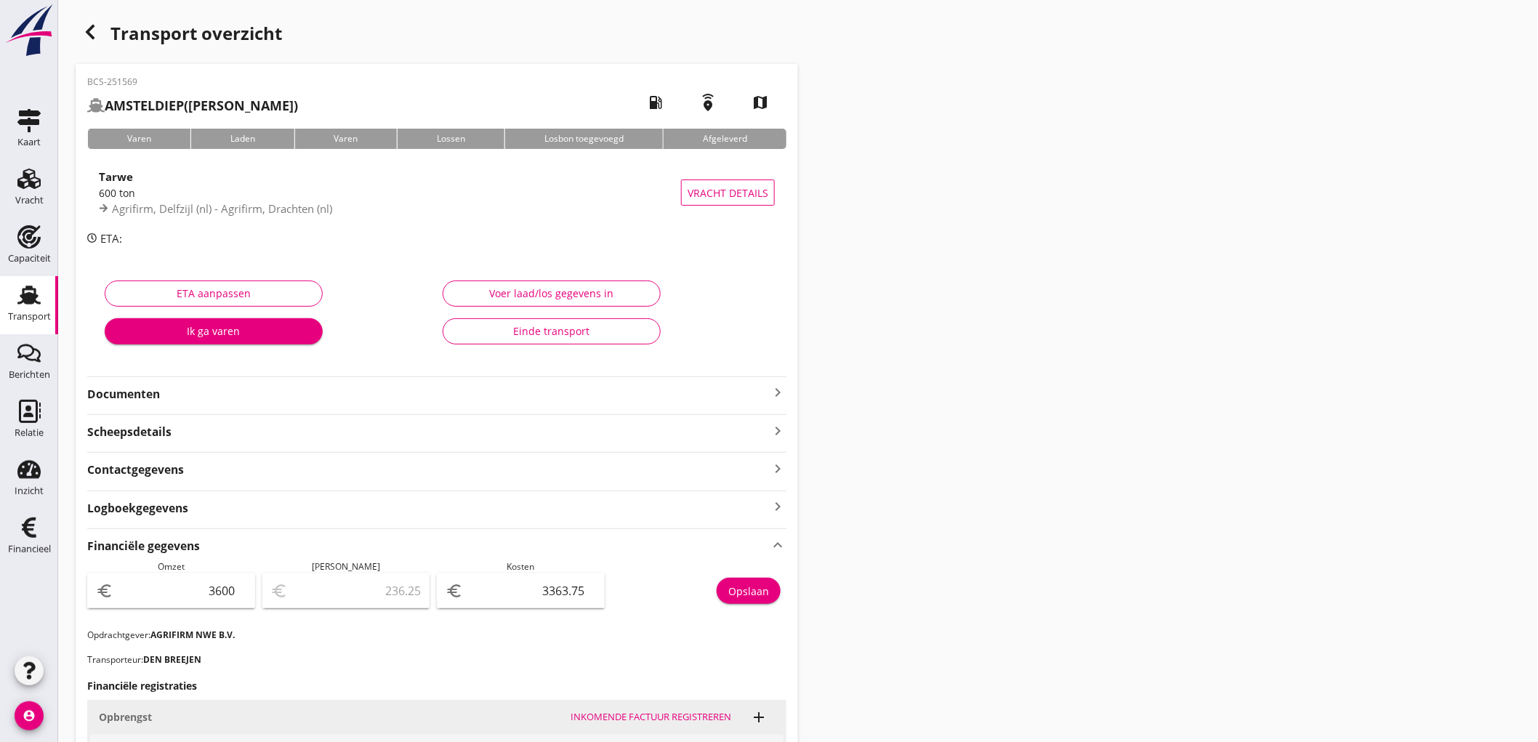
scroll to position [323, 0]
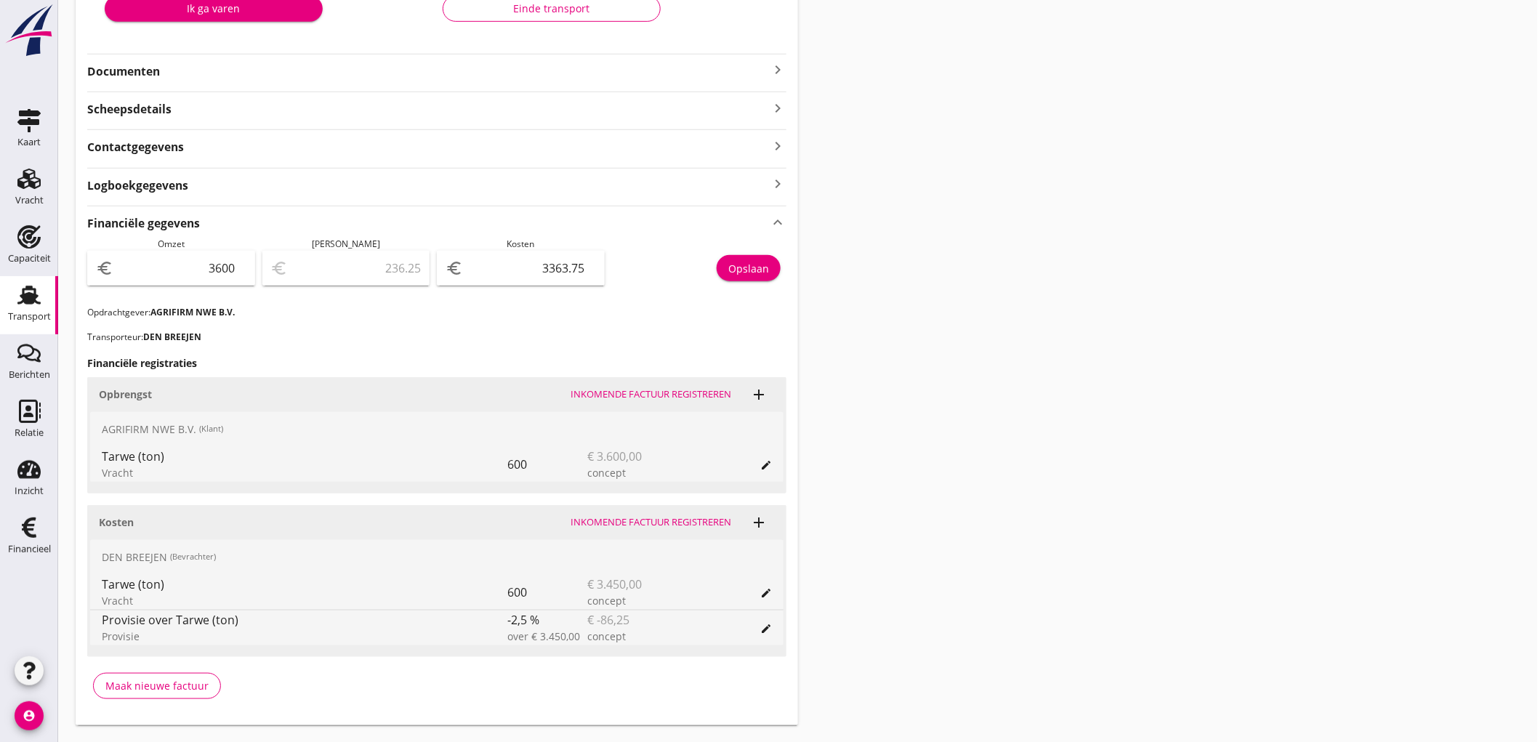
click at [38, 302] on use at bounding box center [28, 295] width 23 height 19
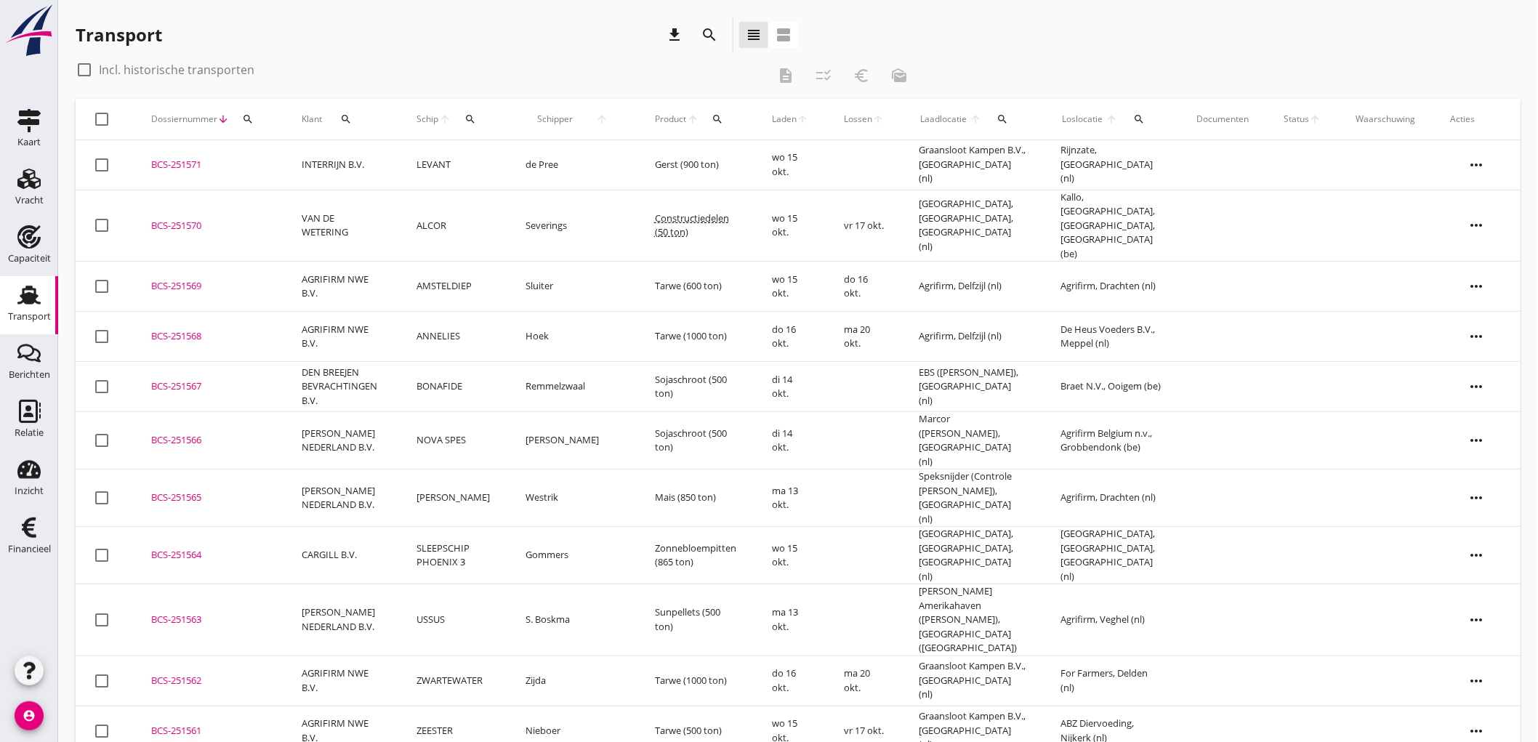
click at [390, 167] on td "INTERRIJN B.V." at bounding box center [341, 165] width 115 height 50
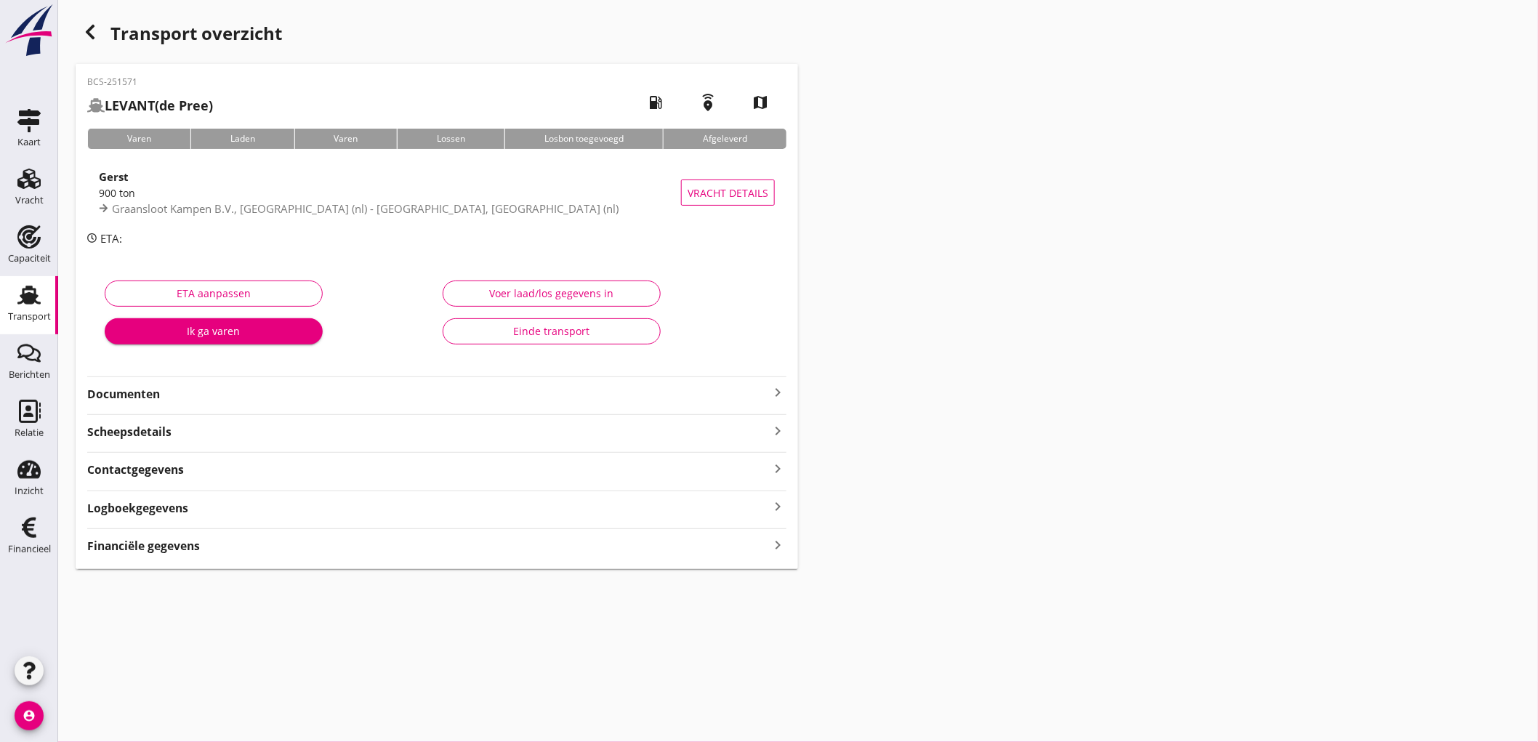
click at [179, 540] on strong "Financiële gegevens" at bounding box center [143, 546] width 113 height 17
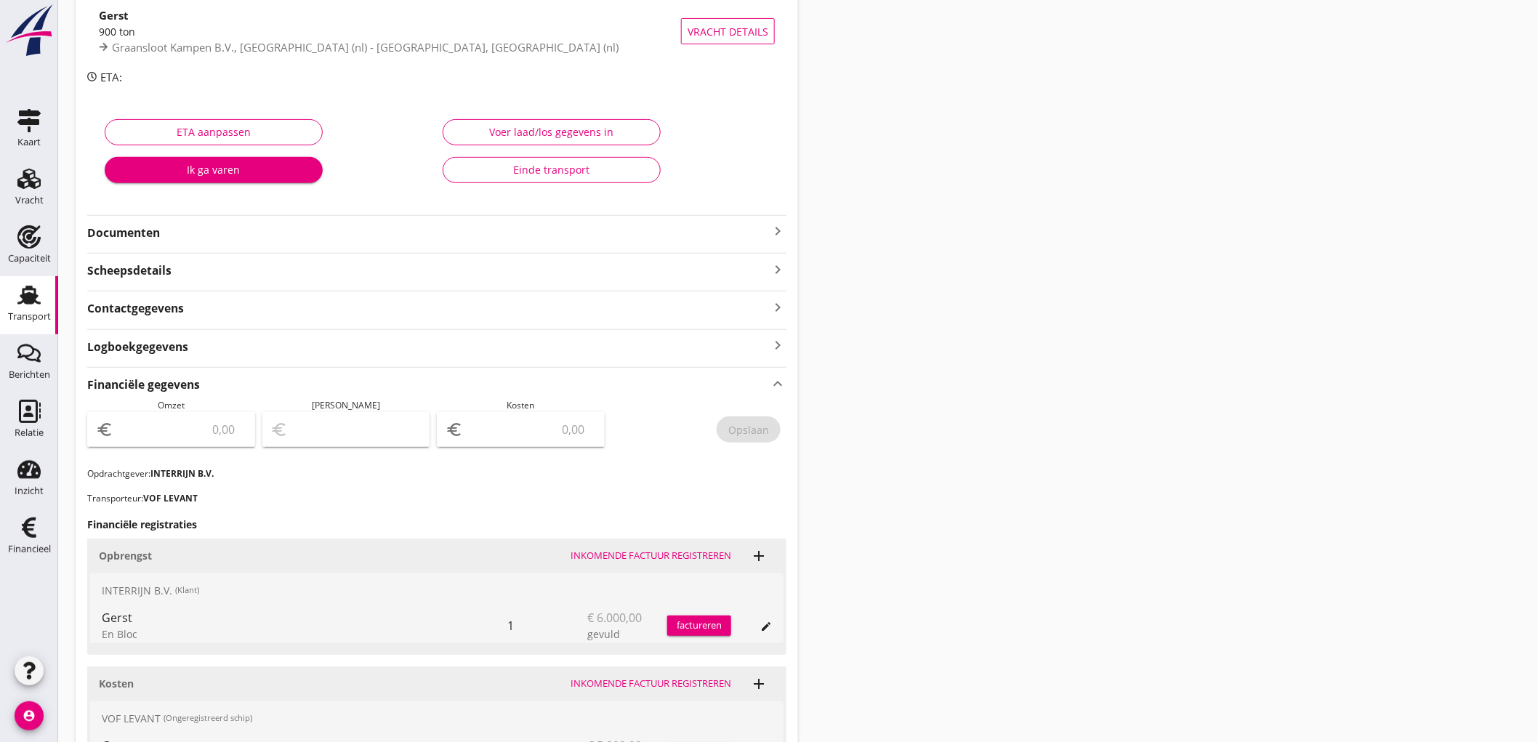
scroll to position [323, 0]
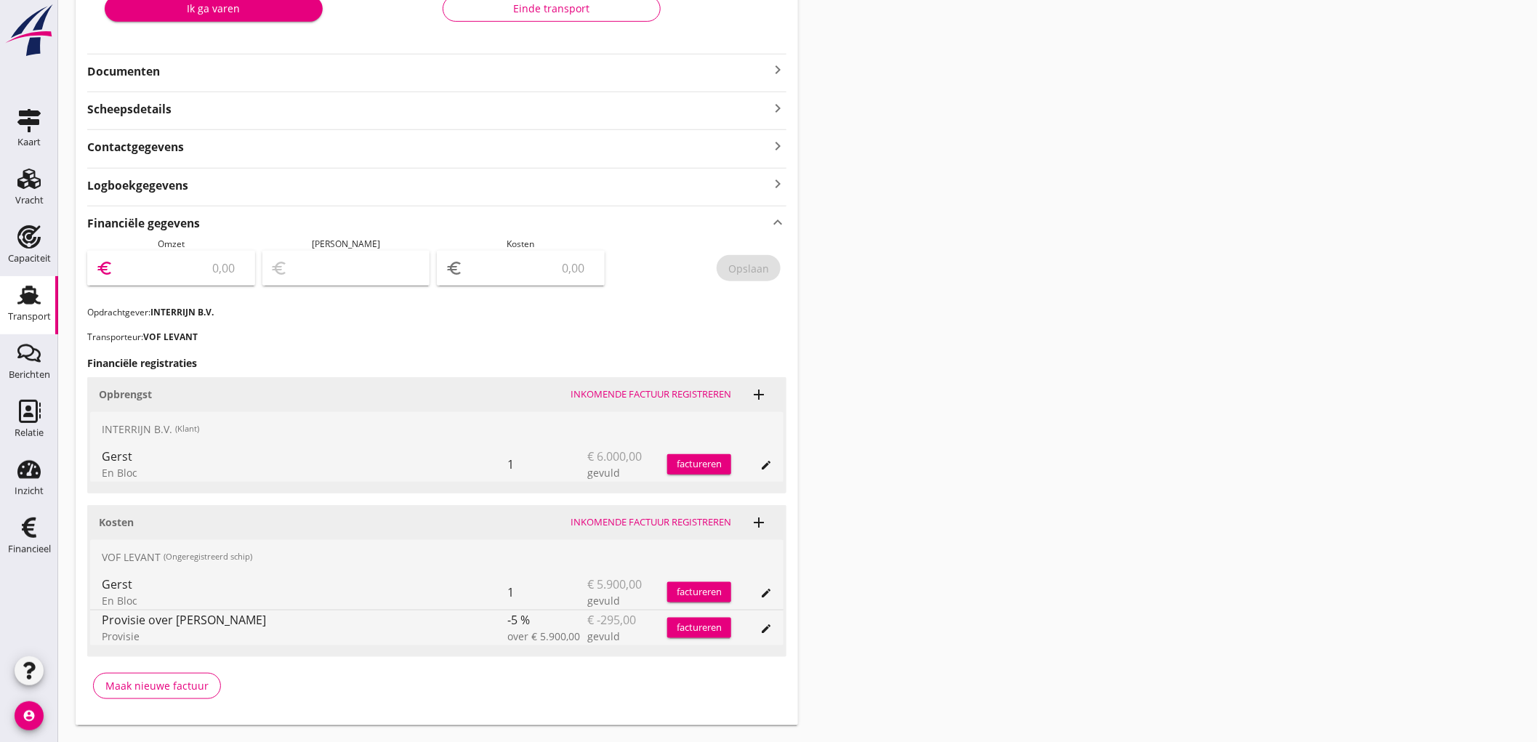
click at [198, 262] on input "number" at bounding box center [181, 268] width 130 height 23
type input "600"
type input "595.00"
type input "5"
type input "544.00"
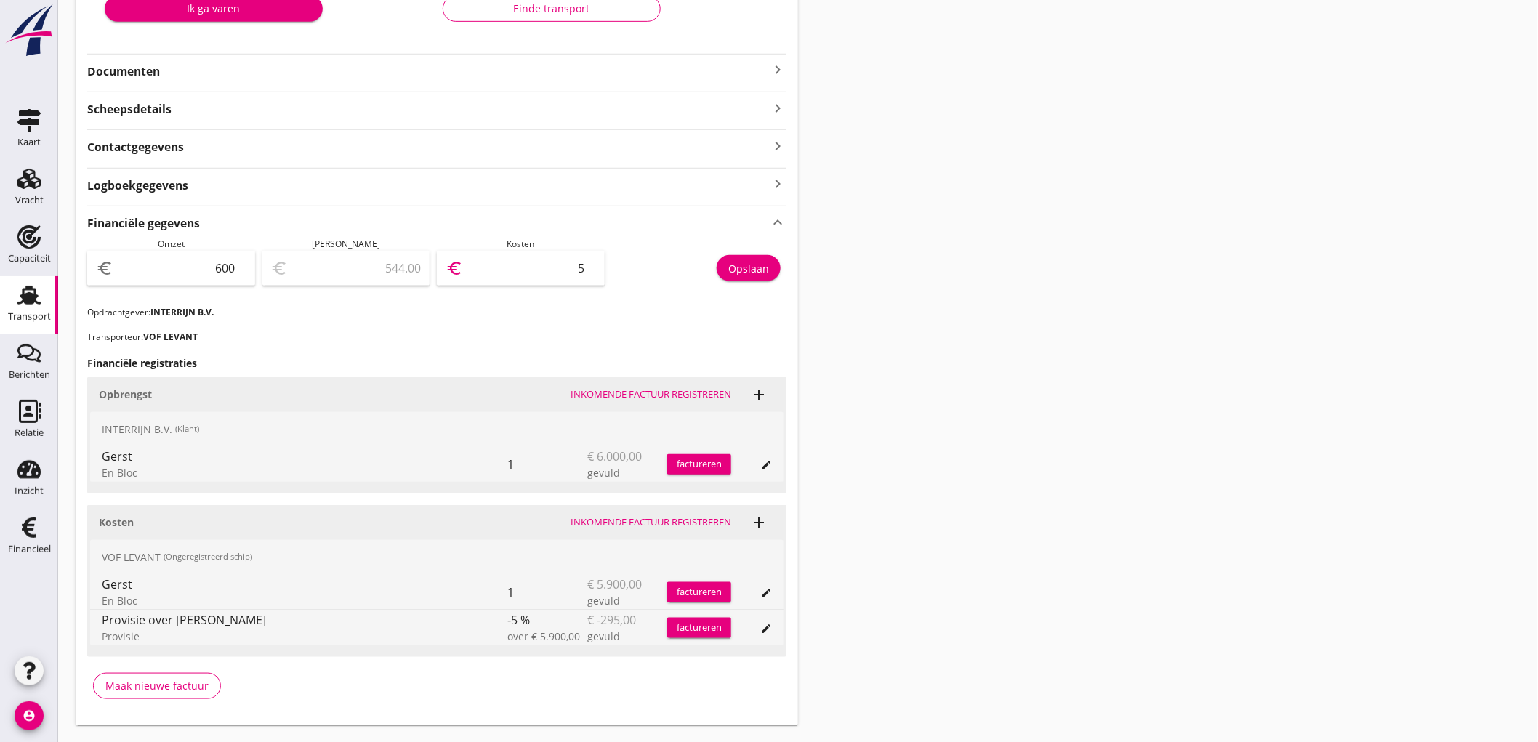
type input "56"
type input "40.00"
type input "560"
type input "-5005.00"
type input "5605"
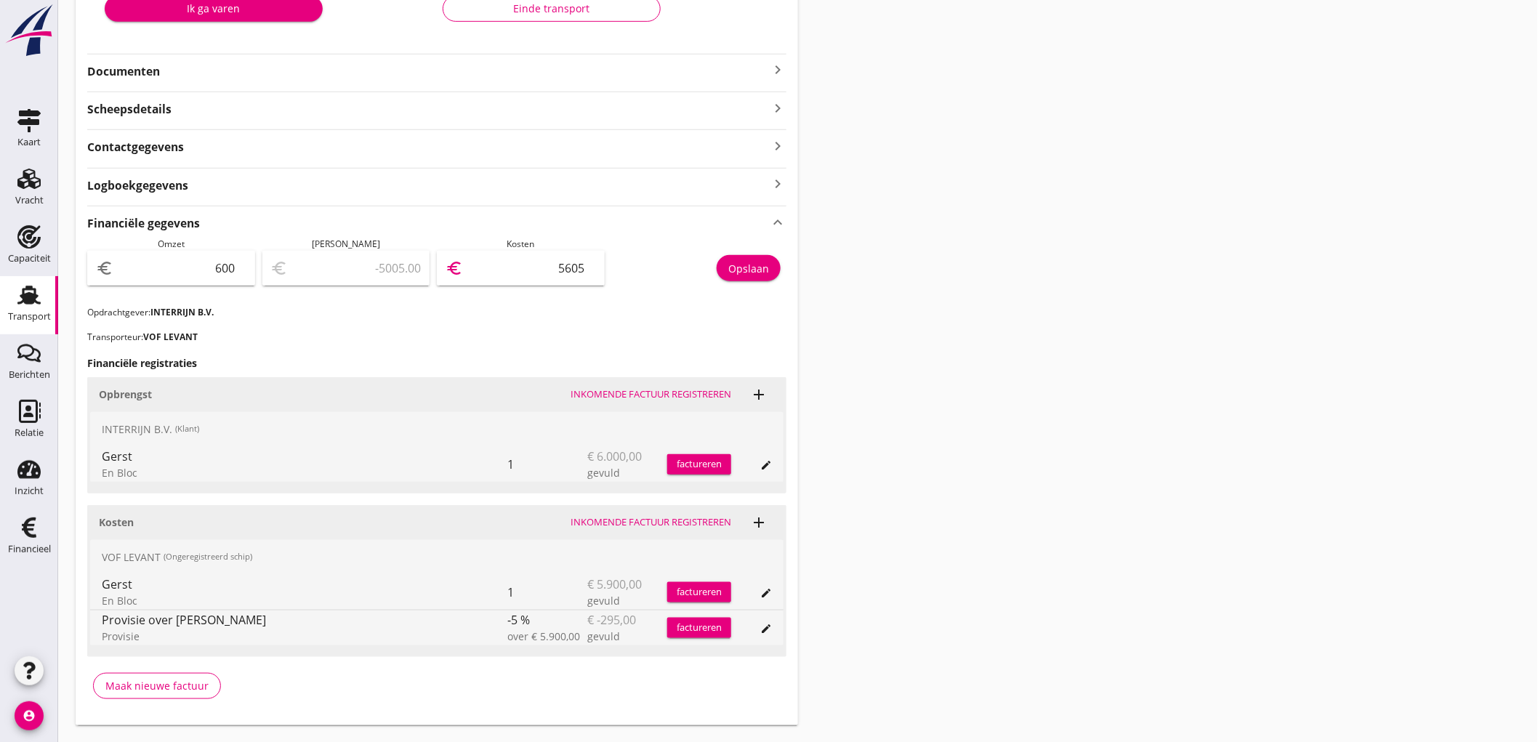
click at [229, 264] on input "600" at bounding box center [181, 268] width 130 height 23
type input "6000"
type input "395.00"
type input "6000"
click at [756, 286] on div "Opslaan" at bounding box center [699, 272] width 175 height 68
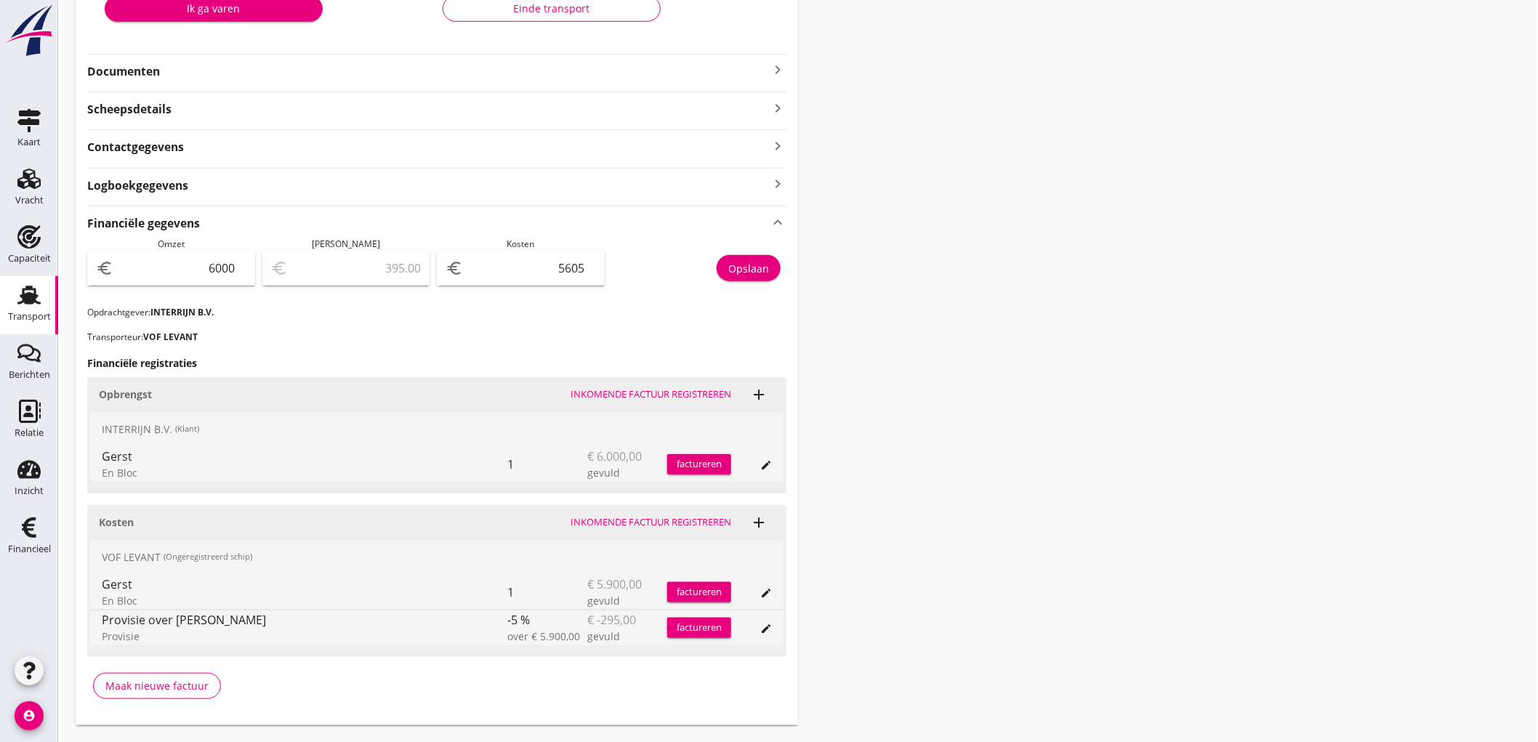
click at [759, 248] on div "Opslaan" at bounding box center [699, 272] width 175 height 68
click at [753, 262] on div "Opslaan" at bounding box center [748, 268] width 41 height 15
